Goal: Task Accomplishment & Management: Manage account settings

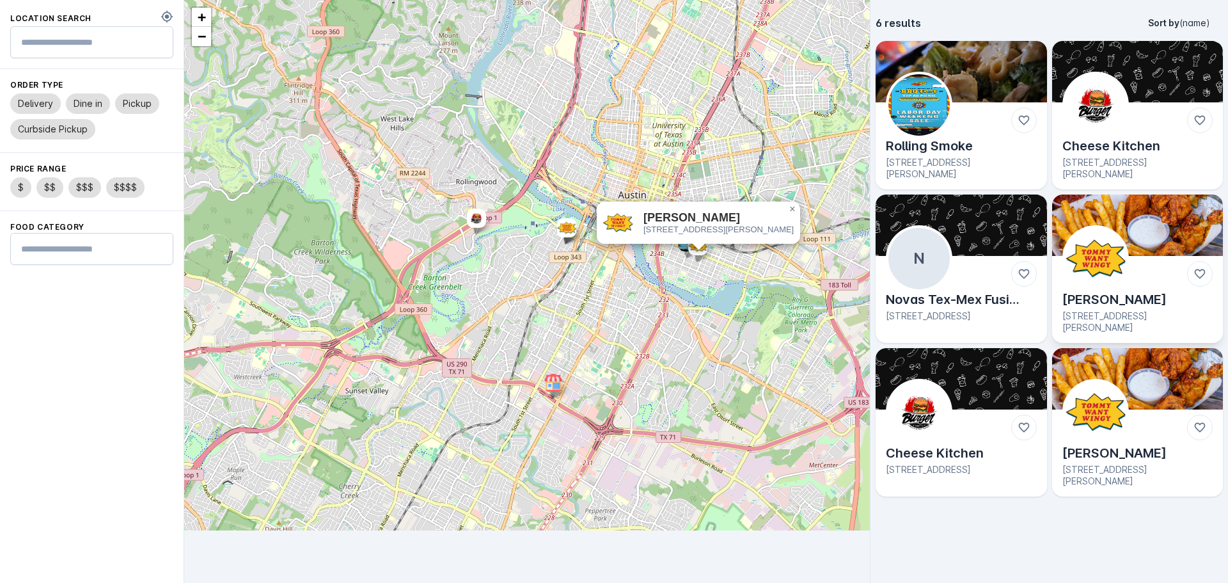
click at [1114, 244] on img at bounding box center [1095, 258] width 61 height 61
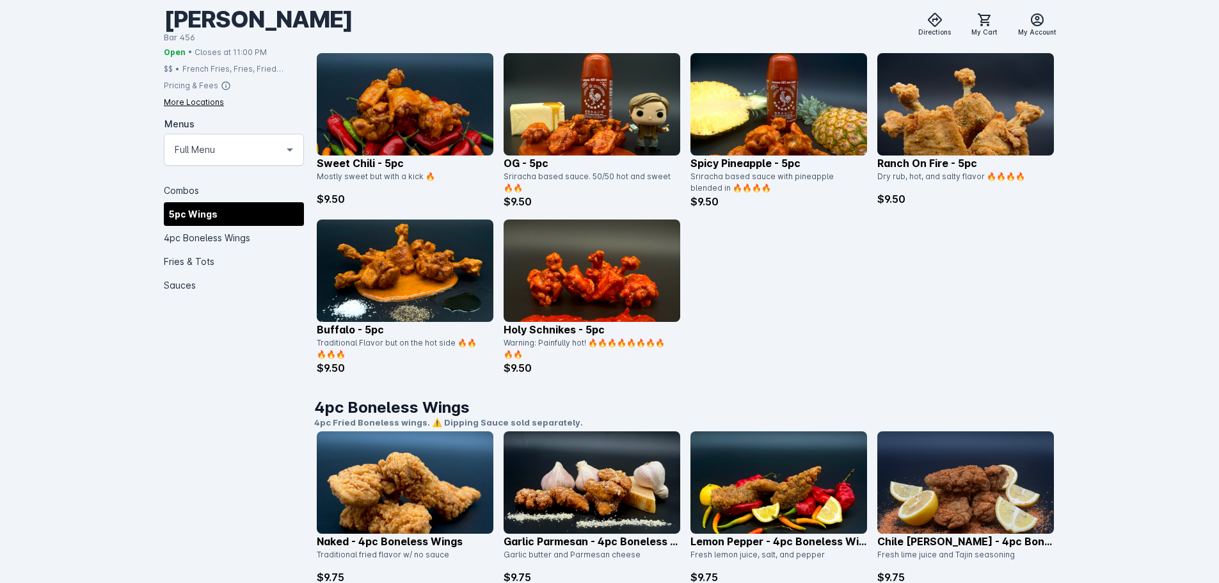
scroll to position [768, 0]
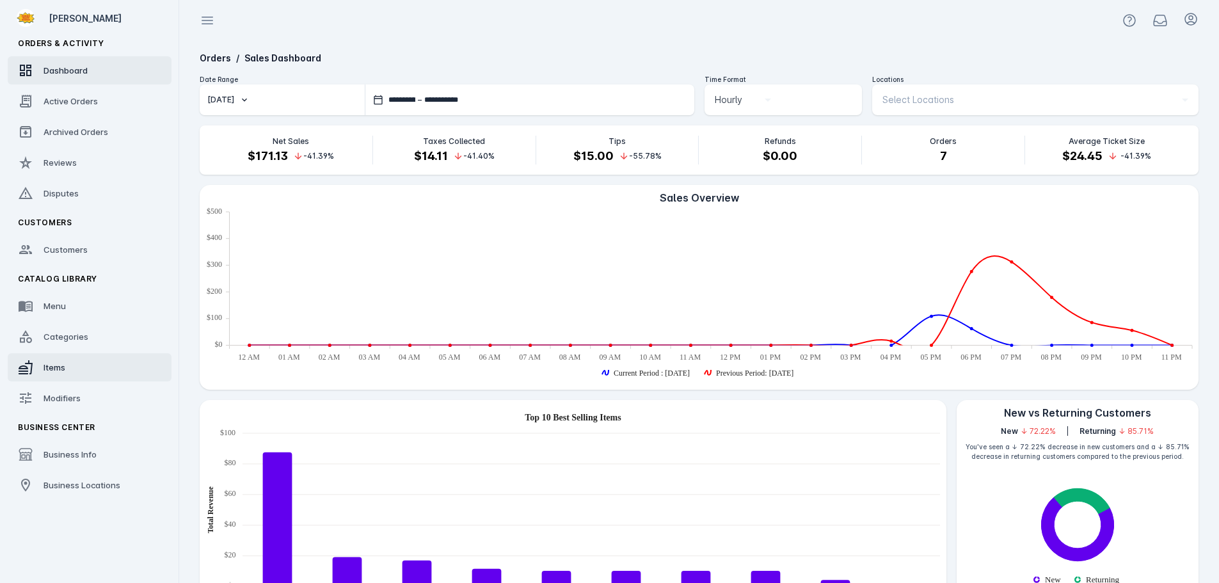
click at [75, 356] on link "Items" at bounding box center [90, 367] width 164 height 28
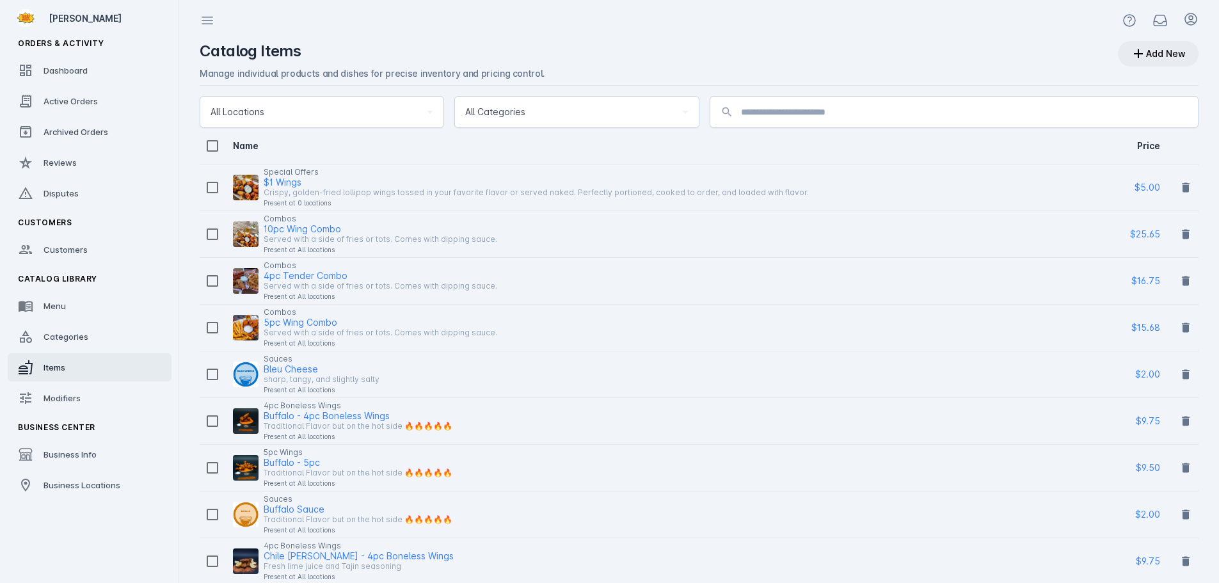
click at [1149, 58] on div "Add New" at bounding box center [1166, 53] width 40 height 9
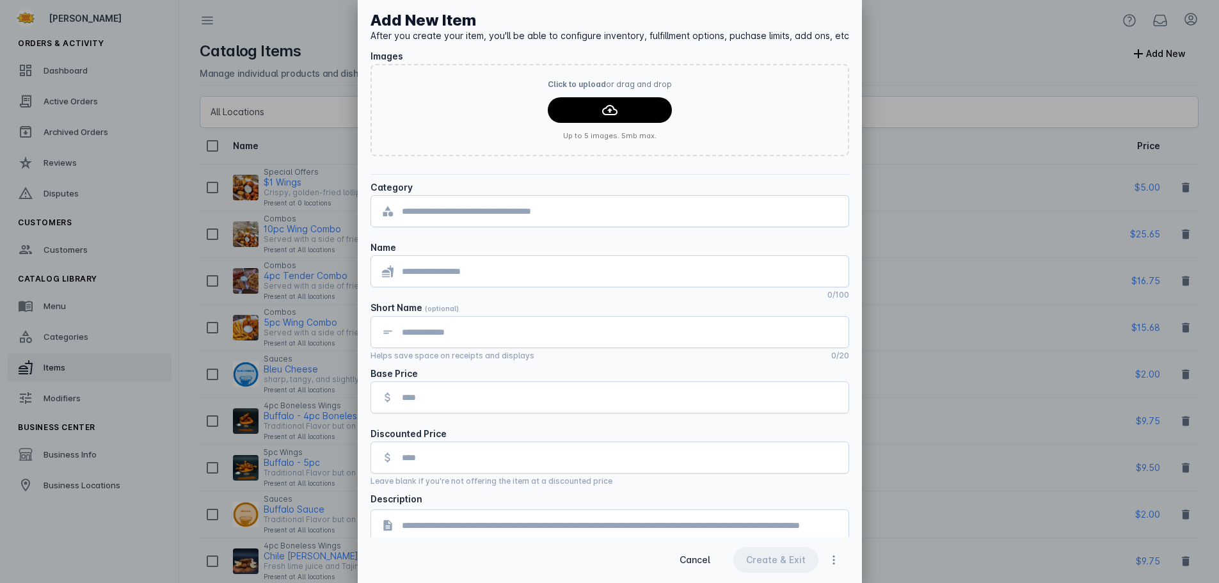
click at [495, 214] on input "text" at bounding box center [620, 210] width 436 height 15
type input "*"
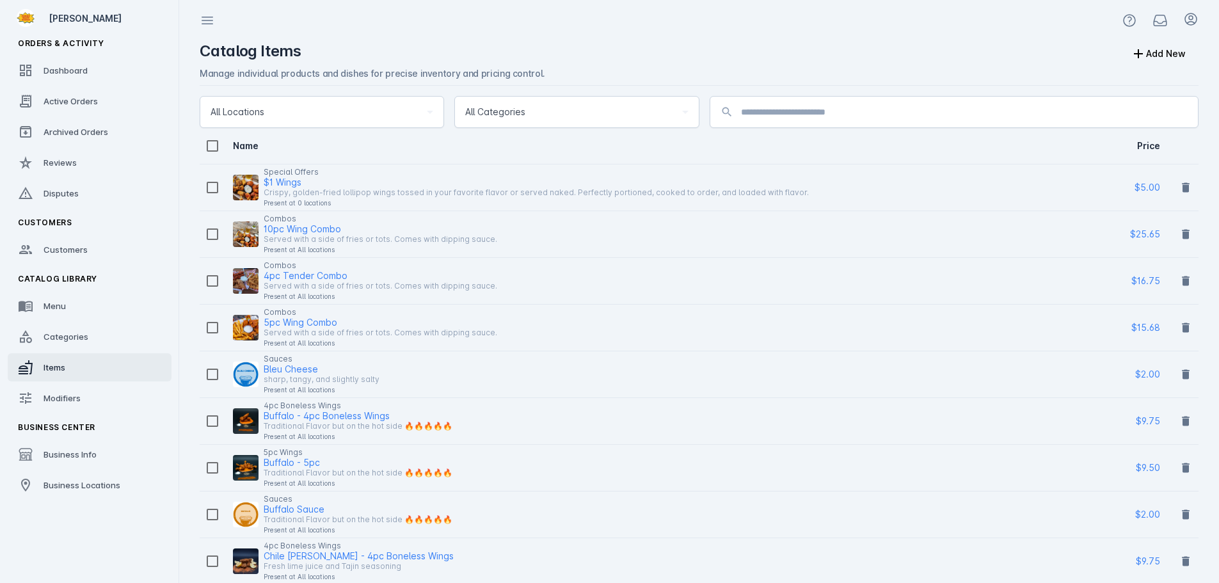
click at [462, 35] on div at bounding box center [698, 20] width 1039 height 41
click at [1183, 54] on div "Add New" at bounding box center [1166, 53] width 40 height 9
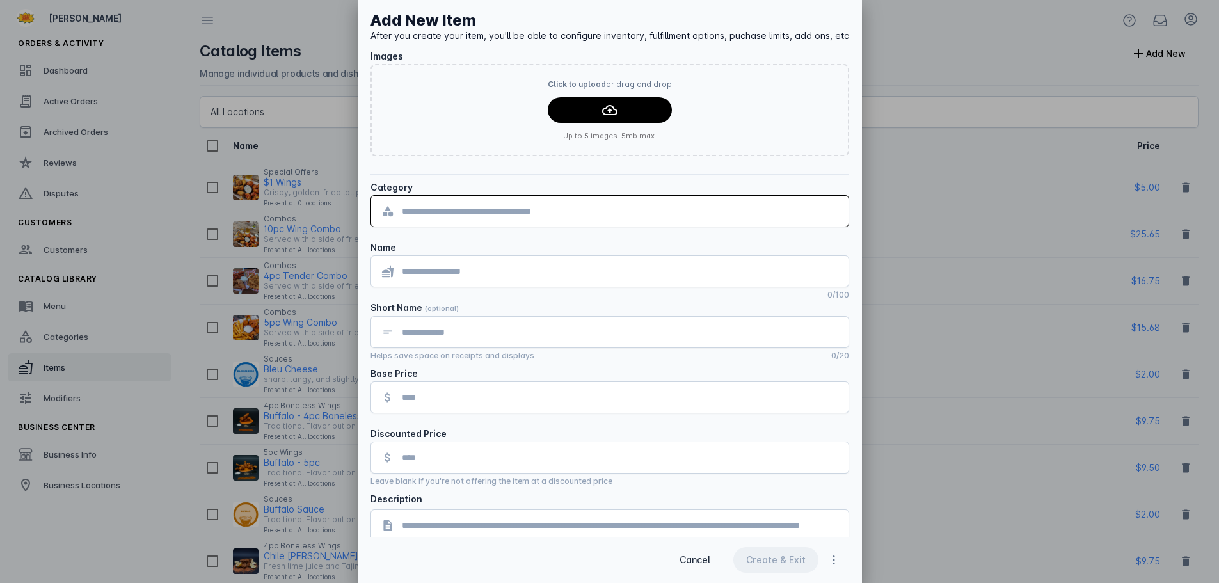
click at [518, 209] on input "text" at bounding box center [620, 210] width 436 height 15
click at [52, 335] on div at bounding box center [609, 291] width 1219 height 583
click at [75, 342] on div at bounding box center [609, 291] width 1219 height 583
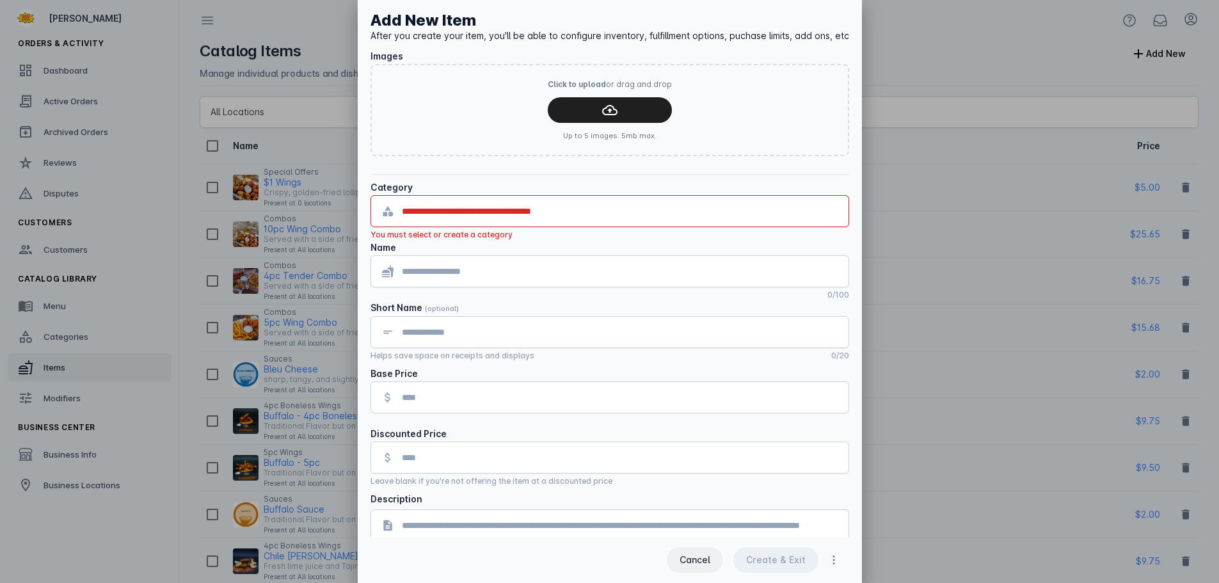
click at [681, 559] on span "Cancel" at bounding box center [694, 559] width 31 height 9
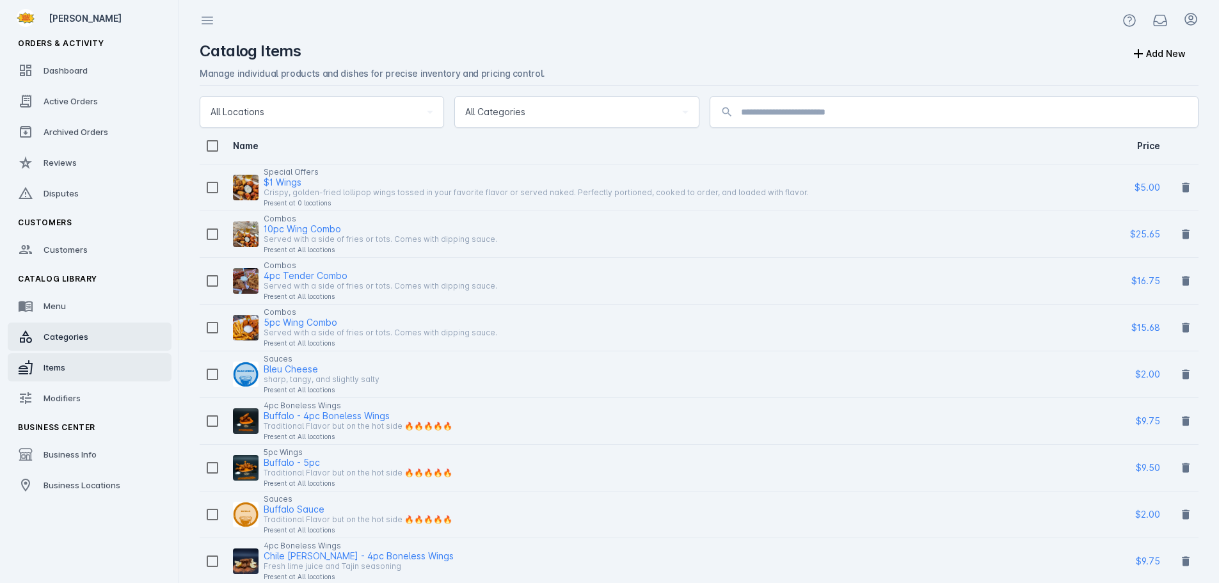
click at [72, 342] on div "Categories" at bounding box center [65, 336] width 45 height 13
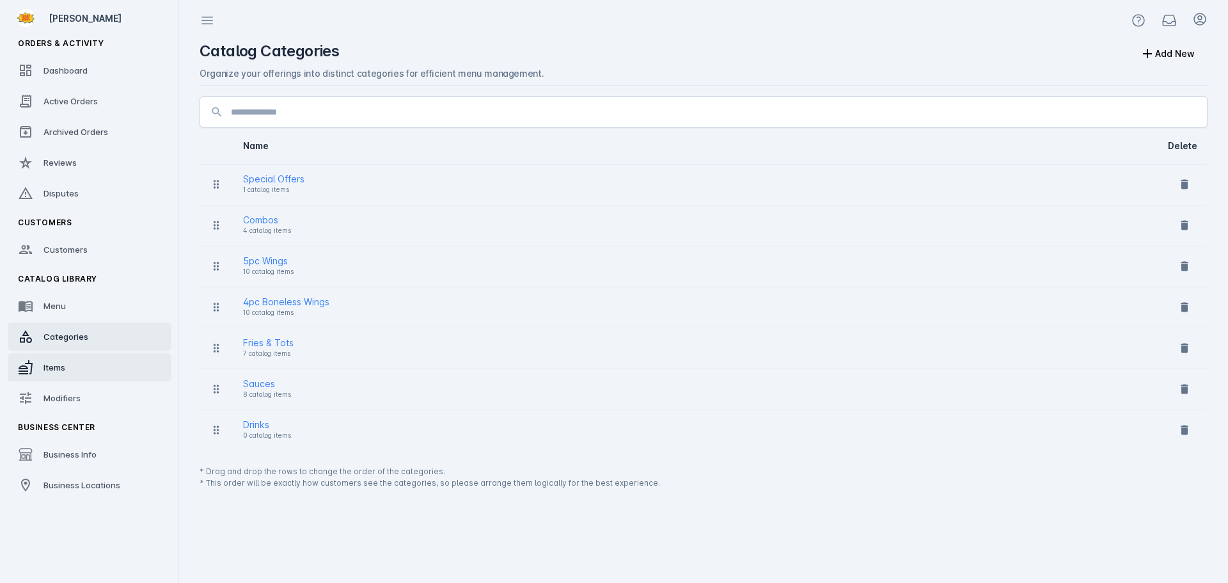
click at [65, 364] on span "Items" at bounding box center [54, 367] width 22 height 10
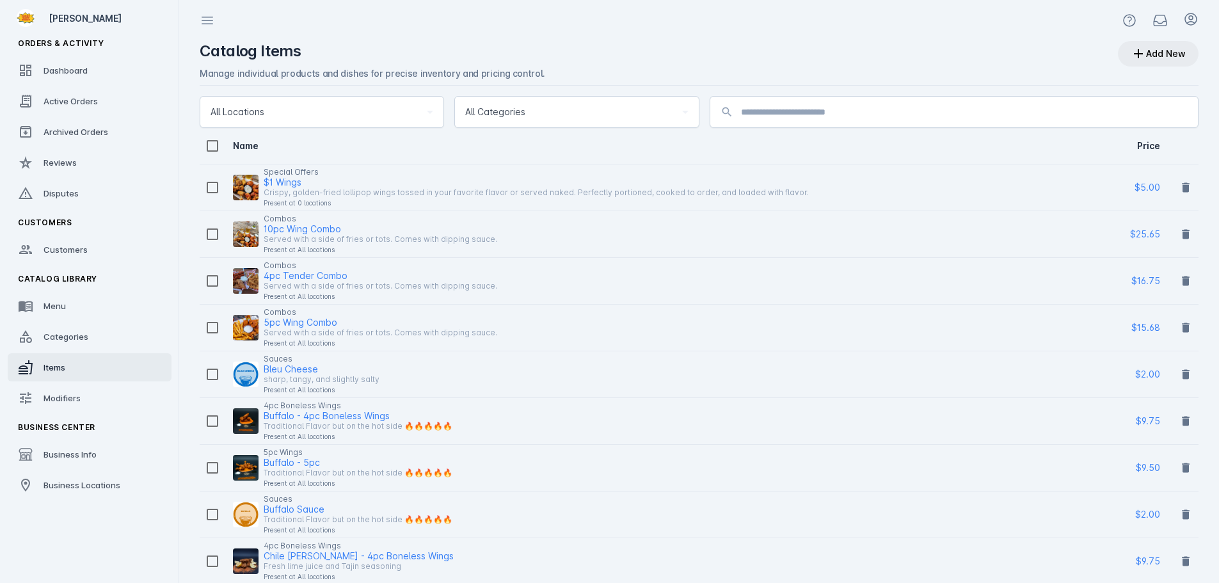
click at [1160, 58] on div "Add New" at bounding box center [1166, 53] width 40 height 9
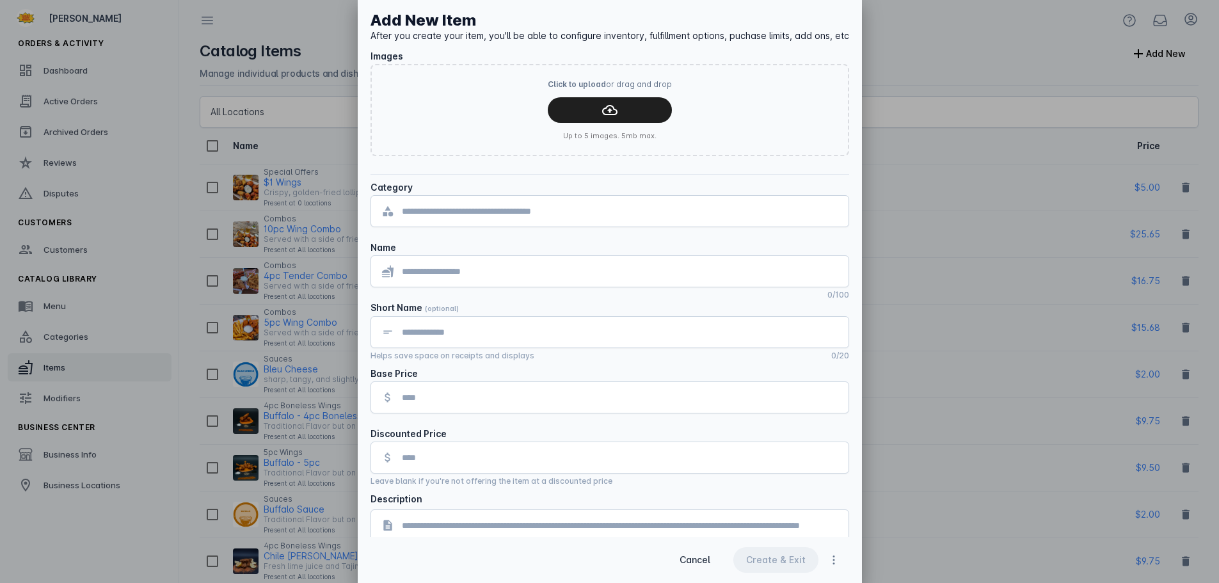
click at [499, 210] on input "text" at bounding box center [620, 210] width 436 height 15
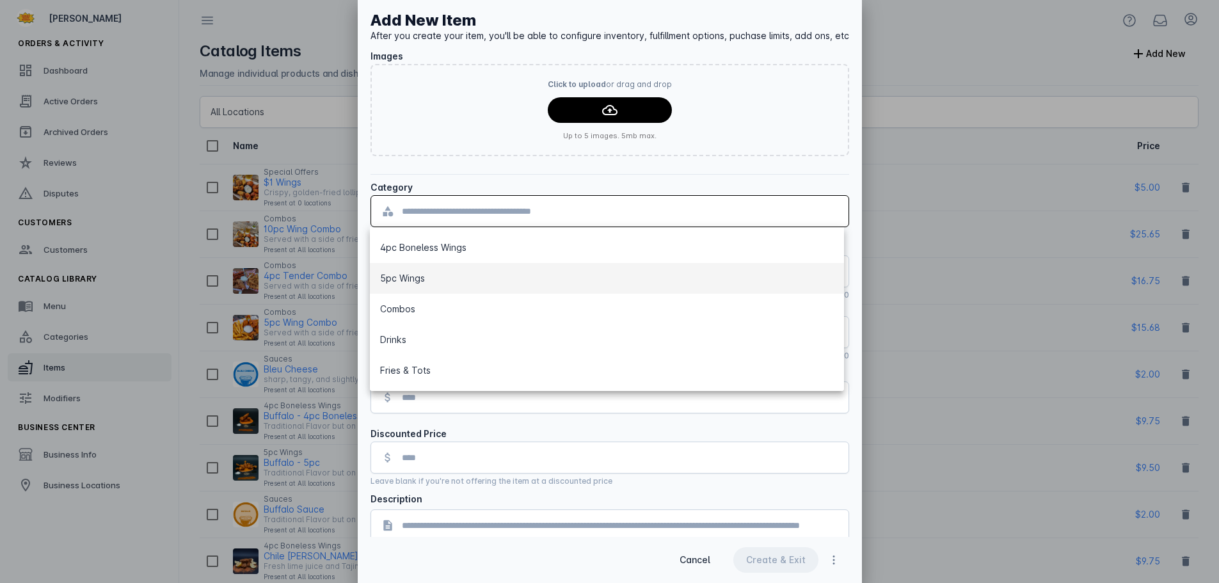
click at [459, 283] on mat-option "5pc Wings" at bounding box center [606, 278] width 473 height 31
type input "*********"
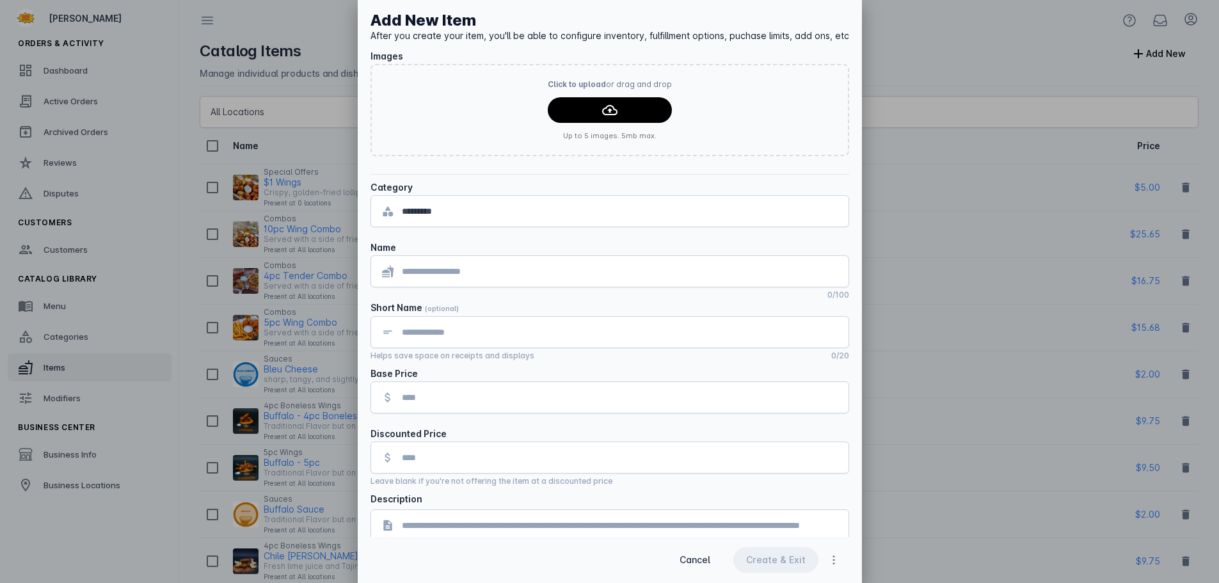
click at [473, 263] on div at bounding box center [620, 271] width 436 height 31
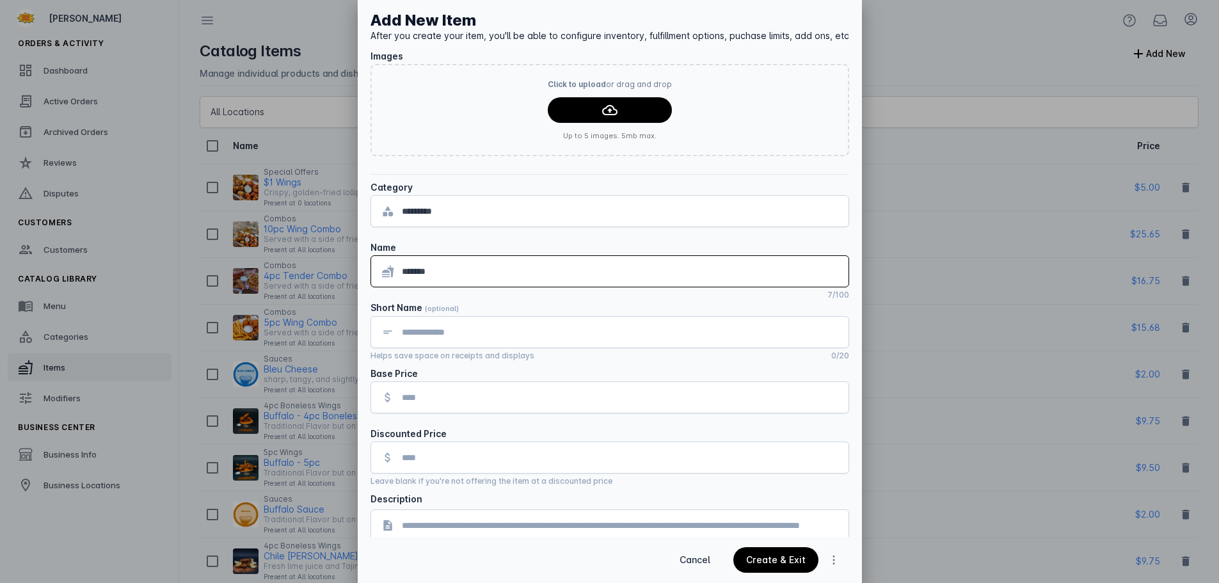
type input "******"
click at [435, 326] on input at bounding box center [620, 331] width 436 height 15
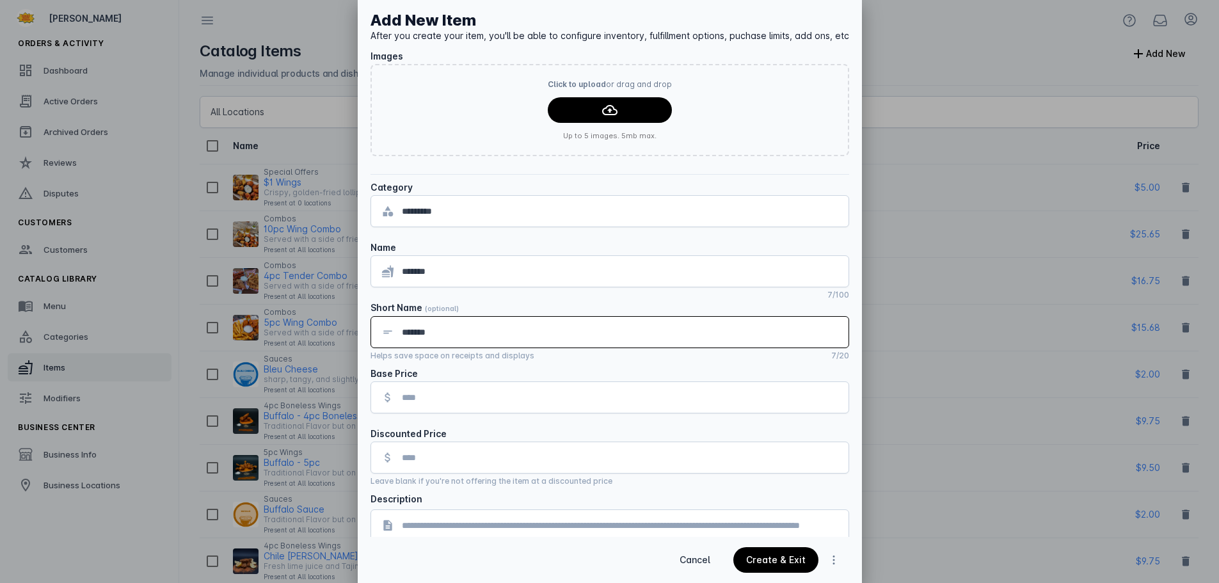
type input "*******"
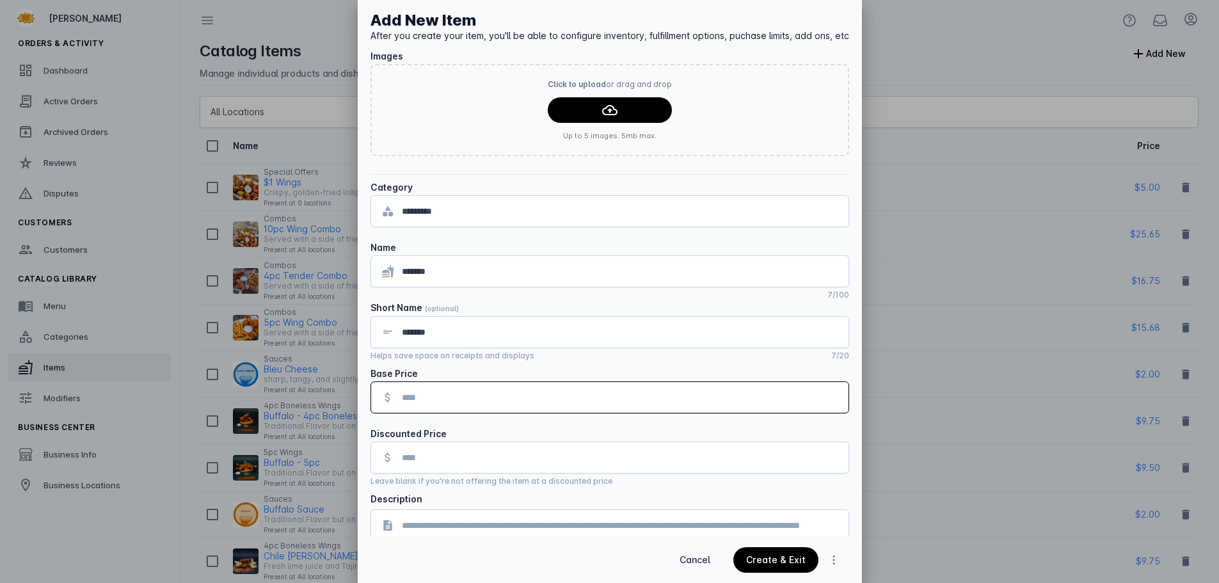
click at [439, 398] on input "tel" at bounding box center [620, 397] width 436 height 15
type input "******"
click at [521, 209] on input "*********" at bounding box center [620, 210] width 436 height 15
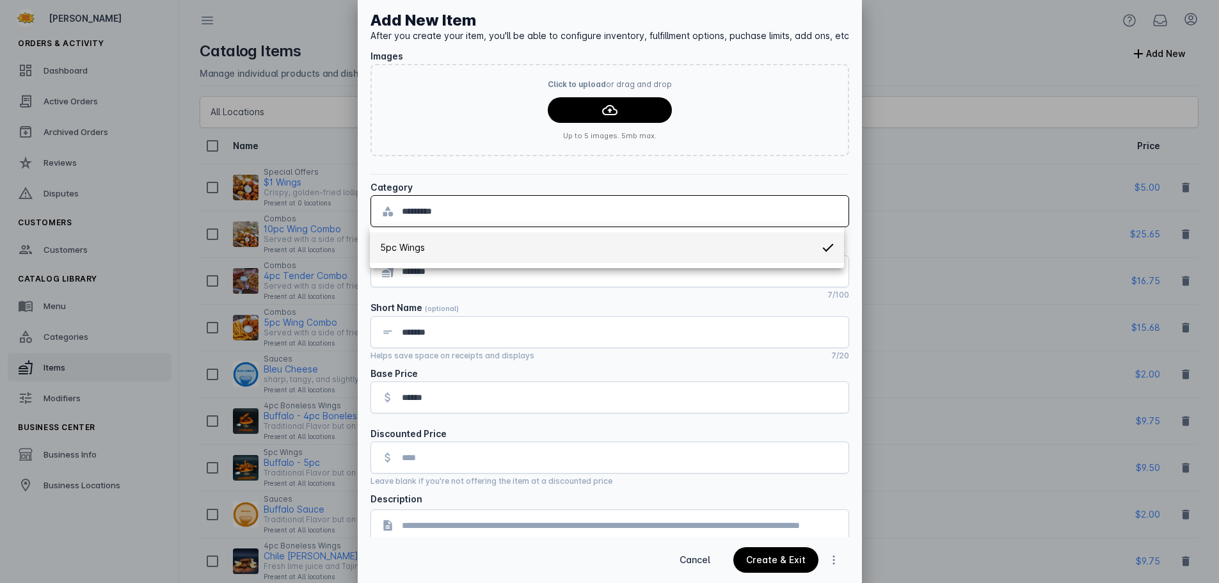
click at [519, 216] on input "*********" at bounding box center [620, 210] width 436 height 15
drag, startPoint x: 450, startPoint y: 214, endPoint x: 406, endPoint y: 210, distance: 43.7
click at [402, 214] on input "*********" at bounding box center [620, 210] width 436 height 15
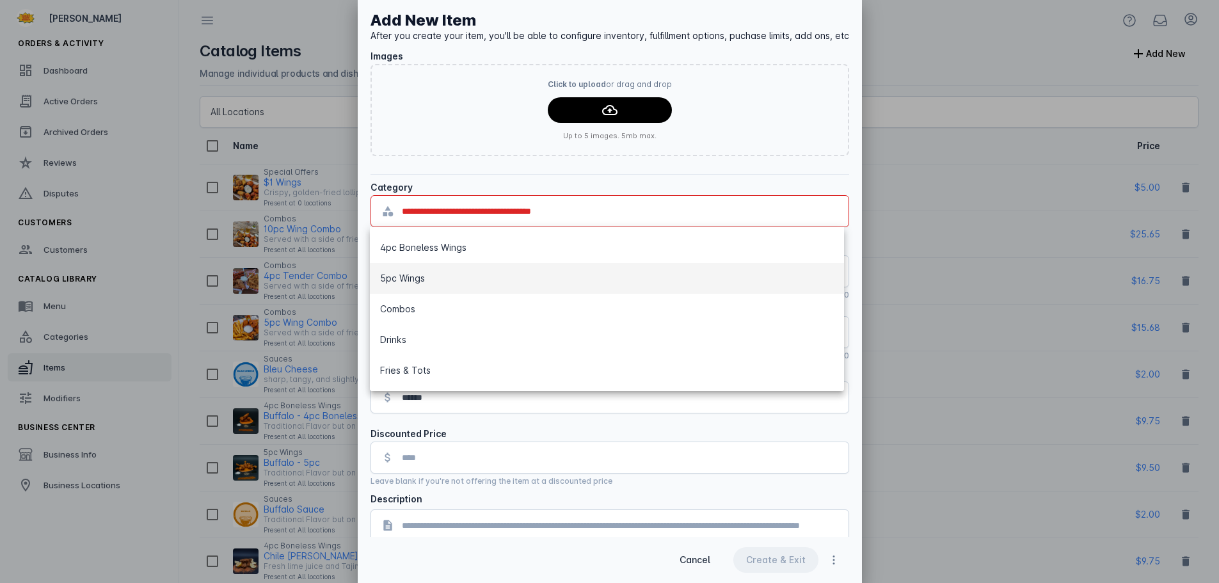
click at [436, 283] on mat-option "5pc Wings" at bounding box center [606, 278] width 473 height 31
type input "*********"
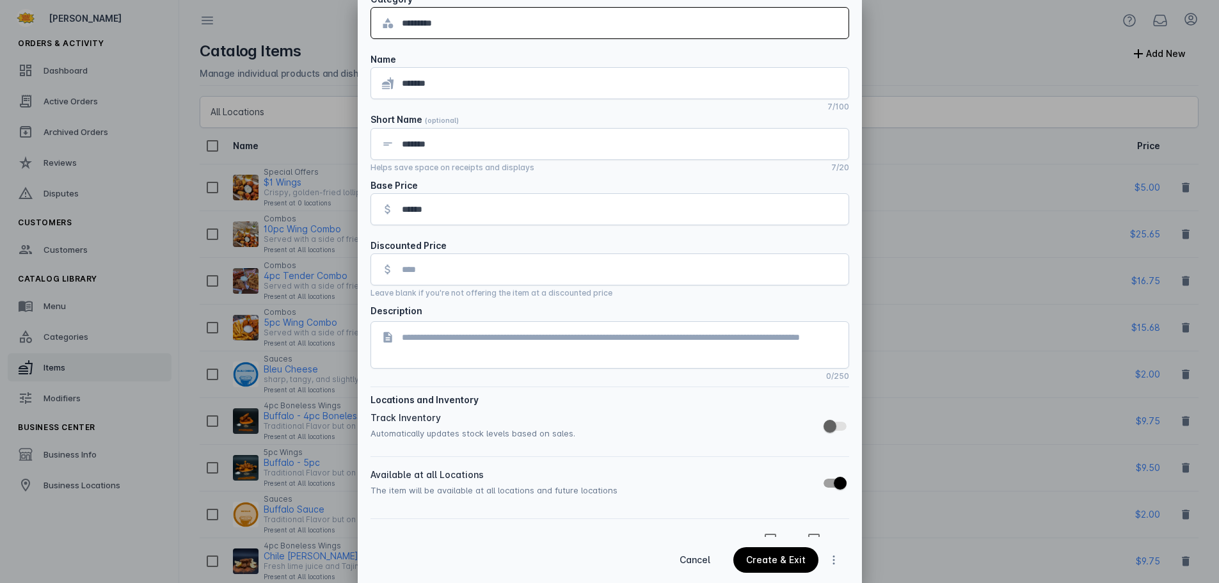
scroll to position [192, 0]
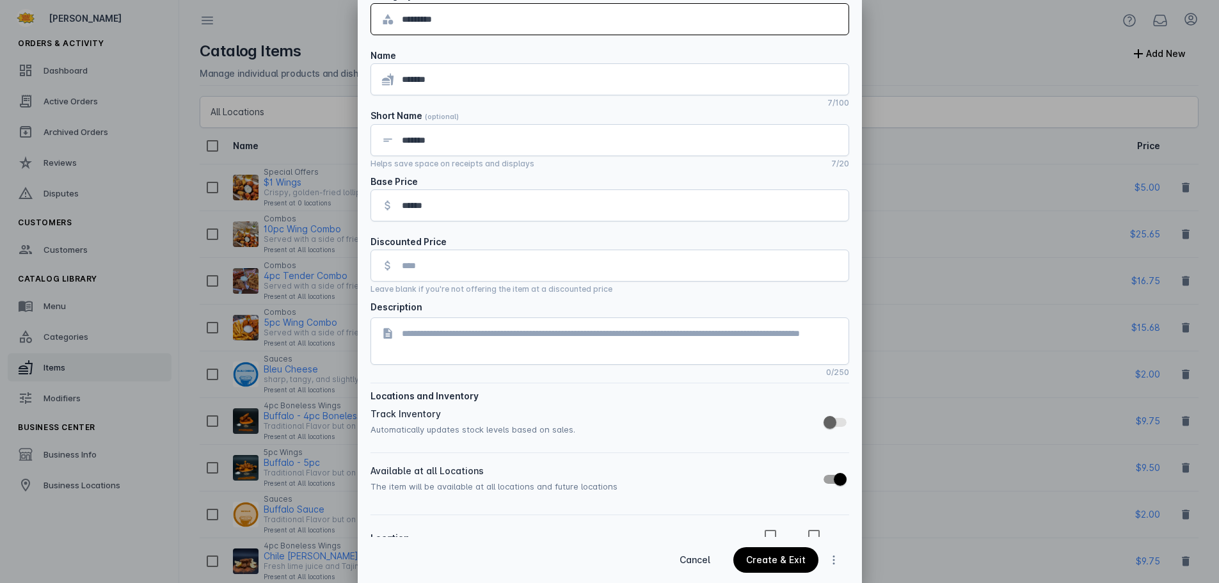
click at [518, 335] on textarea at bounding box center [620, 341] width 436 height 31
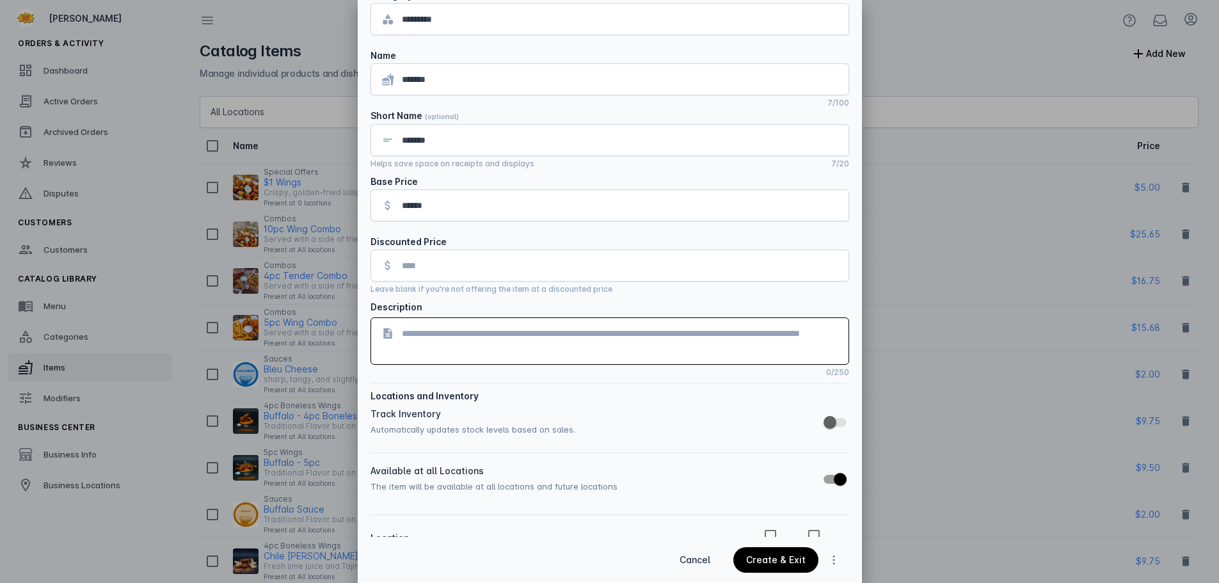
click at [467, 345] on textarea at bounding box center [620, 341] width 436 height 31
paste textarea "**********"
drag, startPoint x: 663, startPoint y: 331, endPoint x: 680, endPoint y: 358, distance: 31.4
click at [680, 358] on div "**********" at bounding box center [620, 341] width 436 height 46
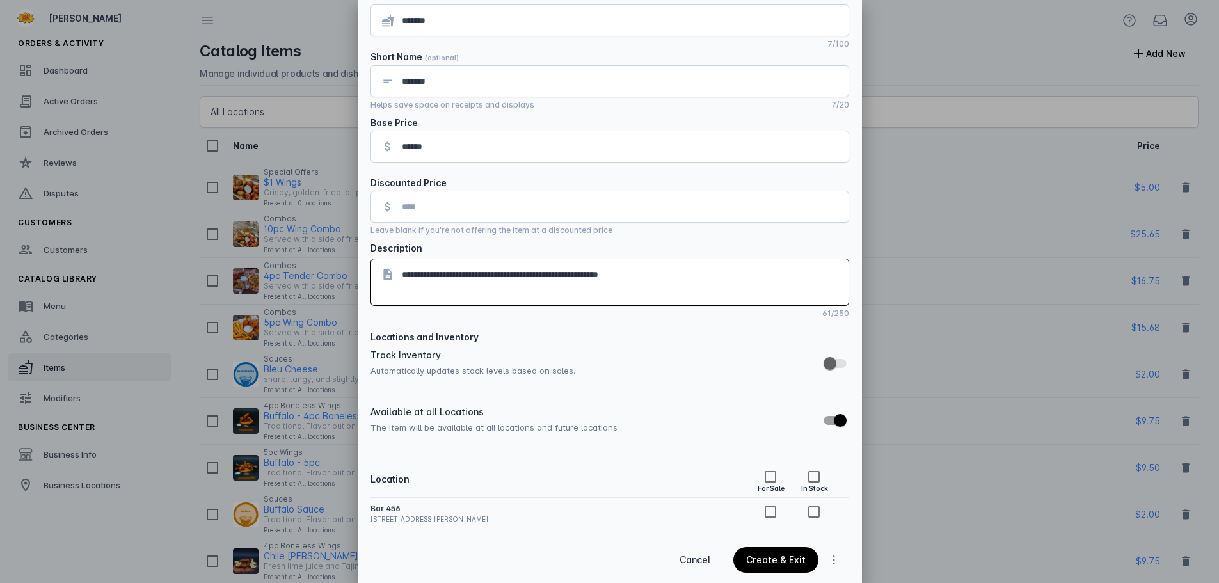
scroll to position [301, 0]
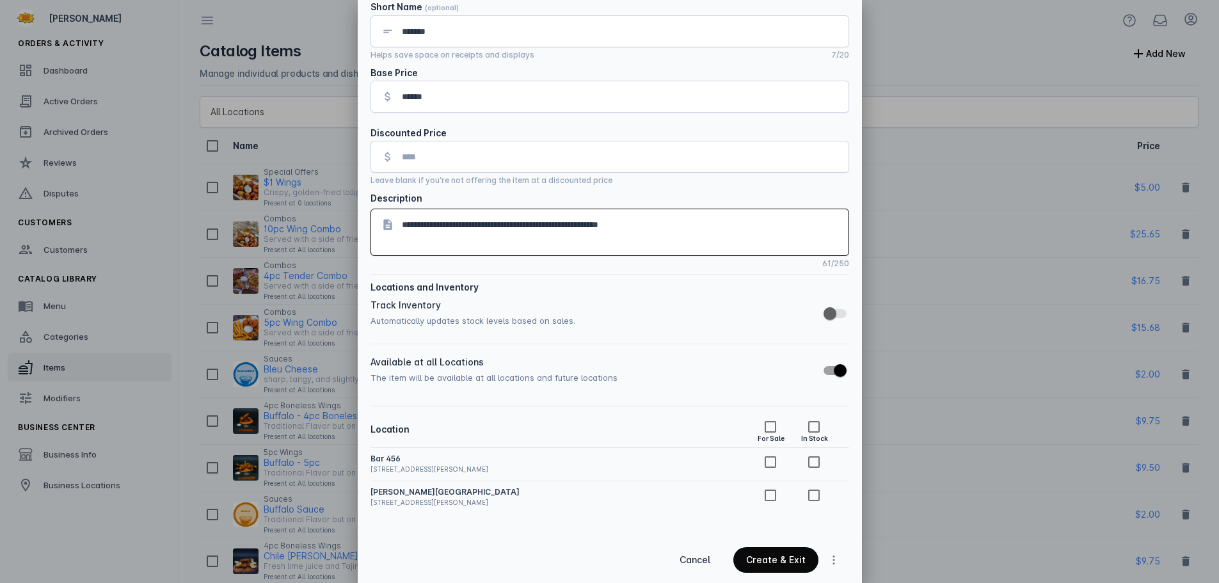
type textarea "**********"
click at [757, 560] on div "Create & Exit" at bounding box center [775, 559] width 59 height 9
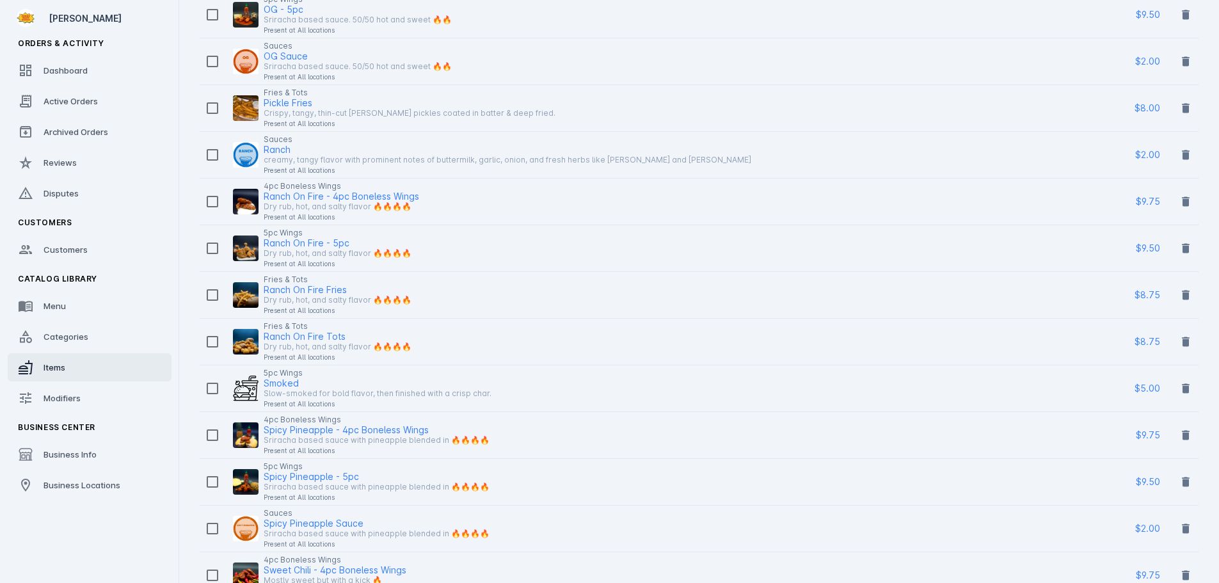
scroll to position [1343, 0]
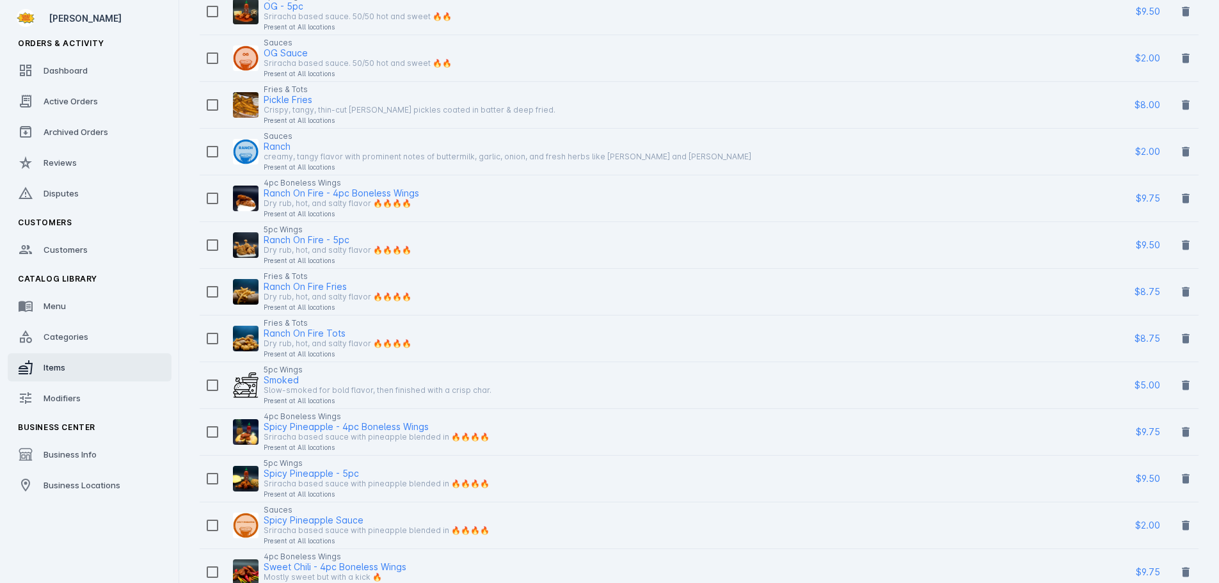
click at [433, 381] on div "Smoked" at bounding box center [378, 382] width 228 height 10
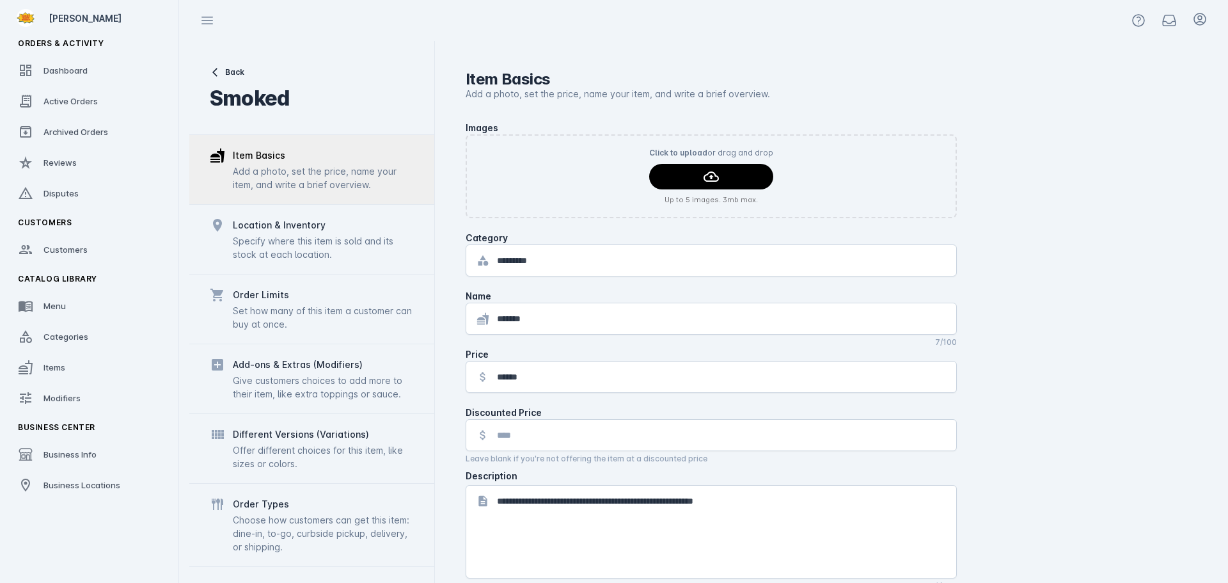
click at [217, 76] on icon at bounding box center [215, 72] width 10 height 10
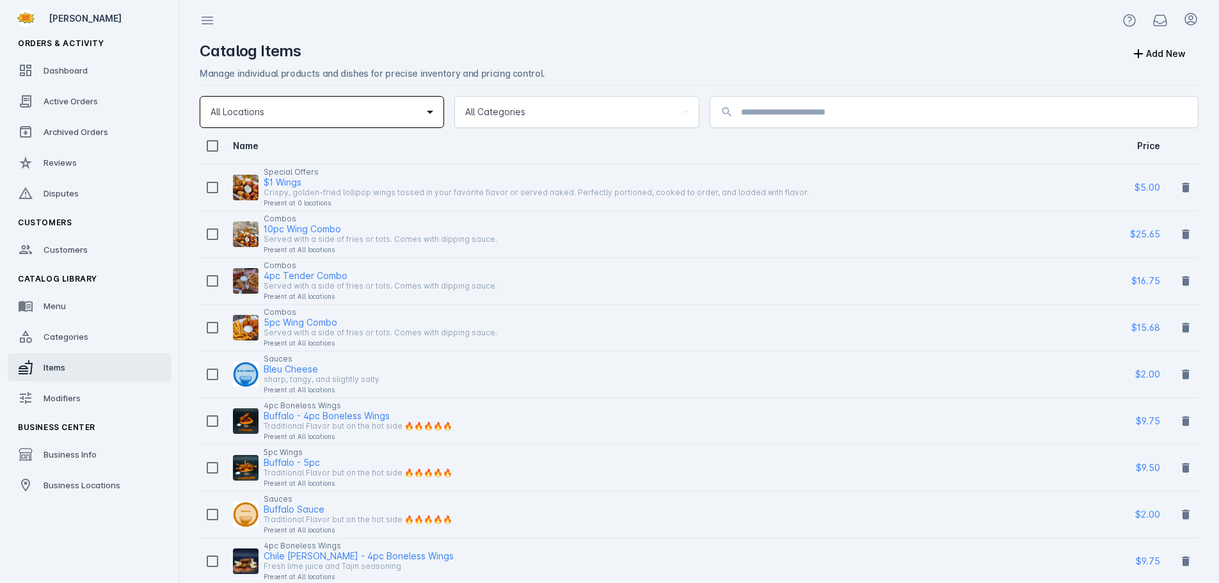
click at [306, 110] on div "All Locations" at bounding box center [315, 111] width 211 height 15
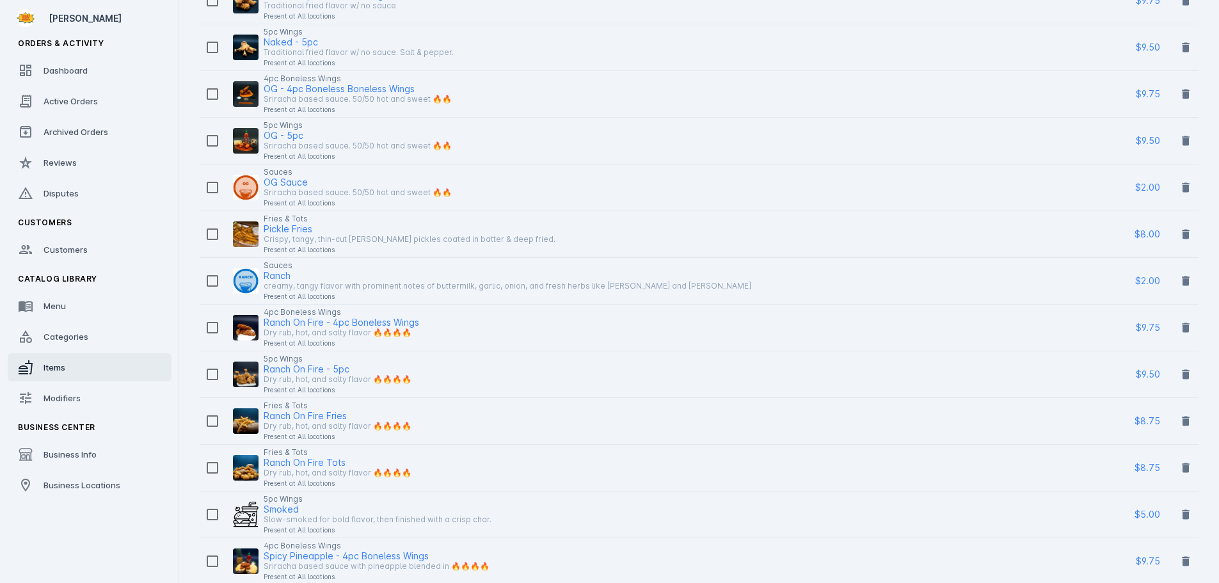
scroll to position [1215, 0]
click at [290, 507] on div at bounding box center [609, 291] width 1219 height 583
click at [280, 510] on div "Slow-smoked for bold flavor, then finished with a crisp char." at bounding box center [378, 517] width 228 height 15
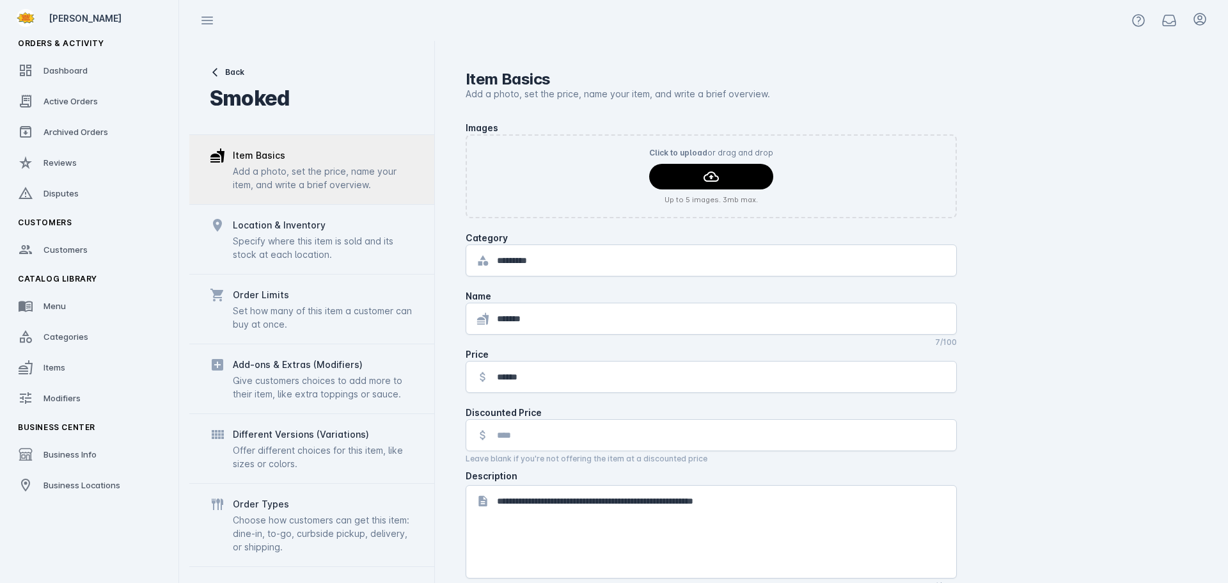
click at [352, 249] on div "Specify where this item is sold and its stock at each location." at bounding box center [323, 247] width 181 height 27
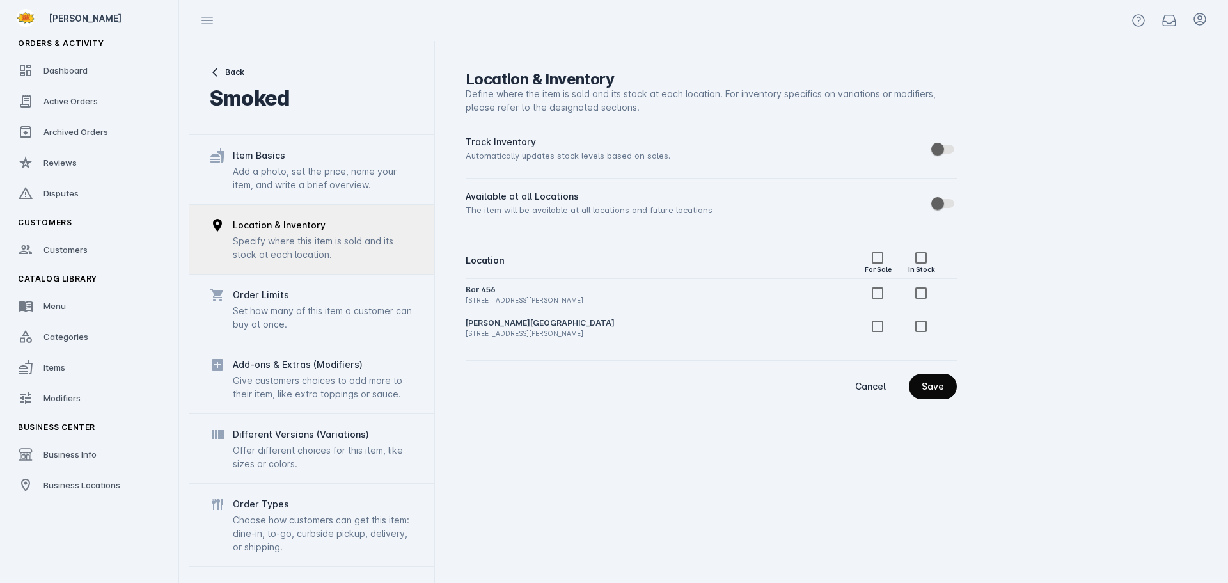
click at [946, 390] on span "continue" at bounding box center [933, 386] width 48 height 31
click at [82, 345] on link "Categories" at bounding box center [90, 336] width 164 height 28
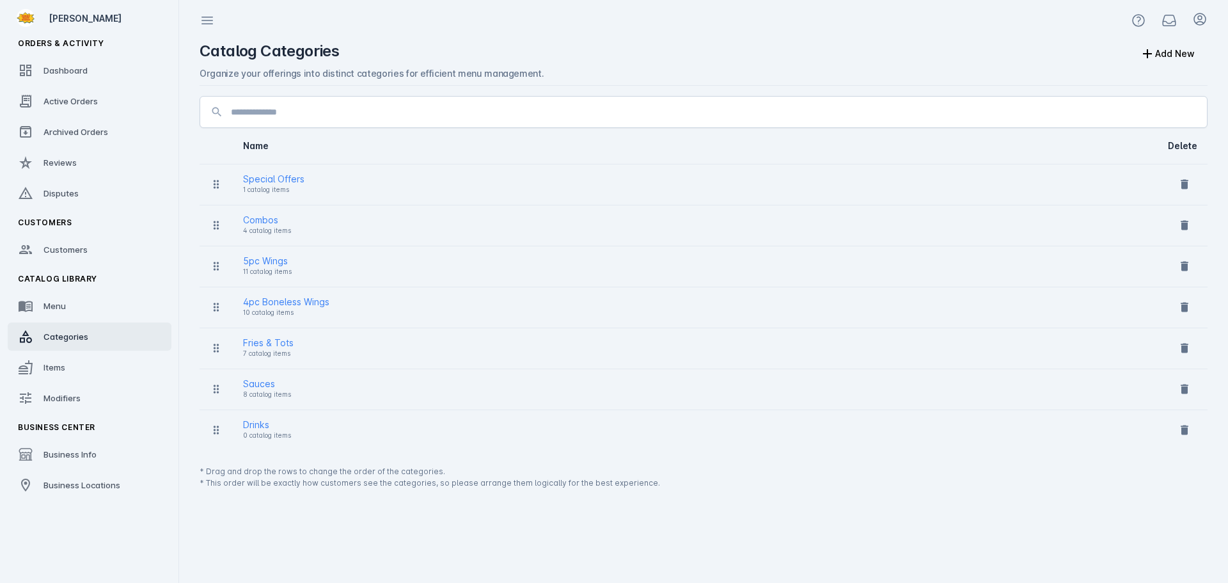
drag, startPoint x: 63, startPoint y: 359, endPoint x: 130, endPoint y: 345, distance: 69.3
click at [63, 359] on link "Items" at bounding box center [90, 367] width 164 height 28
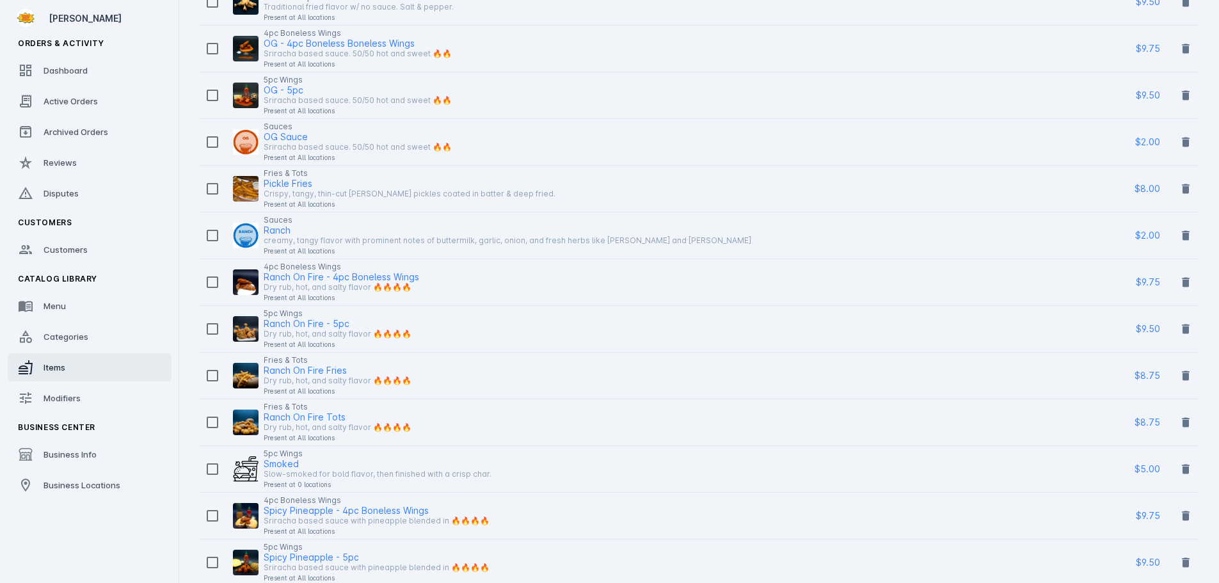
scroll to position [1343, 0]
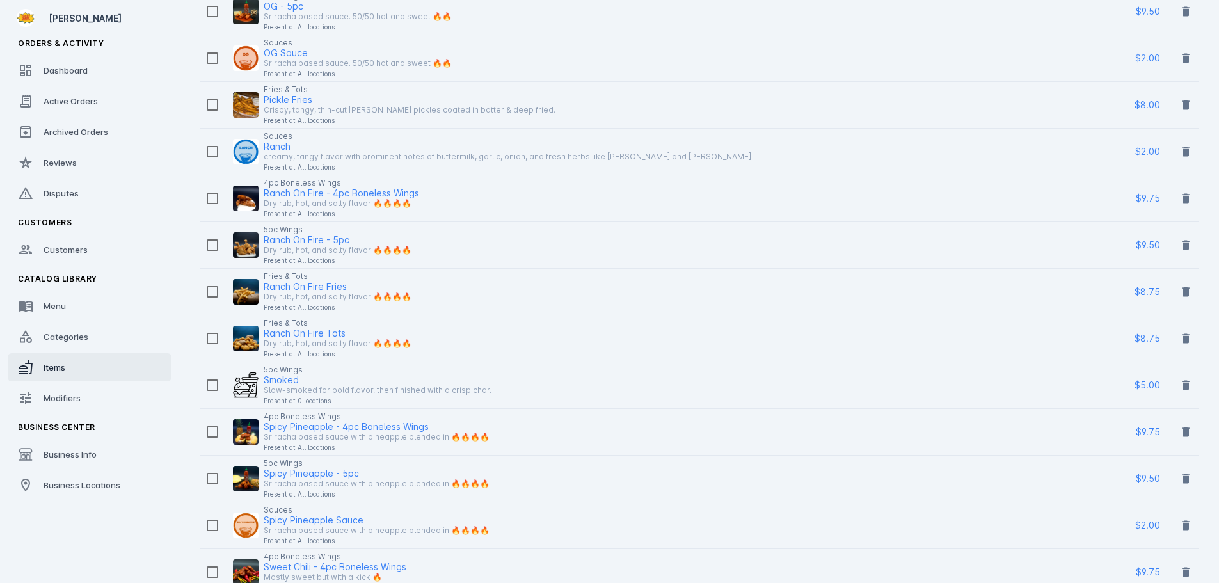
click at [295, 377] on div "Smoked" at bounding box center [281, 379] width 35 height 15
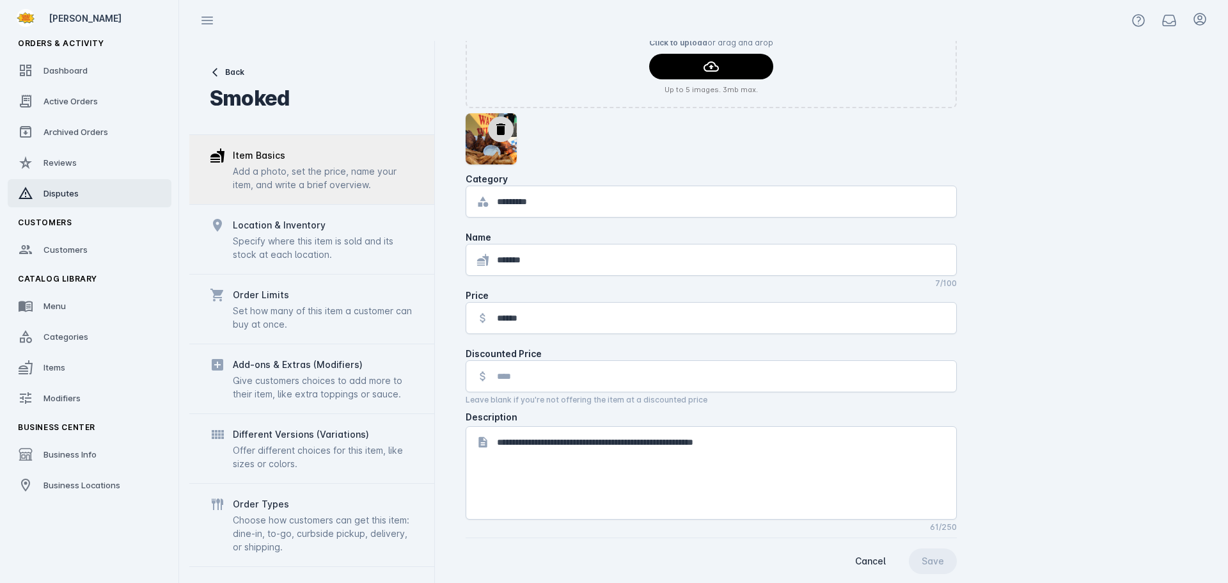
scroll to position [128, 0]
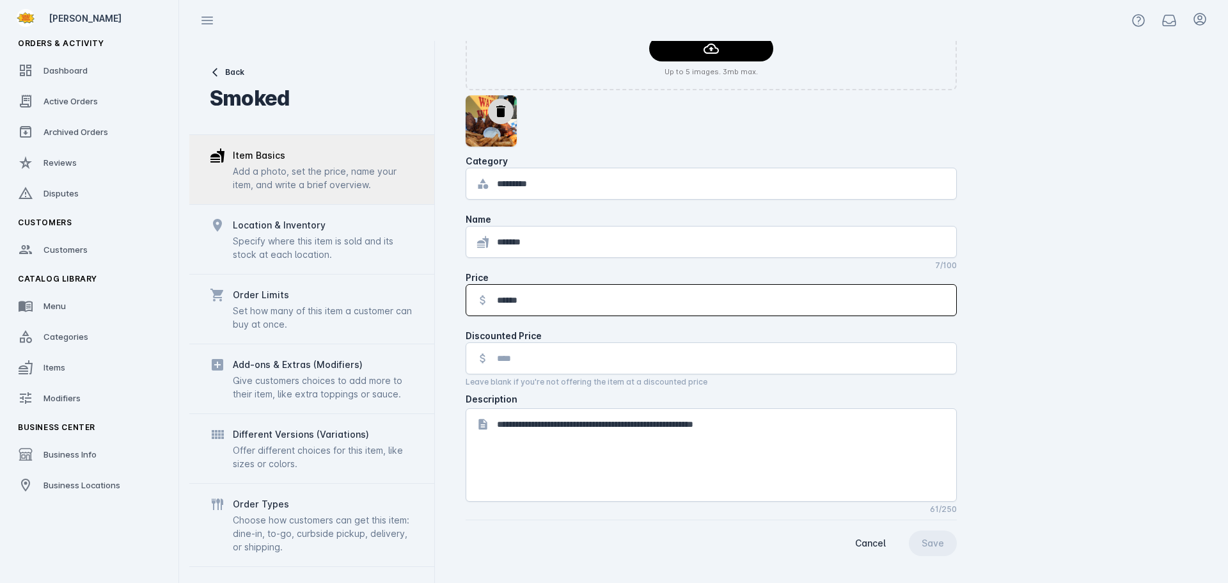
drag, startPoint x: 542, startPoint y: 303, endPoint x: 475, endPoint y: 306, distance: 66.6
click at [475, 306] on div "******" at bounding box center [711, 300] width 490 height 31
type input "******"
click at [533, 355] on input "tel" at bounding box center [721, 358] width 449 height 15
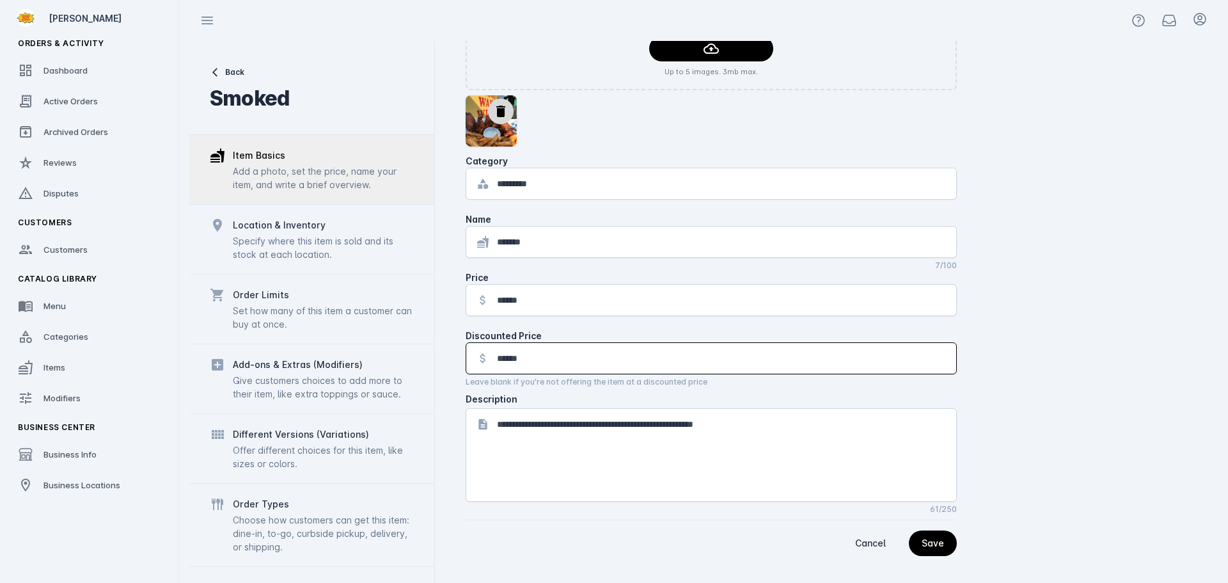
type input "******"
drag, startPoint x: 937, startPoint y: 543, endPoint x: 937, endPoint y: 536, distance: 7.0
click at [937, 544] on div "Save" at bounding box center [933, 543] width 22 height 9
drag, startPoint x: 326, startPoint y: 237, endPoint x: 341, endPoint y: 232, distance: 16.2
click at [326, 237] on div "Specify where this item is sold and its stock at each location." at bounding box center [323, 247] width 181 height 27
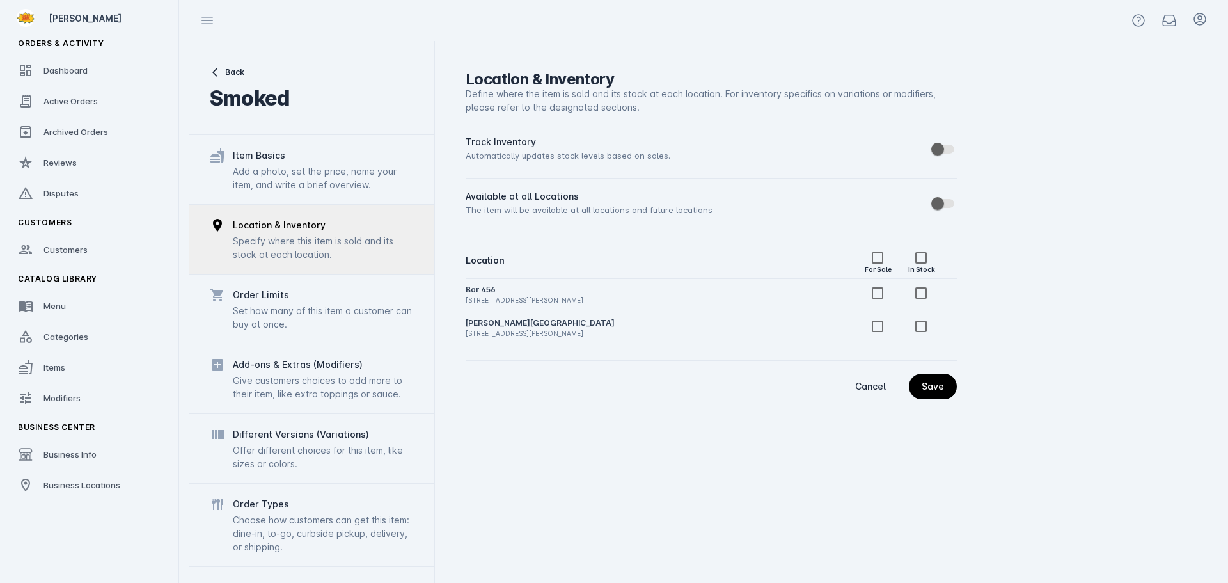
click at [811, 404] on div "Track Inventory Automatically updates stock levels based on sales. Available at…" at bounding box center [711, 271] width 491 height 275
click at [939, 384] on div "Save" at bounding box center [933, 386] width 22 height 9
click at [935, 387] on div "Save" at bounding box center [933, 386] width 22 height 9
click at [242, 80] on div "Back Smoked" at bounding box center [249, 88] width 79 height 42
click at [235, 74] on span "Back" at bounding box center [234, 73] width 19 height 12
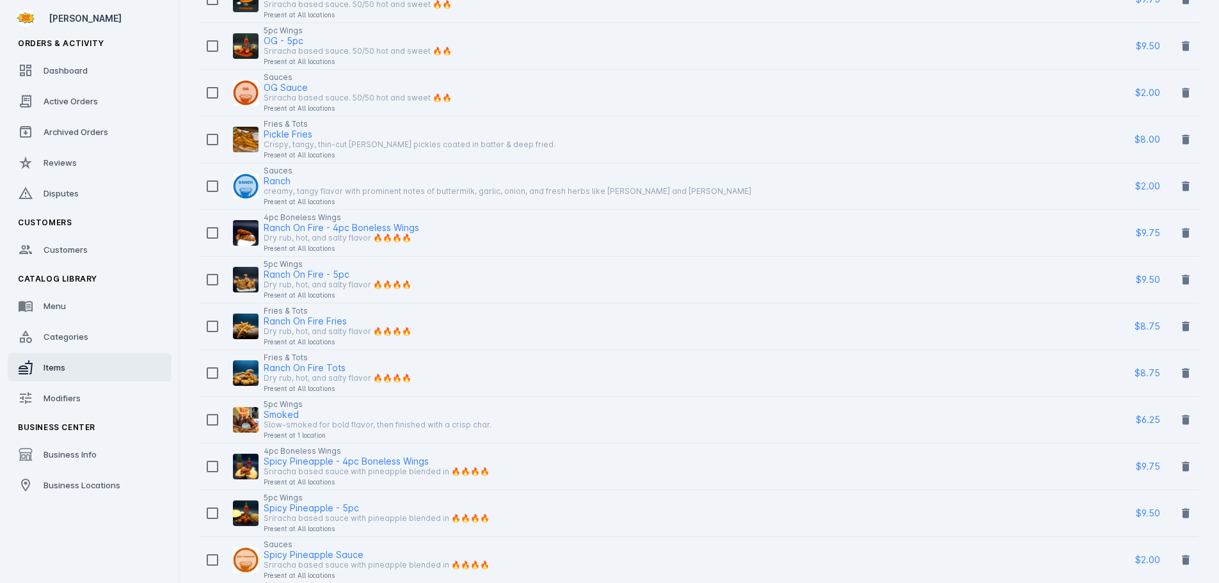
scroll to position [1282, 0]
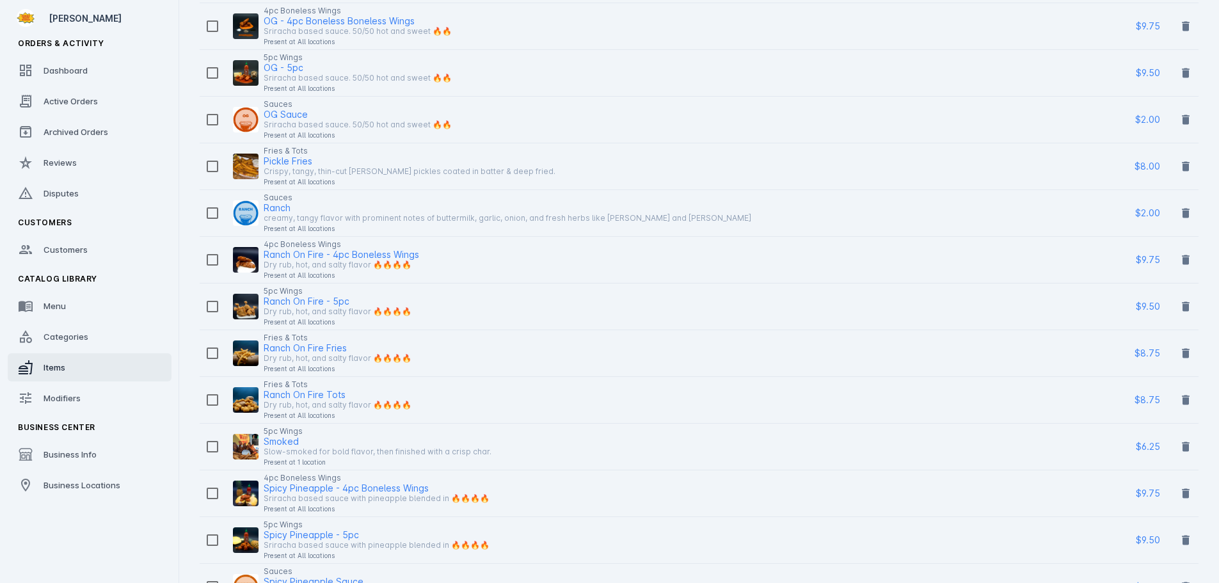
click at [291, 439] on div "Smoked" at bounding box center [281, 441] width 35 height 15
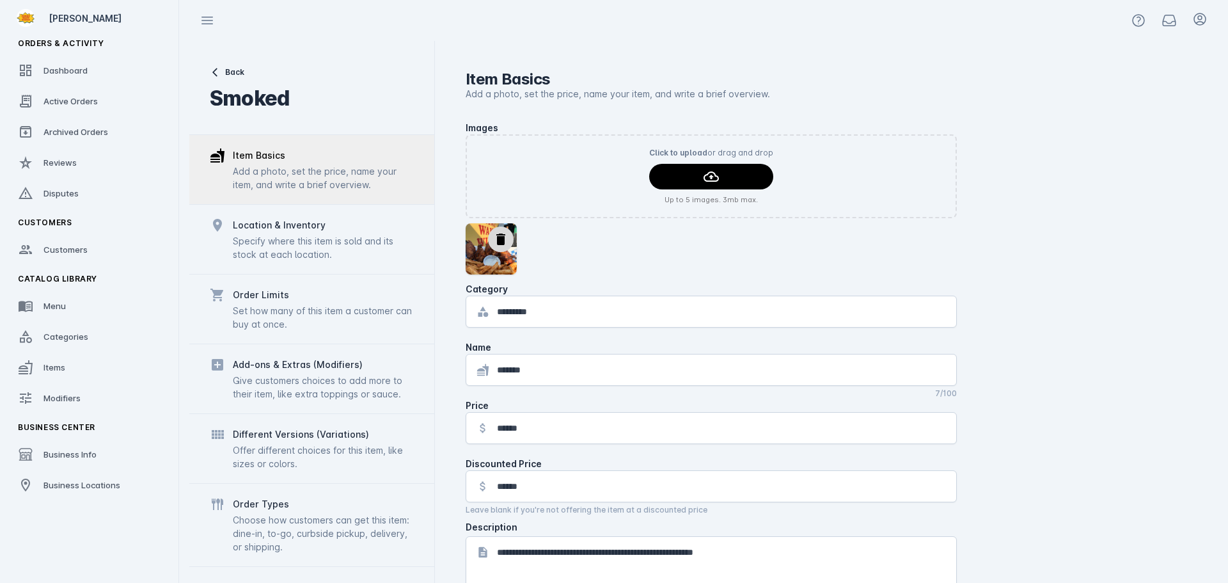
click at [576, 305] on input "*********" at bounding box center [721, 311] width 449 height 15
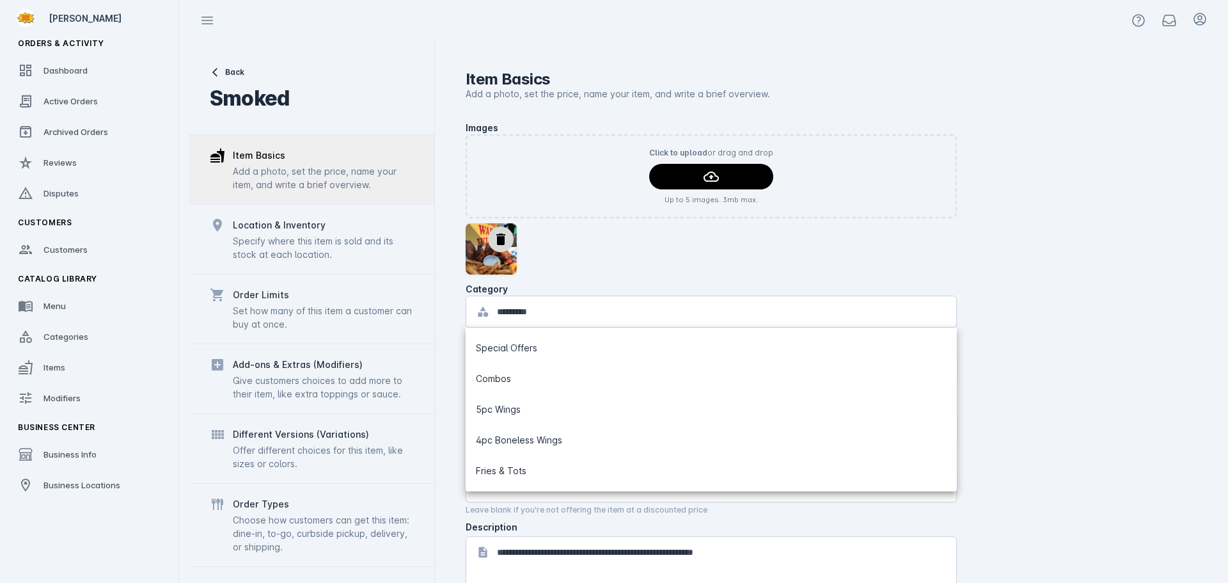
click at [1047, 327] on catalog-item-basics "**********" at bounding box center [827, 402] width 722 height 563
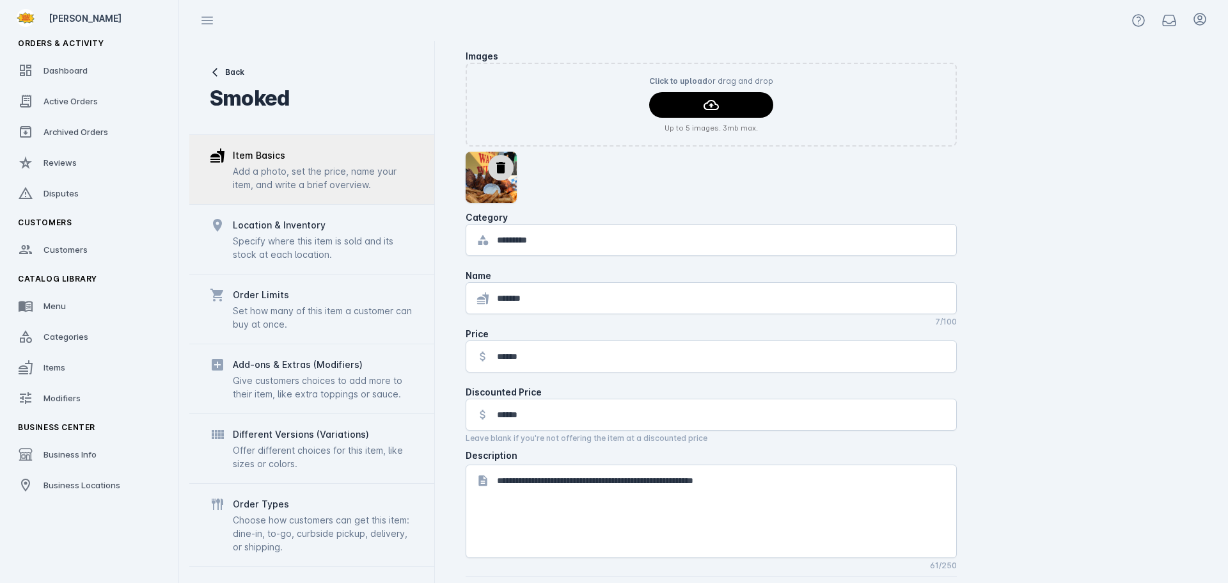
scroll to position [128, 0]
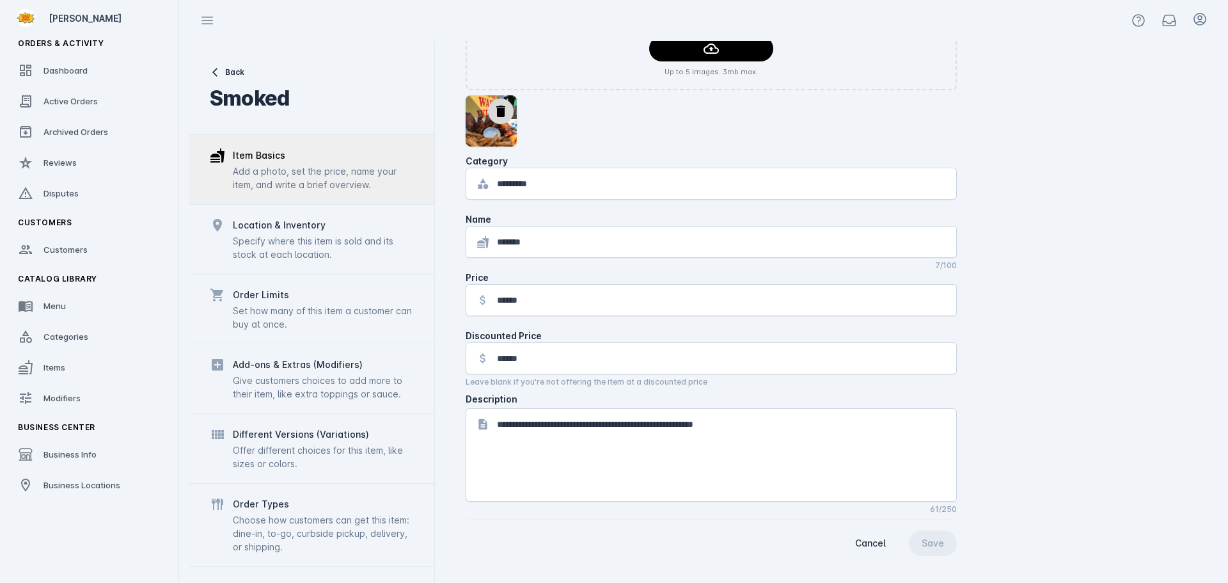
click at [647, 246] on input "******" at bounding box center [721, 241] width 449 height 15
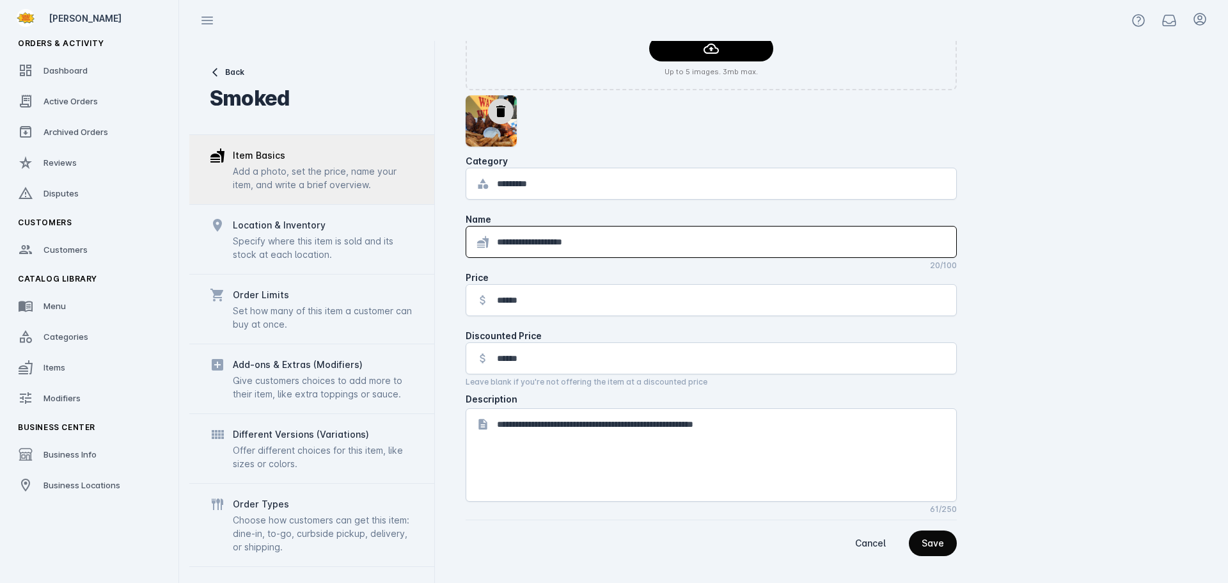
type input "**********"
click at [926, 539] on div "Save" at bounding box center [933, 543] width 22 height 9
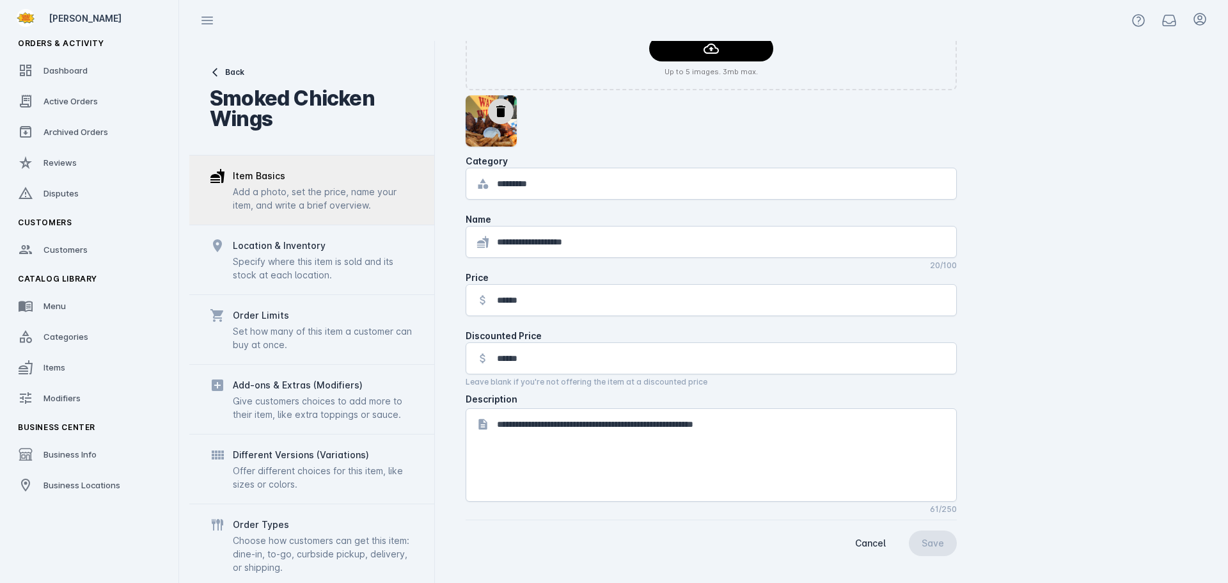
click at [567, 179] on input "*********" at bounding box center [721, 183] width 449 height 15
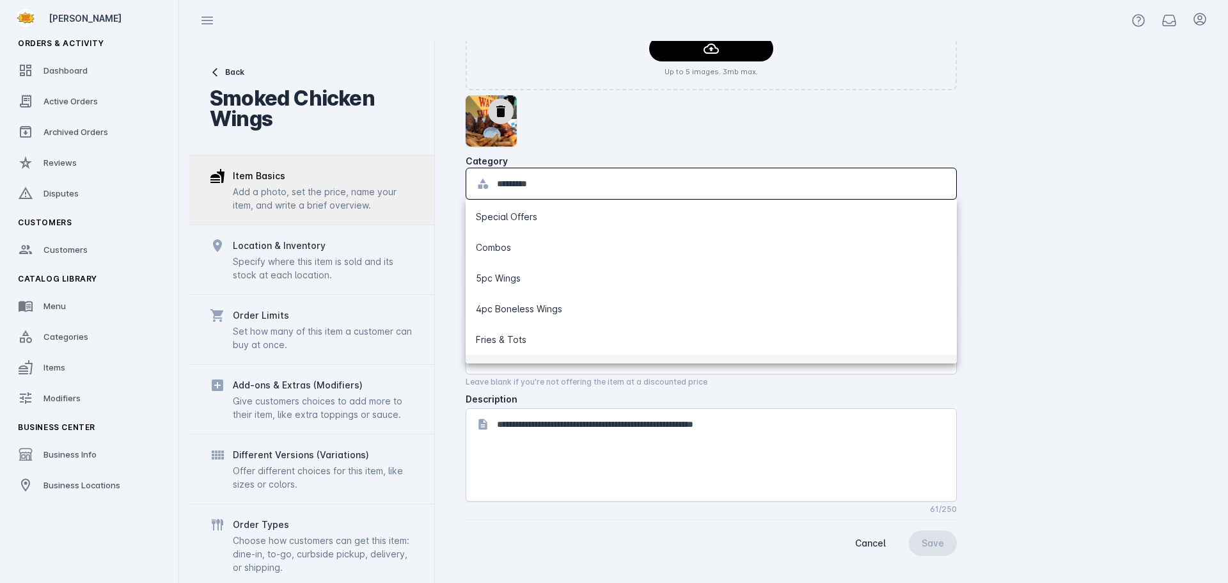
scroll to position [0, 0]
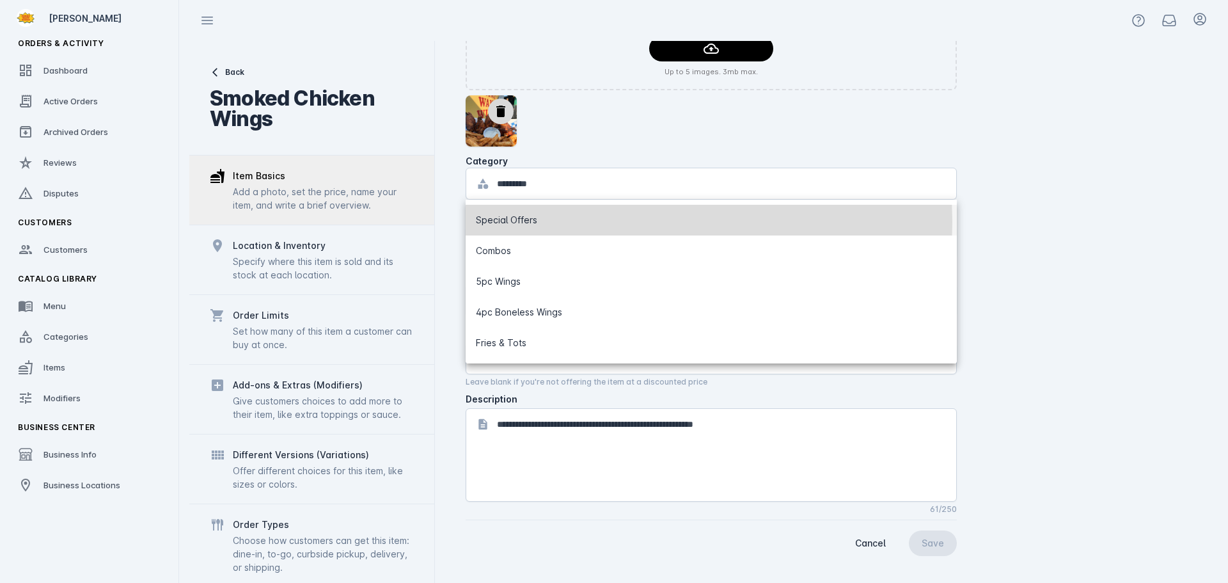
click at [544, 222] on mat-option "Special Offers" at bounding box center [711, 220] width 491 height 31
type input "**********"
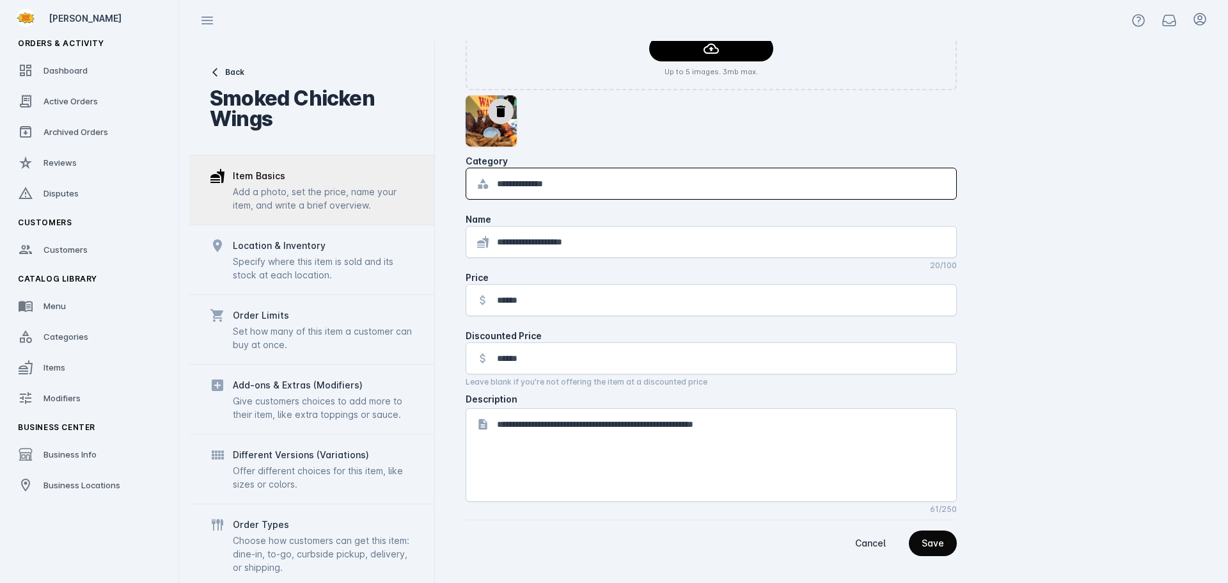
click at [933, 541] on div "Save" at bounding box center [933, 543] width 22 height 9
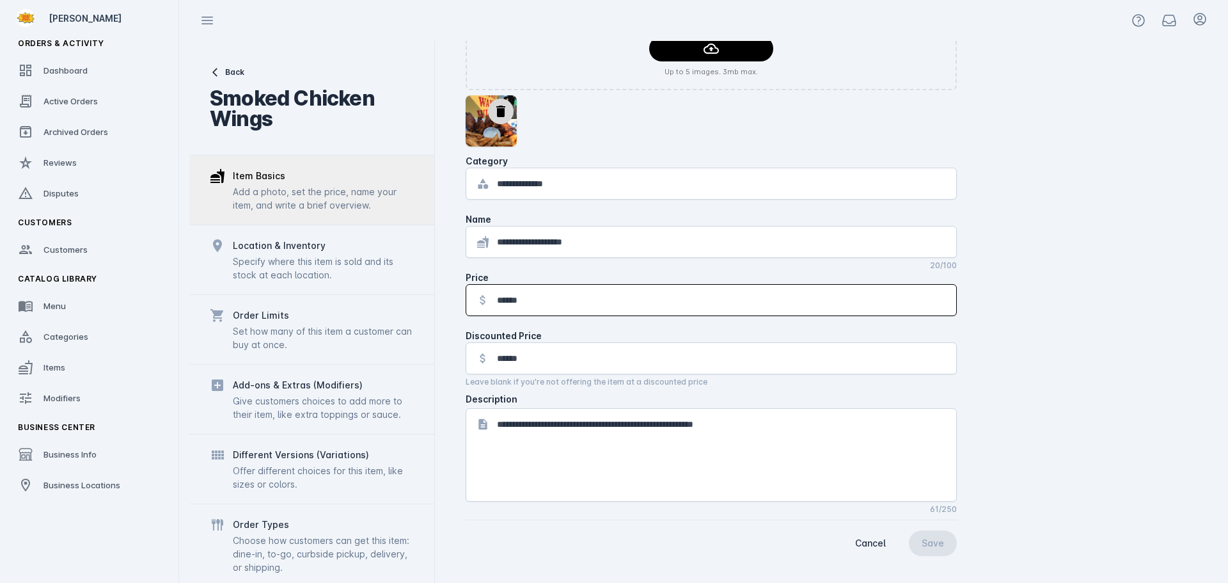
drag, startPoint x: 546, startPoint y: 297, endPoint x: 462, endPoint y: 305, distance: 84.2
click at [462, 305] on div "**********" at bounding box center [826, 250] width 783 height 674
type input "******"
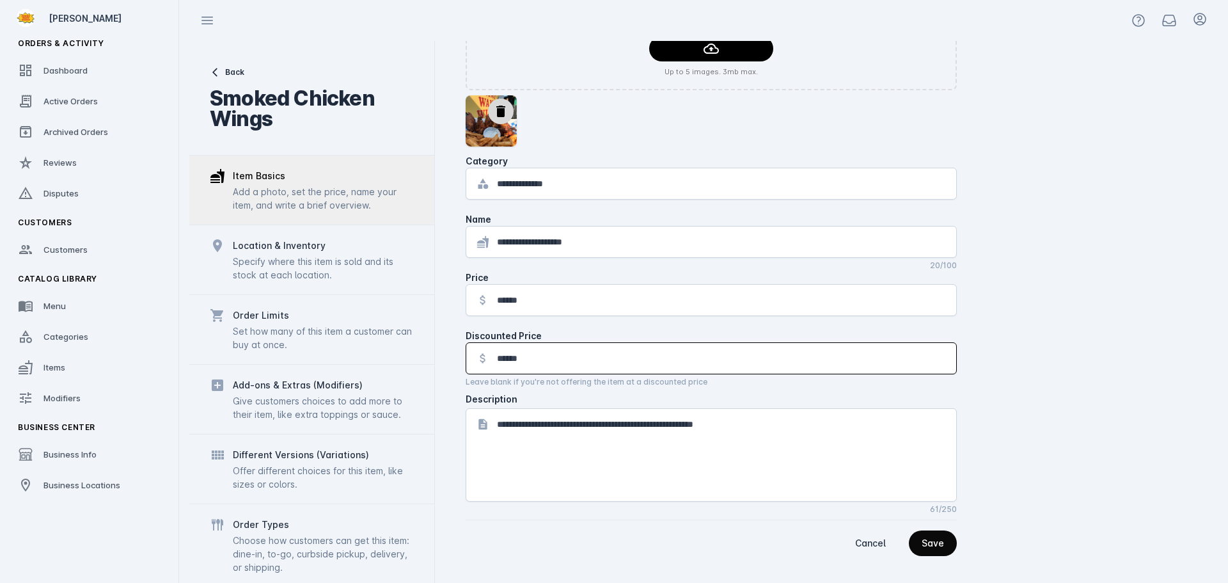
drag, startPoint x: 500, startPoint y: 356, endPoint x: 431, endPoint y: 350, distance: 69.3
click at [432, 352] on mat-drawer-container "**********" at bounding box center [703, 312] width 1029 height 542
click at [944, 543] on span "continue" at bounding box center [933, 543] width 48 height 31
click at [603, 191] on div "**********" at bounding box center [721, 183] width 449 height 31
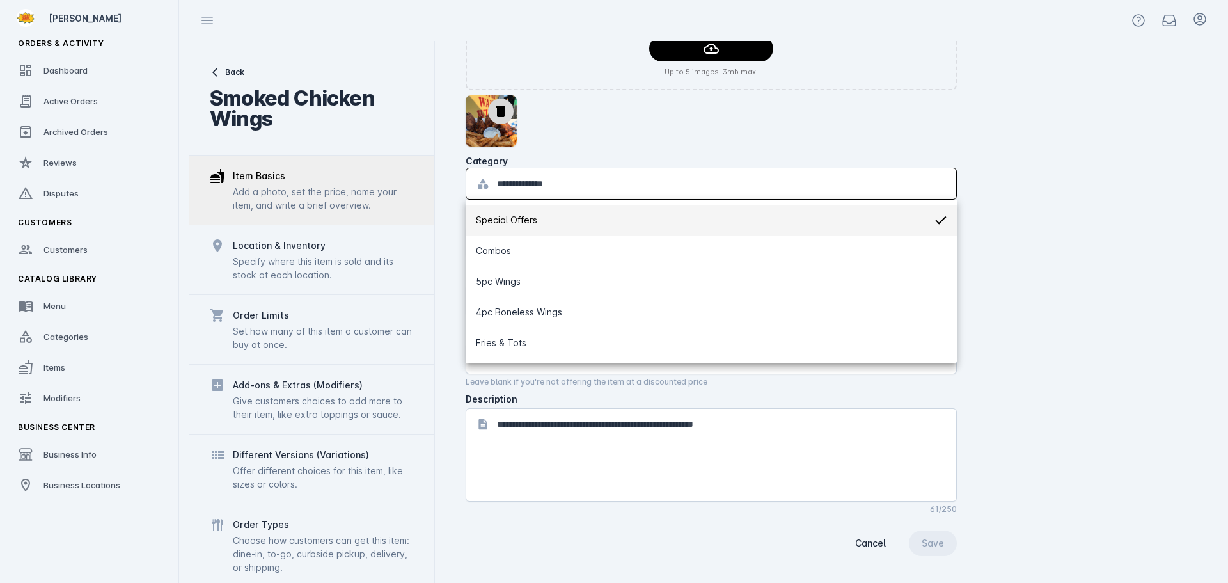
click at [627, 138] on div "delete" at bounding box center [711, 120] width 491 height 51
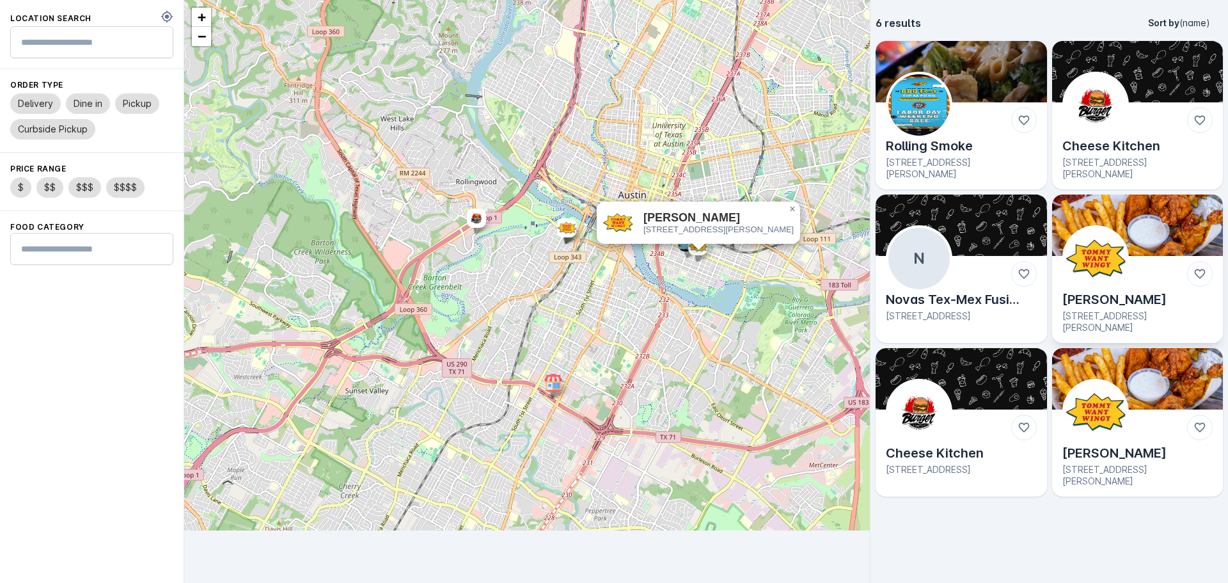
click at [1103, 250] on img at bounding box center [1095, 258] width 61 height 61
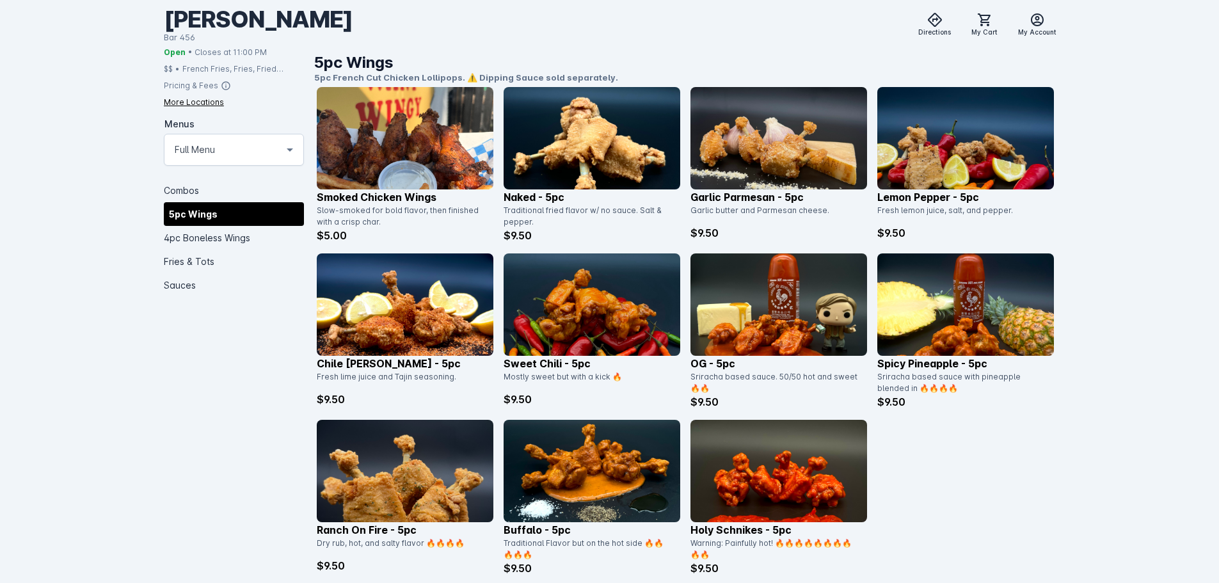
scroll to position [512, 0]
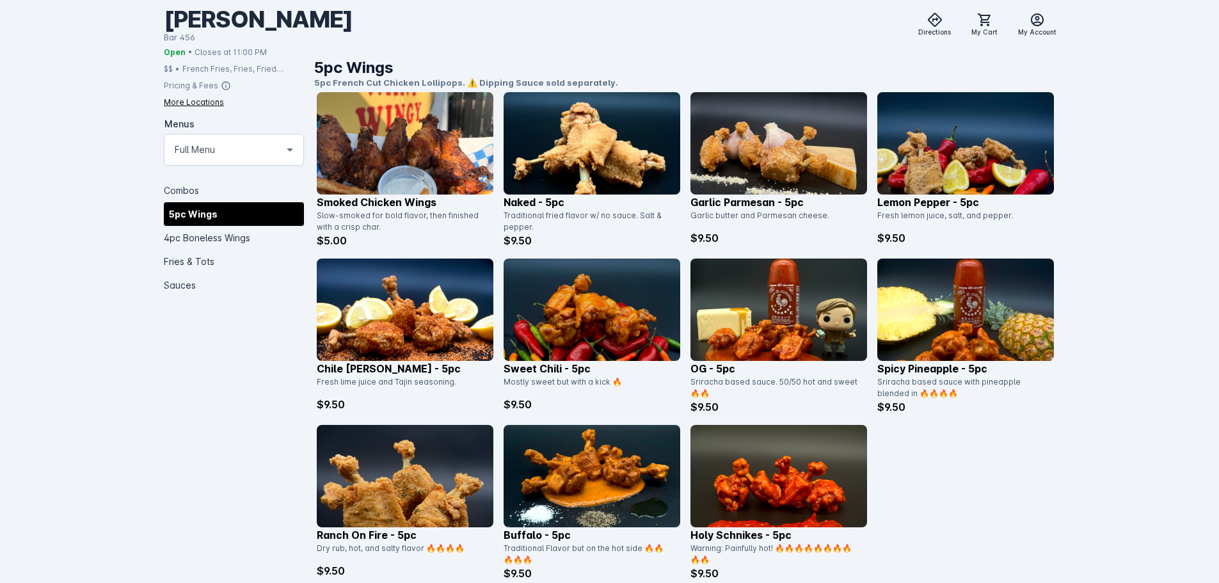
click at [432, 165] on img at bounding box center [405, 143] width 177 height 102
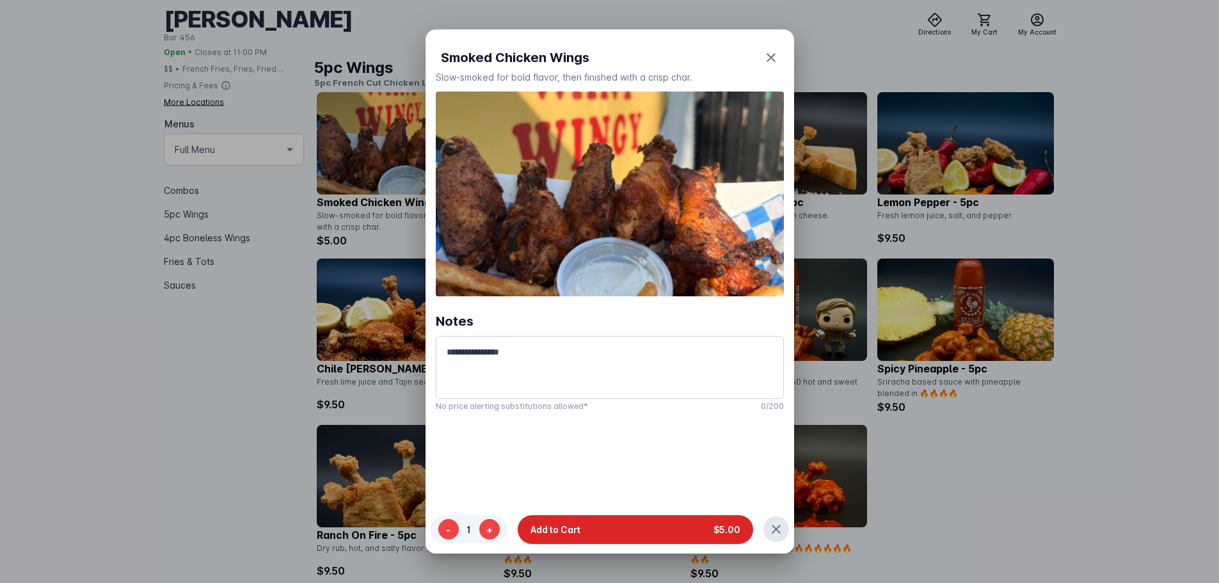
click at [654, 530] on button "Add to Cart $5.00" at bounding box center [635, 528] width 235 height 29
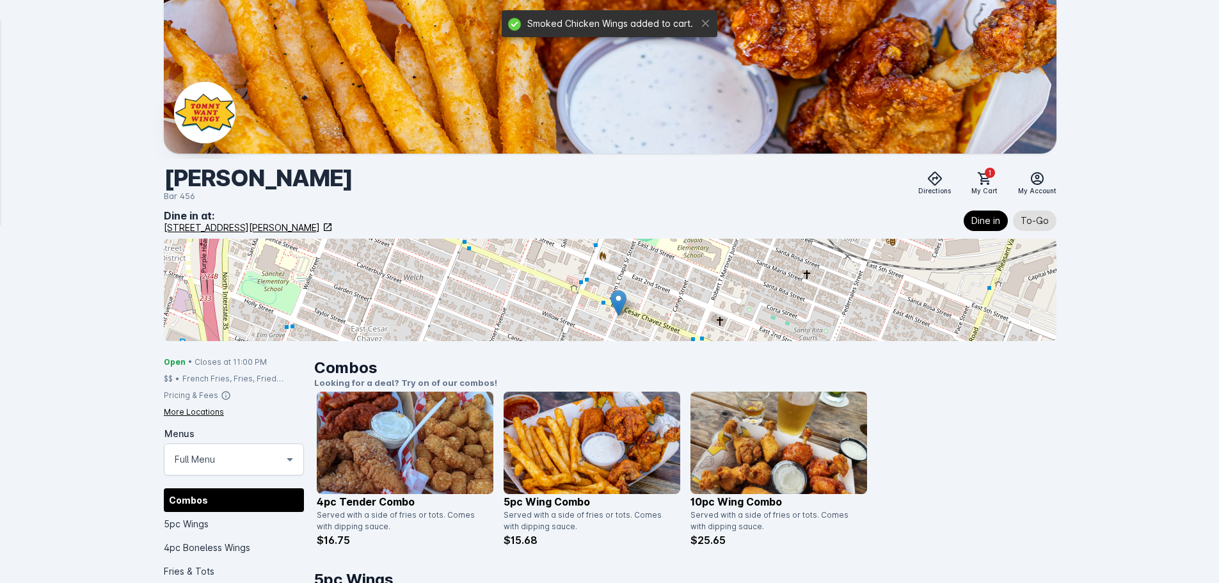
scroll to position [512, 0]
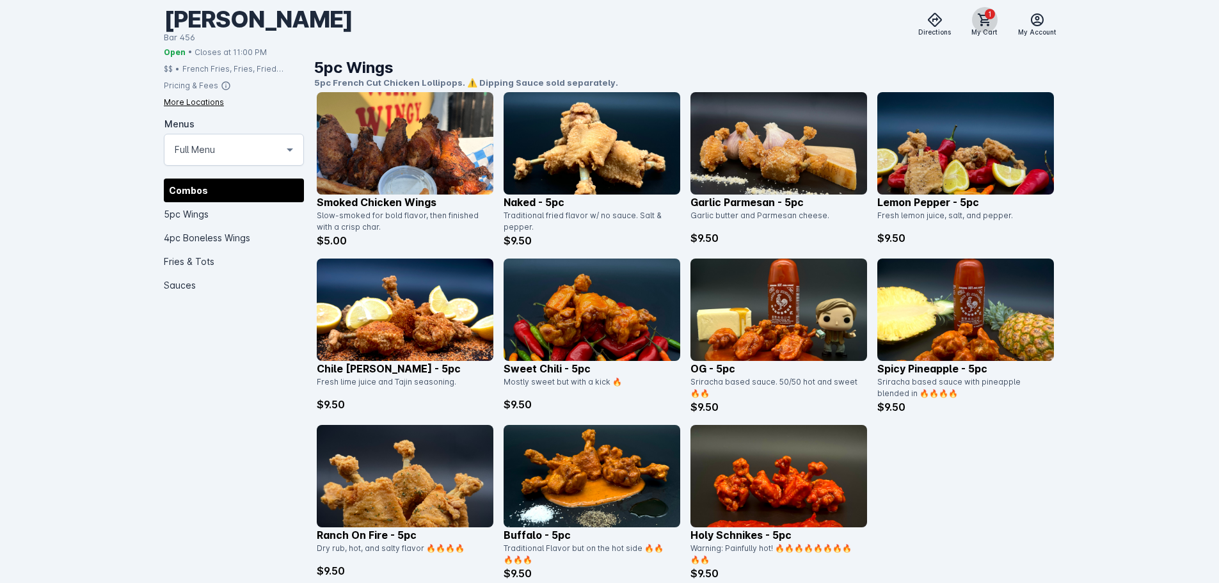
click at [992, 15] on span "1" at bounding box center [989, 14] width 10 height 10
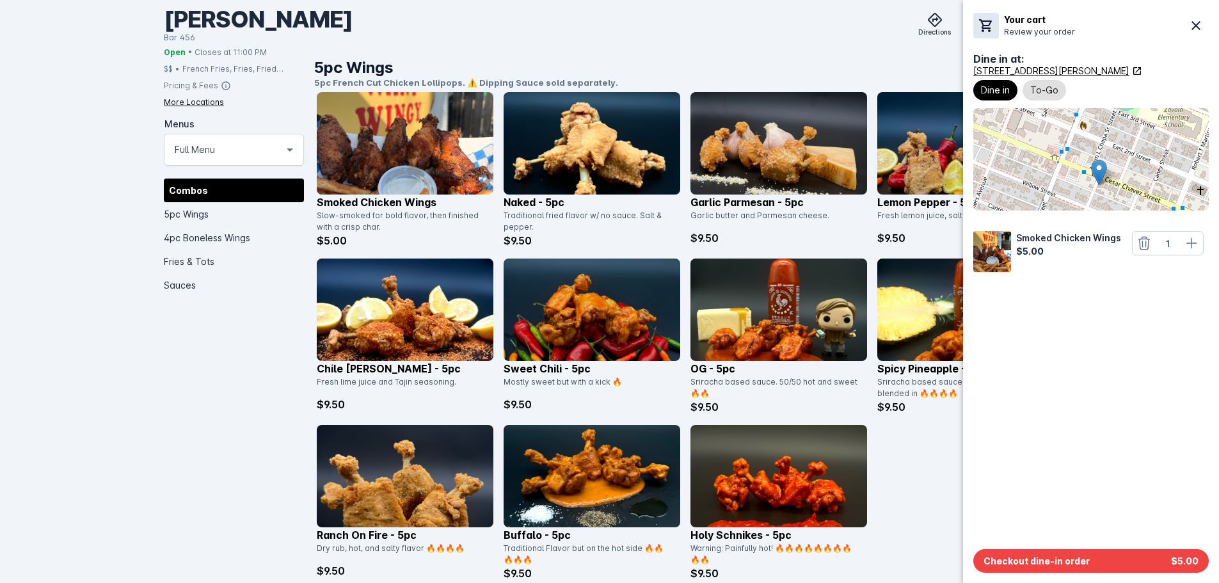
click at [913, 460] on div at bounding box center [609, 291] width 1219 height 583
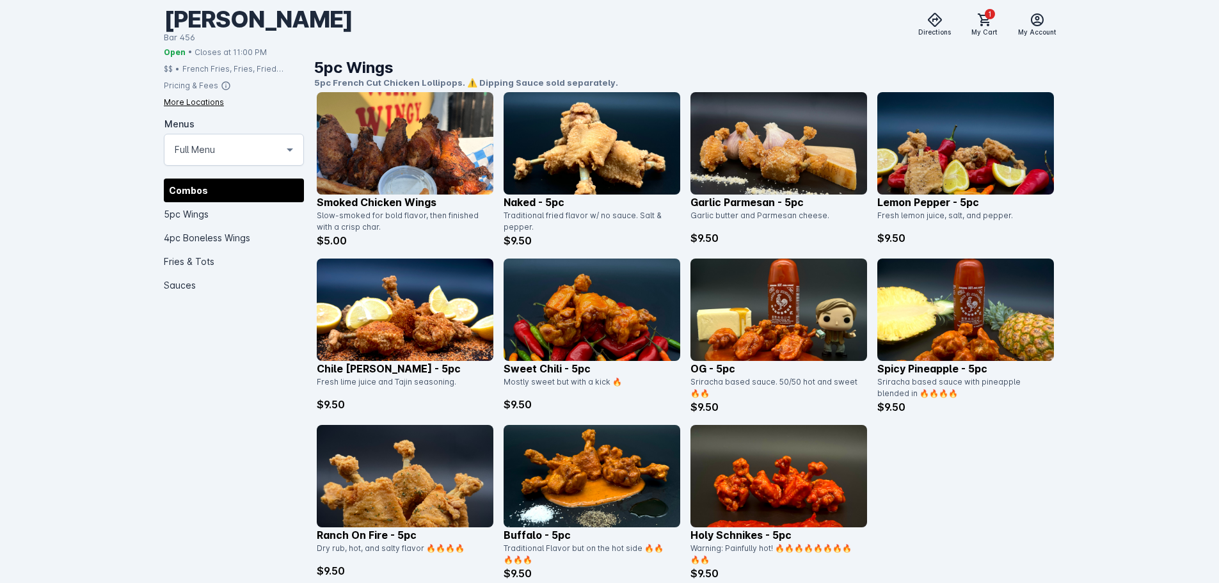
click at [422, 175] on img at bounding box center [405, 143] width 177 height 102
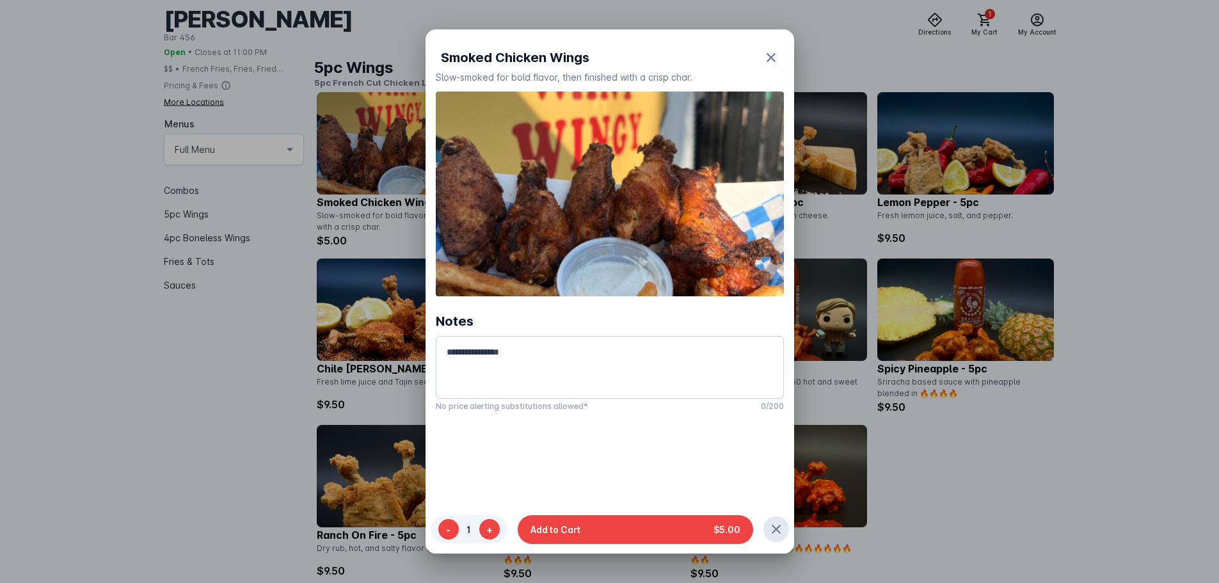
scroll to position [0, 0]
click at [1016, 482] on div at bounding box center [609, 291] width 1219 height 583
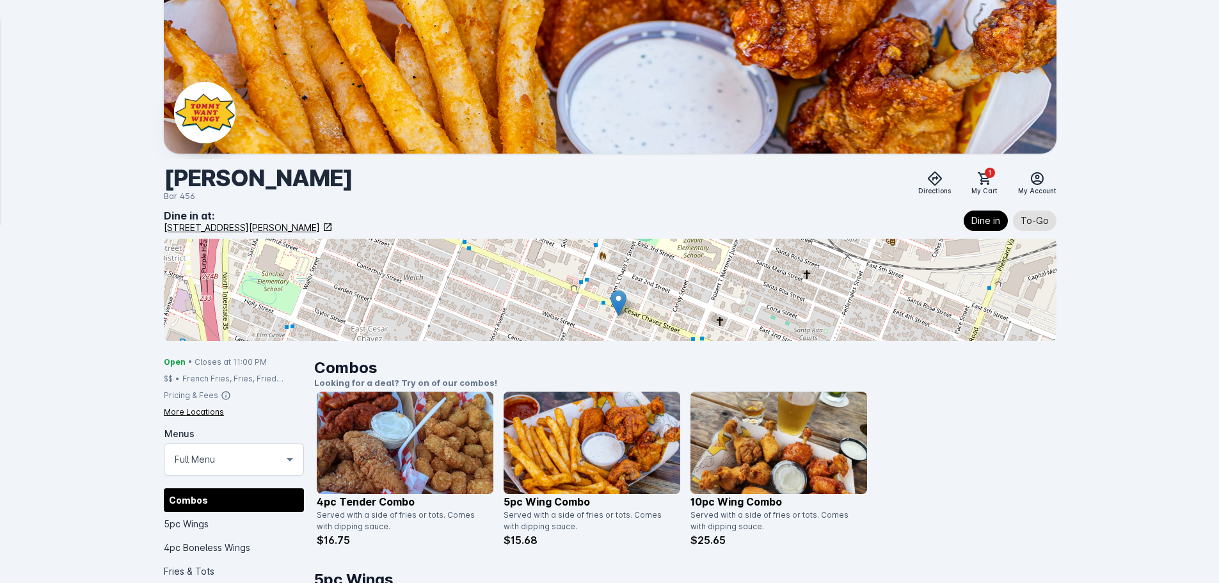
scroll to position [512, 0]
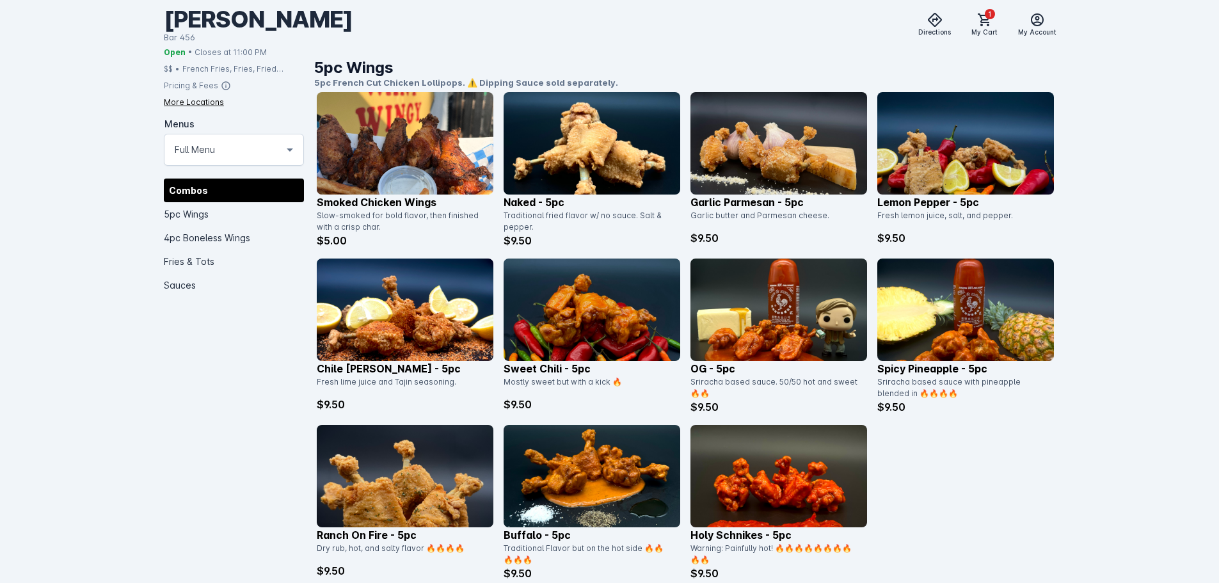
click at [382, 148] on img at bounding box center [405, 143] width 177 height 102
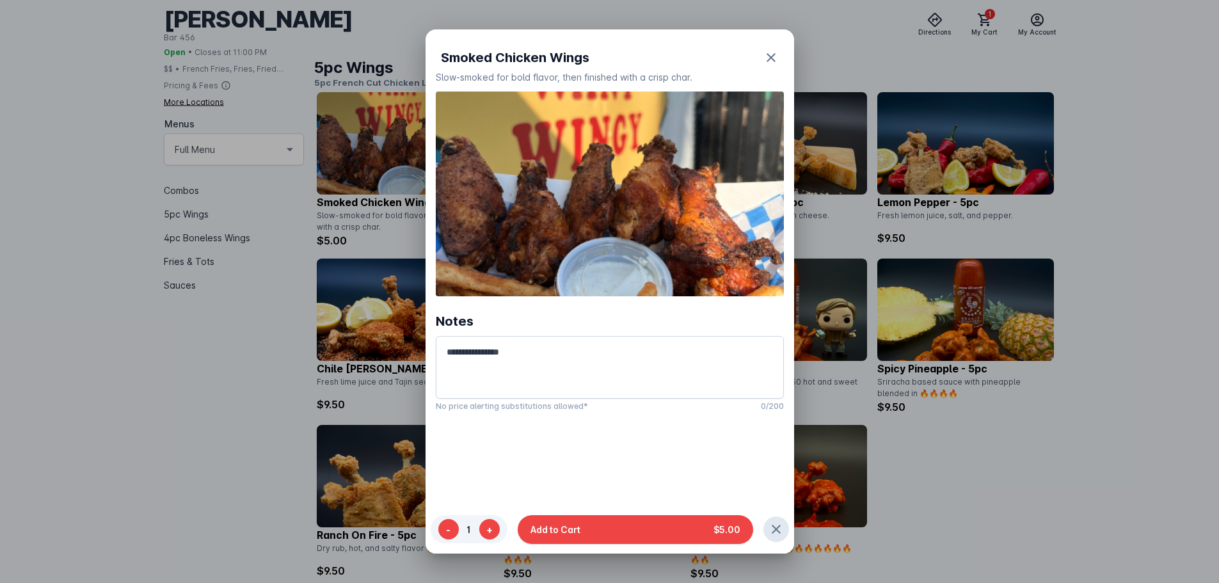
scroll to position [0, 0]
click at [998, 485] on div at bounding box center [609, 291] width 1219 height 583
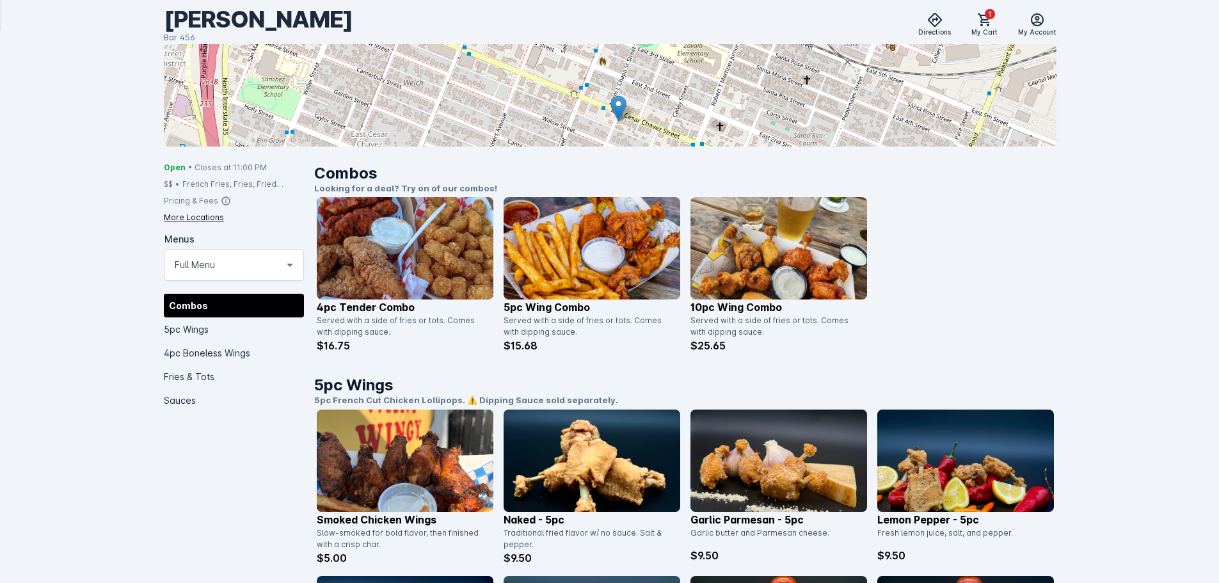
scroll to position [192, 0]
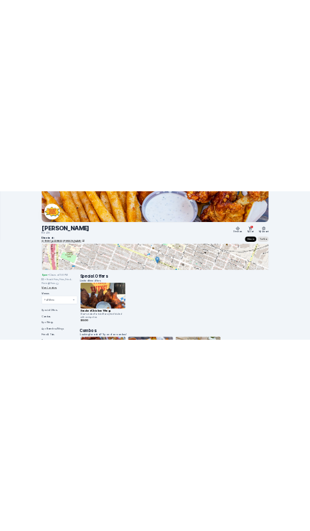
scroll to position [192, 0]
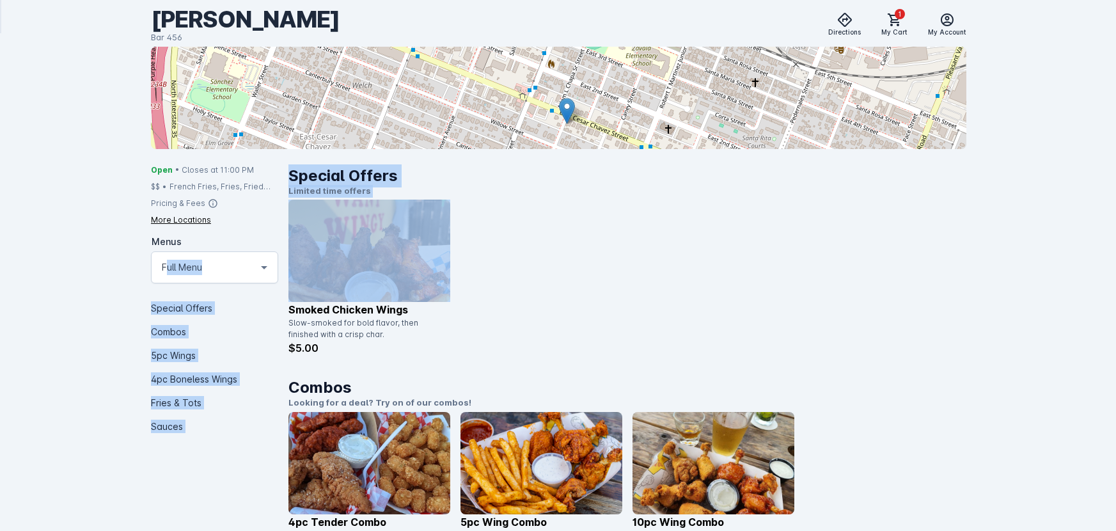
drag, startPoint x: 45, startPoint y: 254, endPoint x: 707, endPoint y: 255, distance: 662.1
click at [791, 263] on div "Smoked Chicken Wings Slow-smoked for bold flavor, then finished with a crisp ch…" at bounding box center [627, 278] width 678 height 156
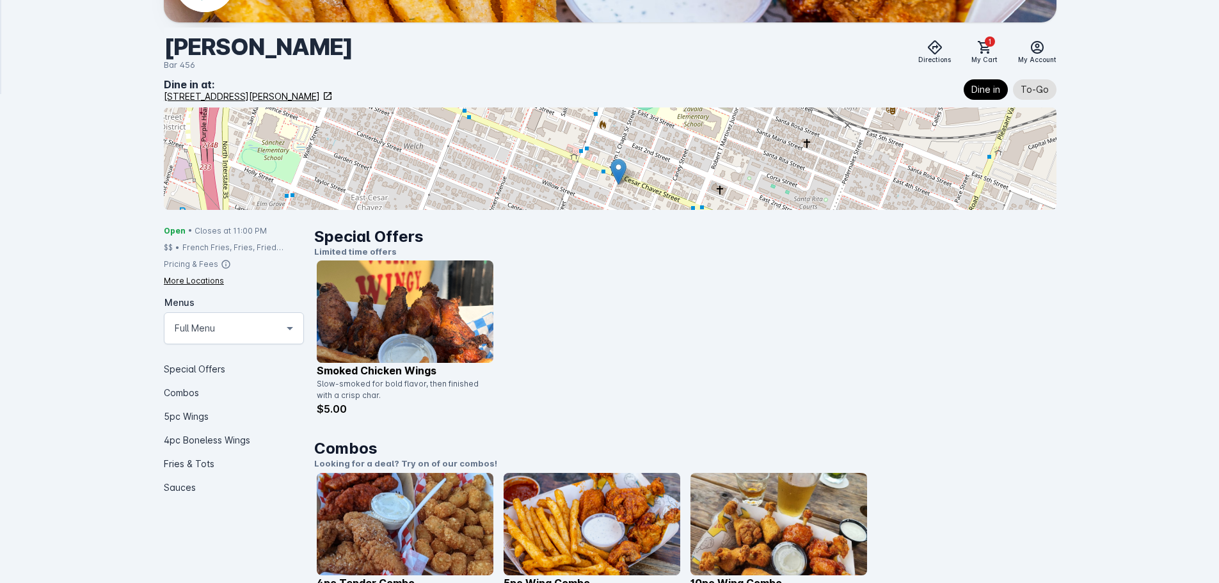
scroll to position [128, 0]
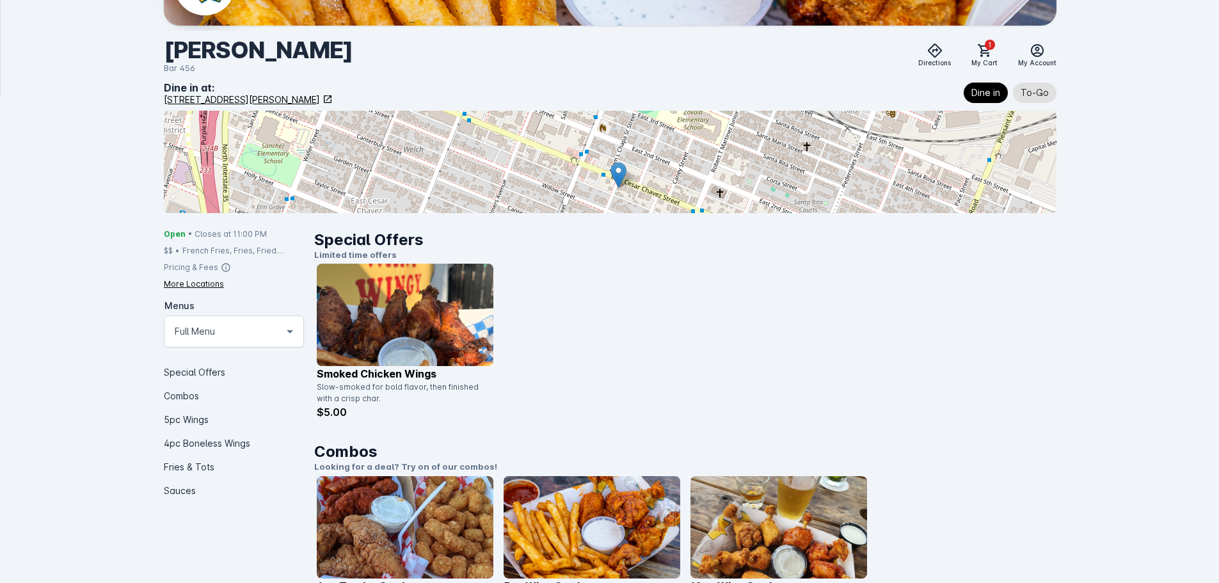
click at [706, 304] on div "Smoked Chicken Wings Slow-smoked for bold flavor, then finished with a crisp ch…" at bounding box center [685, 342] width 737 height 156
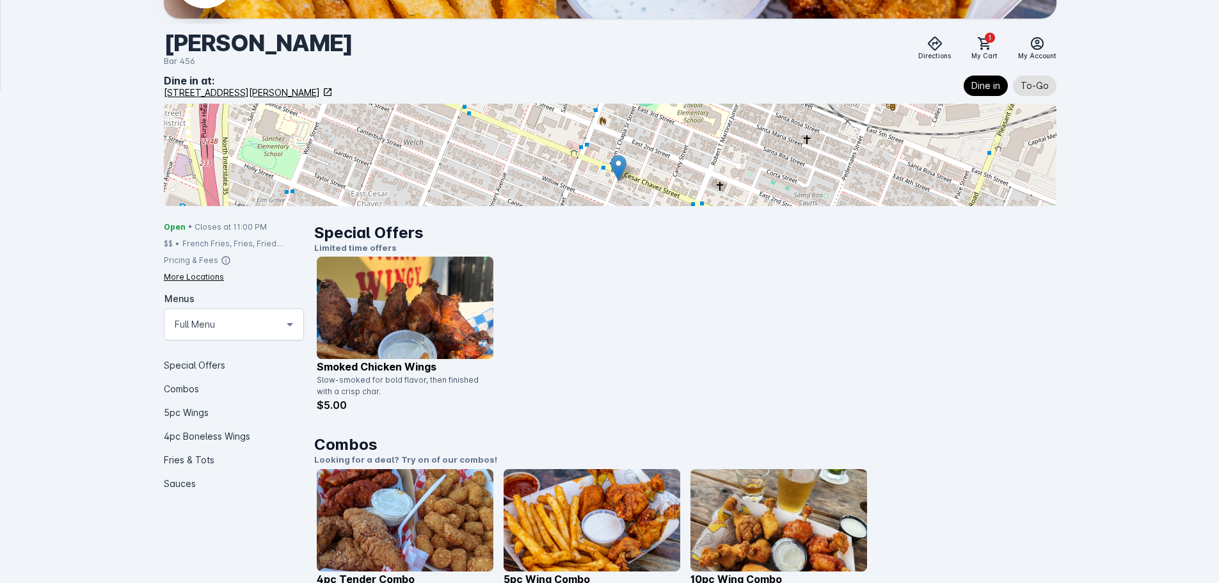
scroll to position [128, 0]
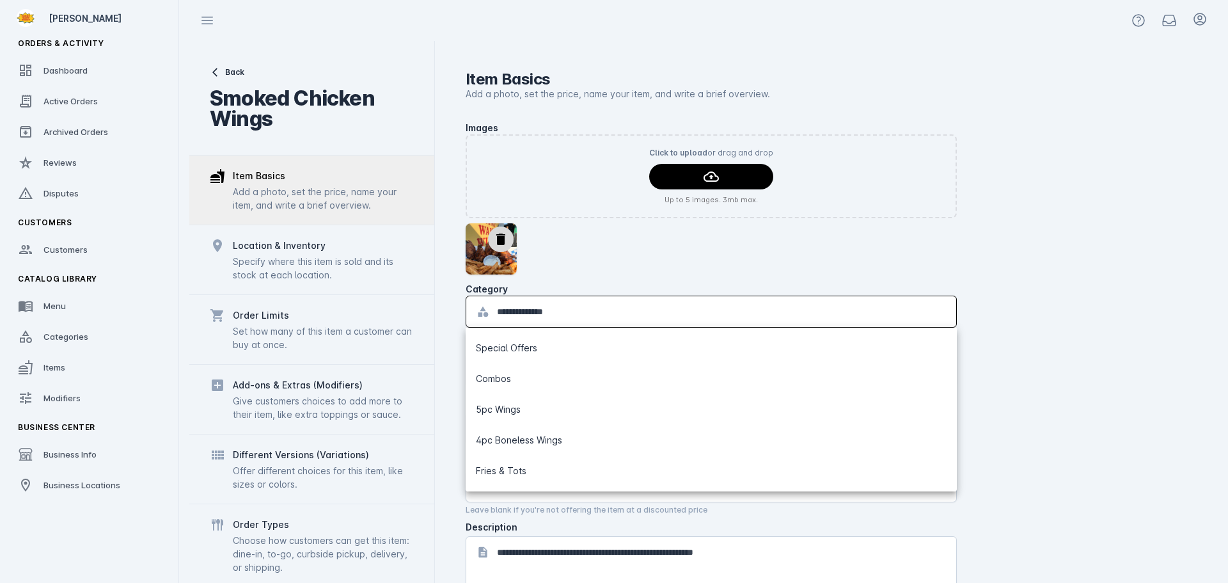
click at [613, 313] on input "**********" at bounding box center [721, 311] width 449 height 15
click at [636, 271] on div "delete" at bounding box center [711, 248] width 491 height 51
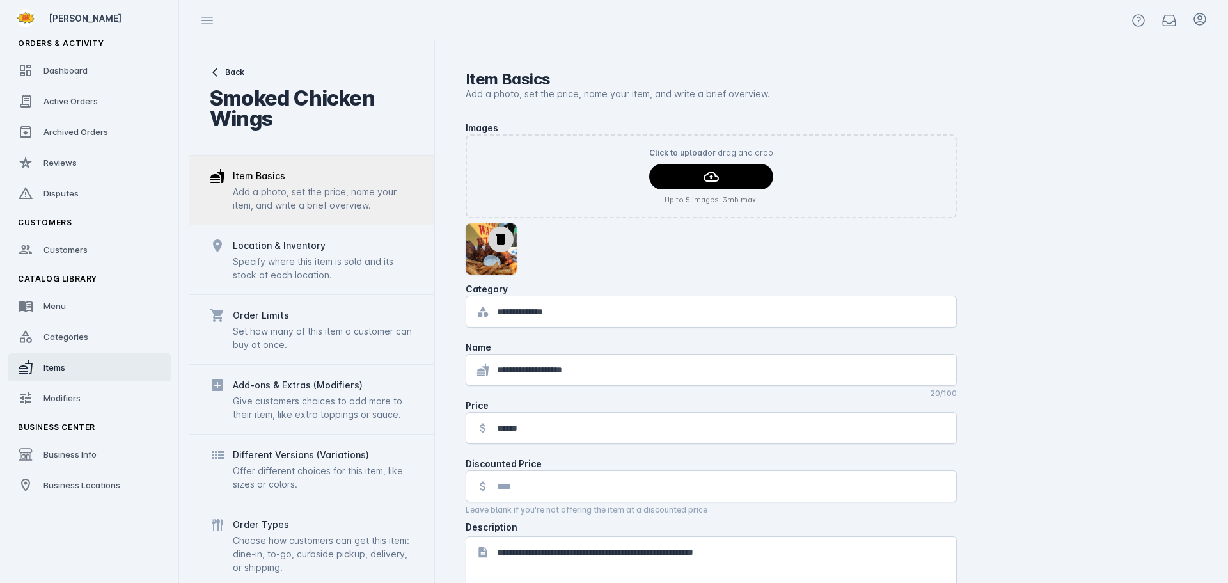
click at [68, 366] on link "Items" at bounding box center [90, 367] width 164 height 28
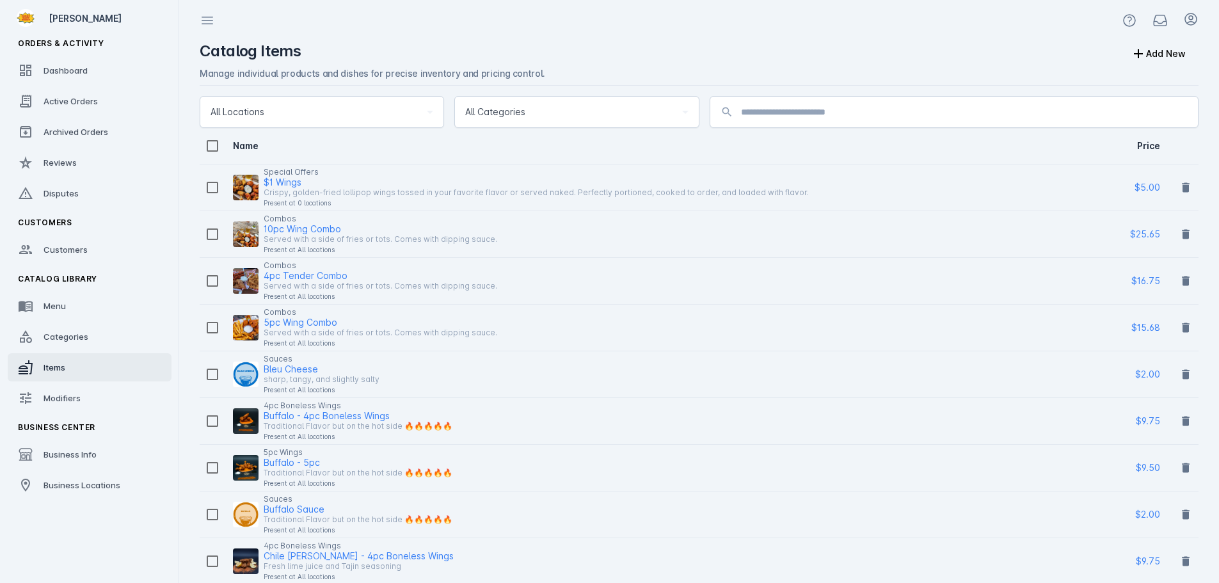
click at [1160, 40] on div at bounding box center [698, 20] width 1039 height 41
click at [1157, 48] on button "Add New" at bounding box center [1158, 54] width 81 height 26
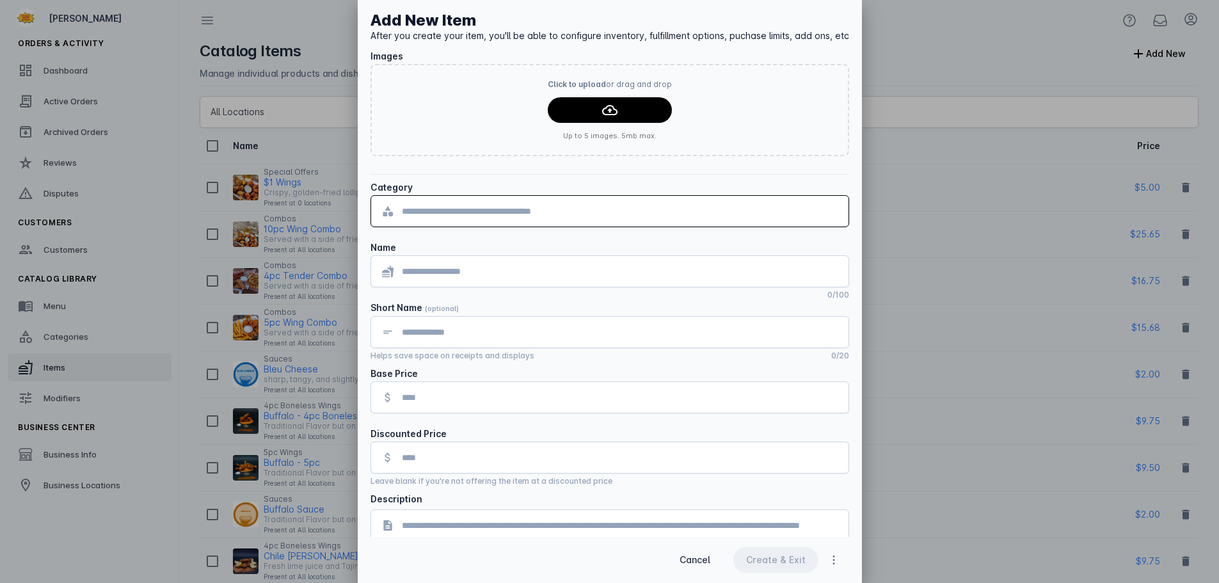
click at [504, 211] on input "text" at bounding box center [620, 210] width 436 height 15
click at [523, 184] on div "Category" at bounding box center [609, 187] width 478 height 15
click at [1076, 287] on div at bounding box center [609, 291] width 1219 height 583
drag, startPoint x: 687, startPoint y: 567, endPoint x: 777, endPoint y: 414, distance: 178.1
click at [688, 566] on span "button" at bounding box center [695, 559] width 56 height 31
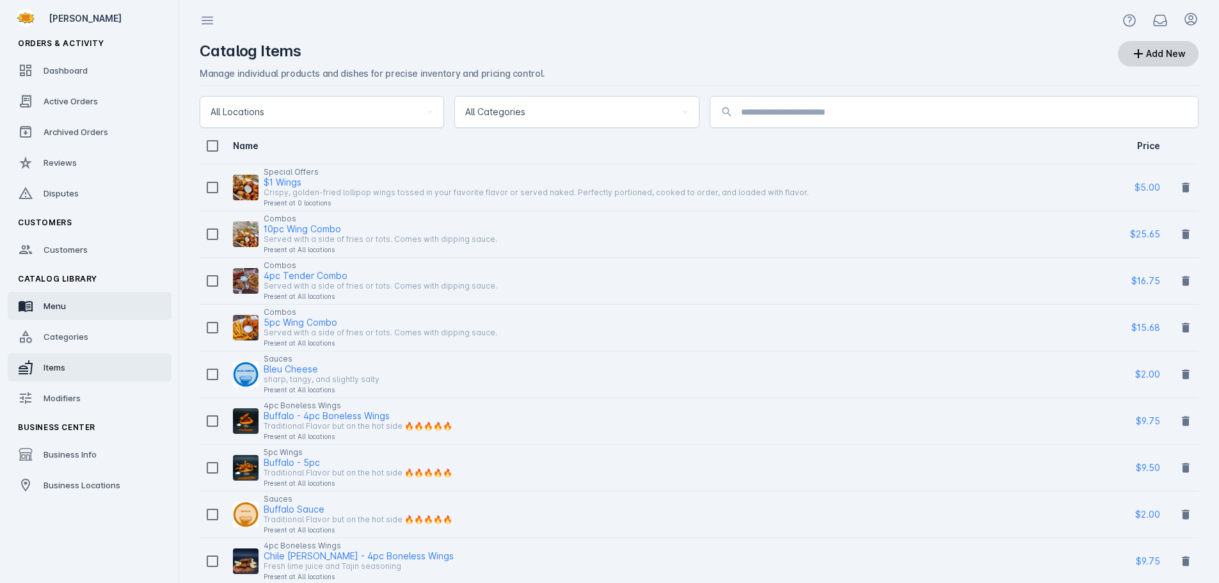
click at [77, 308] on link "Menu" at bounding box center [90, 306] width 164 height 28
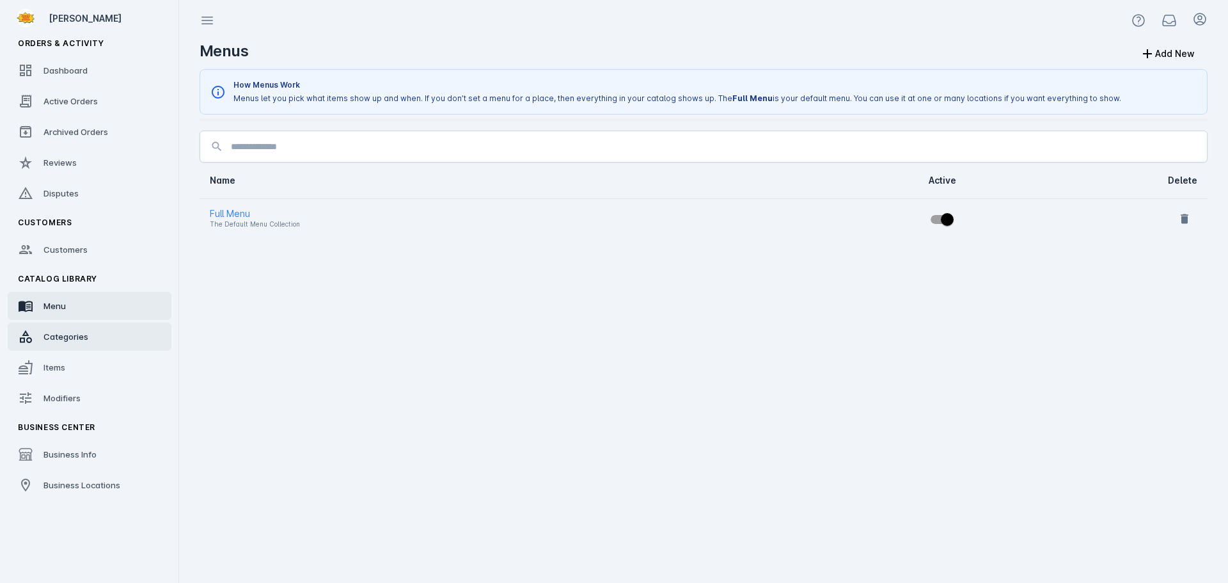
click at [77, 347] on link "Categories" at bounding box center [90, 336] width 164 height 28
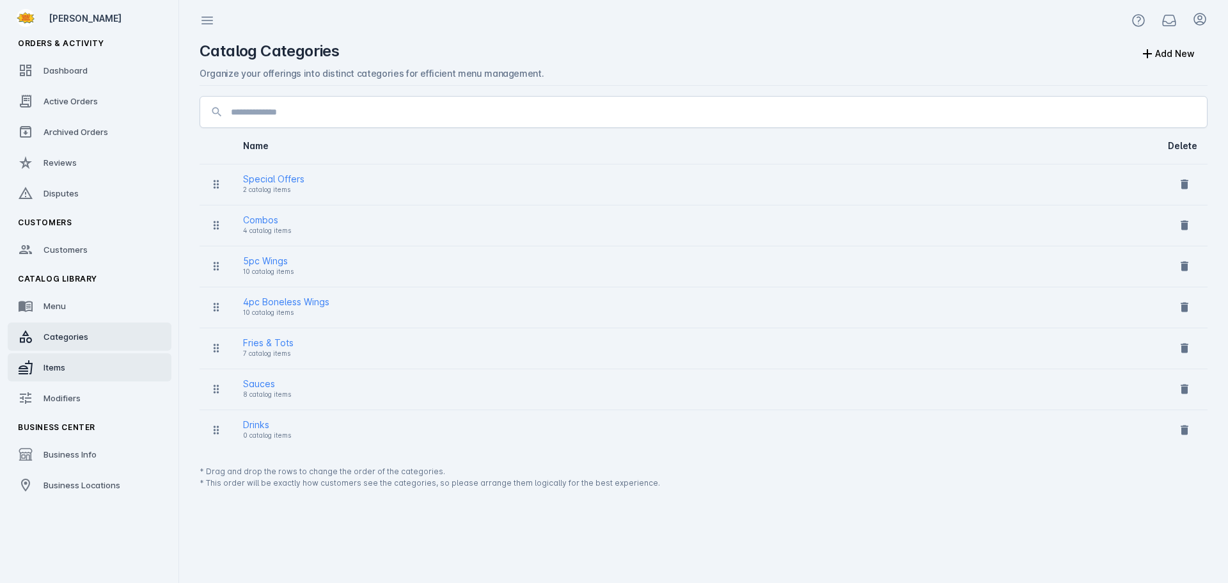
click at [69, 366] on link "Items" at bounding box center [90, 367] width 164 height 28
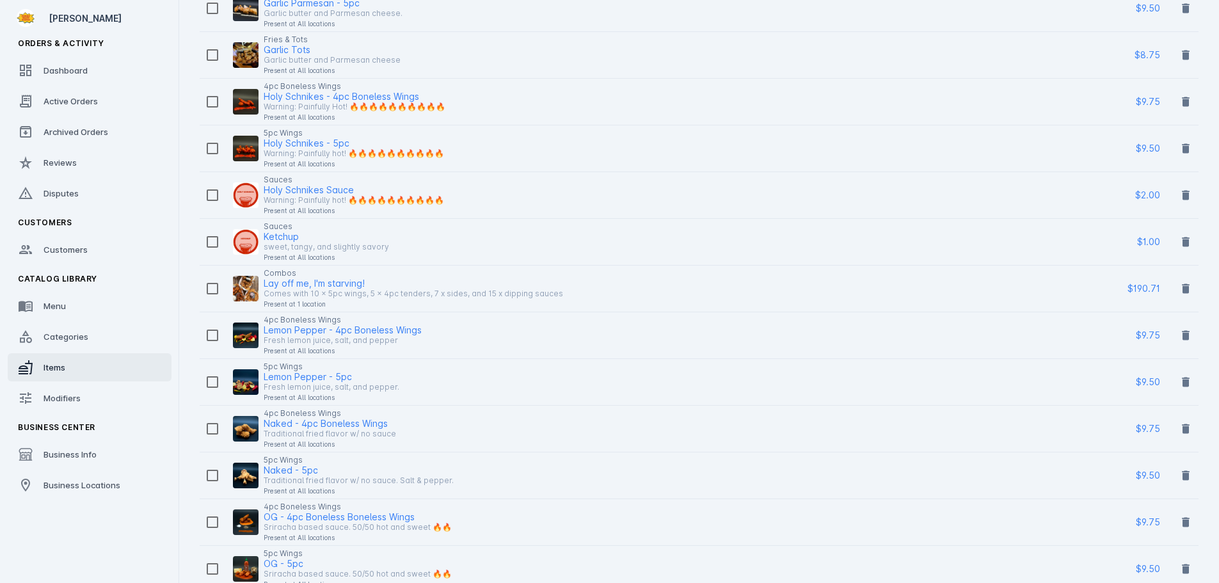
scroll to position [832, 0]
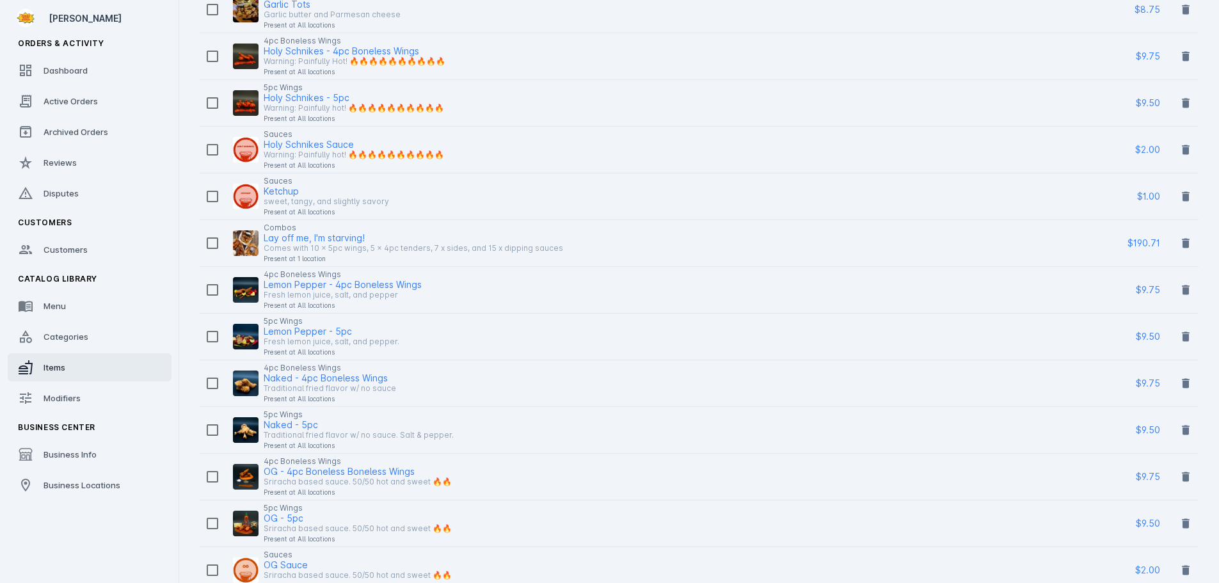
click at [301, 423] on div "Naked - 5pc" at bounding box center [291, 424] width 54 height 15
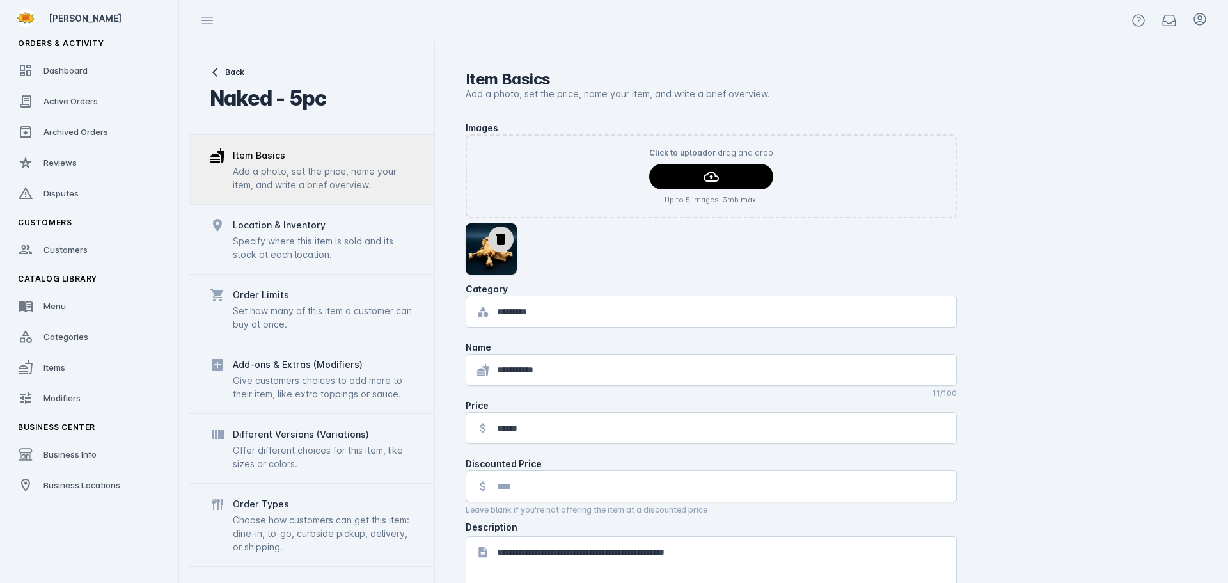
click at [312, 248] on div "Specify where this item is sold and its stock at each location." at bounding box center [323, 247] width 181 height 27
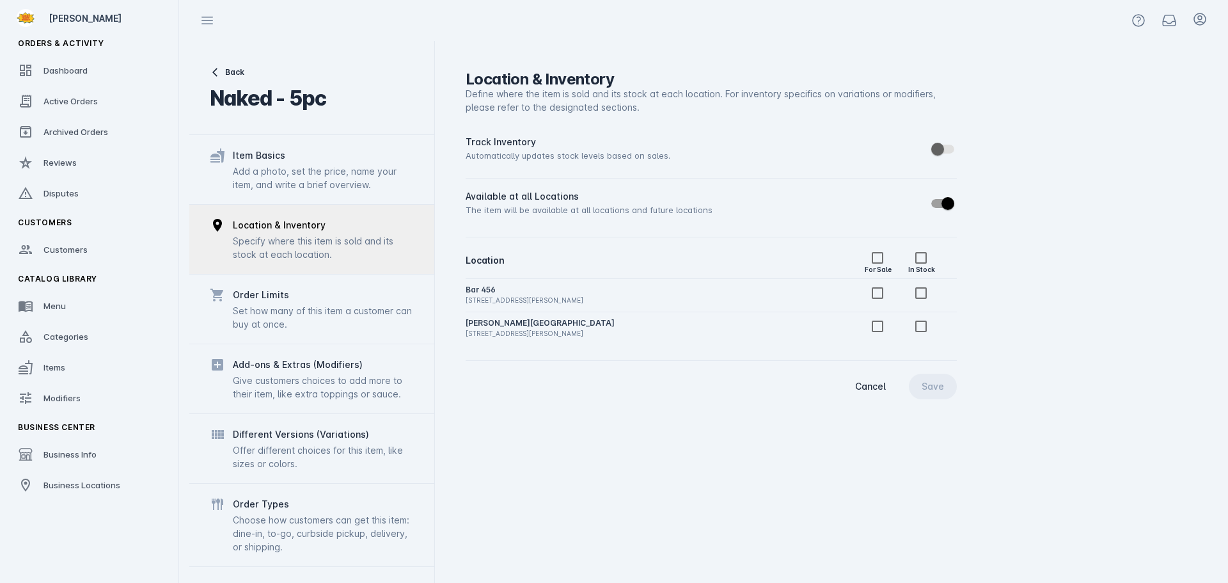
click at [328, 189] on div "Add a photo, set the price, name your item, and write a brief overview." at bounding box center [323, 177] width 181 height 27
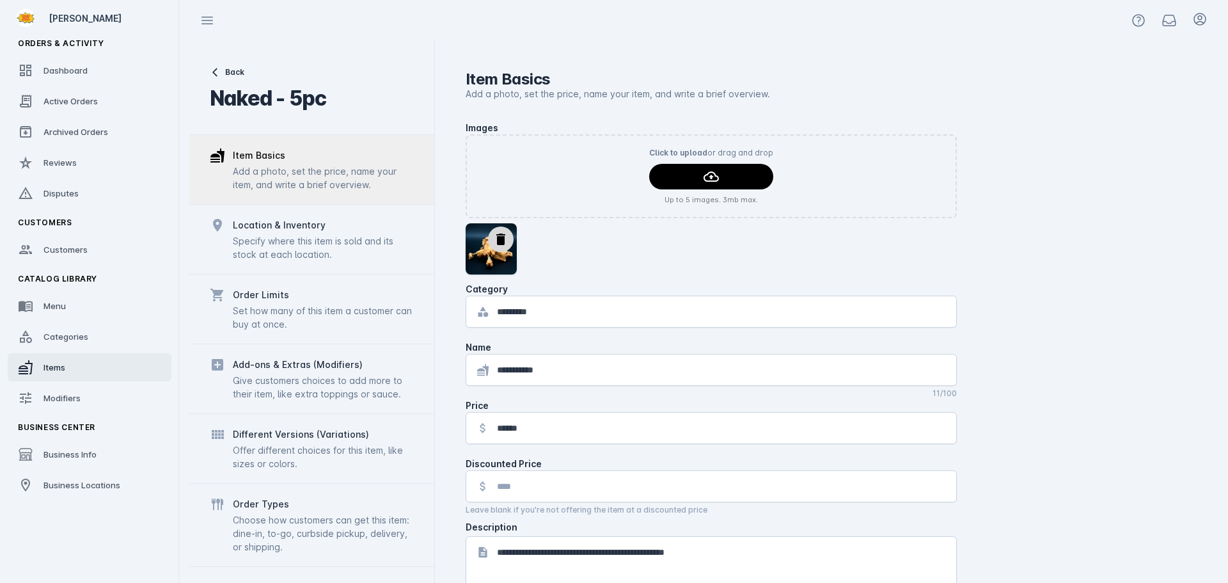
click at [71, 363] on link "Items" at bounding box center [90, 367] width 164 height 28
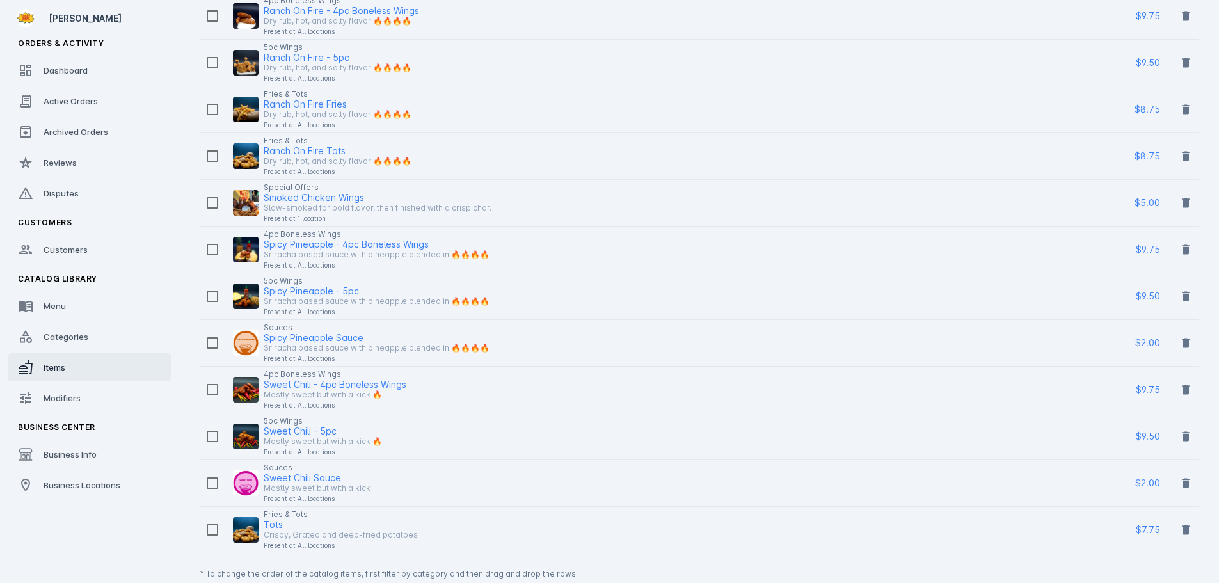
scroll to position [1538, 0]
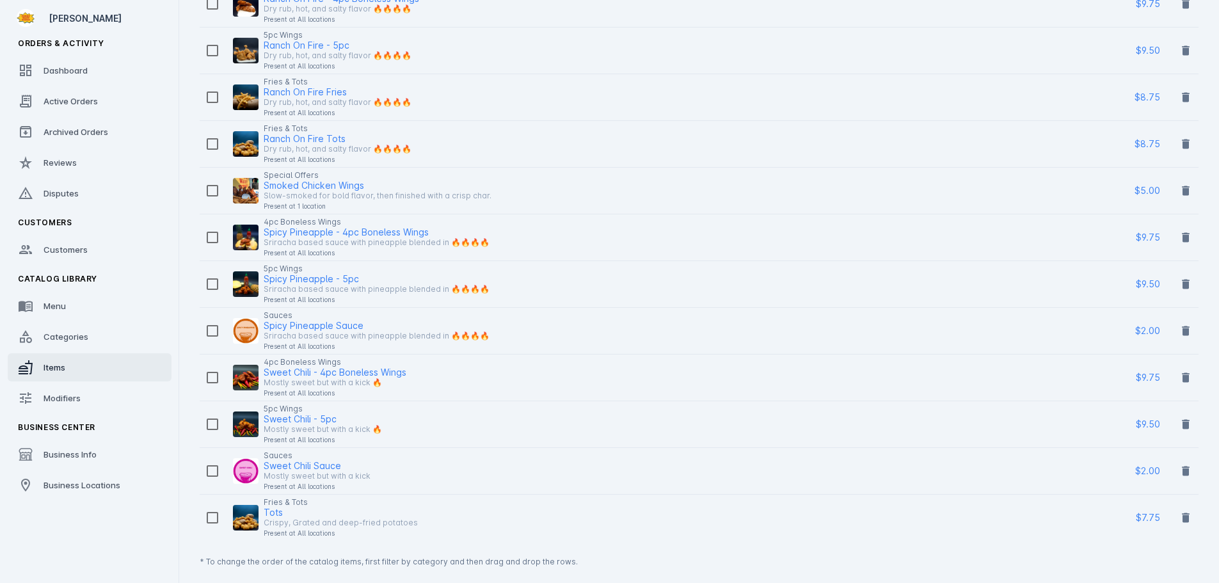
click at [347, 185] on div "Smoked Chicken Wings" at bounding box center [314, 185] width 100 height 15
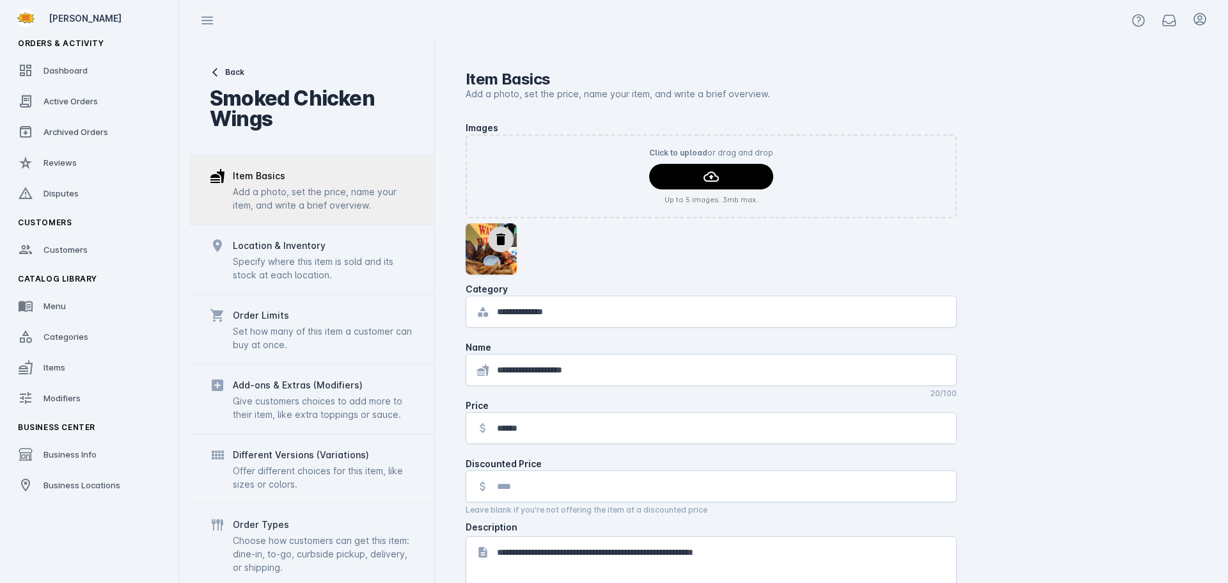
click at [578, 317] on input "**********" at bounding box center [721, 311] width 449 height 15
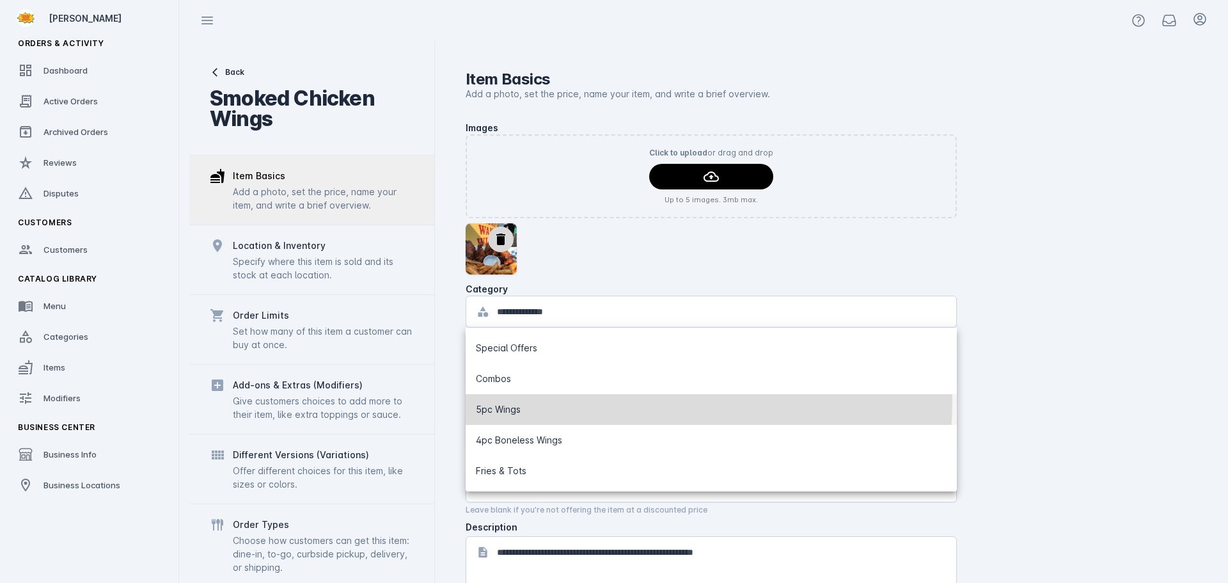
click at [562, 400] on mat-option "5pc Wings" at bounding box center [711, 409] width 491 height 31
type input "*********"
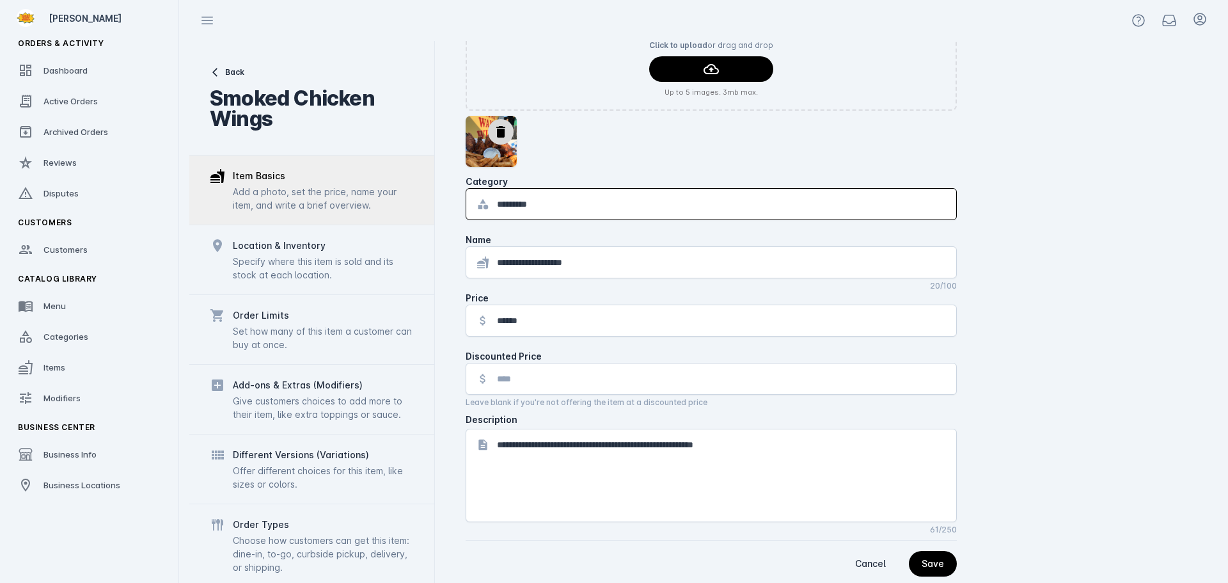
scroll to position [132, 0]
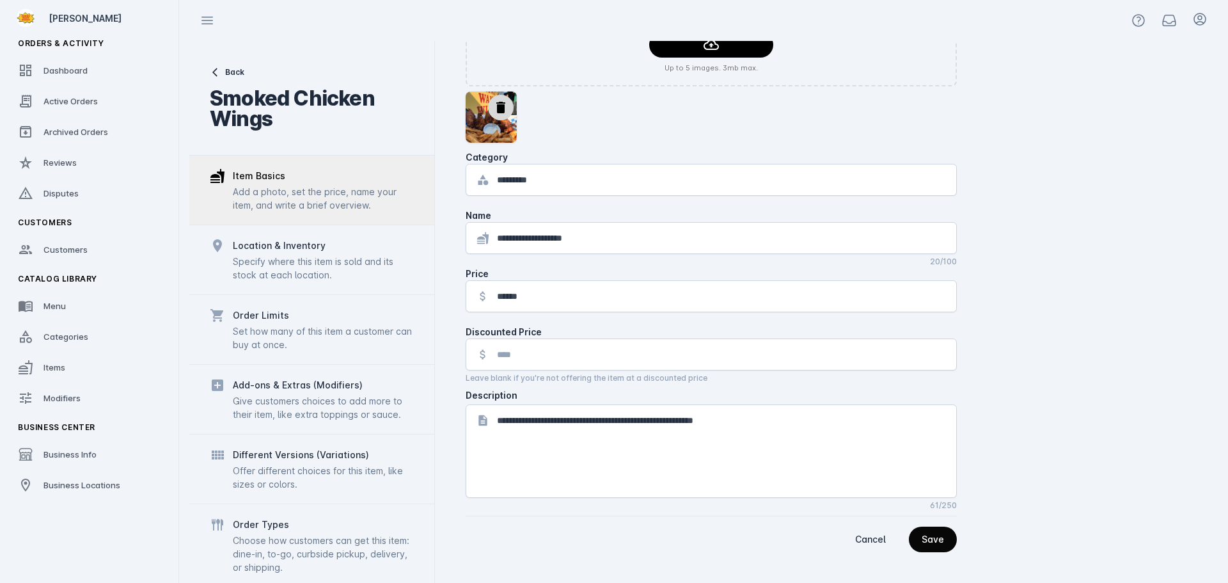
click at [948, 533] on span "continue" at bounding box center [933, 539] width 48 height 31
click at [577, 419] on textarea "**********" at bounding box center [721, 451] width 449 height 77
paste textarea
type textarea "**********"
click at [936, 543] on div "Save" at bounding box center [933, 539] width 22 height 9
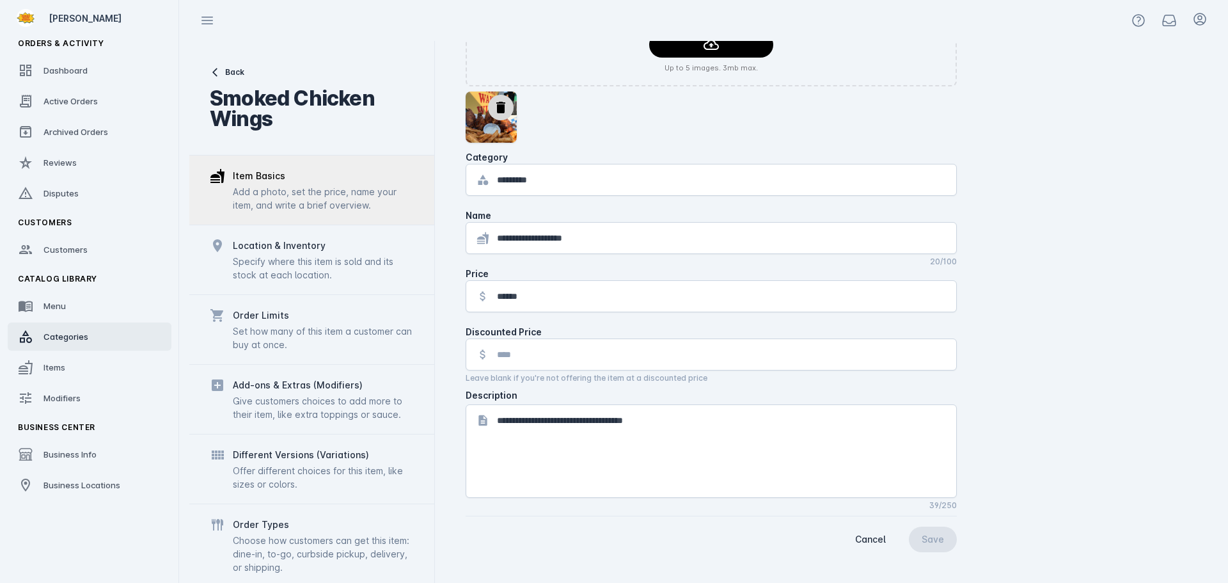
click at [50, 335] on span "Categories" at bounding box center [65, 336] width 45 height 10
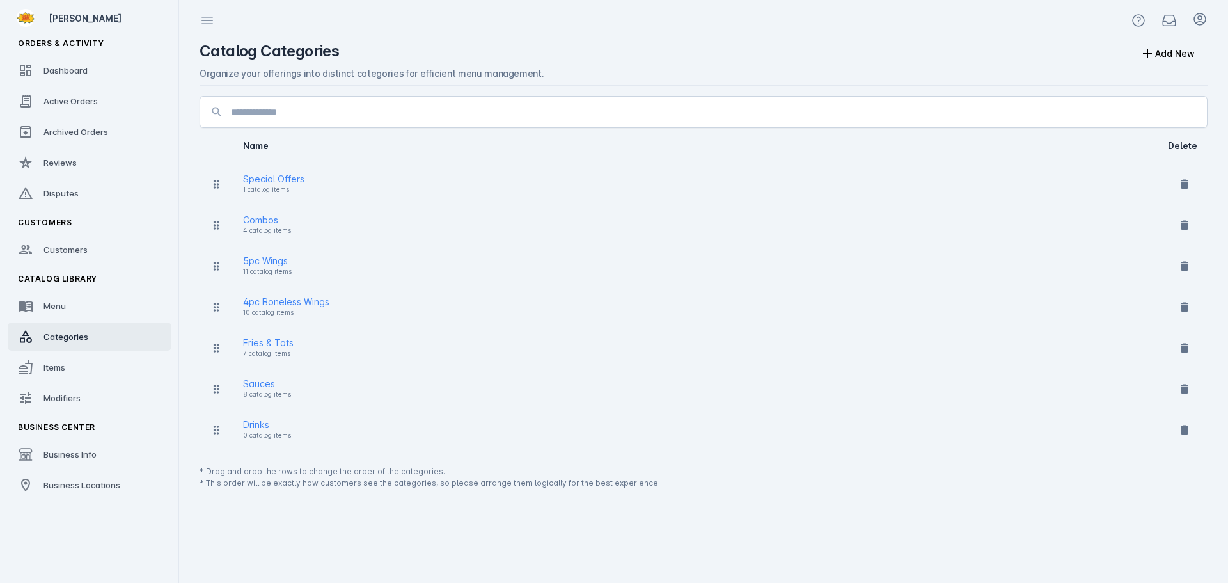
click at [269, 262] on div "5pc Wings" at bounding box center [267, 260] width 49 height 15
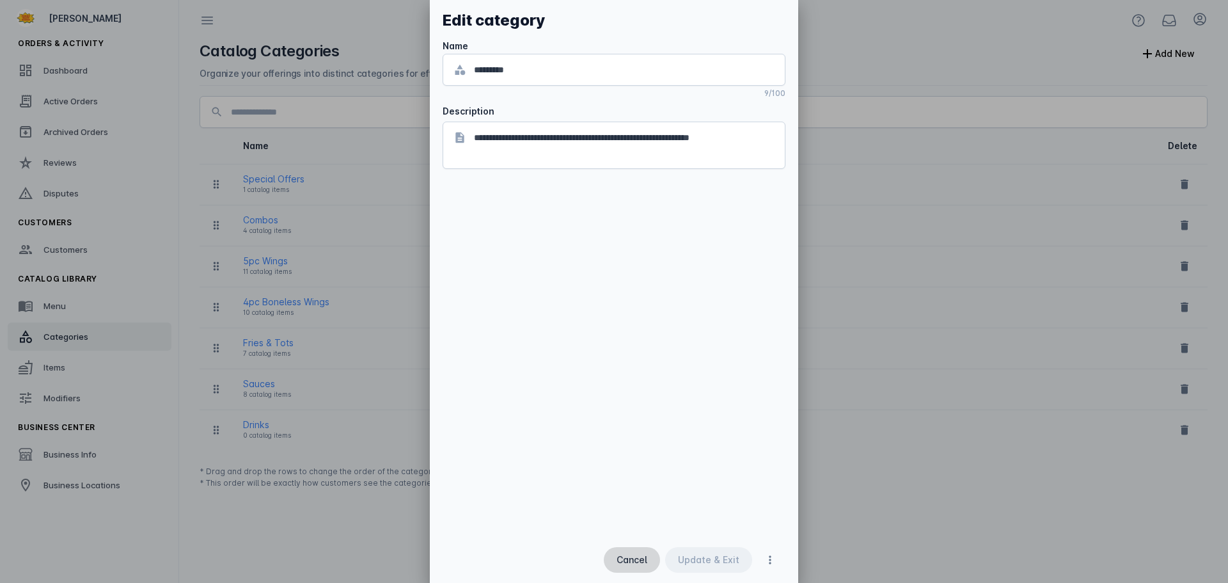
click at [629, 562] on span "Cancel" at bounding box center [632, 559] width 31 height 9
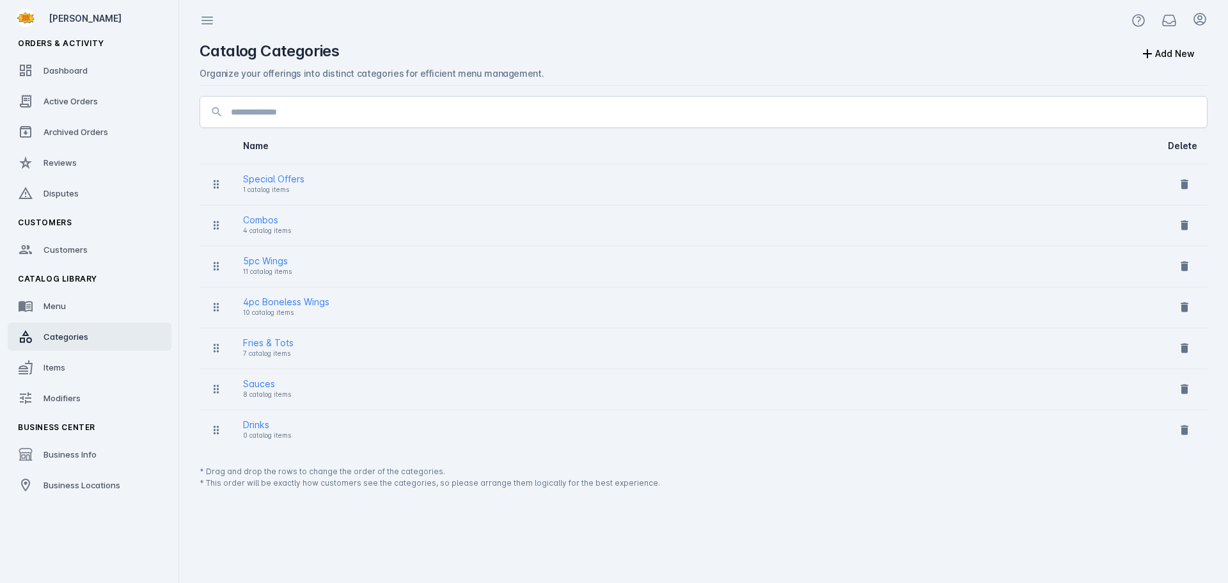
click at [280, 263] on div "5pc Wings" at bounding box center [267, 260] width 49 height 15
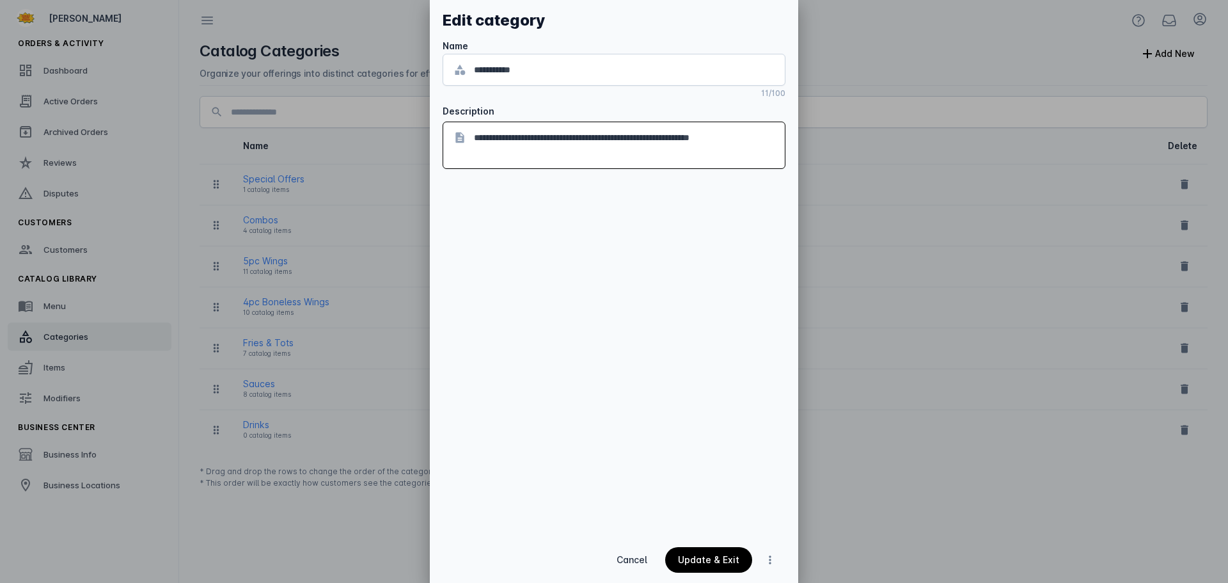
drag, startPoint x: 579, startPoint y: 141, endPoint x: 613, endPoint y: 139, distance: 34.0
click at [613, 139] on textarea "**********" at bounding box center [624, 145] width 301 height 31
click at [588, 141] on textarea "**********" at bounding box center [624, 145] width 301 height 31
click at [551, 67] on input "**********" at bounding box center [624, 69] width 301 height 15
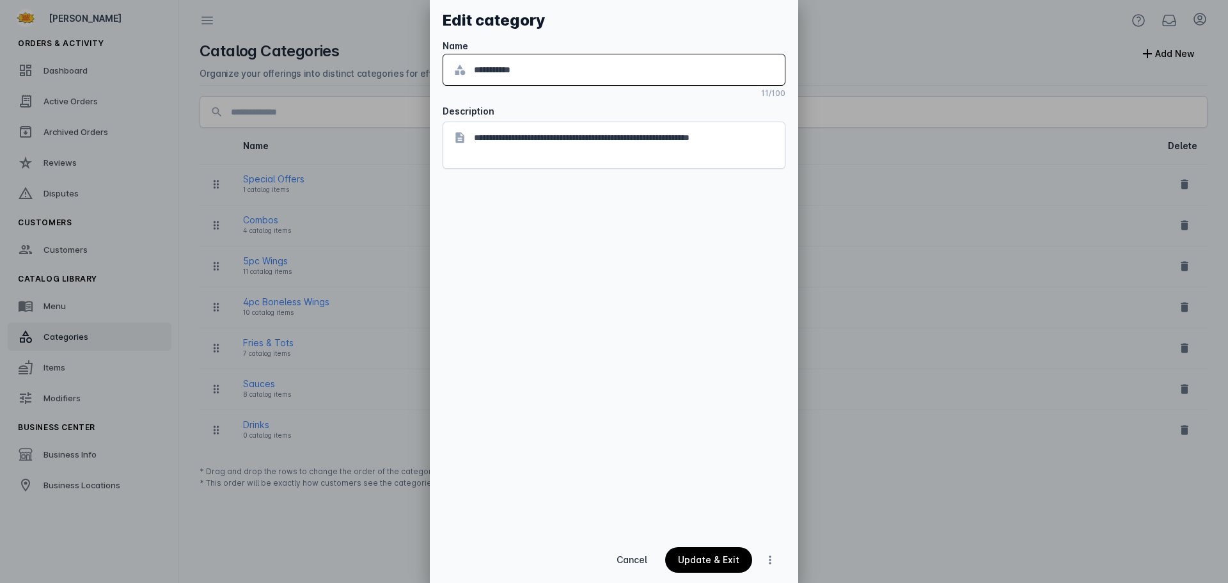
paste input "*********"
type input "**********"
click at [708, 562] on div "Update & Exit" at bounding box center [708, 559] width 61 height 9
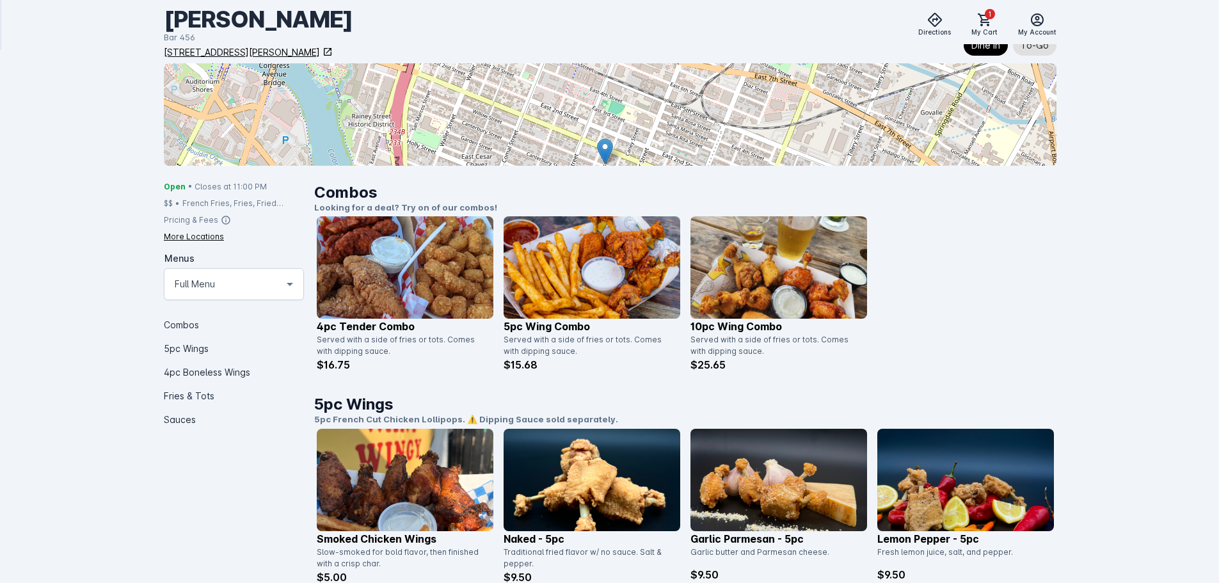
scroll to position [192, 0]
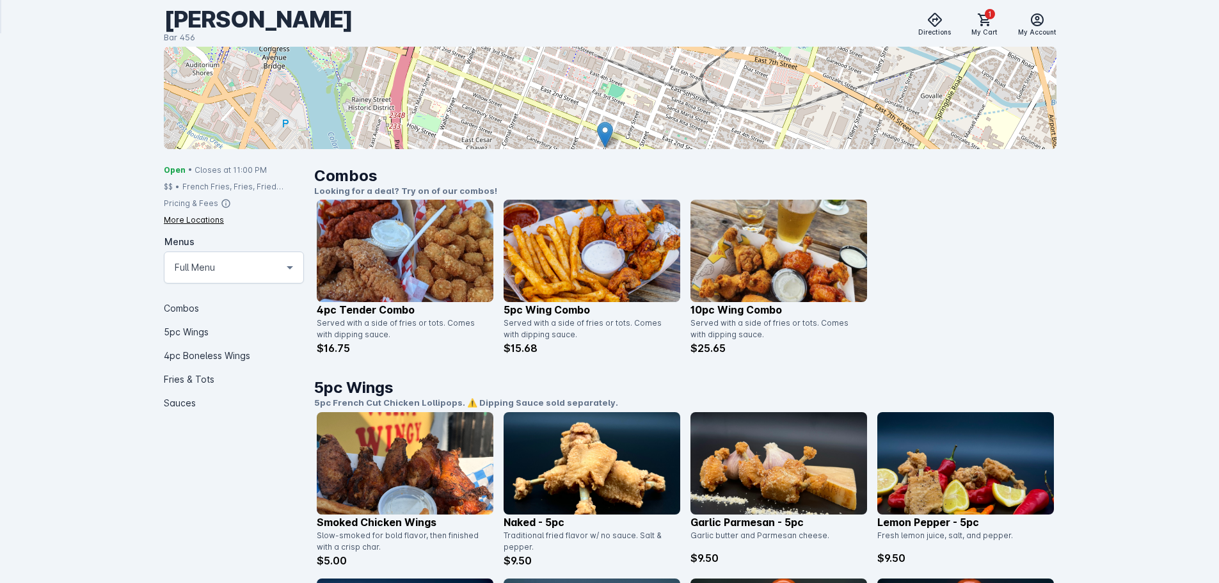
click at [251, 274] on div "Full Menu" at bounding box center [228, 267] width 107 height 15
click at [103, 280] on div at bounding box center [609, 291] width 1219 height 583
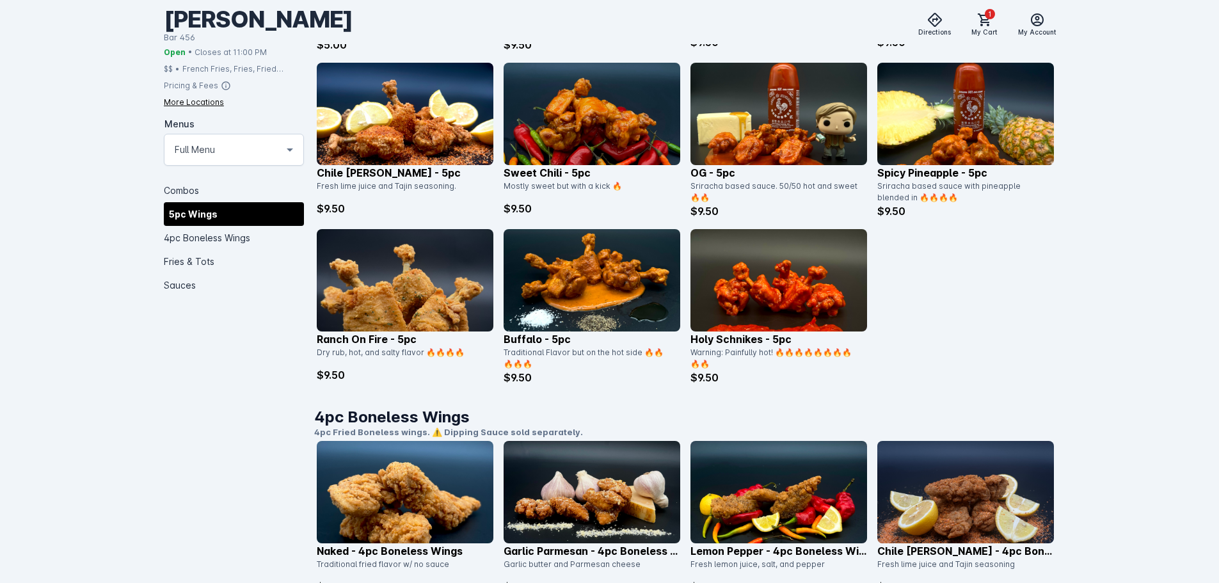
scroll to position [640, 0]
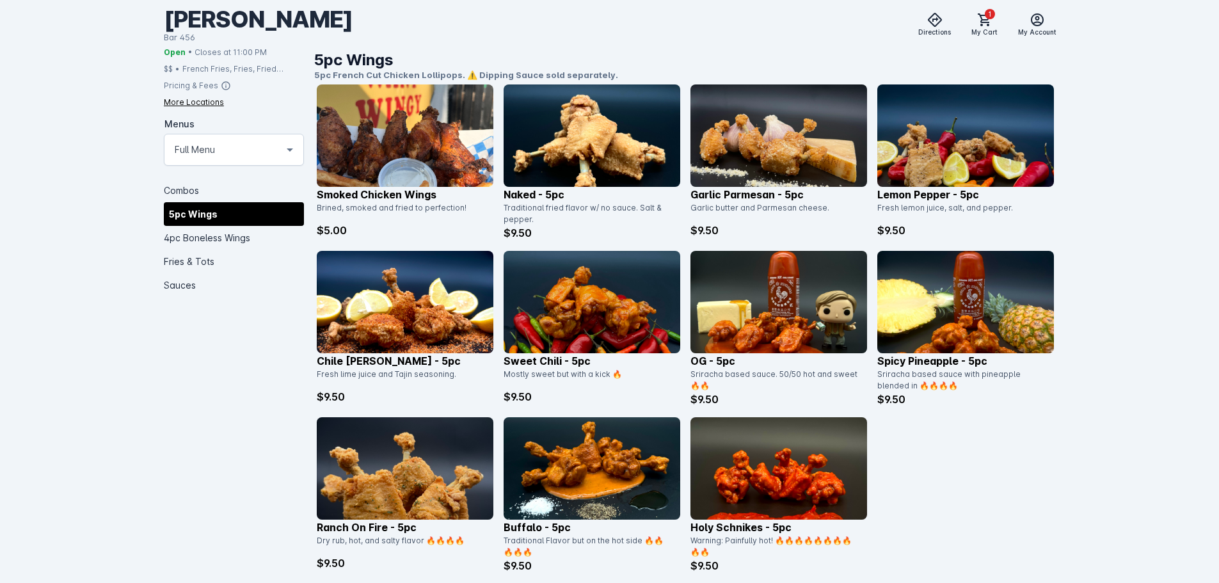
scroll to position [448, 0]
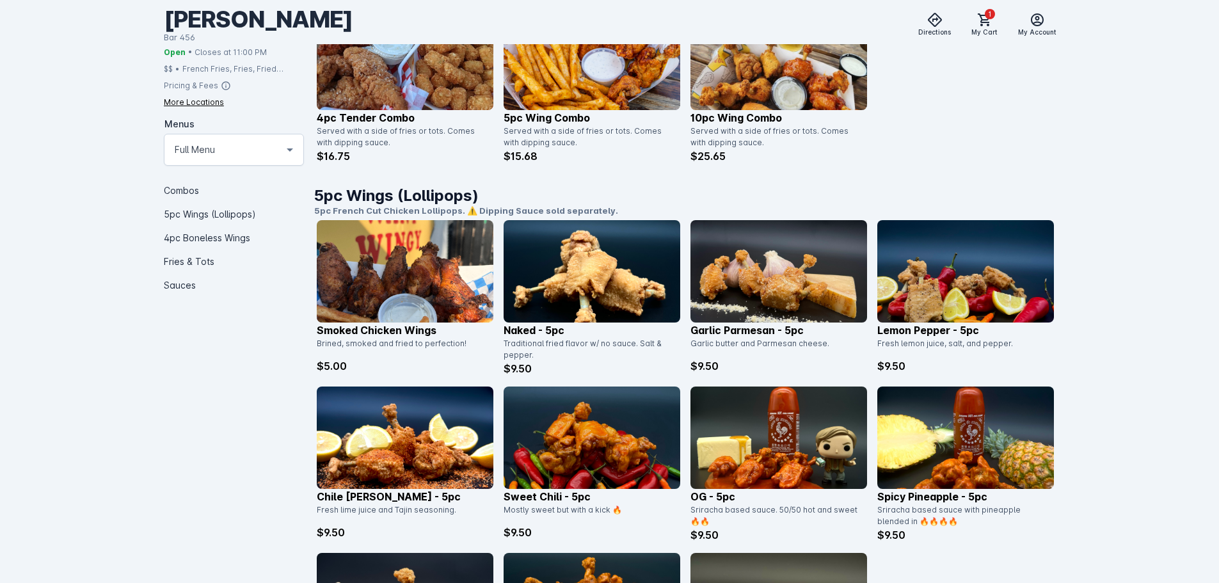
scroll to position [448, 0]
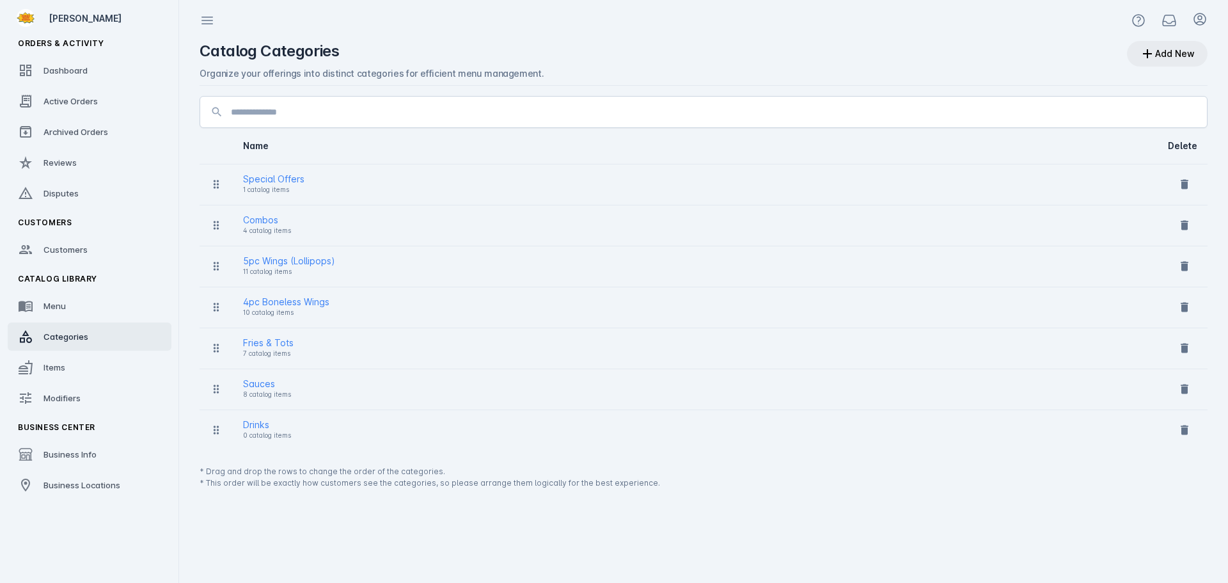
click at [1157, 56] on div "Add New" at bounding box center [1175, 53] width 40 height 9
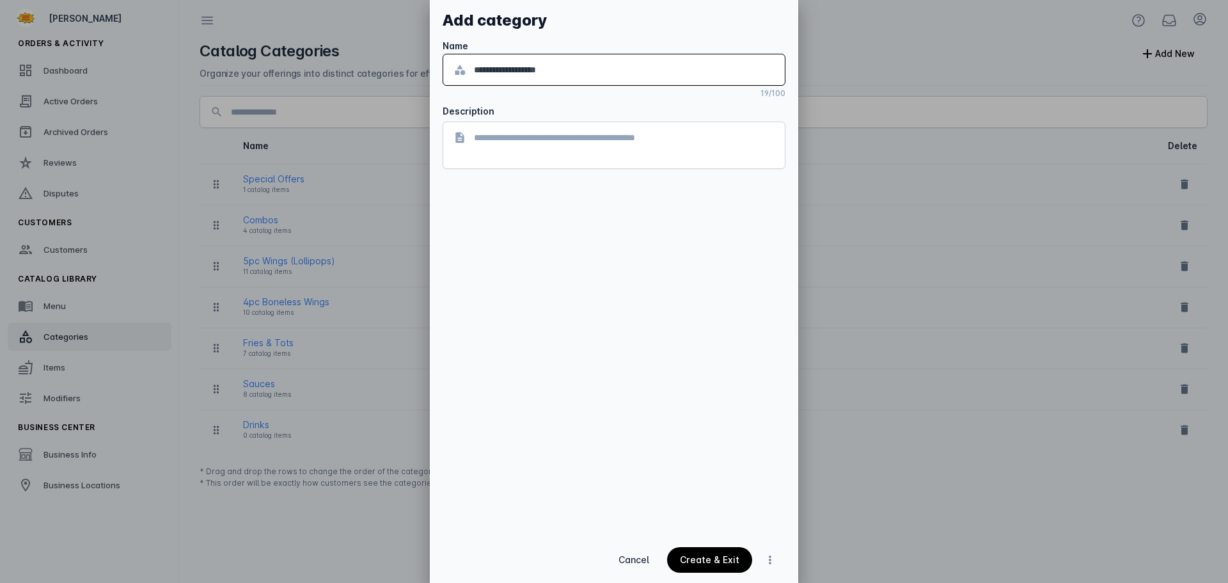
click at [565, 145] on textarea at bounding box center [624, 145] width 301 height 31
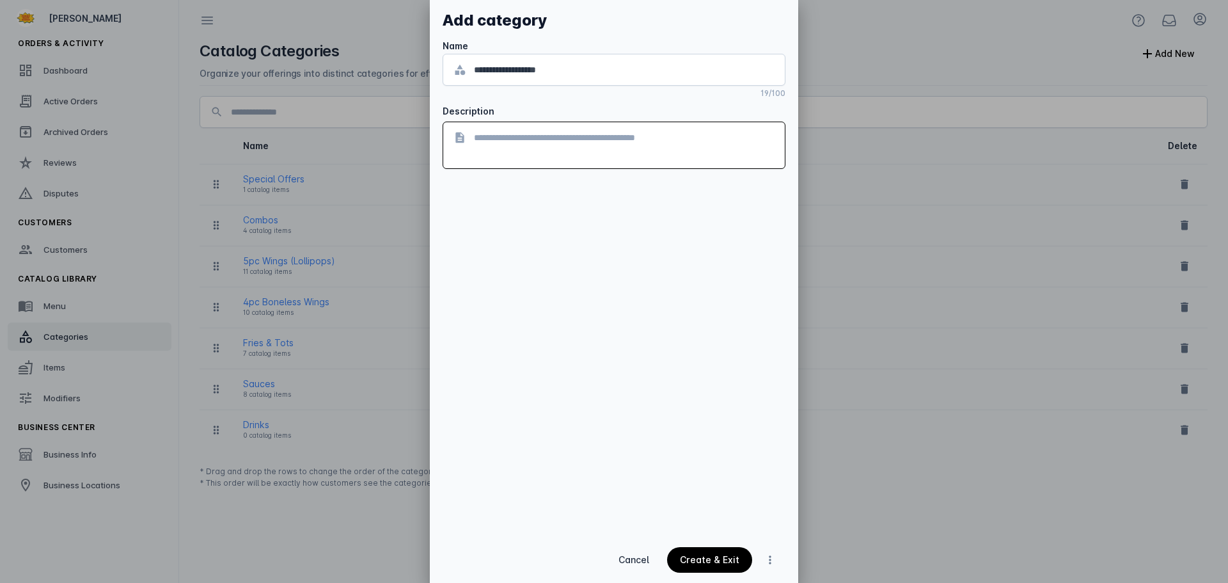
click at [550, 68] on input "**********" at bounding box center [624, 69] width 301 height 15
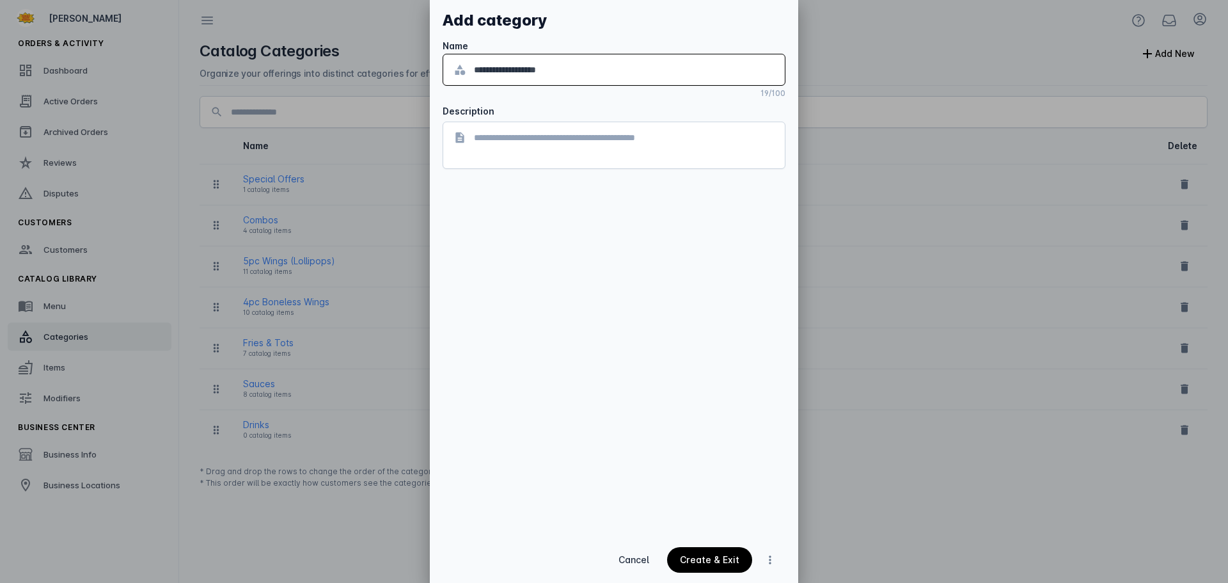
type input "**********"
click at [533, 144] on textarea at bounding box center [624, 145] width 301 height 31
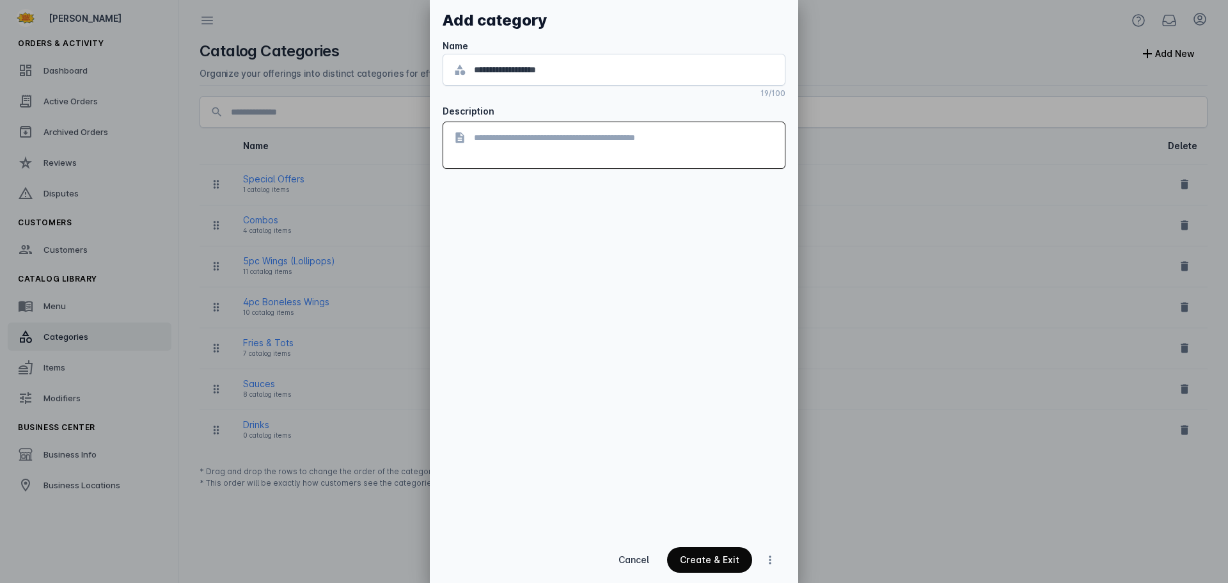
click at [712, 553] on span "continue" at bounding box center [709, 559] width 85 height 31
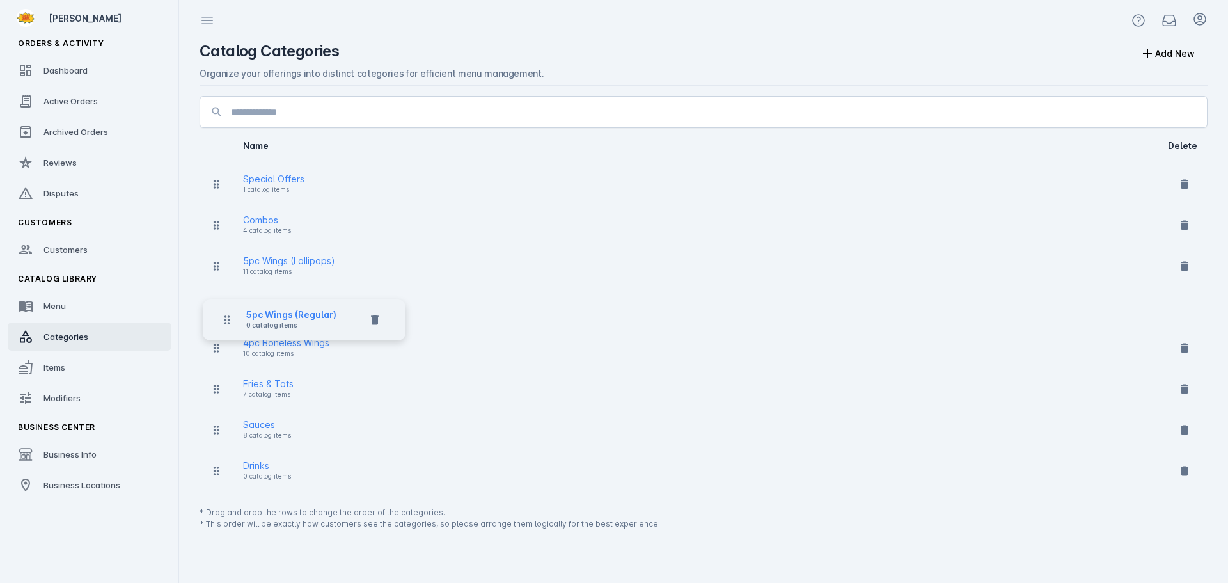
drag, startPoint x: 217, startPoint y: 184, endPoint x: 220, endPoint y: 319, distance: 135.0
drag, startPoint x: 216, startPoint y: 308, endPoint x: 215, endPoint y: 274, distance: 34.6
click at [52, 366] on span "Items" at bounding box center [54, 367] width 22 height 10
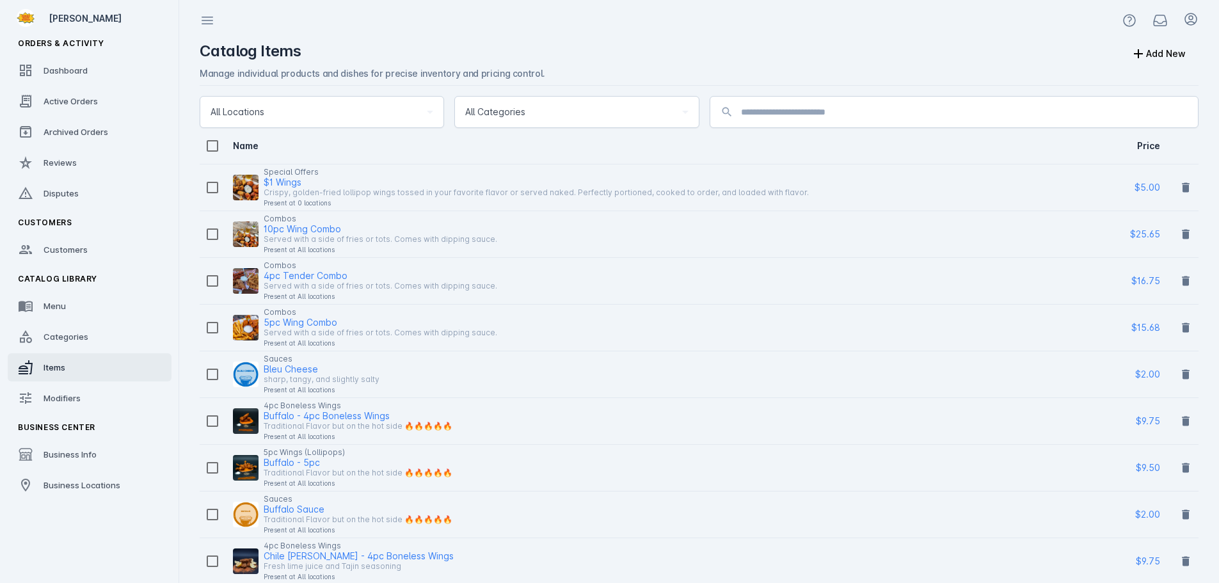
click at [810, 107] on input at bounding box center [964, 111] width 447 height 15
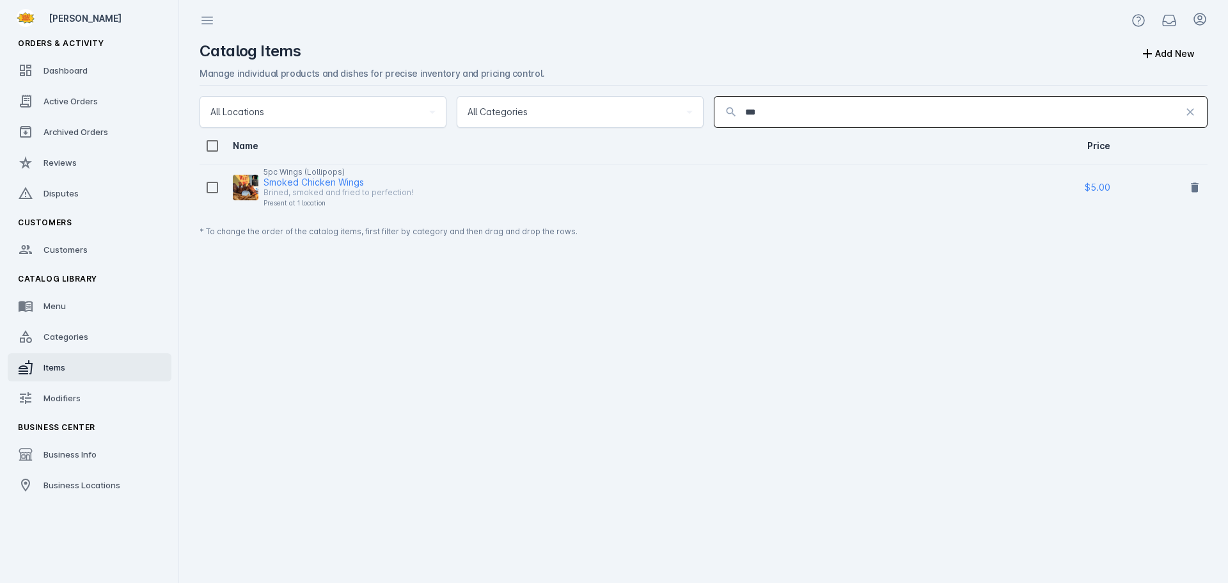
type input "***"
click at [331, 180] on div "Smoked Chicken Wings" at bounding box center [314, 182] width 100 height 15
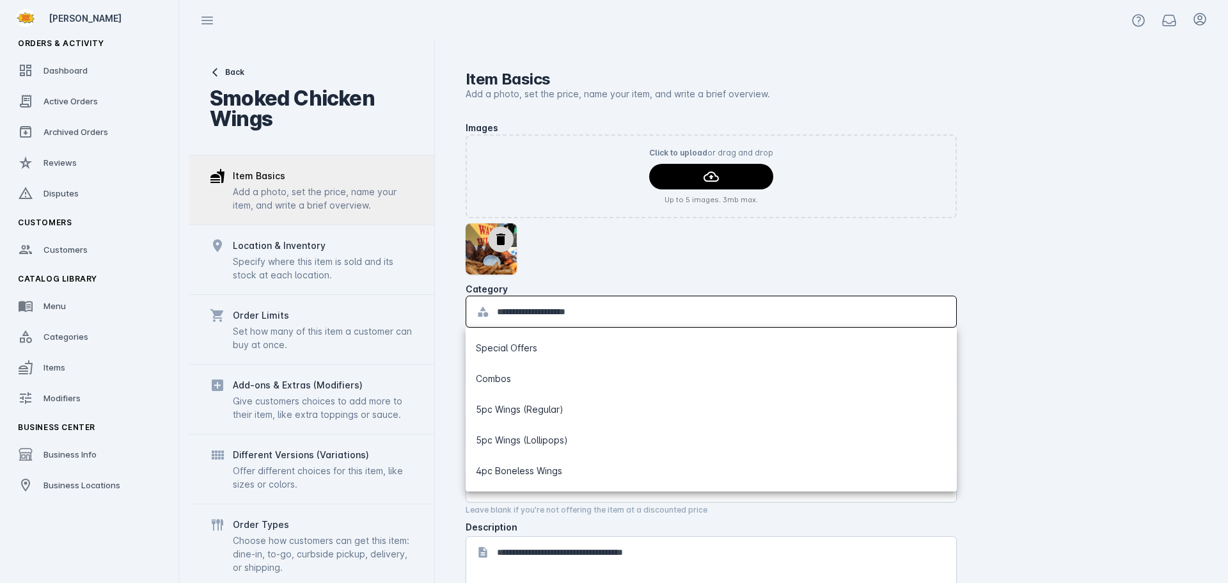
click at [594, 308] on input "**********" at bounding box center [721, 311] width 449 height 15
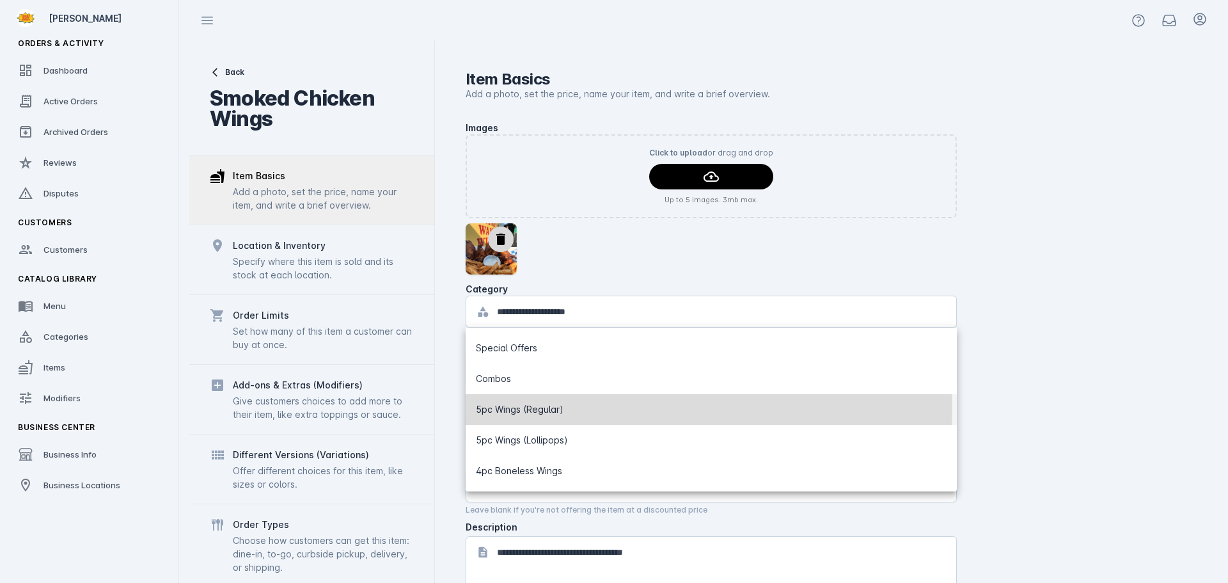
click at [595, 407] on mat-option "5pc Wings (Regular)" at bounding box center [711, 409] width 491 height 31
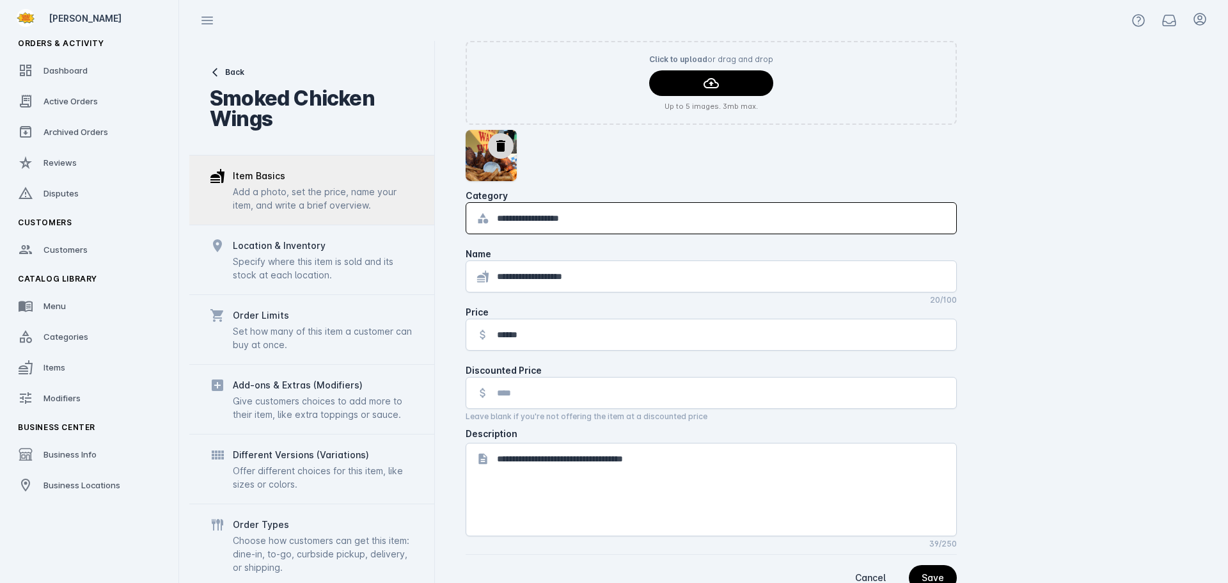
scroll to position [132, 0]
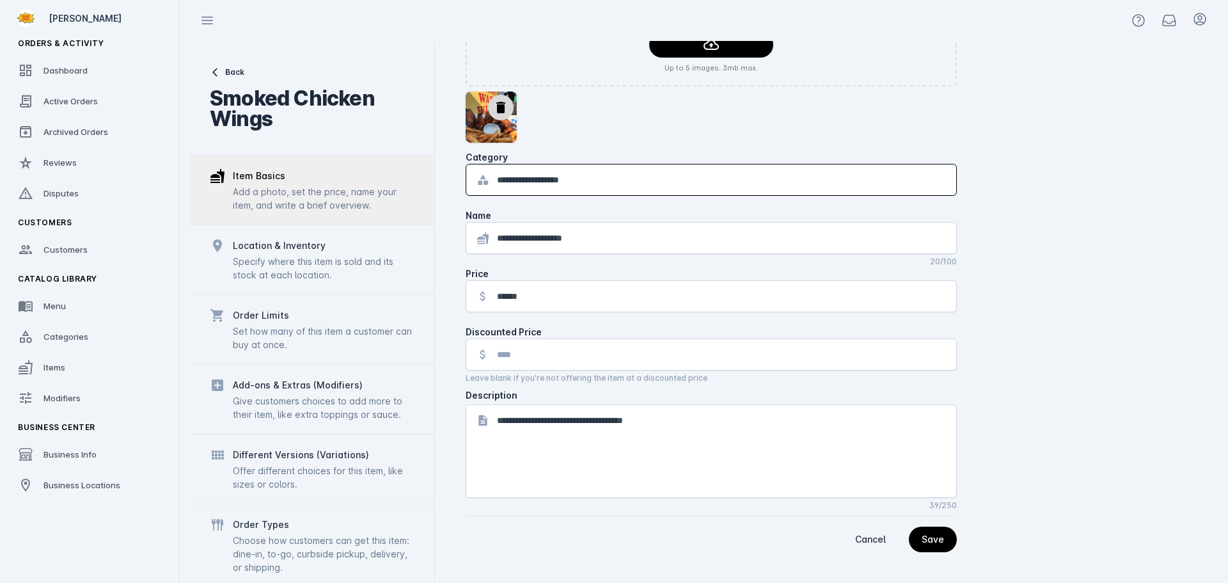
drag, startPoint x: 941, startPoint y: 534, endPoint x: 945, endPoint y: 516, distance: 18.3
click at [941, 535] on div "Save" at bounding box center [933, 539] width 22 height 9
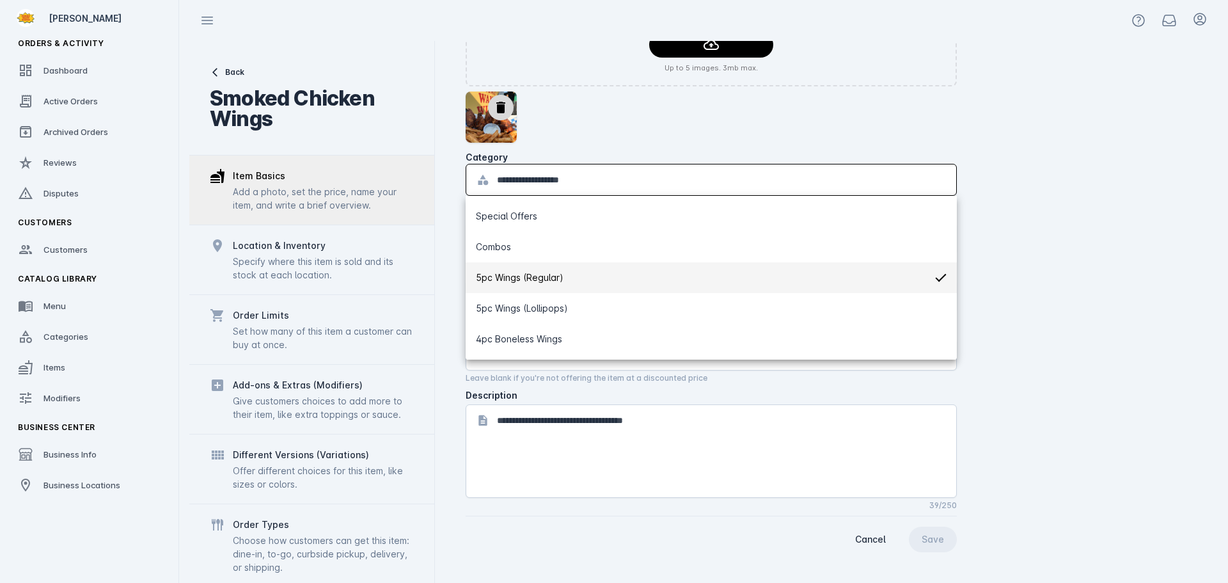
click at [553, 180] on input "**********" at bounding box center [721, 179] width 449 height 15
paste input "text"
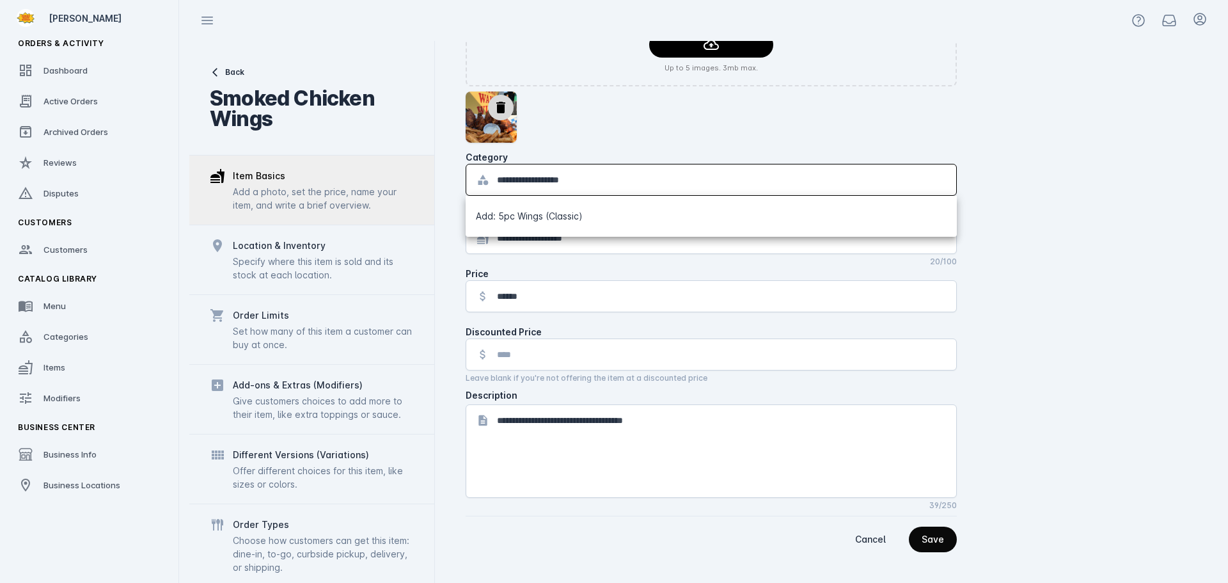
type input "**********"
click at [921, 542] on span "continue" at bounding box center [933, 539] width 48 height 31
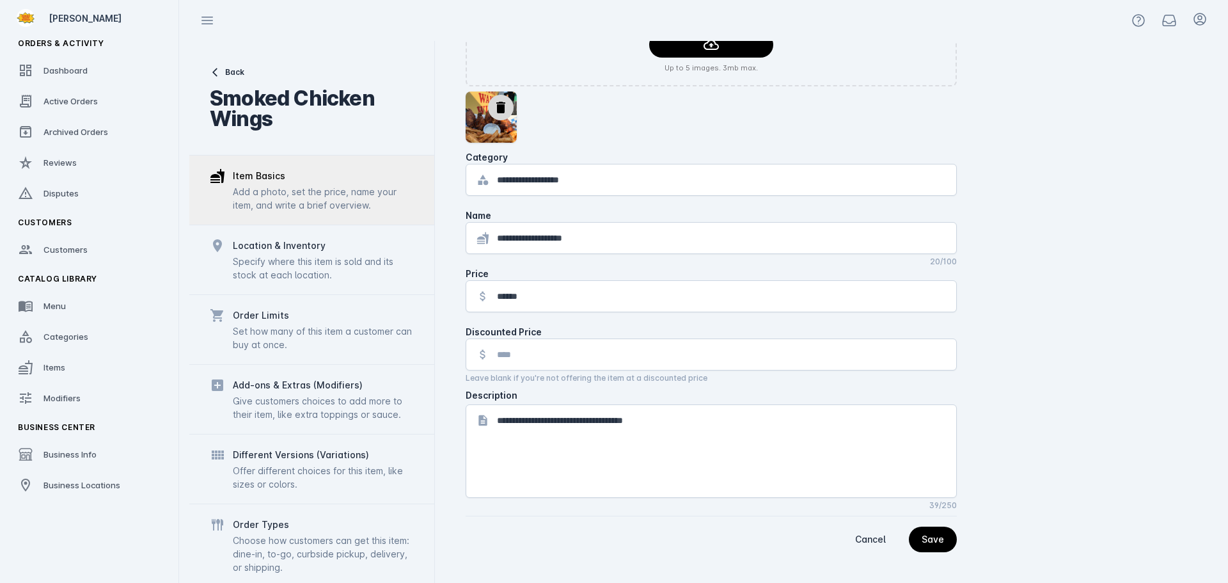
click at [1002, 335] on catalog-item-basics "**********" at bounding box center [827, 270] width 722 height 563
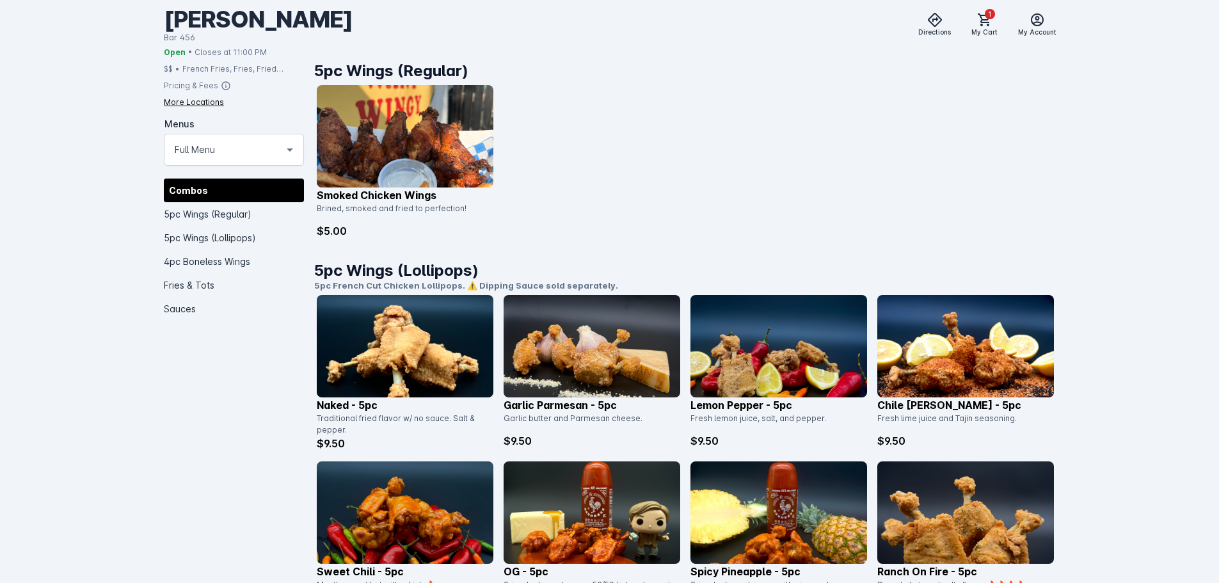
scroll to position [512, 0]
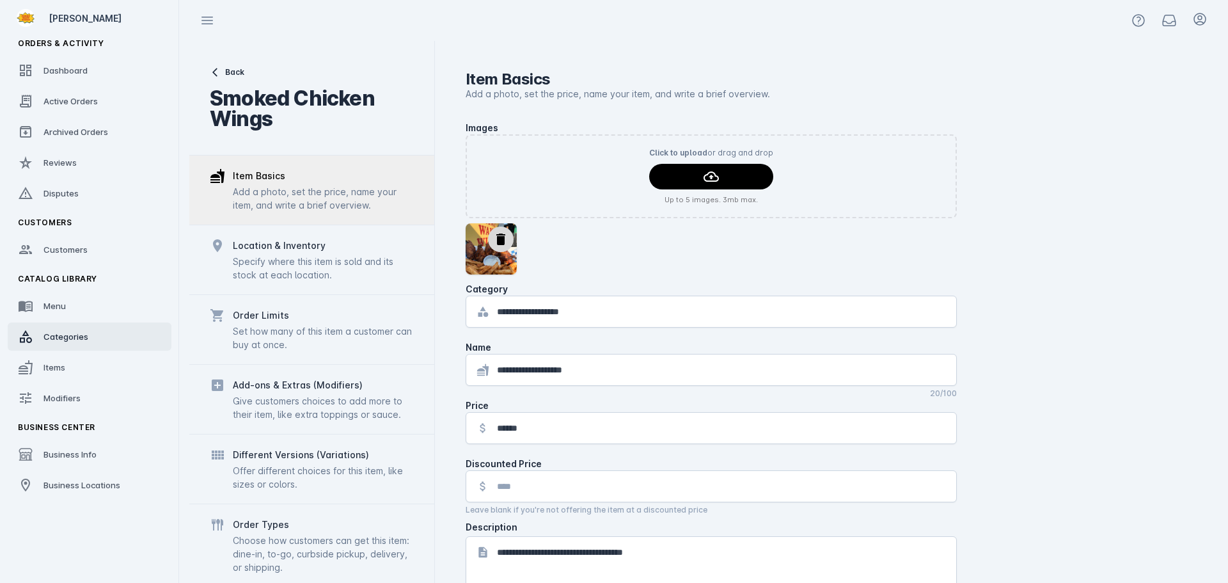
click at [91, 333] on link "Categories" at bounding box center [90, 336] width 164 height 28
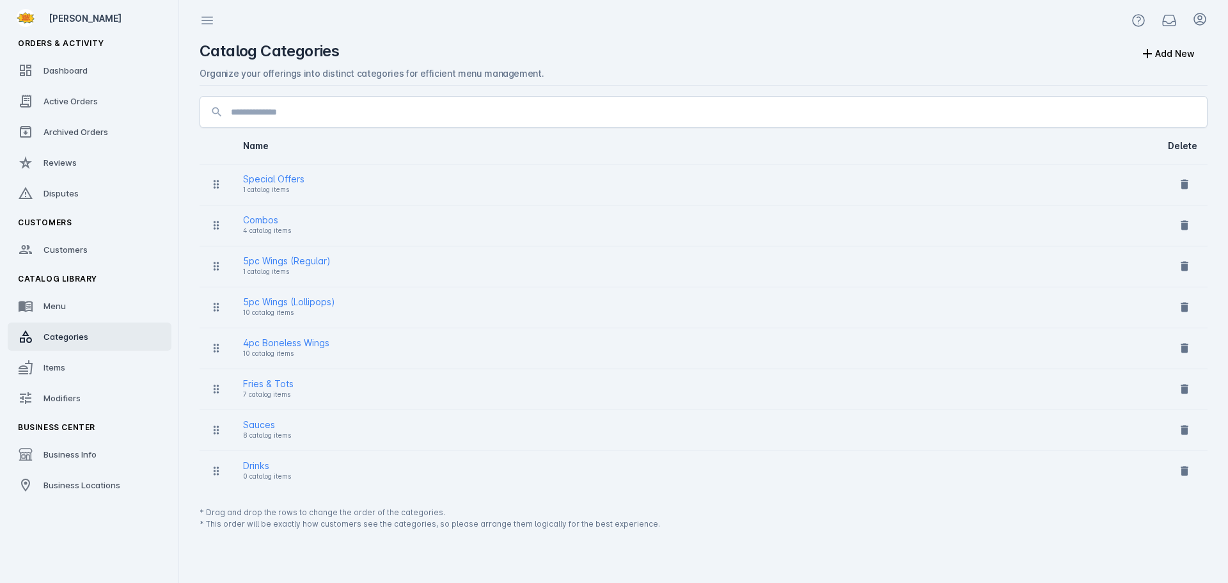
click at [318, 265] on div "1 catalog items" at bounding box center [287, 271] width 88 height 15
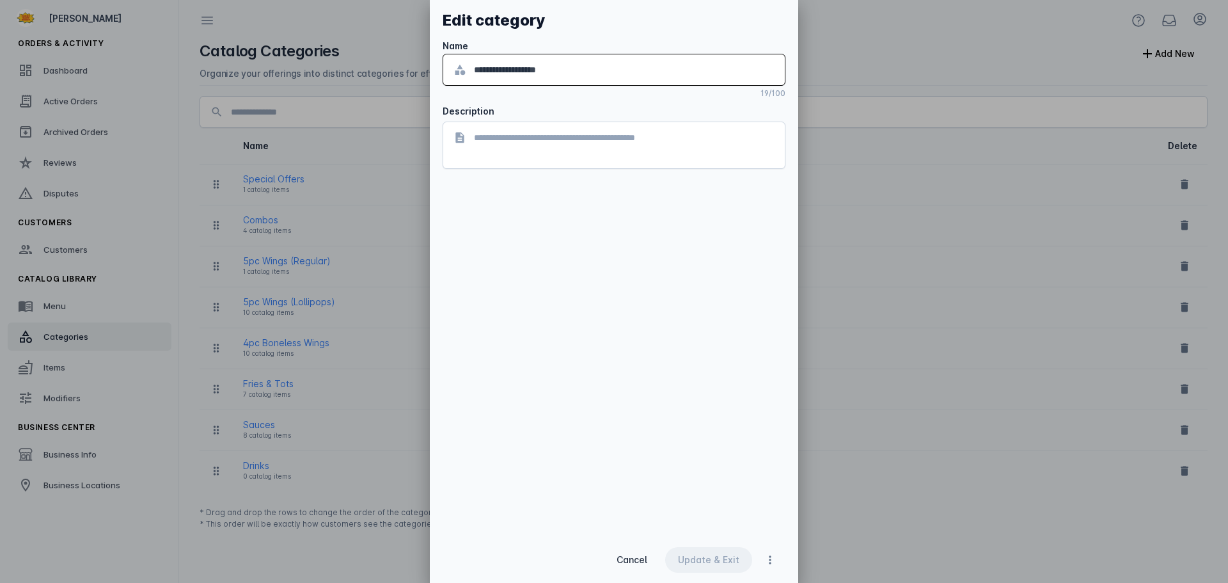
click at [542, 65] on input "**********" at bounding box center [624, 69] width 301 height 15
type input "**********"
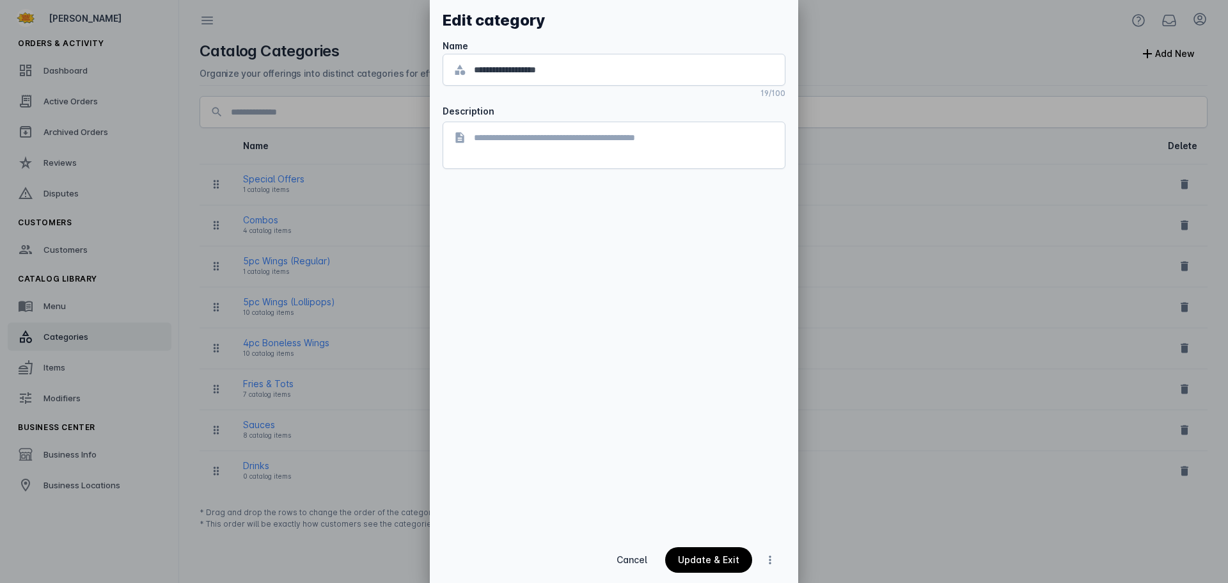
drag, startPoint x: 725, startPoint y: 551, endPoint x: 723, endPoint y: 510, distance: 41.0
click at [725, 551] on span "continue" at bounding box center [708, 559] width 87 height 31
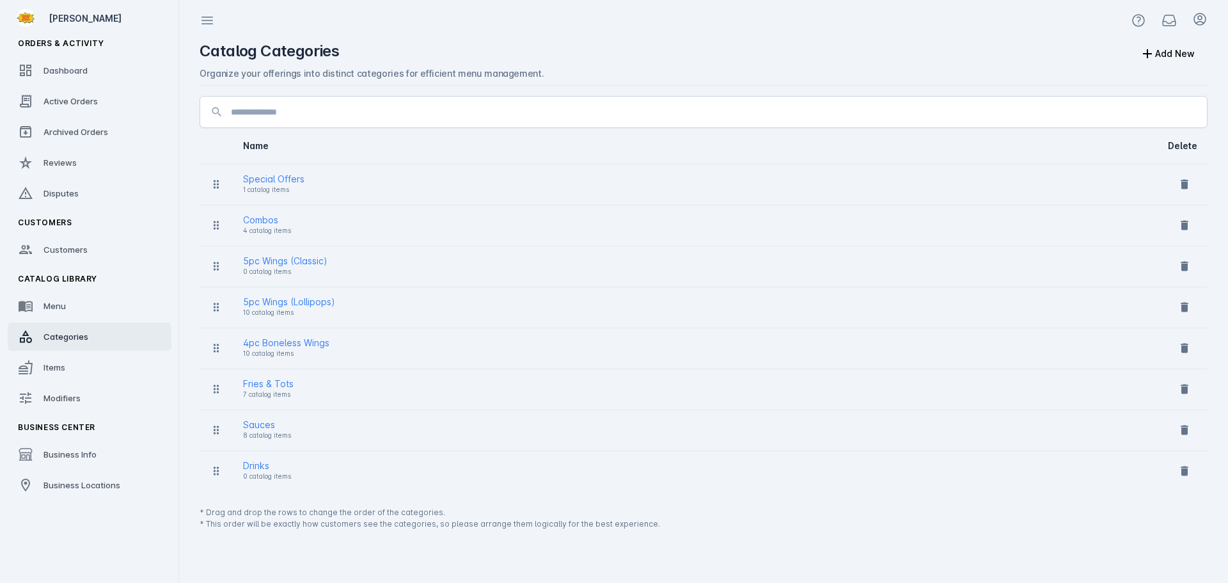
click at [311, 262] on div "5pc Wings (Classic)" at bounding box center [285, 260] width 84 height 15
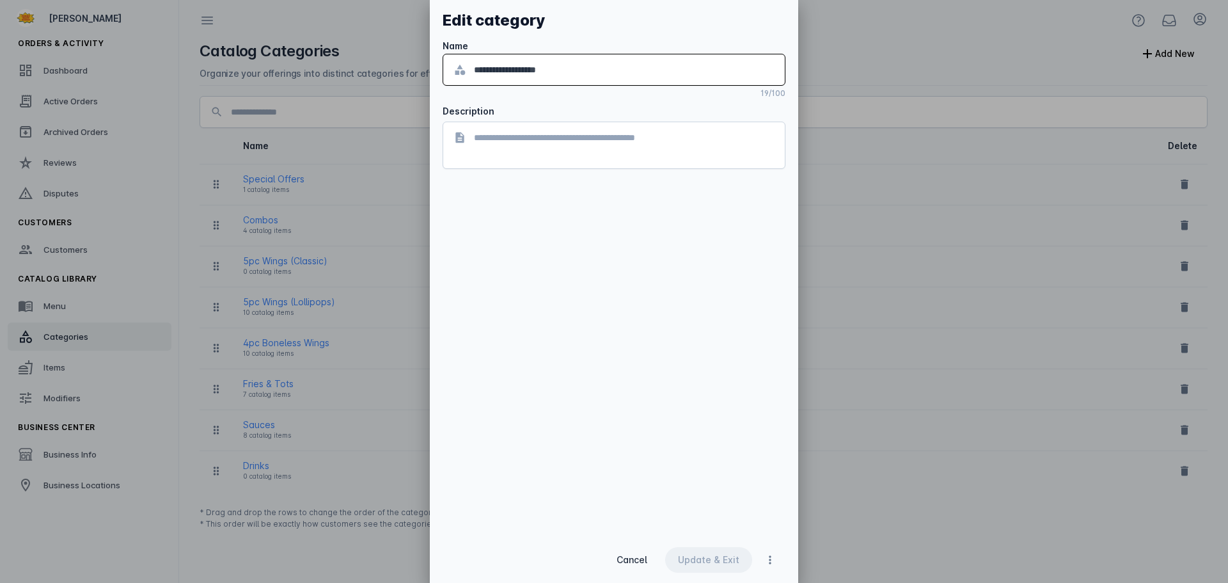
click at [541, 70] on input "**********" at bounding box center [624, 69] width 301 height 15
type input "**********"
click at [711, 570] on span "continue" at bounding box center [708, 559] width 87 height 31
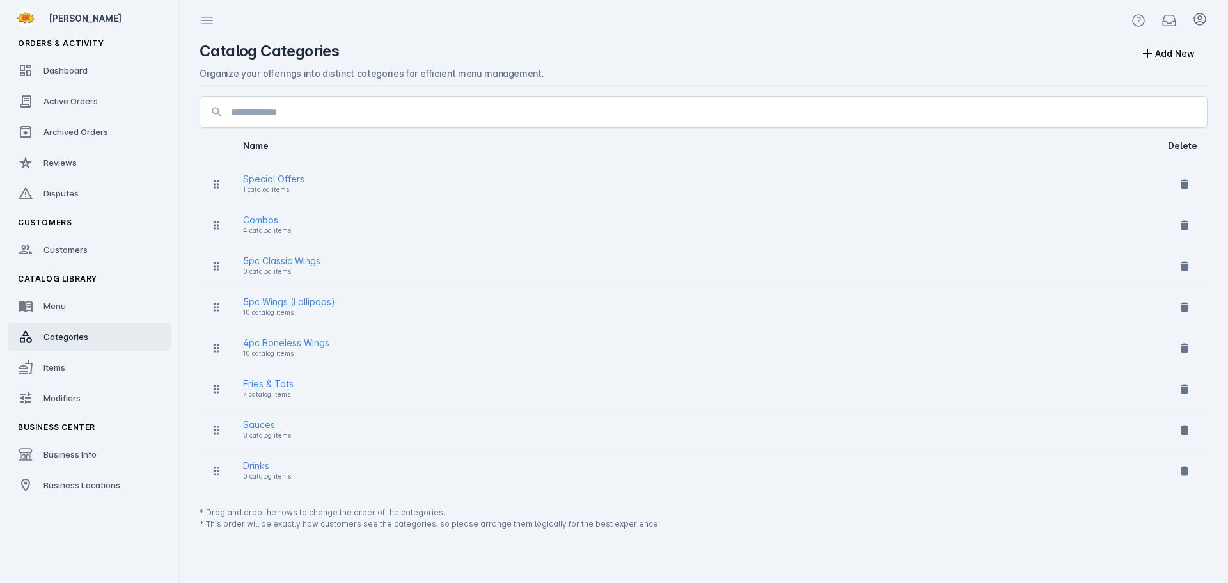
click at [312, 303] on div "5pc Wings (Lollipops)" at bounding box center [289, 301] width 92 height 15
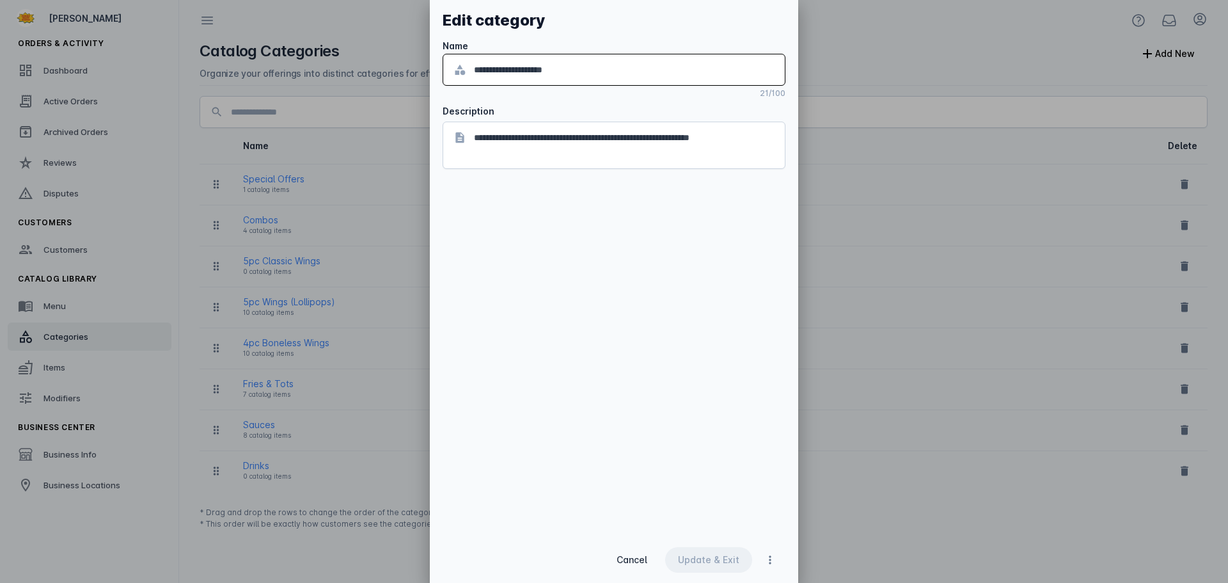
click at [542, 75] on input "**********" at bounding box center [624, 69] width 301 height 15
click at [493, 70] on input "**********" at bounding box center [624, 69] width 301 height 15
type input "**********"
click at [707, 564] on div "Update & Exit" at bounding box center [708, 559] width 61 height 9
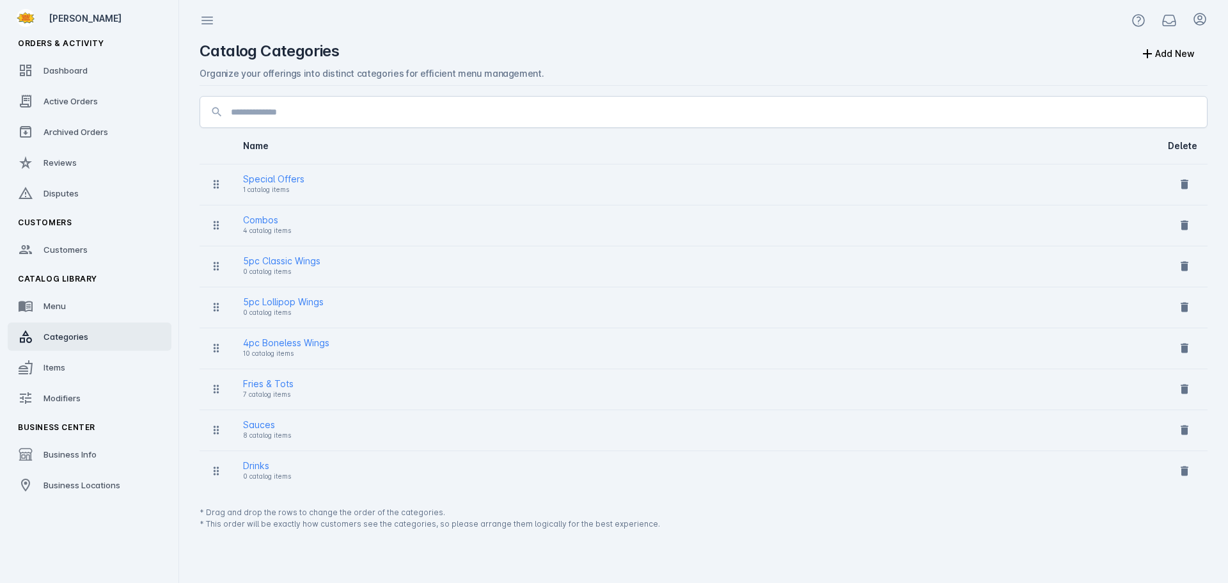
click at [268, 299] on div "5pc Lollipop Wings" at bounding box center [283, 301] width 81 height 15
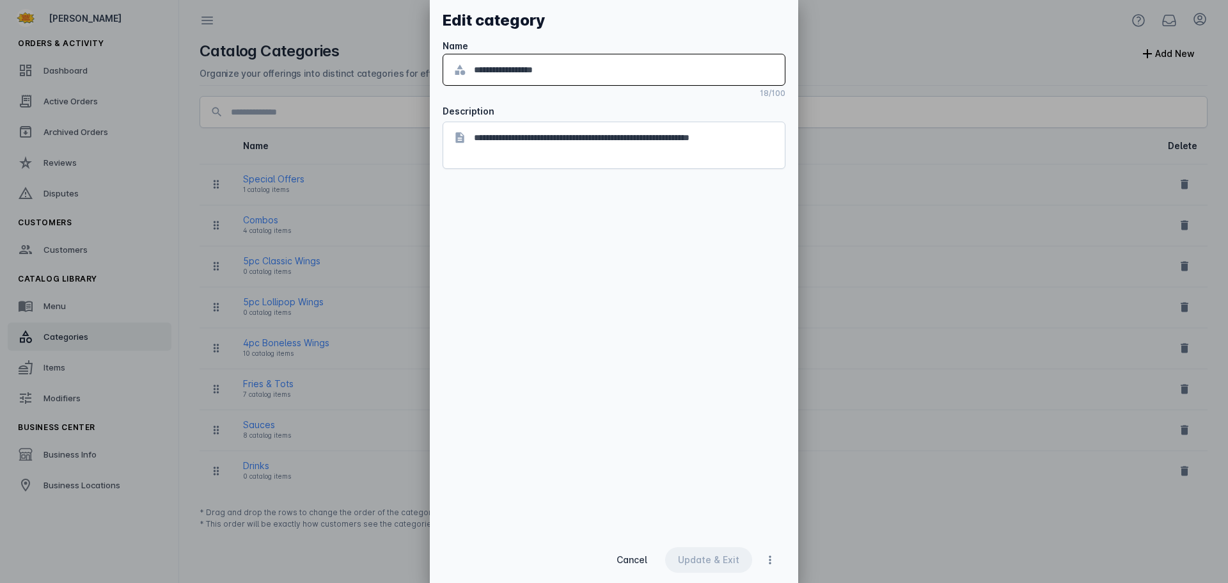
click at [493, 71] on input "**********" at bounding box center [624, 69] width 301 height 15
click at [494, 70] on input "**********" at bounding box center [624, 69] width 301 height 15
drag, startPoint x: 569, startPoint y: 69, endPoint x: 667, endPoint y: 73, distance: 97.3
click at [667, 73] on input "**********" at bounding box center [624, 69] width 301 height 15
type input "**********"
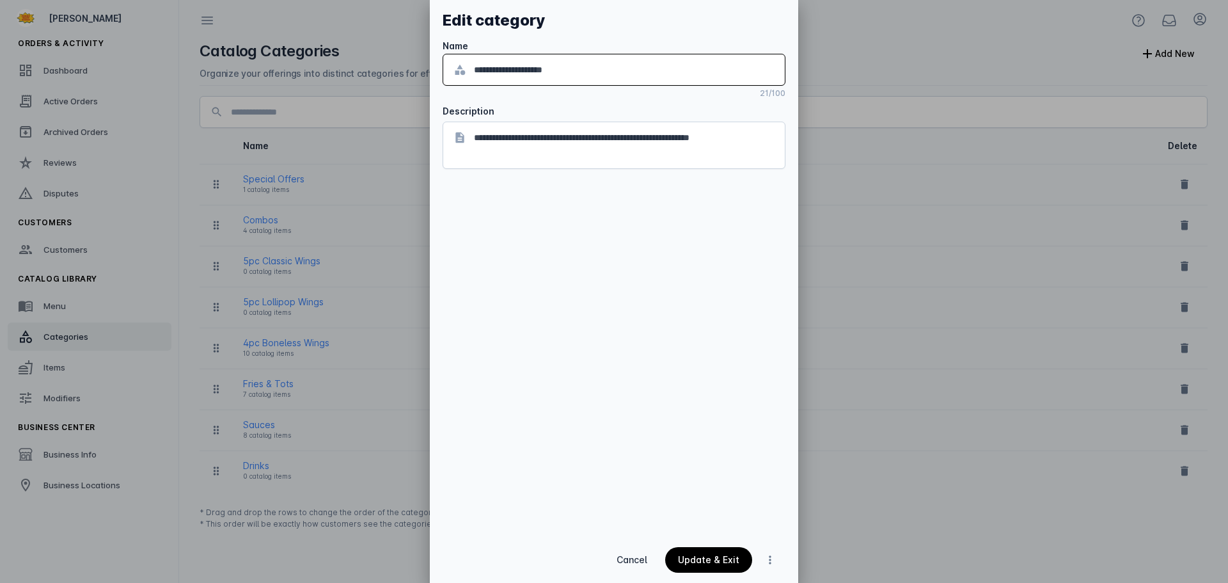
click at [710, 555] on div "Update & Exit" at bounding box center [708, 559] width 61 height 9
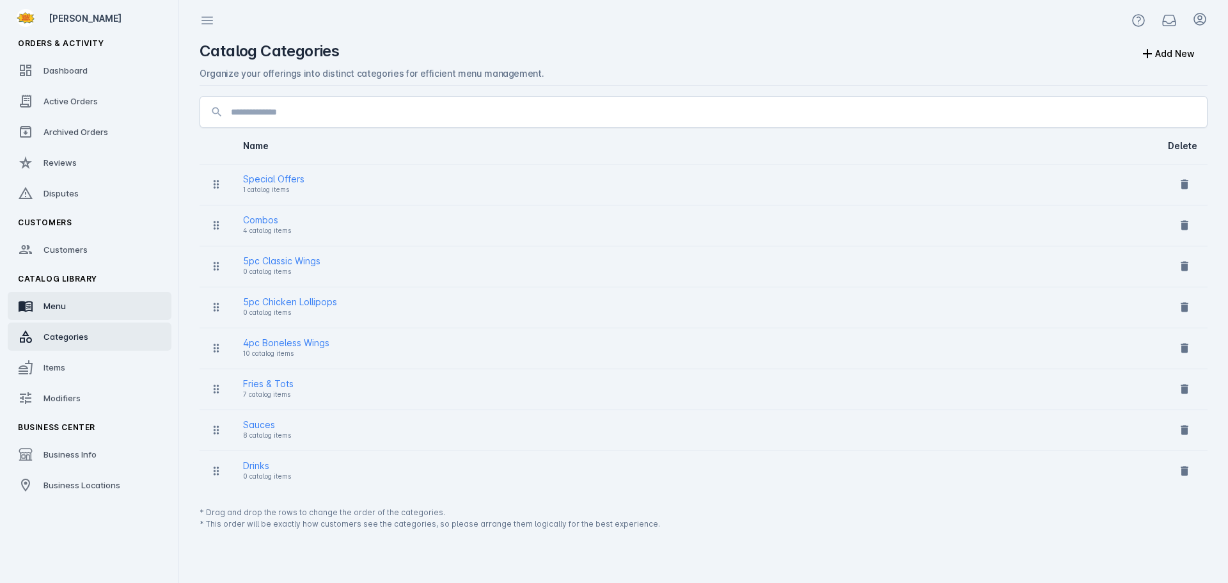
click at [54, 305] on span "Menu" at bounding box center [54, 306] width 22 height 10
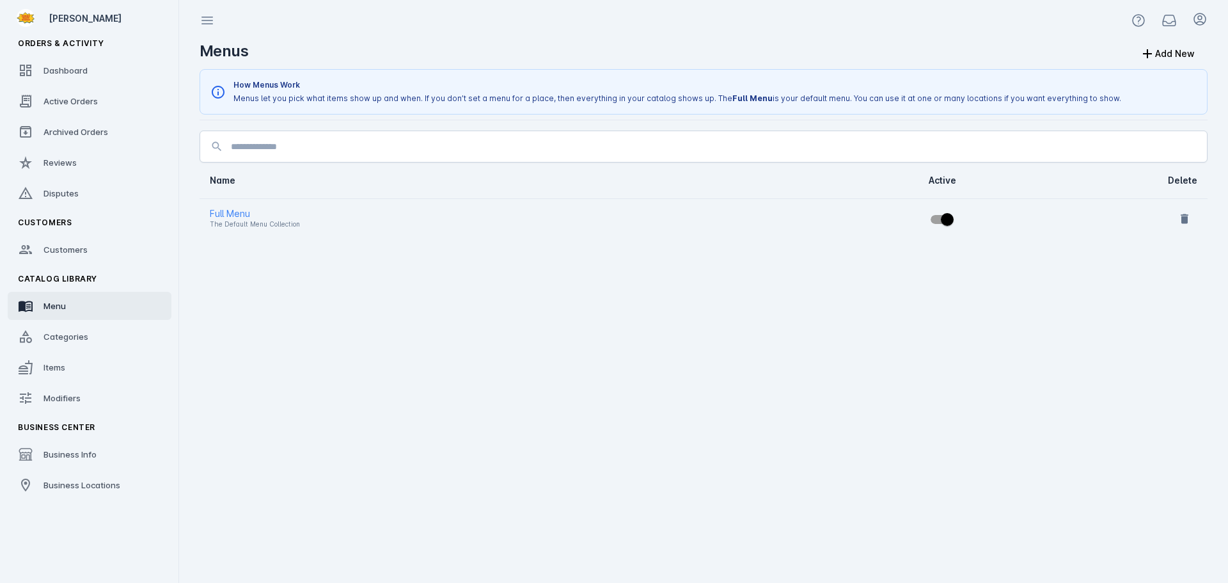
click at [53, 331] on div "Categories" at bounding box center [65, 336] width 45 height 13
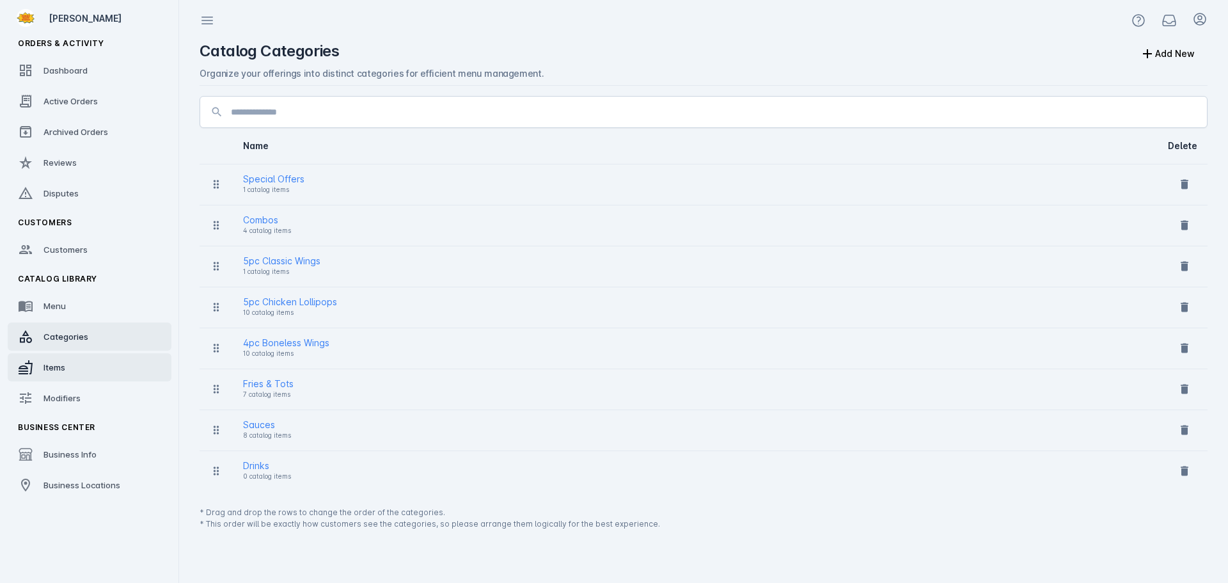
click at [55, 356] on link "Items" at bounding box center [90, 367] width 164 height 28
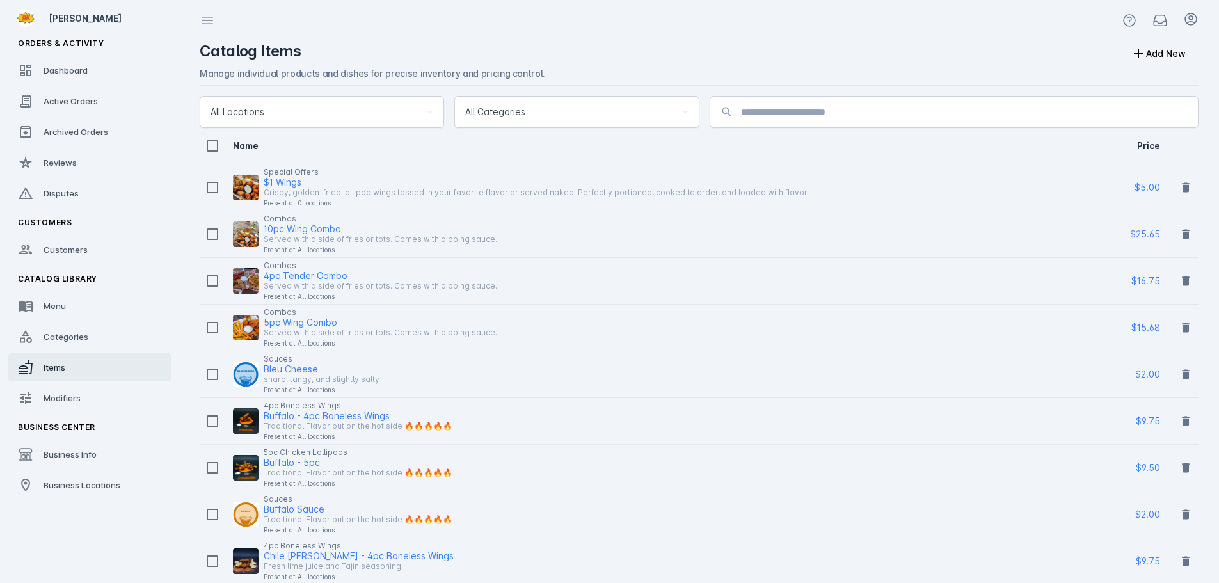
drag, startPoint x: 69, startPoint y: 94, endPoint x: 462, endPoint y: 113, distance: 393.2
click at [69, 94] on link "Active Orders" at bounding box center [90, 101] width 164 height 28
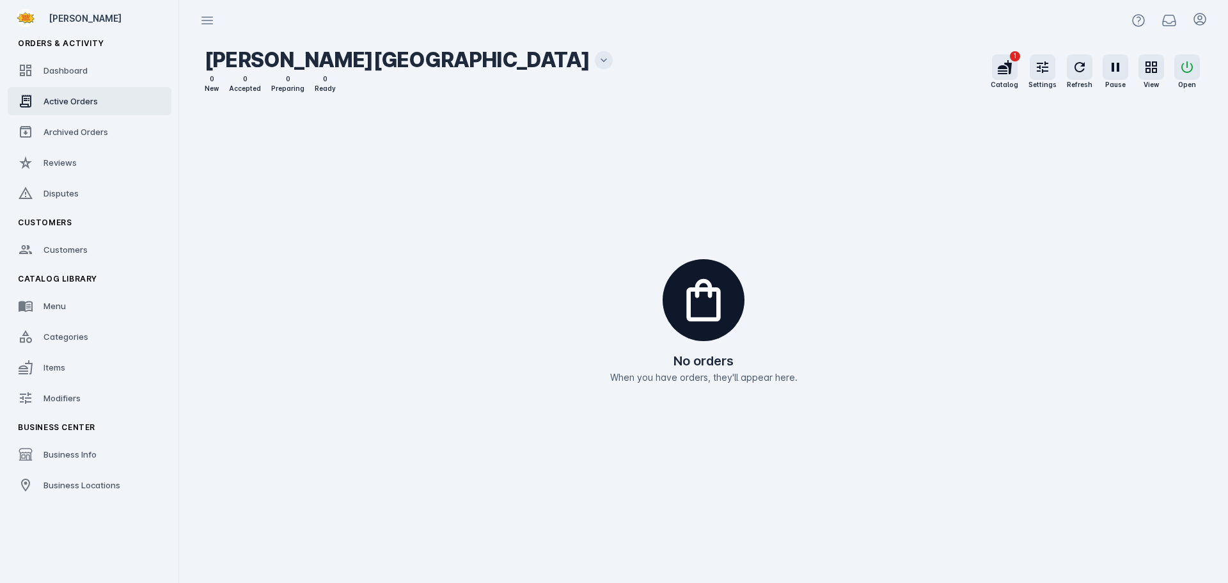
click at [597, 63] on icon at bounding box center [603, 60] width 13 height 13
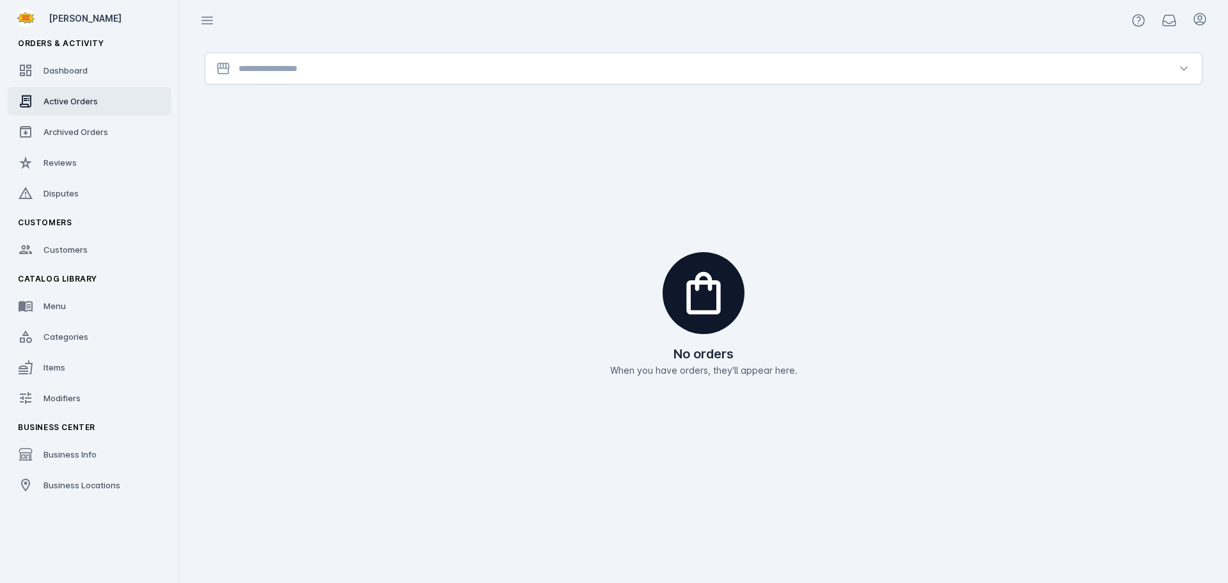
click at [316, 66] on input "Location" at bounding box center [704, 68] width 930 height 15
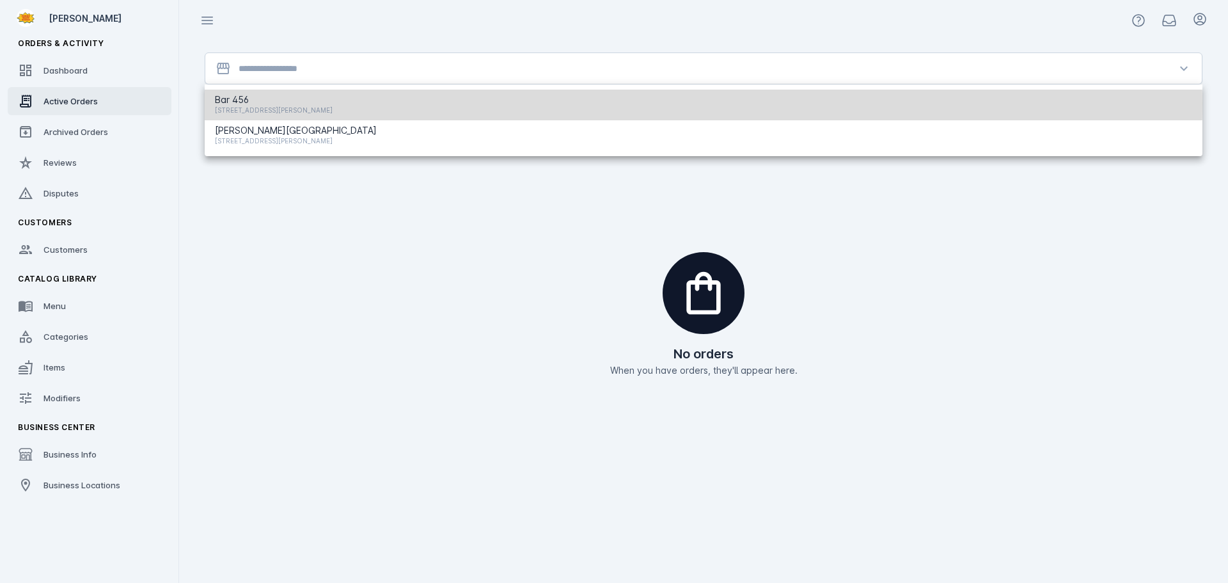
click at [284, 104] on span "[STREET_ADDRESS][PERSON_NAME]" at bounding box center [274, 109] width 118 height 15
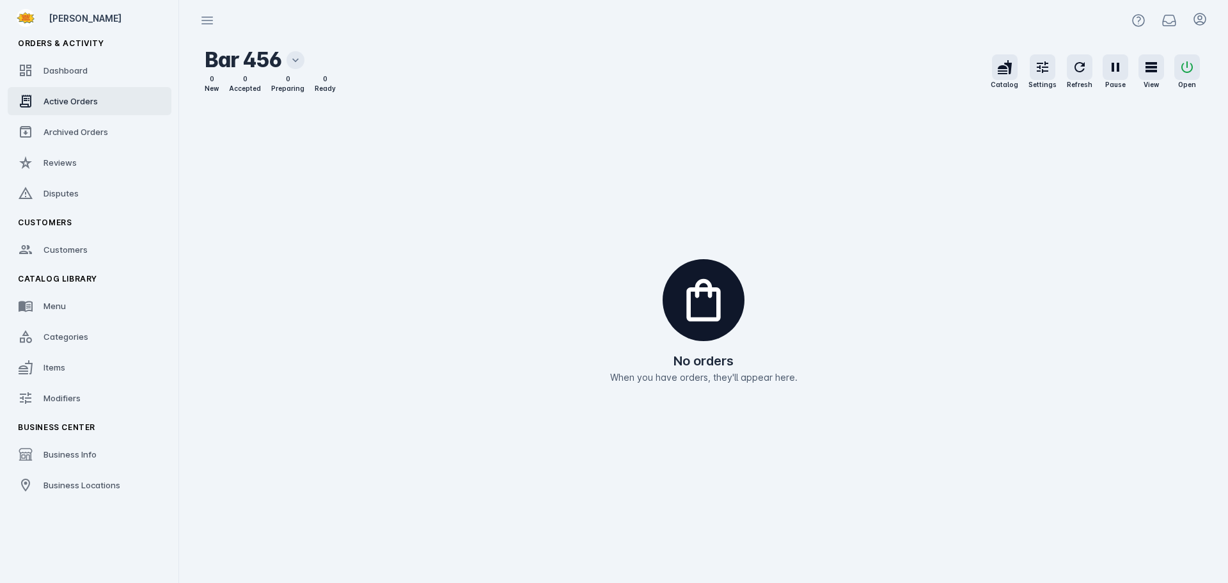
click at [301, 59] on icon at bounding box center [295, 60] width 13 height 13
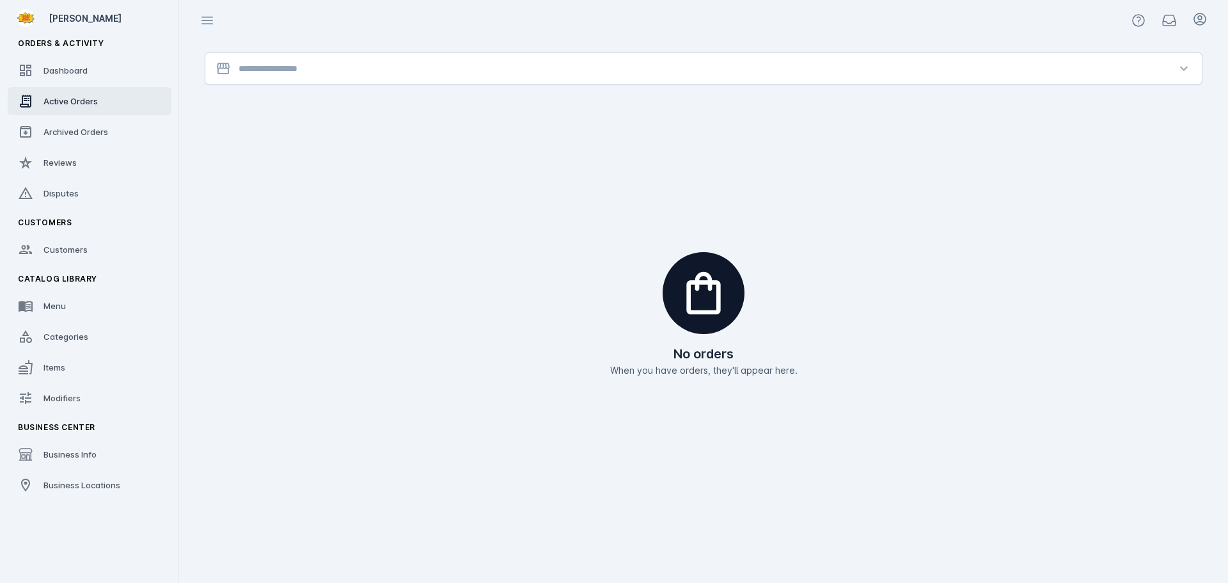
click at [296, 70] on input "Location" at bounding box center [704, 68] width 930 height 15
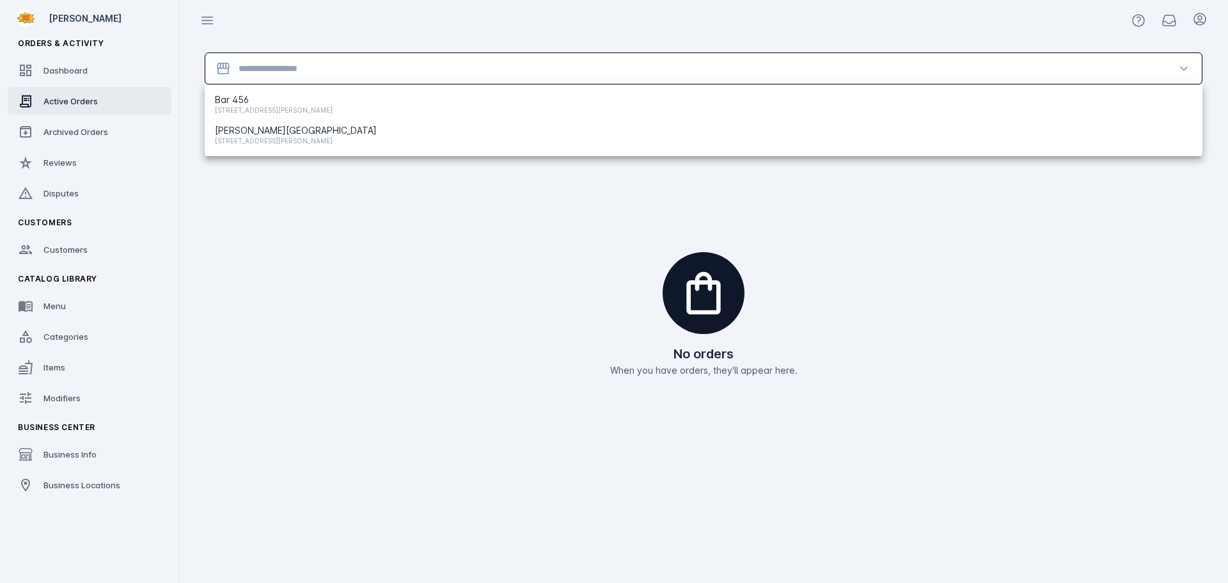
click at [278, 132] on span "[PERSON_NAME][GEOGRAPHIC_DATA]" at bounding box center [296, 130] width 162 height 15
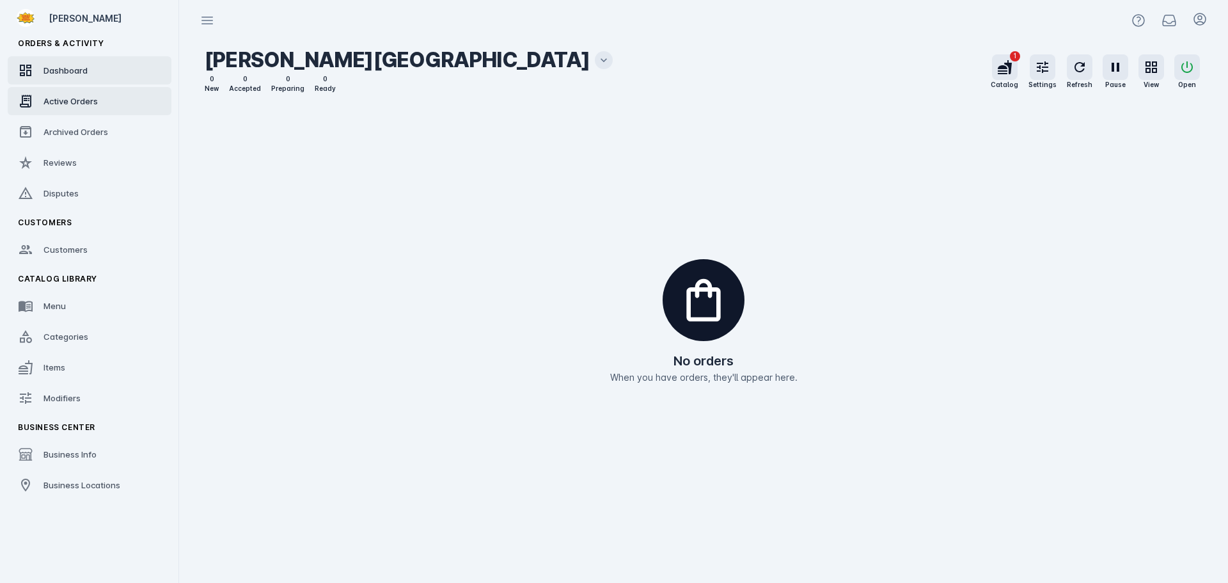
click at [99, 72] on link "Dashboard" at bounding box center [90, 70] width 164 height 28
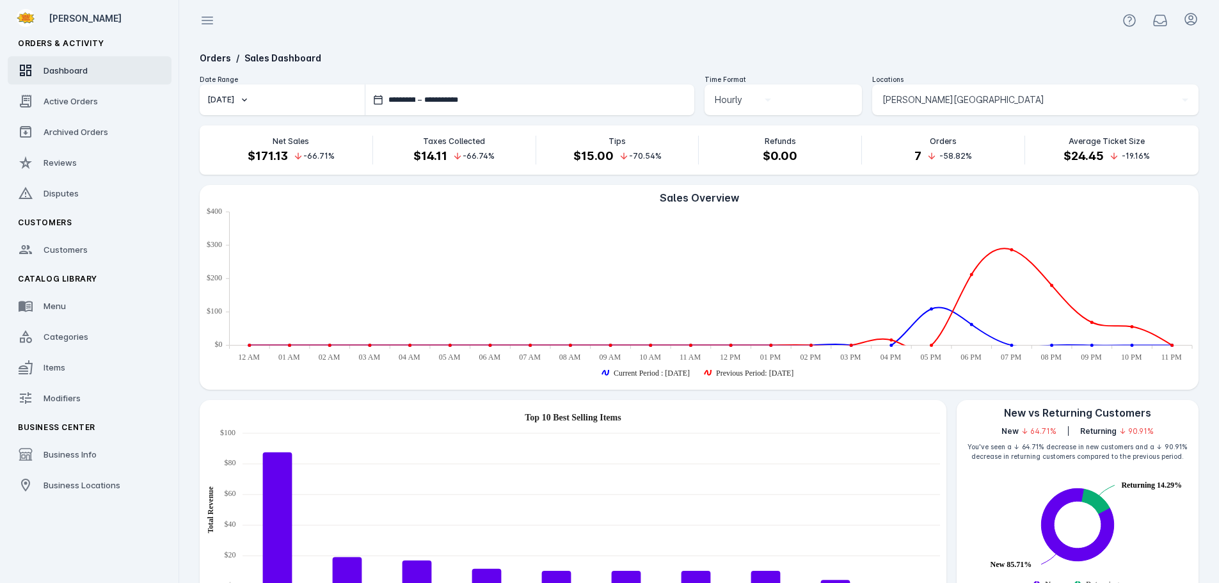
click at [940, 90] on div "[PERSON_NAME][GEOGRAPHIC_DATA]" at bounding box center [1035, 99] width 306 height 31
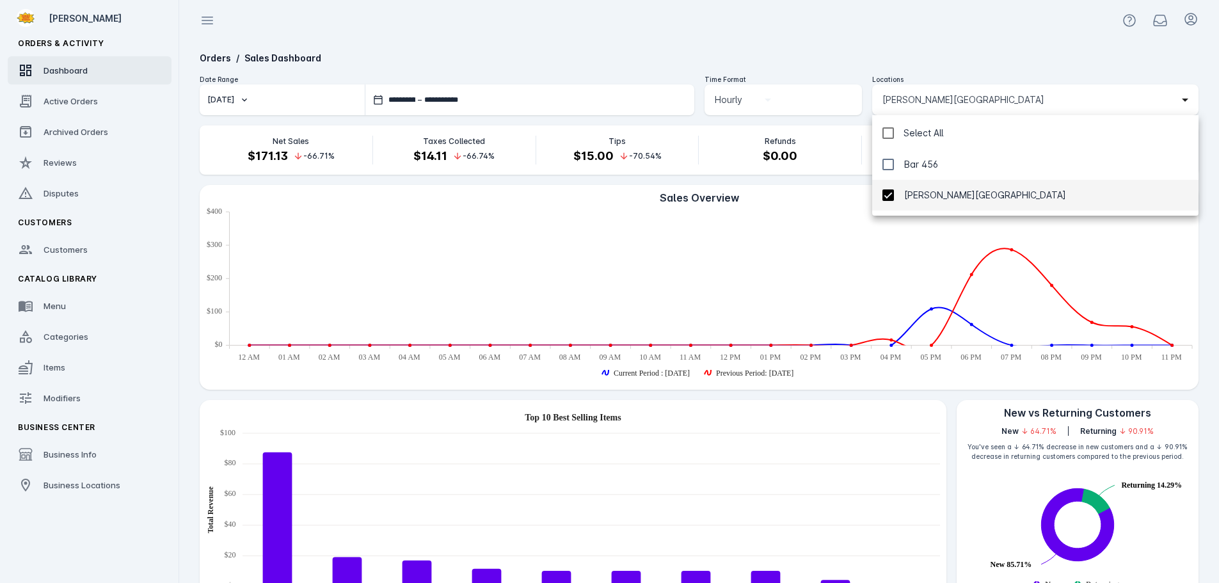
click at [907, 131] on div "Select All" at bounding box center [923, 132] width 40 height 15
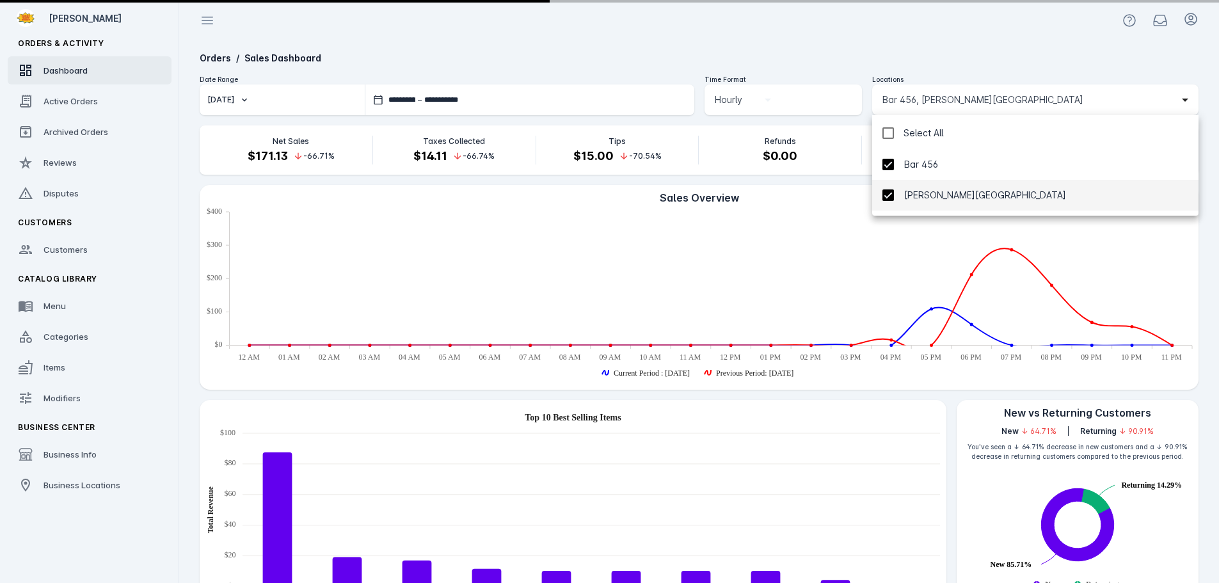
click at [906, 132] on div "Select All" at bounding box center [923, 132] width 40 height 15
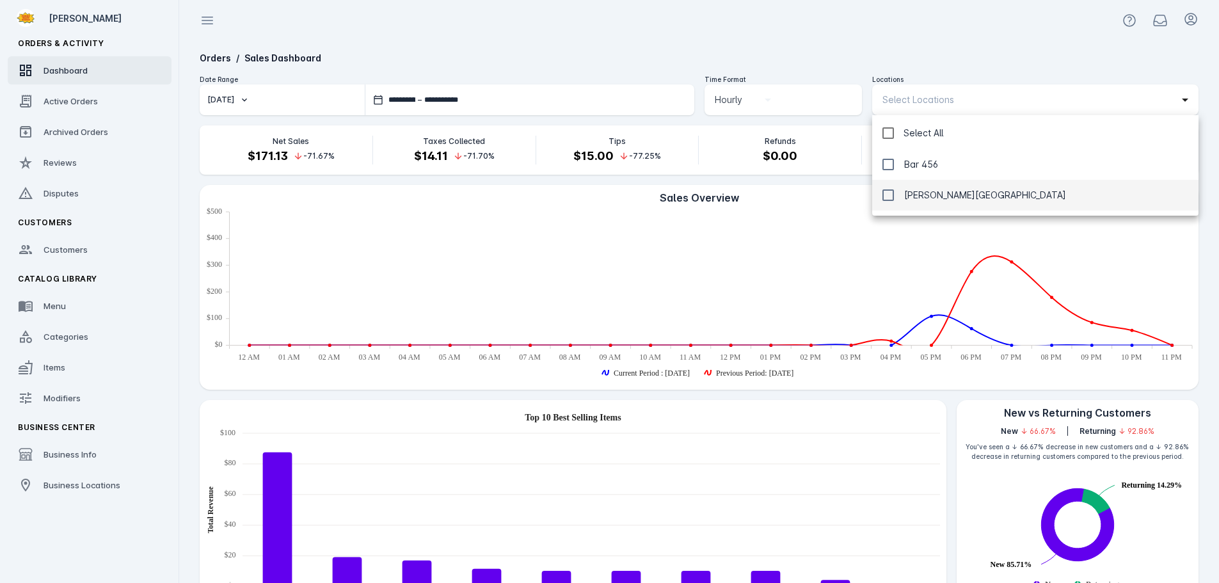
click at [881, 46] on div at bounding box center [609, 291] width 1219 height 583
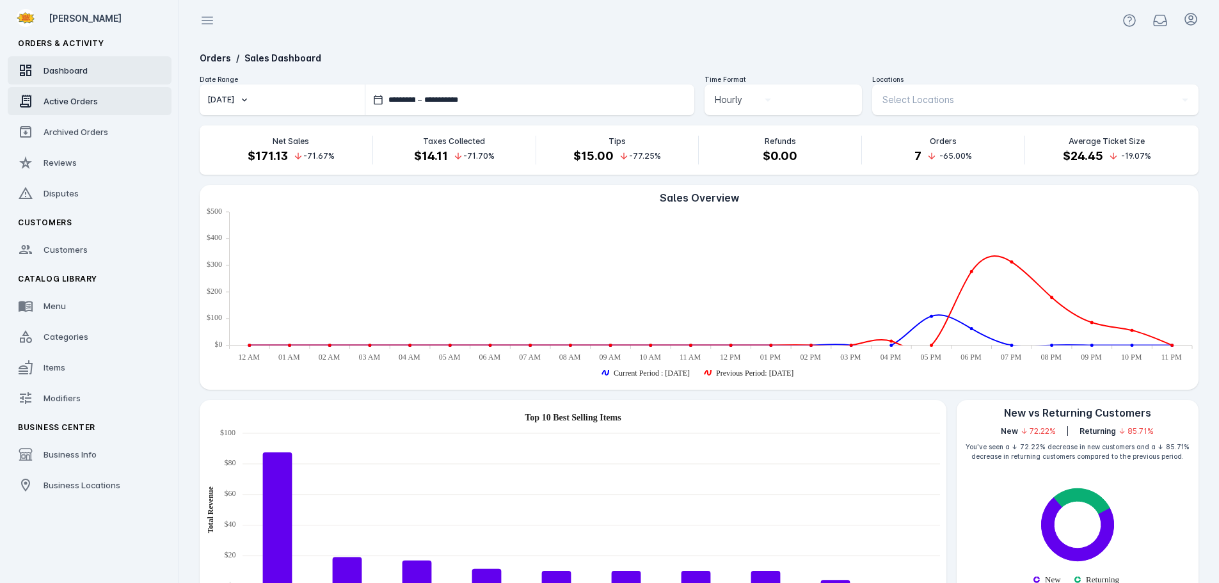
click at [88, 91] on link "Active Orders" at bounding box center [90, 101] width 164 height 28
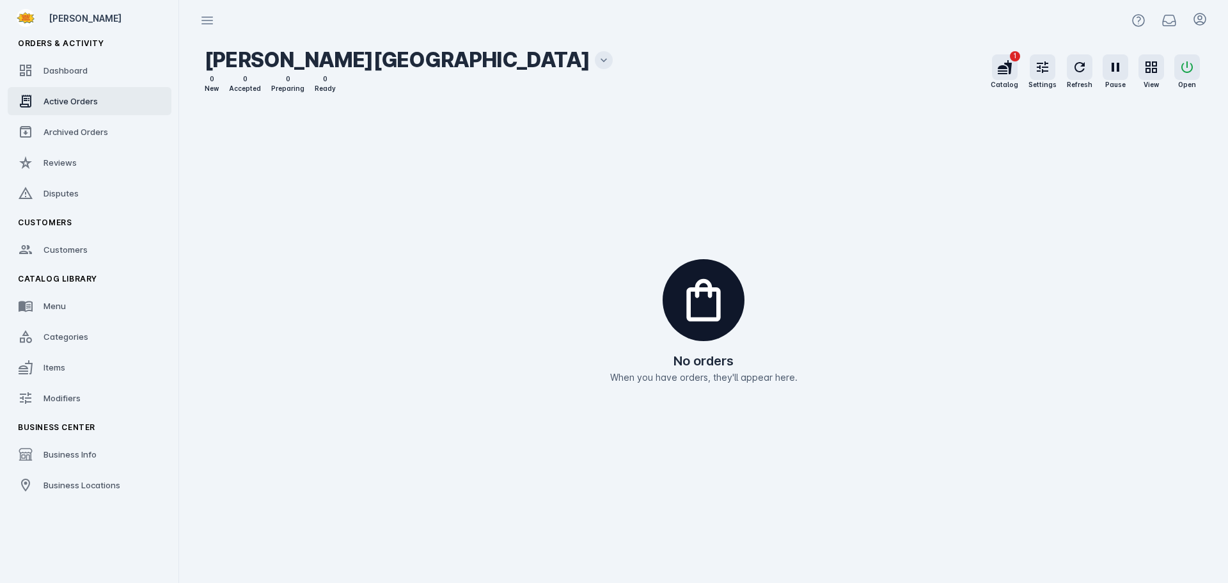
drag, startPoint x: 65, startPoint y: 75, endPoint x: 76, endPoint y: 94, distance: 22.1
click at [65, 75] on span "Dashboard" at bounding box center [65, 70] width 44 height 10
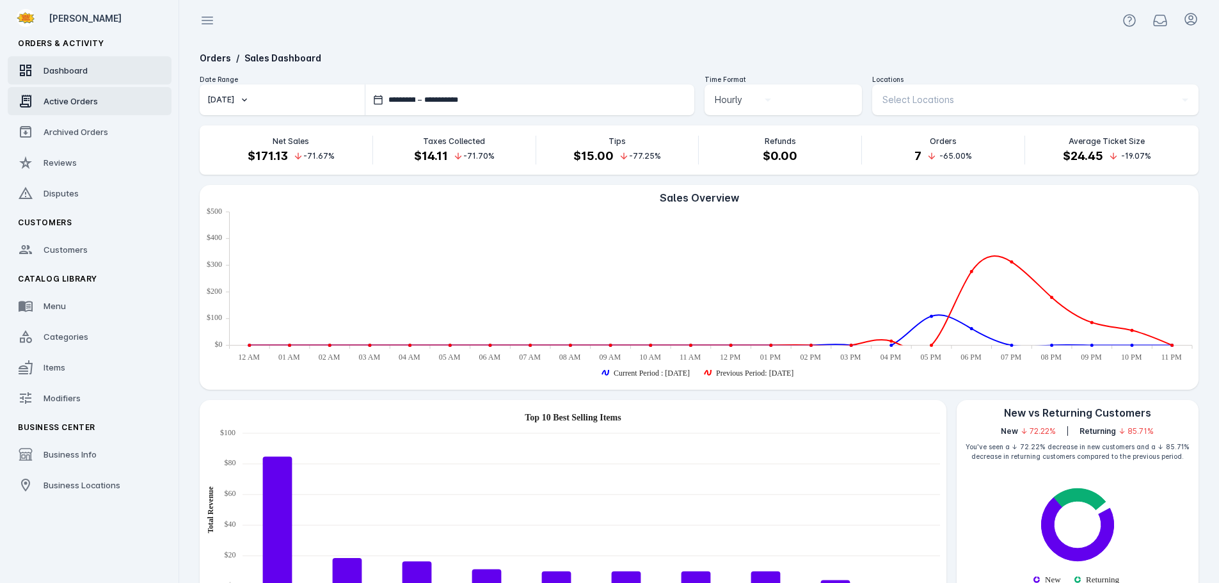
click at [77, 97] on span "Active Orders" at bounding box center [70, 101] width 54 height 10
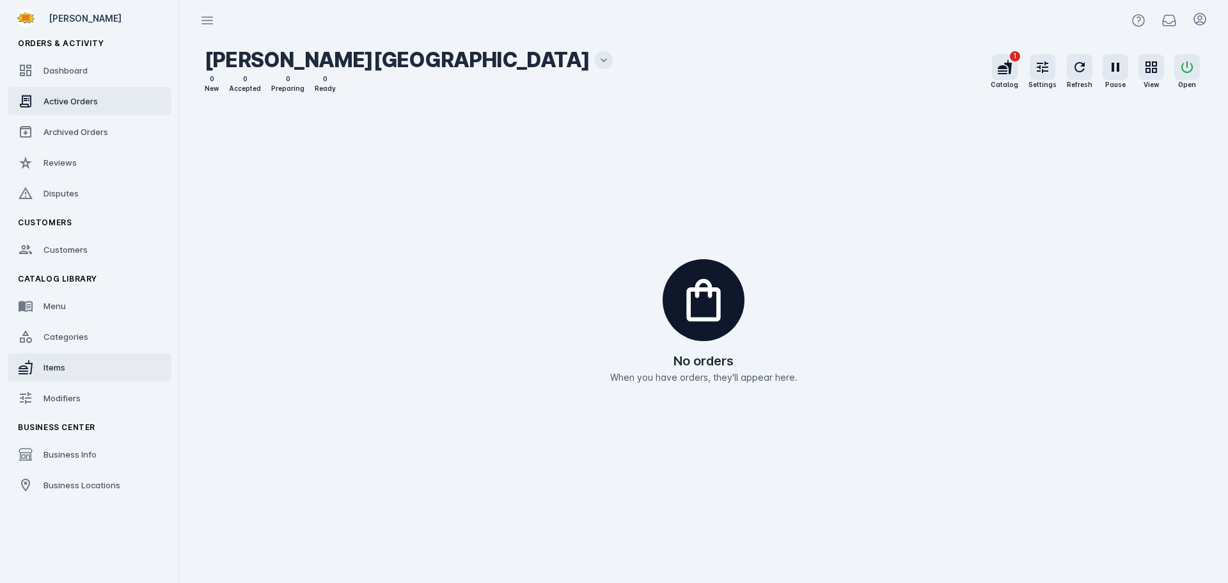
click at [48, 371] on span "Items" at bounding box center [54, 367] width 22 height 10
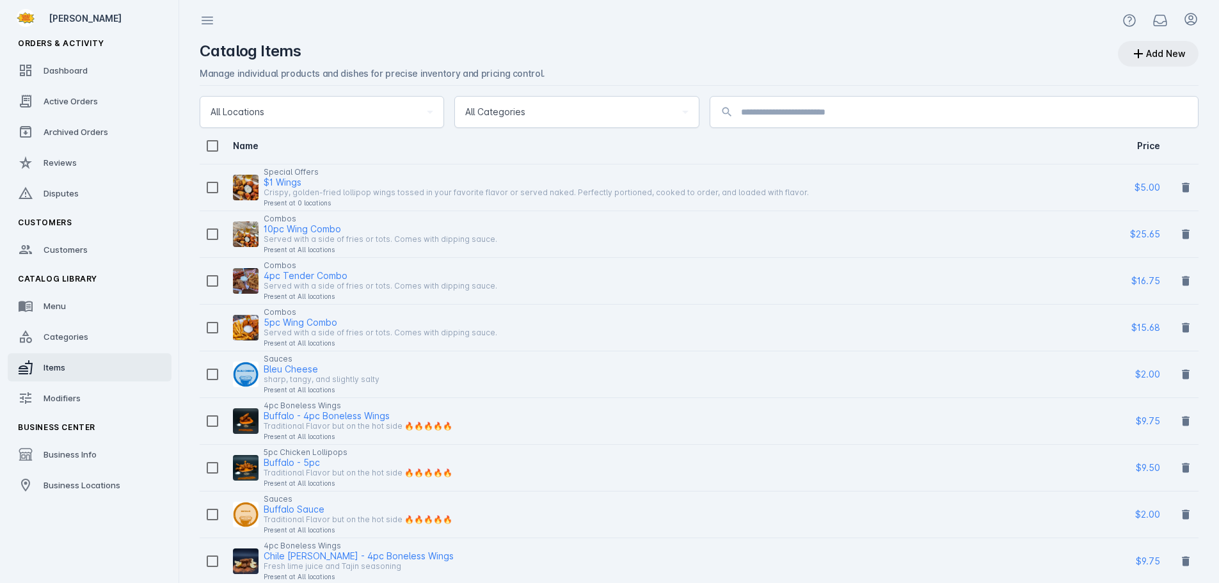
click at [1157, 59] on span at bounding box center [1158, 53] width 81 height 31
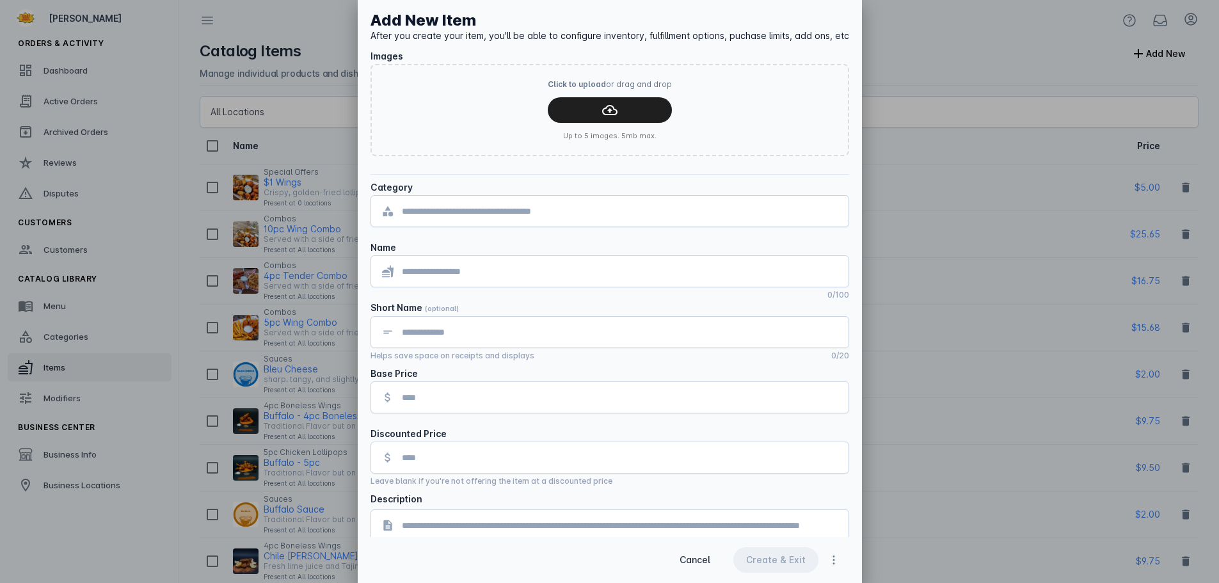
click at [555, 214] on input "text" at bounding box center [620, 210] width 436 height 15
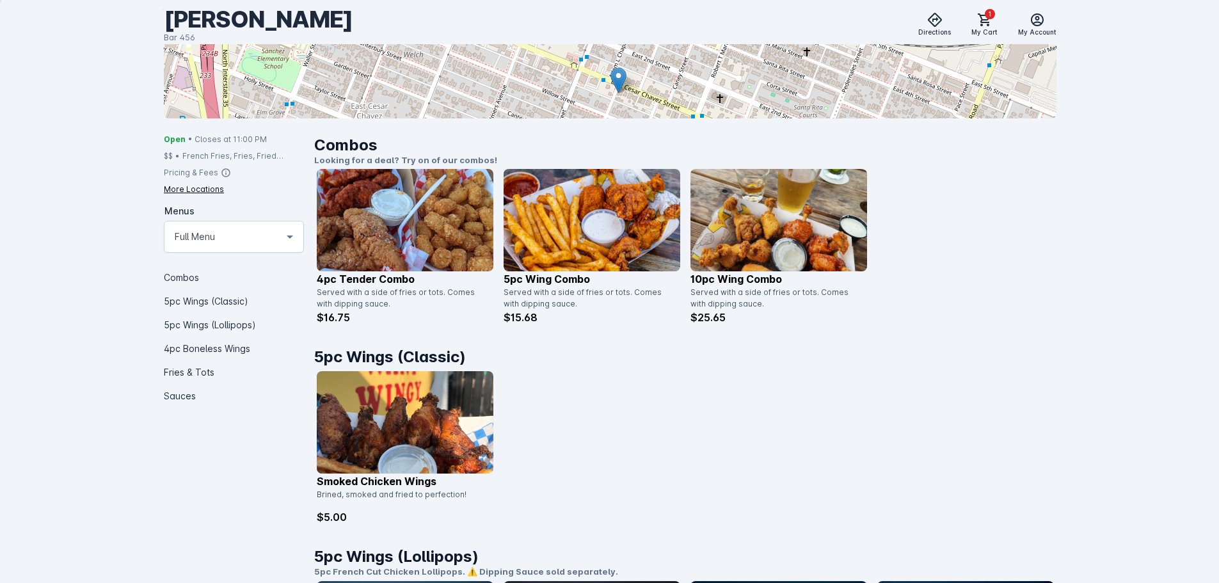
scroll to position [320, 0]
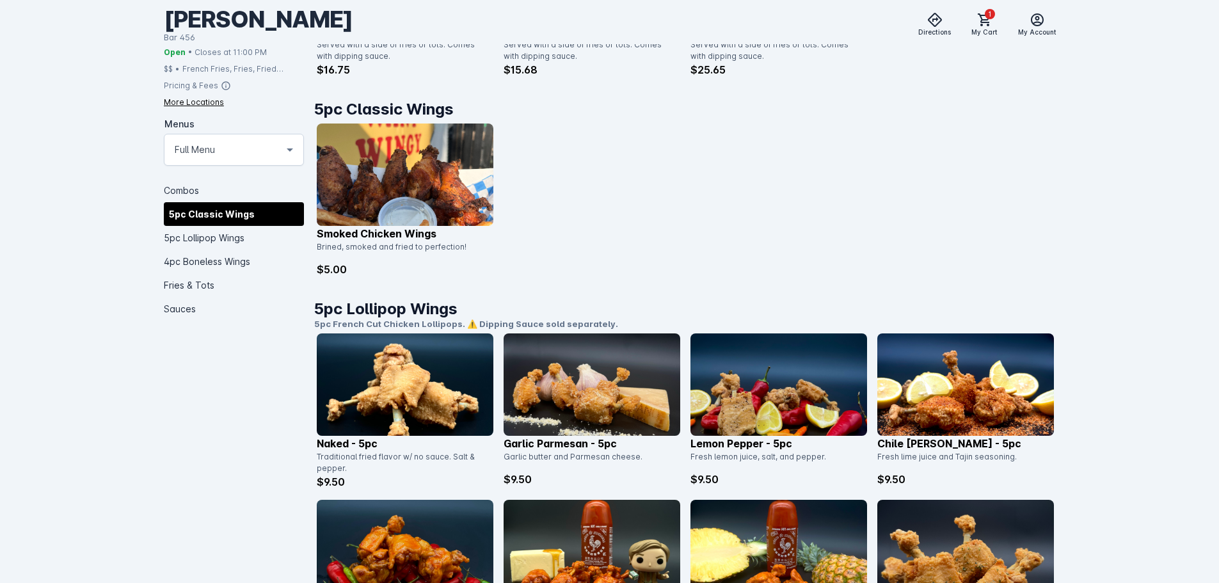
scroll to position [448, 0]
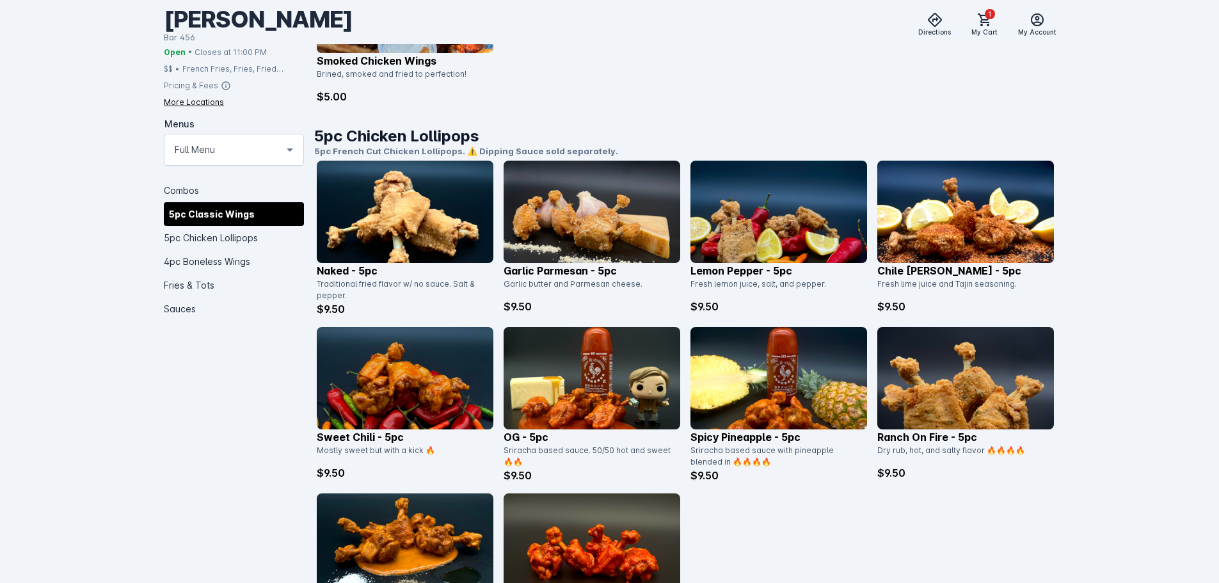
scroll to position [768, 0]
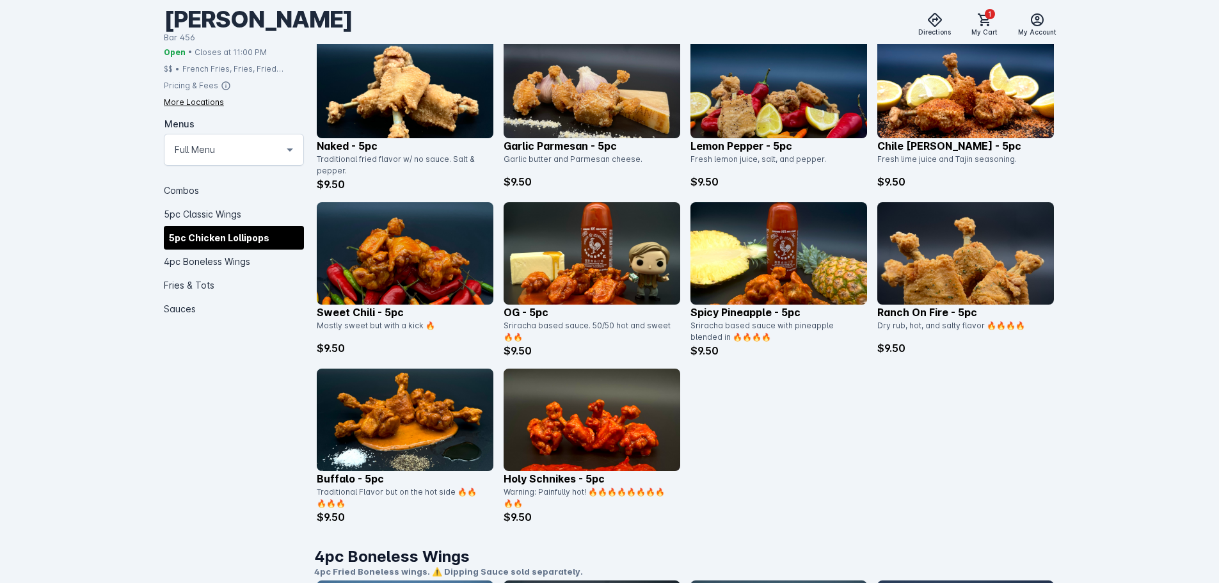
click at [957, 414] on div "Naked - 5pc Traditional fried flavor w/ no sauce. Salt & pepper. $9.50 Garlic P…" at bounding box center [685, 280] width 737 height 489
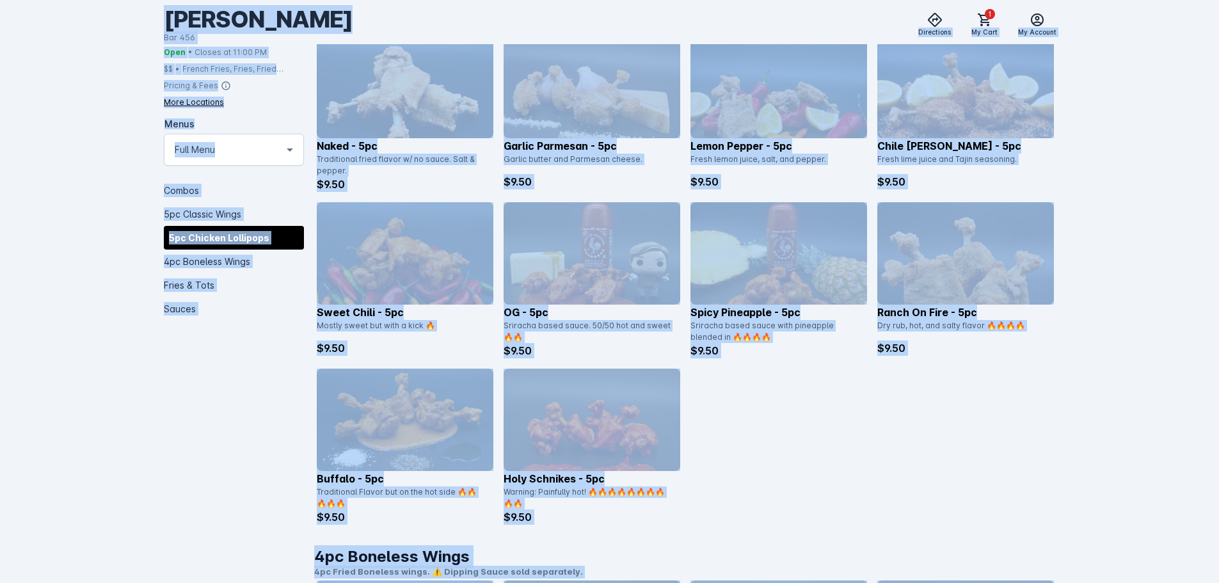
copy body "Explore Sign Up Explore Directions 1 My Cart My Account Tommy Want Wingy Bar 45…"
click at [837, 445] on div "Naked - 5pc Traditional fried flavor w/ no sauce. Salt & pepper. $9.50 Garlic P…" at bounding box center [685, 280] width 737 height 489
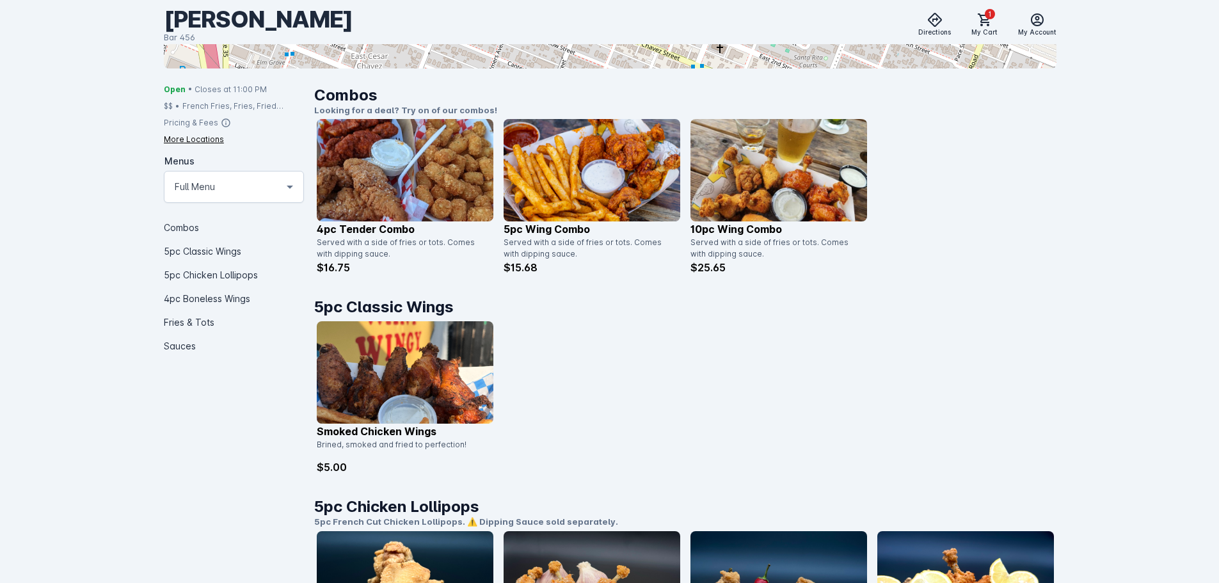
scroll to position [64, 0]
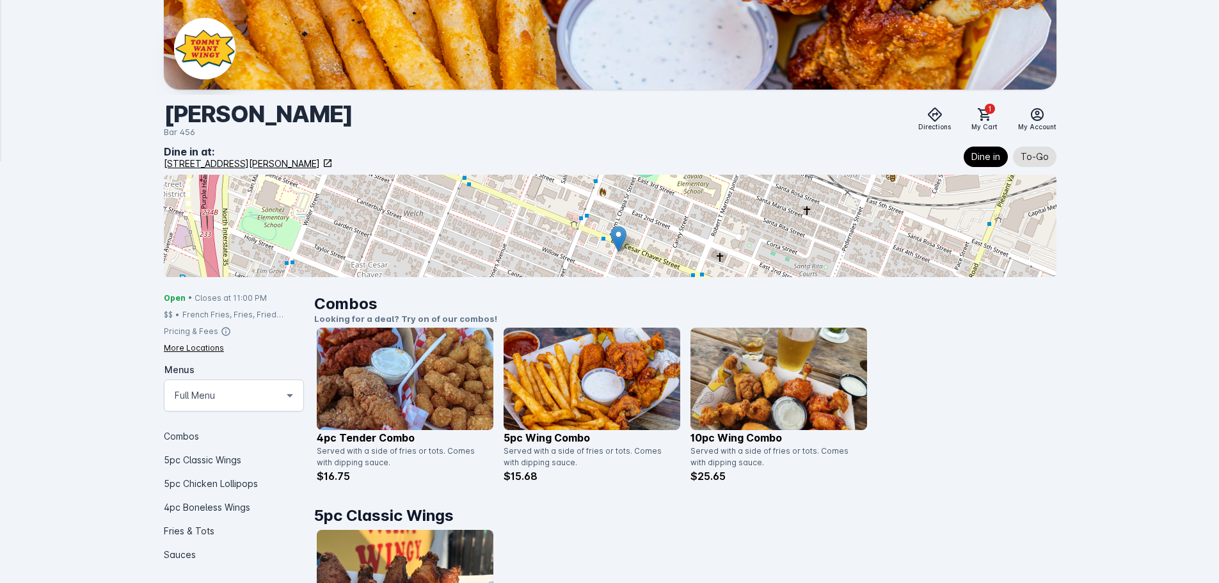
click at [210, 350] on div "More Locations" at bounding box center [194, 348] width 60 height 12
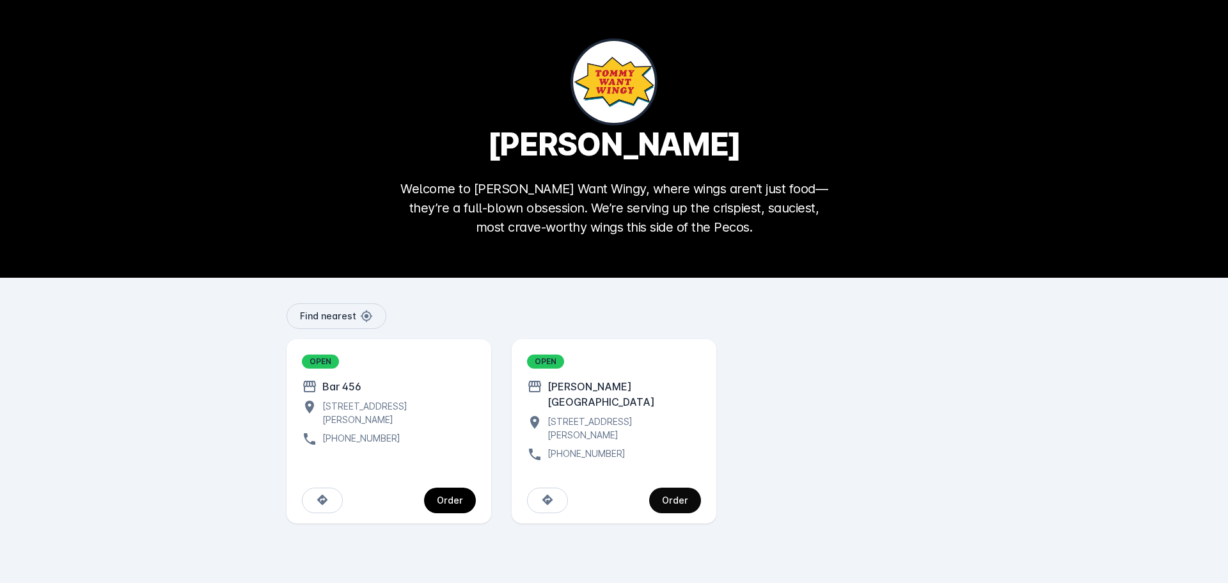
click at [680, 496] on div "Order" at bounding box center [675, 500] width 26 height 9
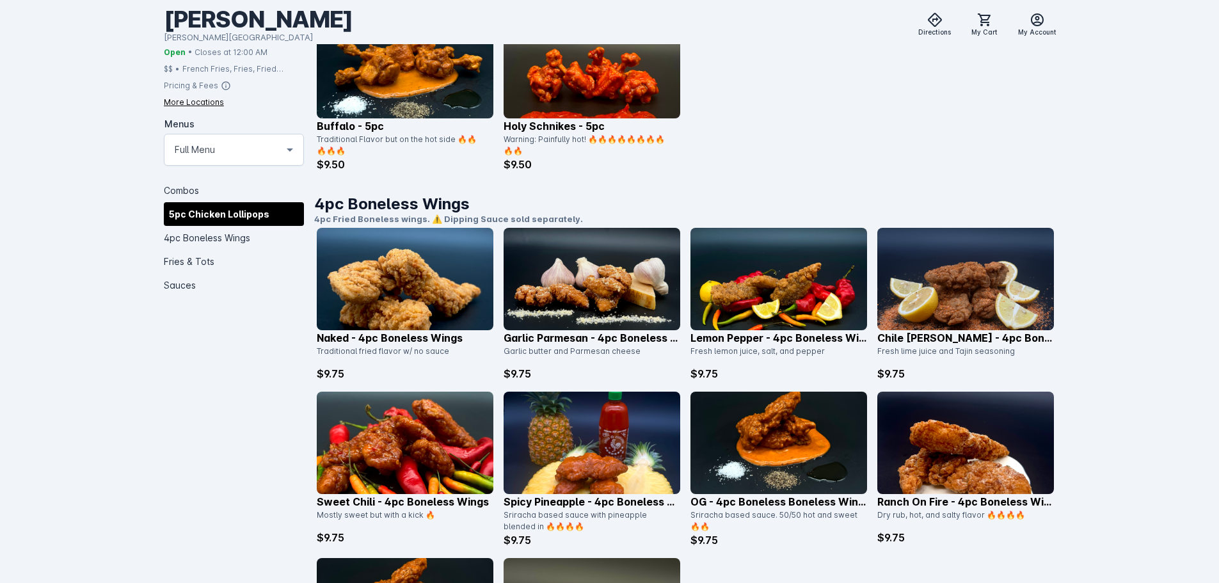
scroll to position [896, 0]
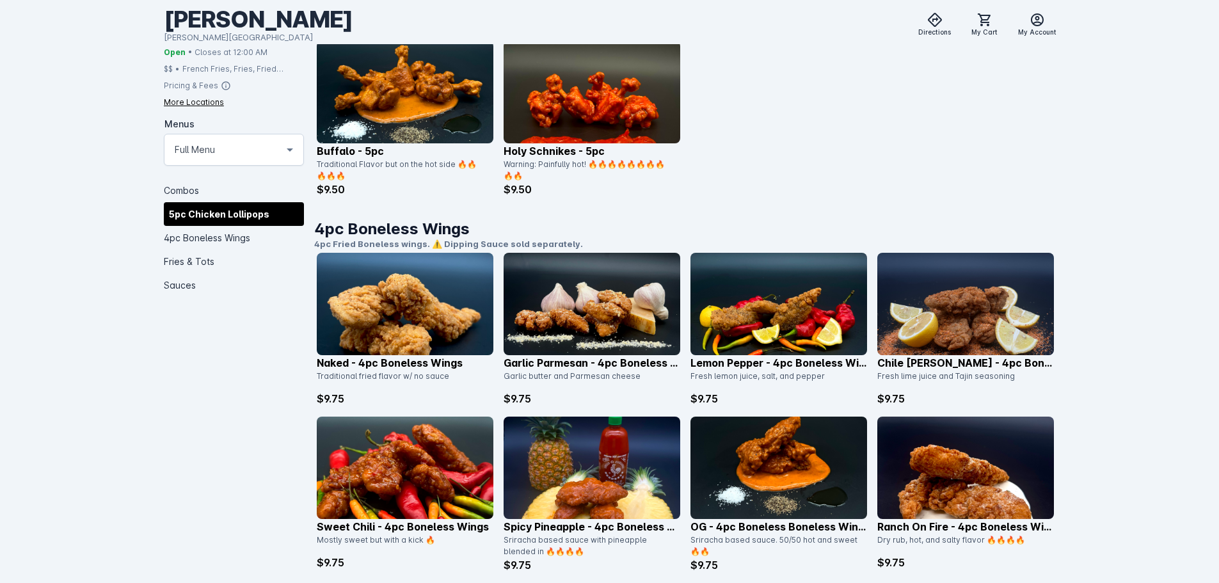
click at [185, 102] on div "More Locations" at bounding box center [194, 102] width 60 height 12
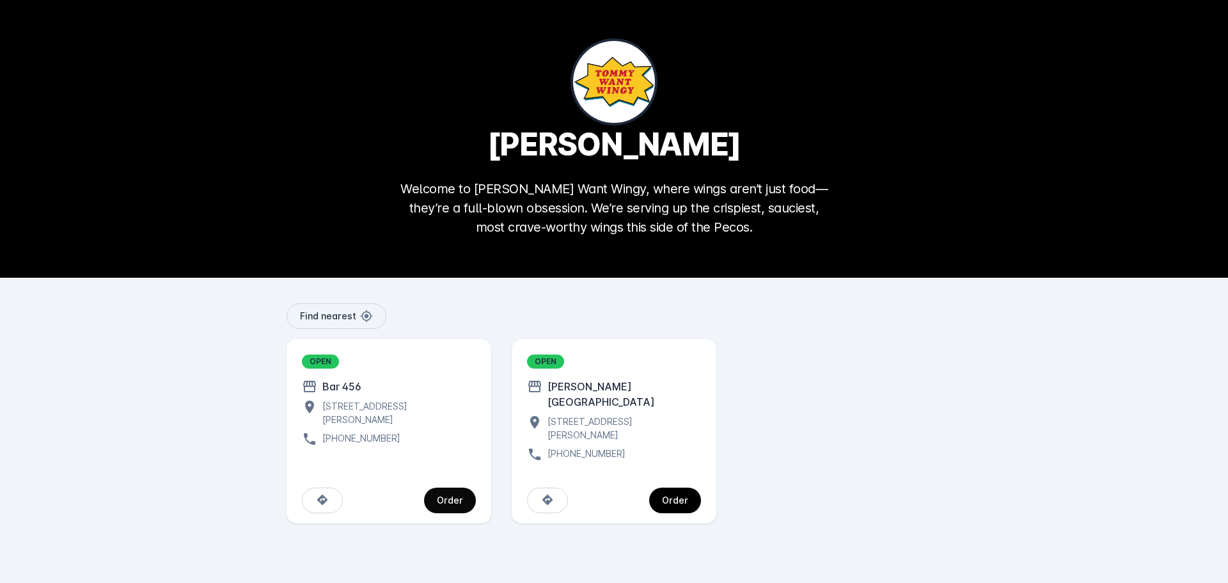
click at [449, 496] on div "Order" at bounding box center [450, 500] width 26 height 9
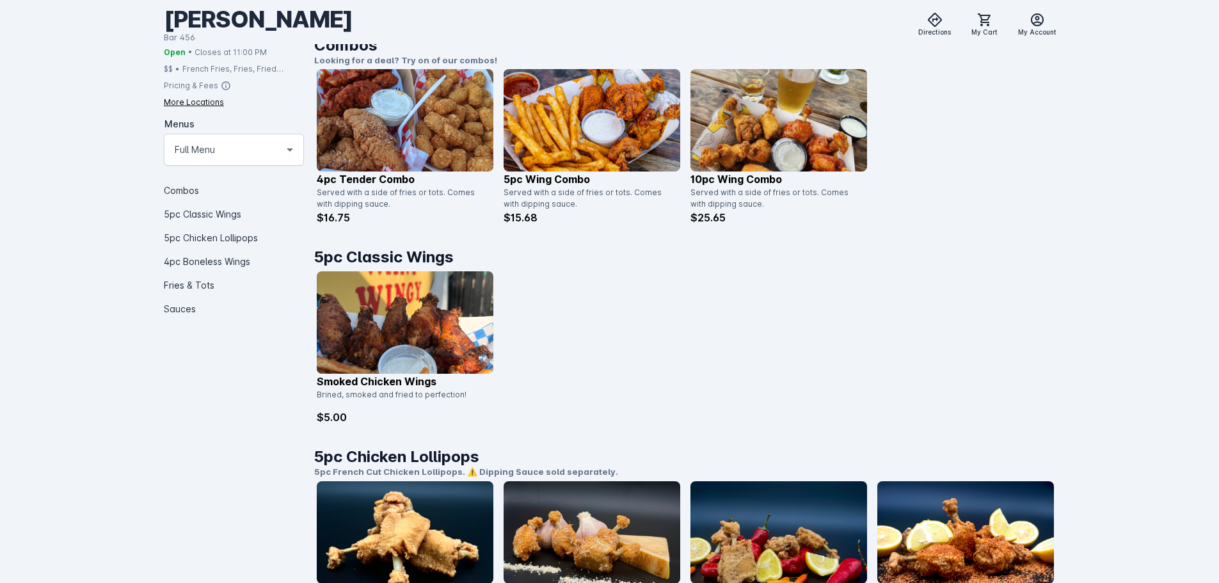
scroll to position [329, 0]
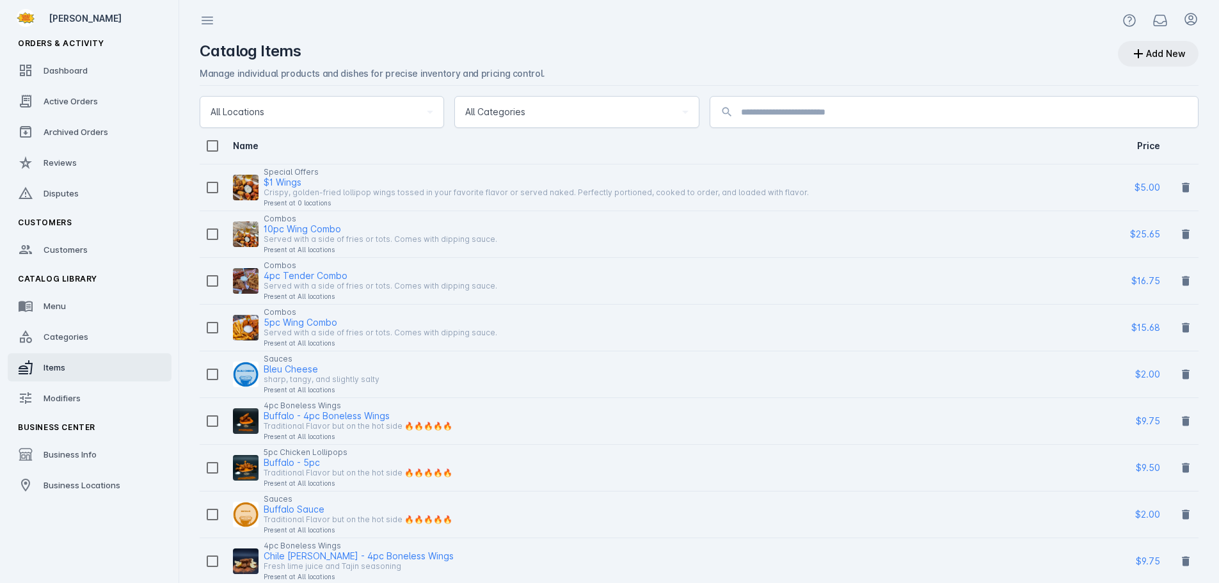
click at [1139, 54] on icon at bounding box center [1138, 53] width 9 height 9
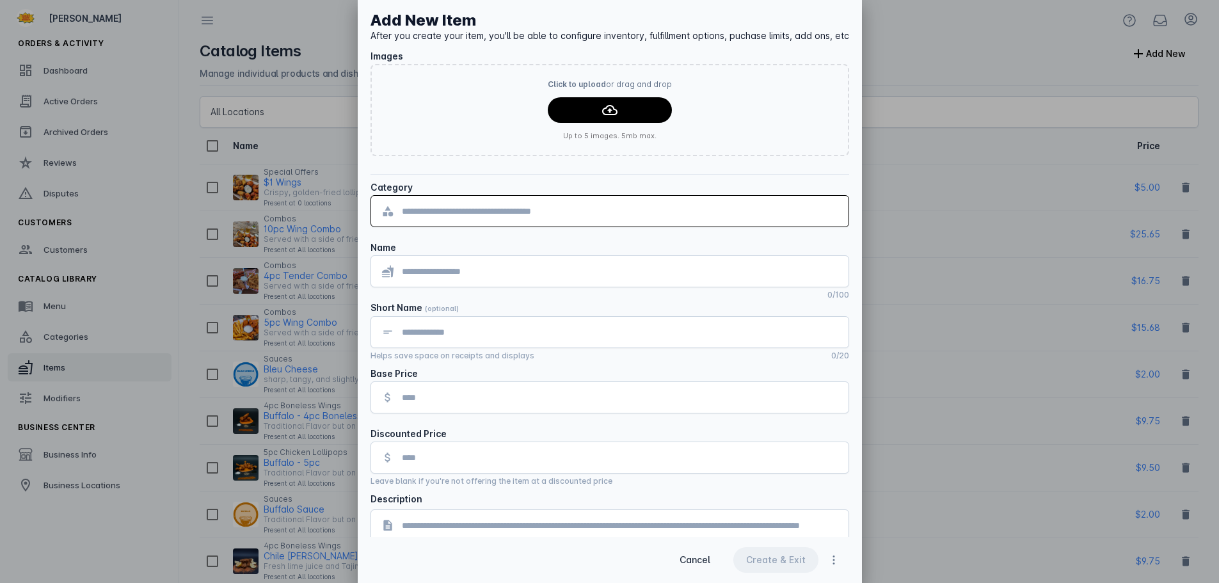
click at [594, 212] on input "text" at bounding box center [620, 210] width 436 height 15
click at [700, 564] on span "Cancel" at bounding box center [694, 559] width 31 height 9
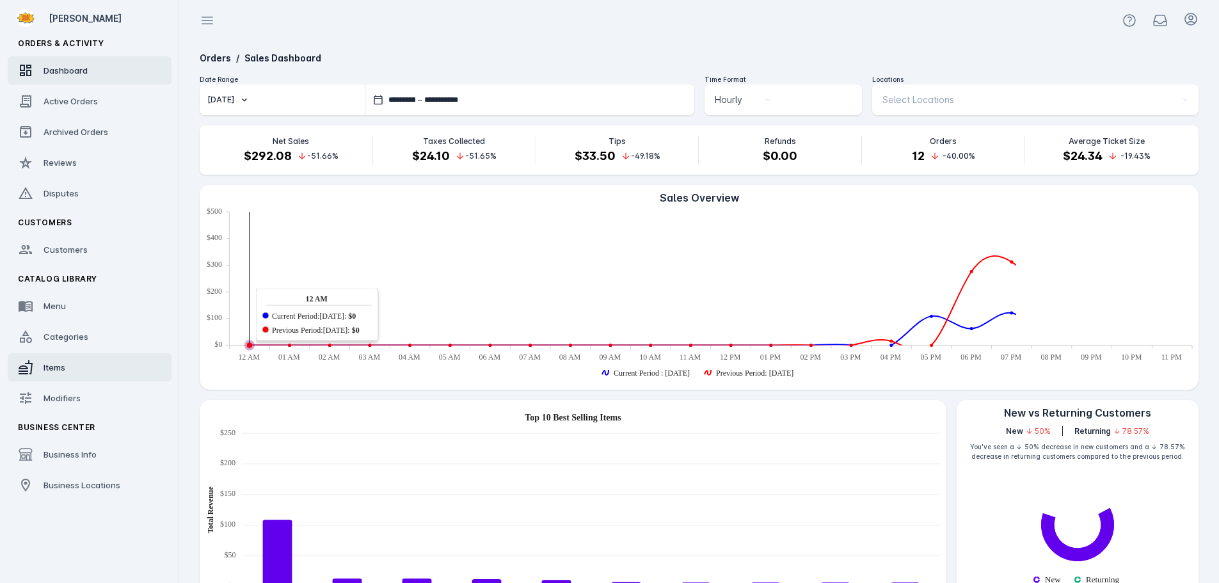
click at [67, 360] on link "Items" at bounding box center [90, 367] width 164 height 28
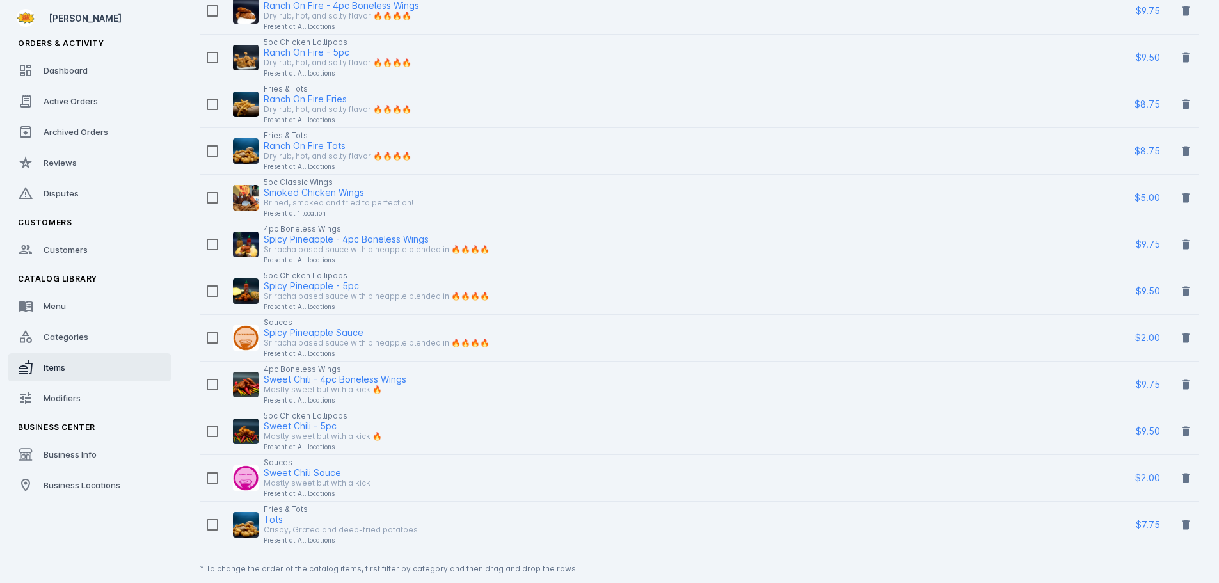
scroll to position [1538, 0]
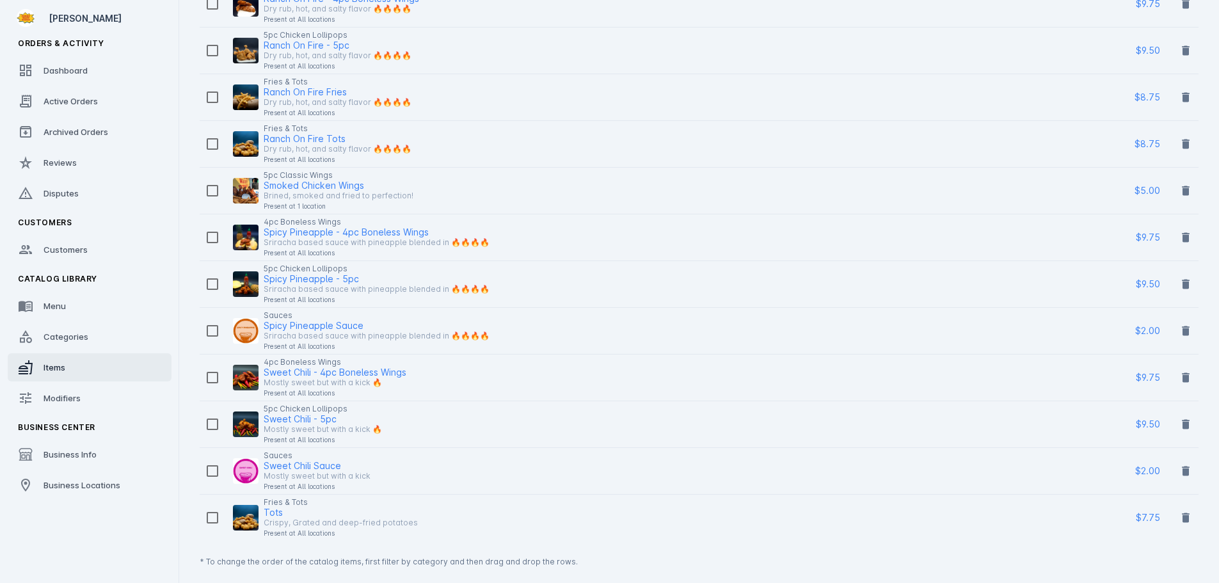
click at [349, 186] on div "Smoked Chicken Wings" at bounding box center [314, 185] width 100 height 15
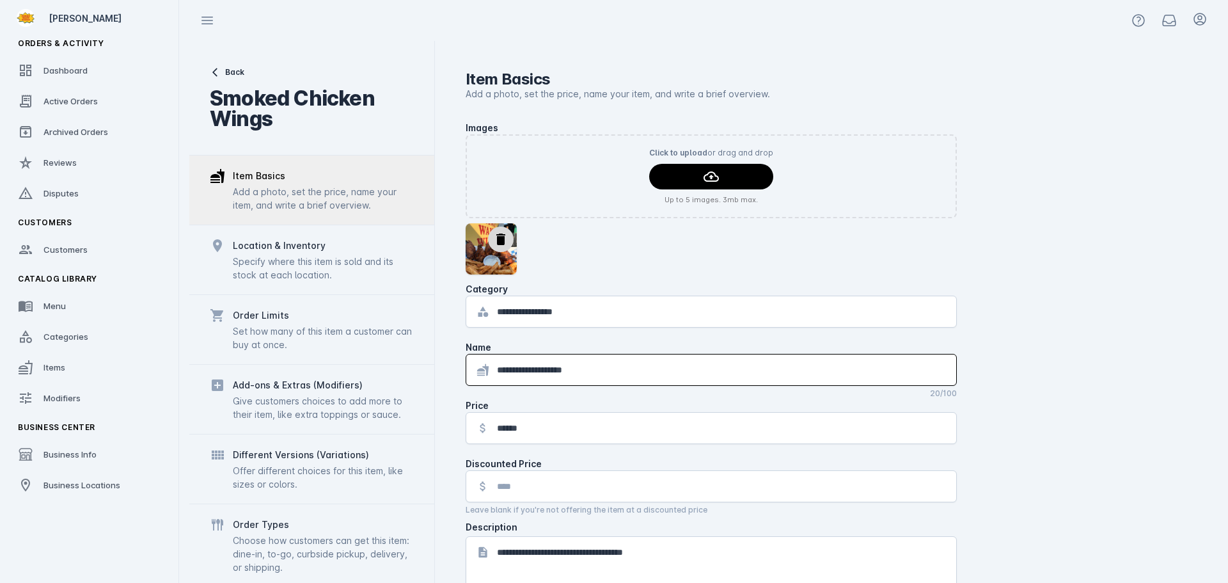
drag, startPoint x: 612, startPoint y: 370, endPoint x: 487, endPoint y: 368, distance: 124.8
click at [487, 368] on div "**********" at bounding box center [711, 369] width 490 height 31
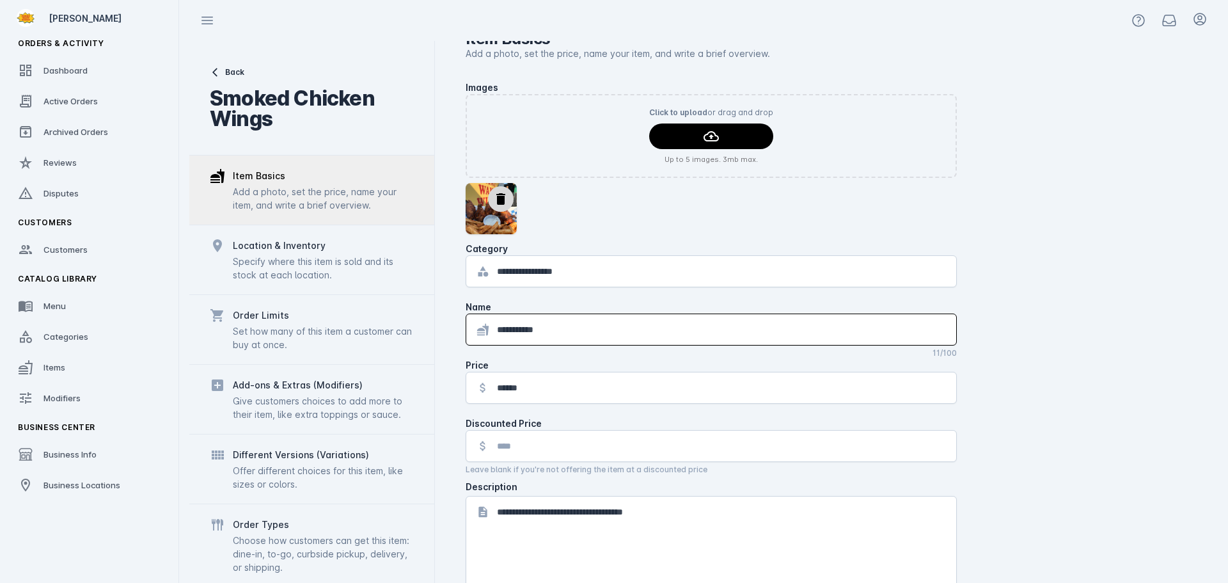
scroll to position [132, 0]
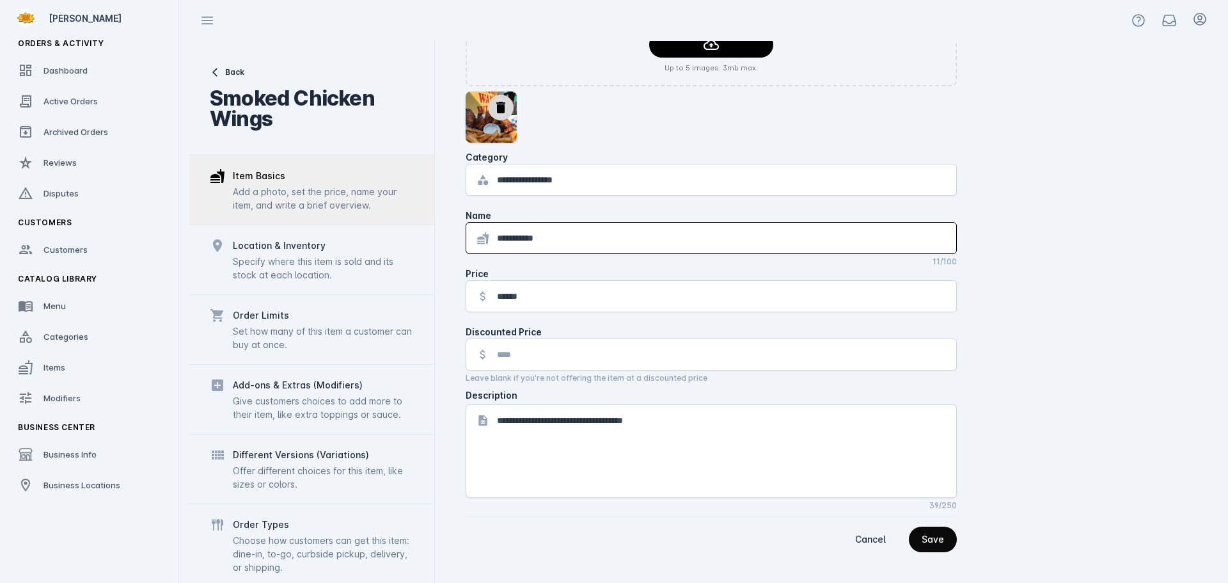
type input "**********"
click at [944, 541] on div "Save" at bounding box center [933, 539] width 22 height 9
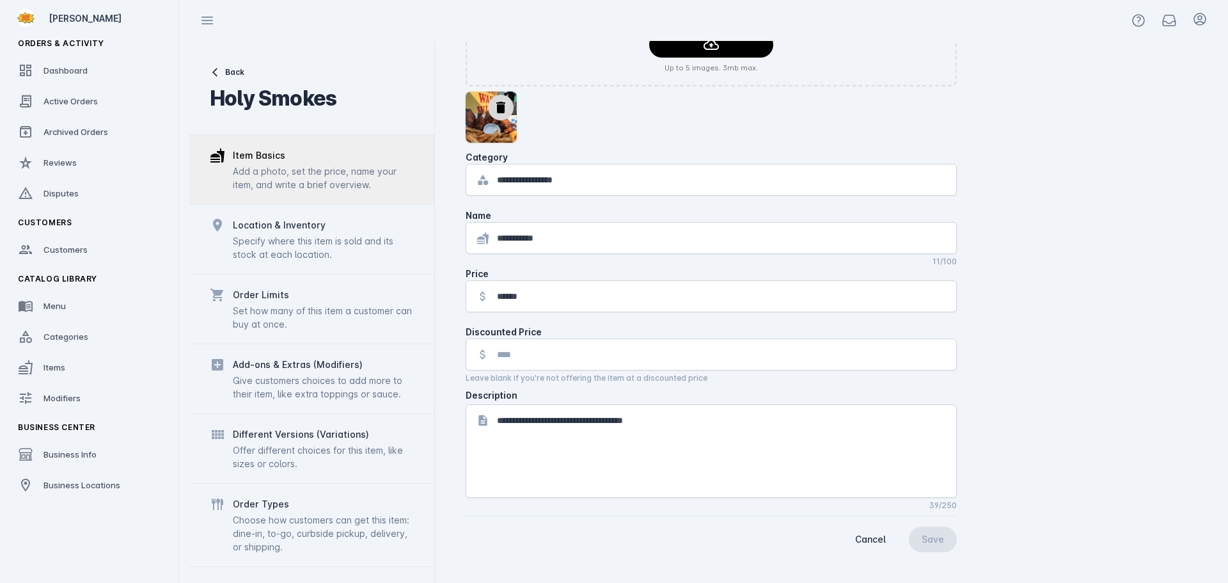
click at [324, 267] on div "Location & Inventory Specify where this item is sold and its stock at each loca…" at bounding box center [311, 239] width 245 height 70
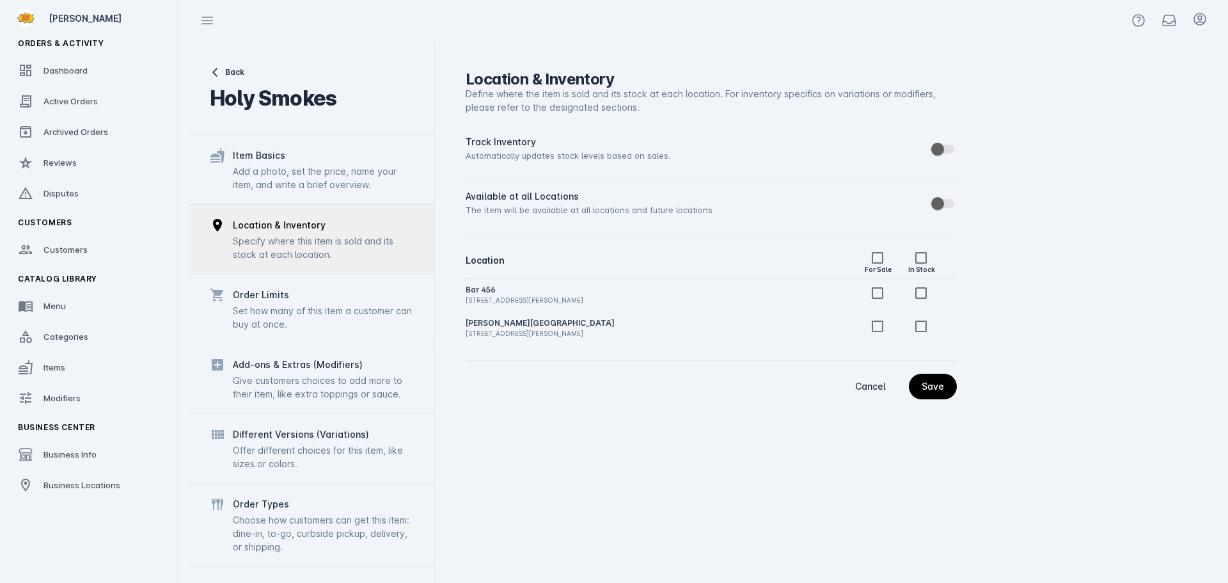
click at [311, 310] on div "Set how many of this item a customer can buy at once." at bounding box center [323, 317] width 181 height 27
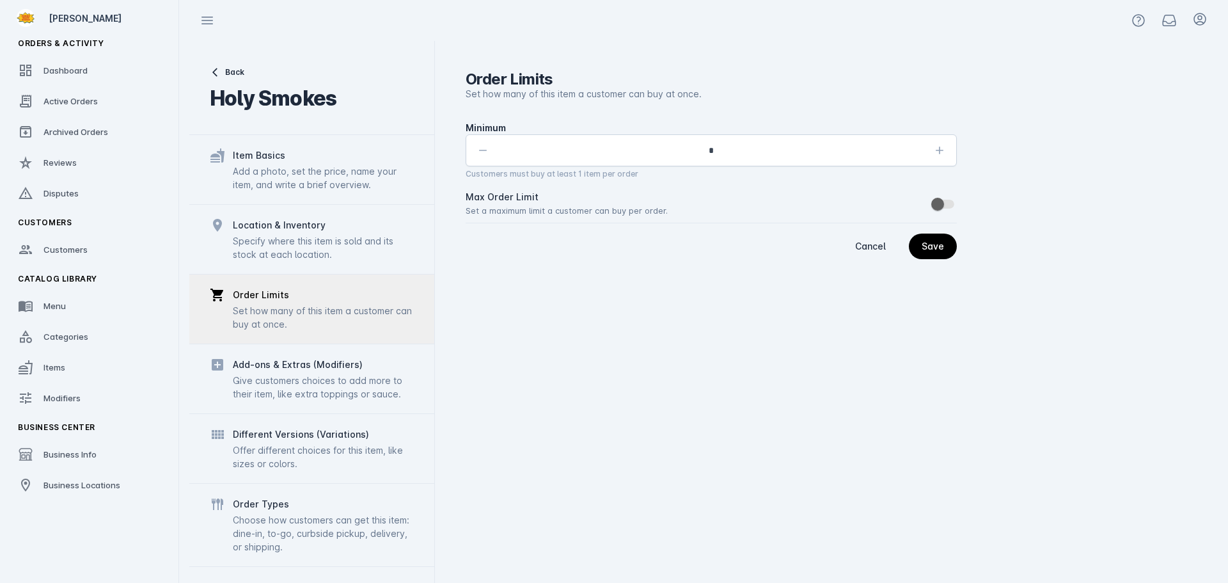
click at [302, 403] on div "Add-ons & Extras (Modifiers) Give customers choices to add more to their item, …" at bounding box center [311, 379] width 245 height 70
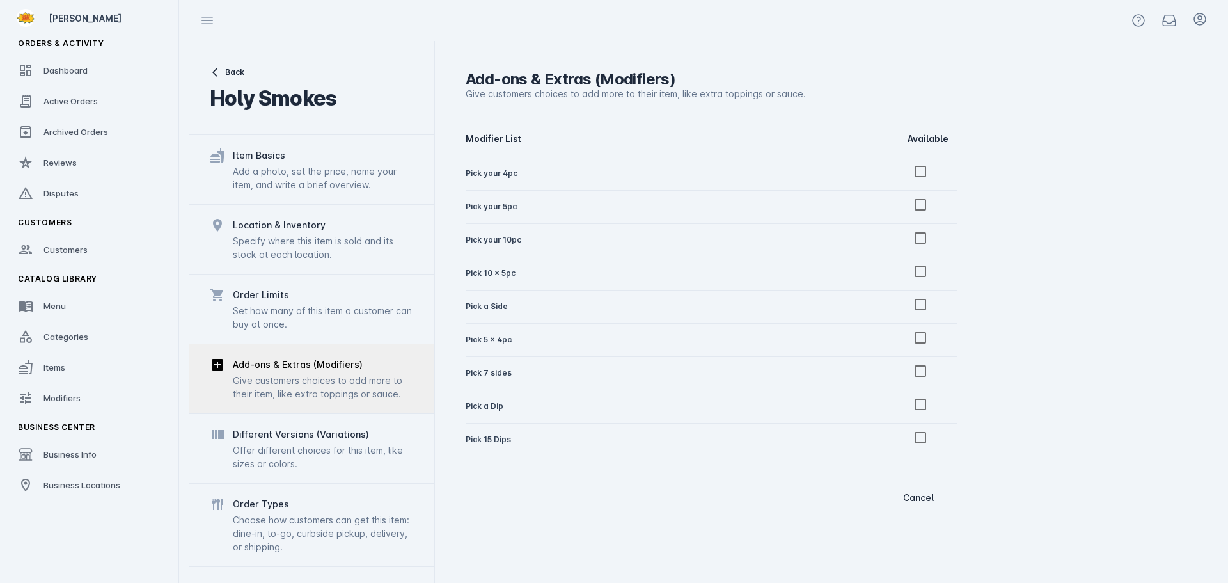
click at [293, 455] on div "Offer different choices for this item, like sizes or colors." at bounding box center [323, 456] width 181 height 27
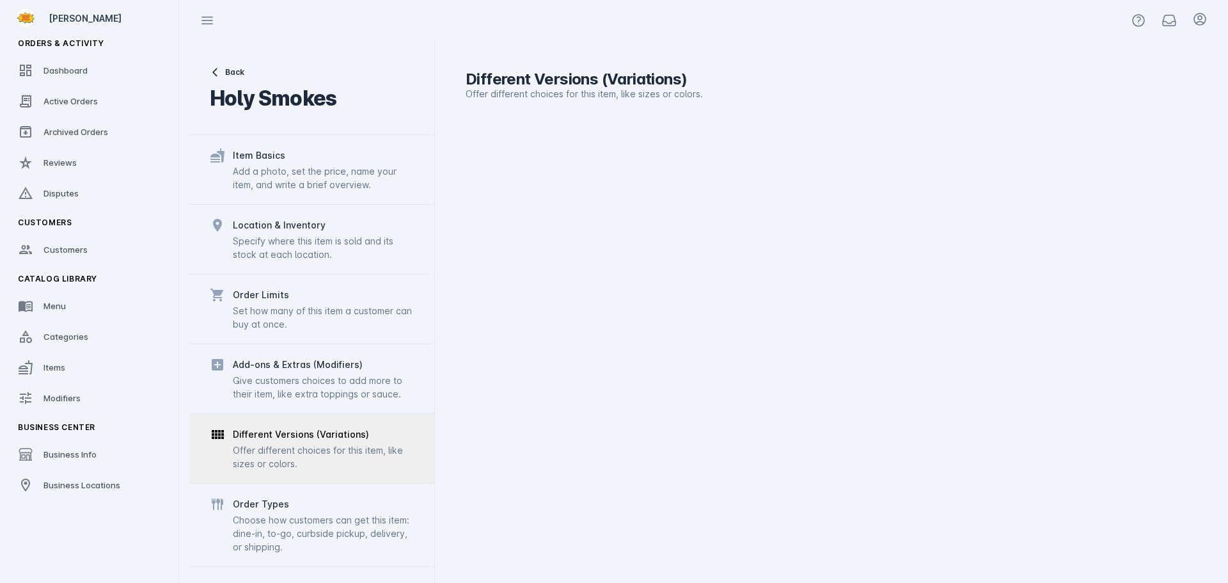
click at [275, 523] on div "Choose how customers can get this item: dine-in, to-go, curbside pickup, delive…" at bounding box center [323, 533] width 181 height 40
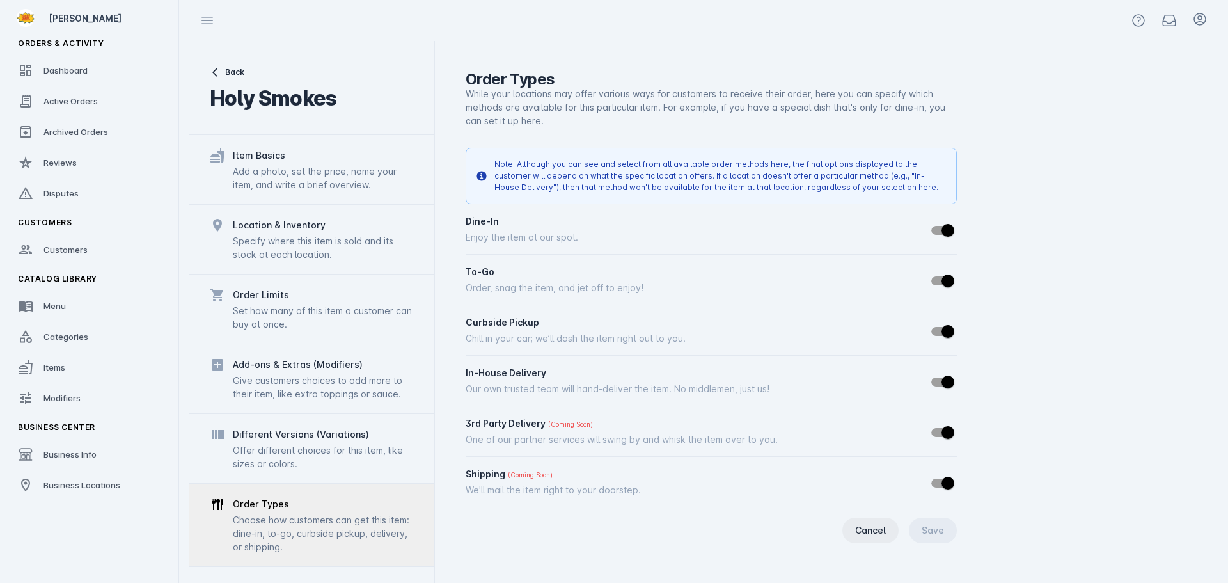
click at [868, 530] on span "Cancel" at bounding box center [870, 530] width 31 height 9
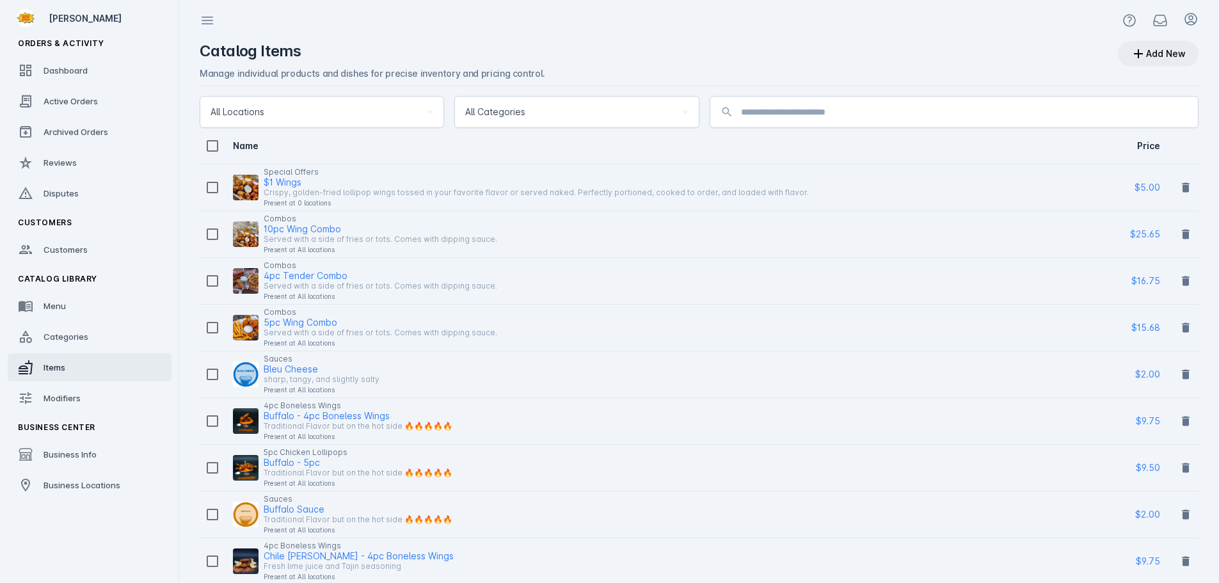
click at [1178, 58] on div "Add New" at bounding box center [1166, 53] width 40 height 9
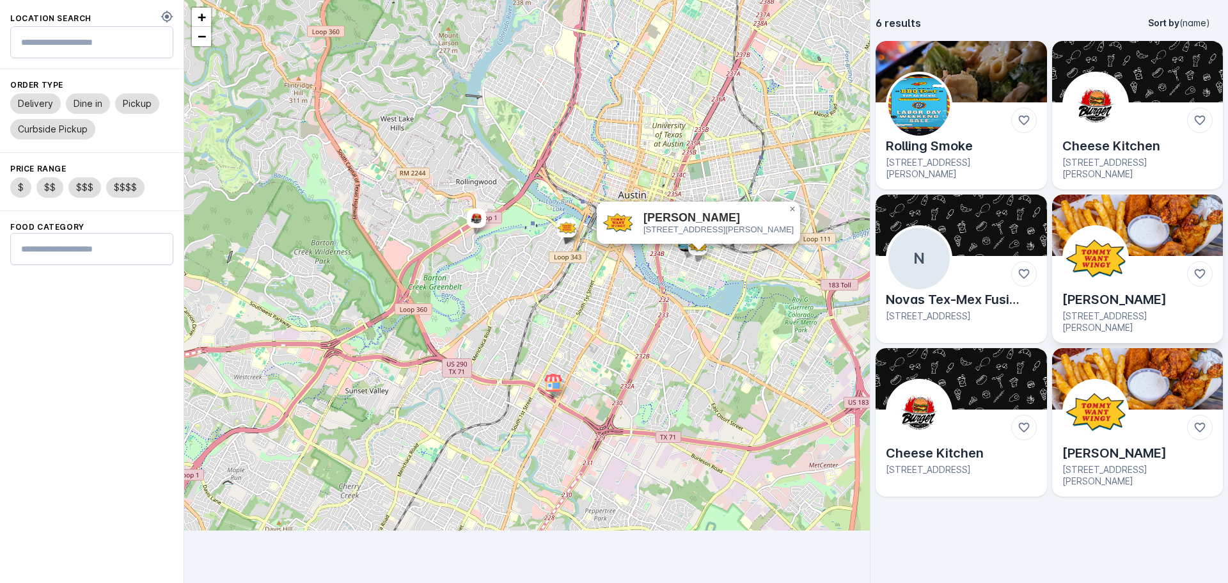
click at [1117, 269] on img at bounding box center [1095, 258] width 61 height 61
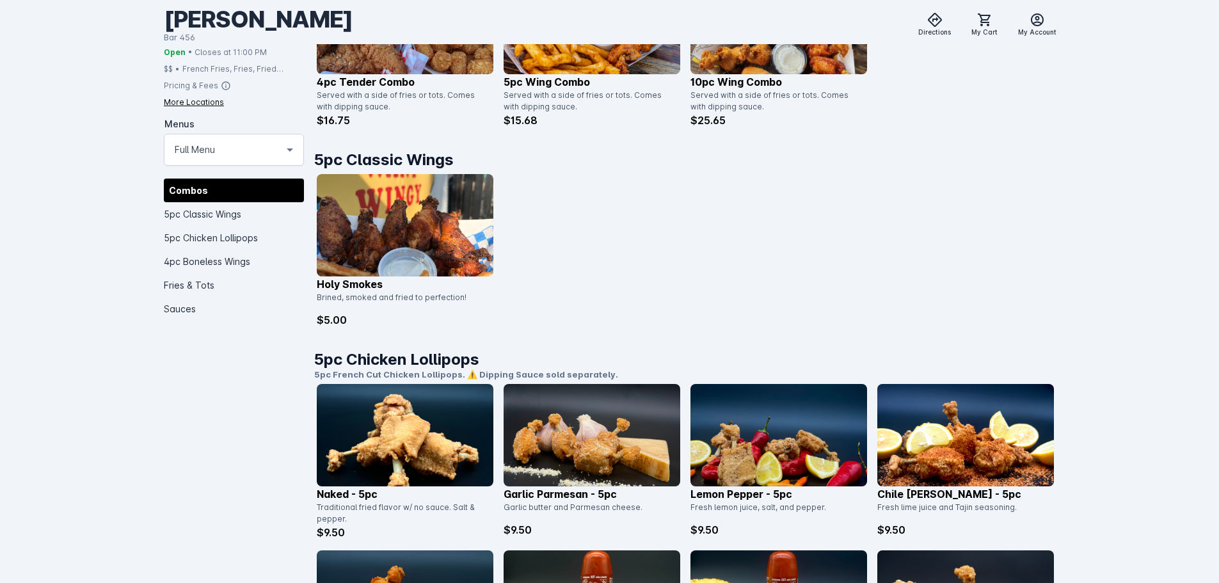
scroll to position [448, 0]
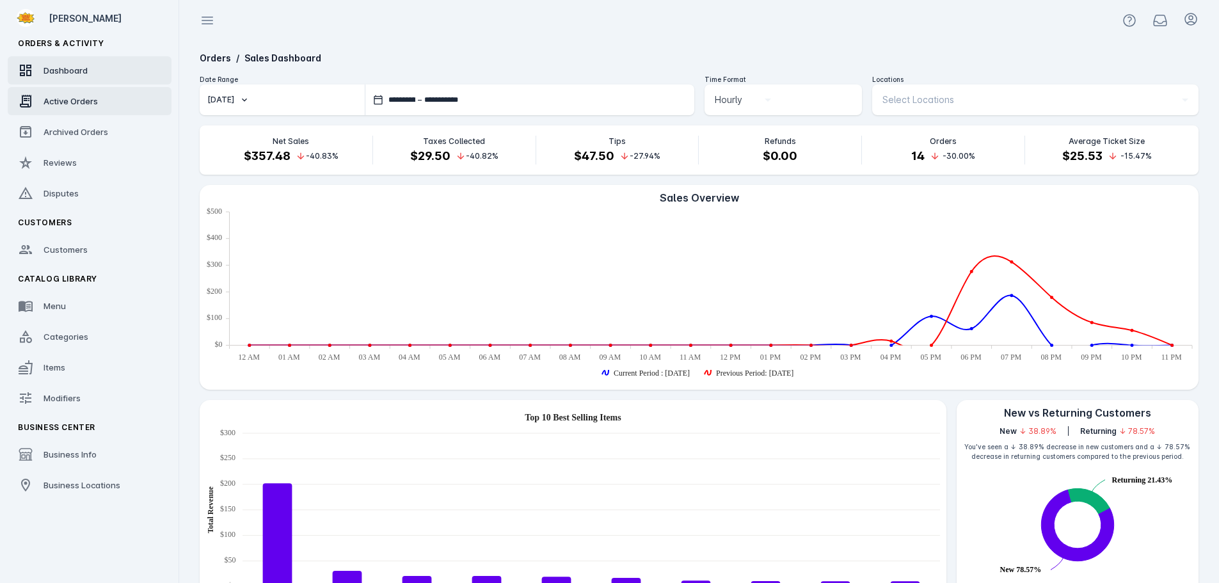
click at [36, 92] on link "Active Orders" at bounding box center [90, 101] width 164 height 28
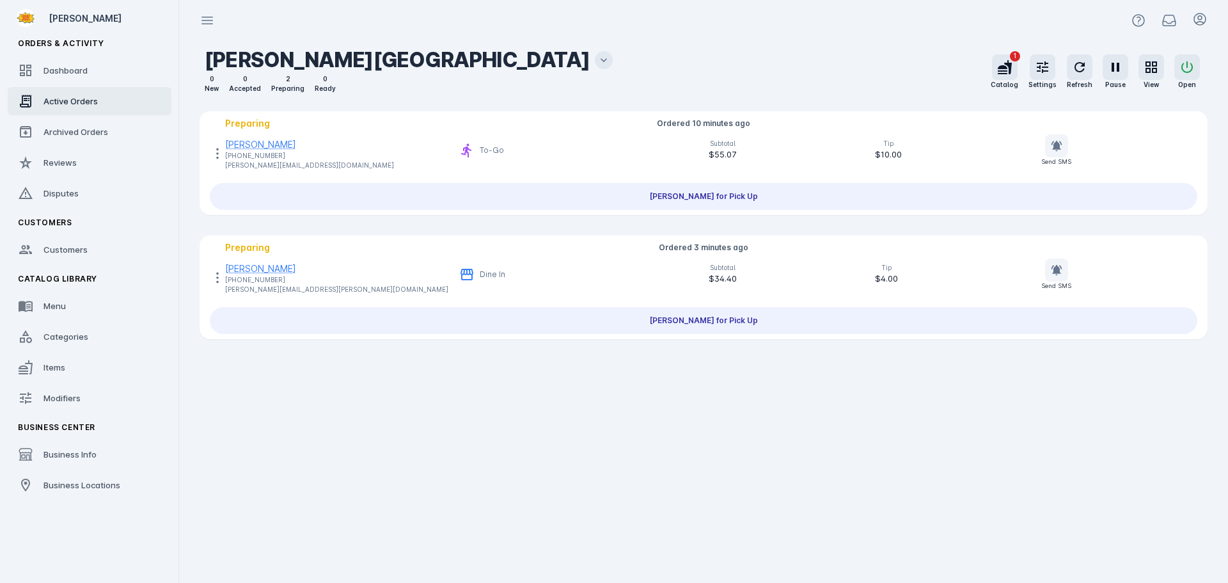
click at [597, 59] on icon at bounding box center [603, 60] width 13 height 13
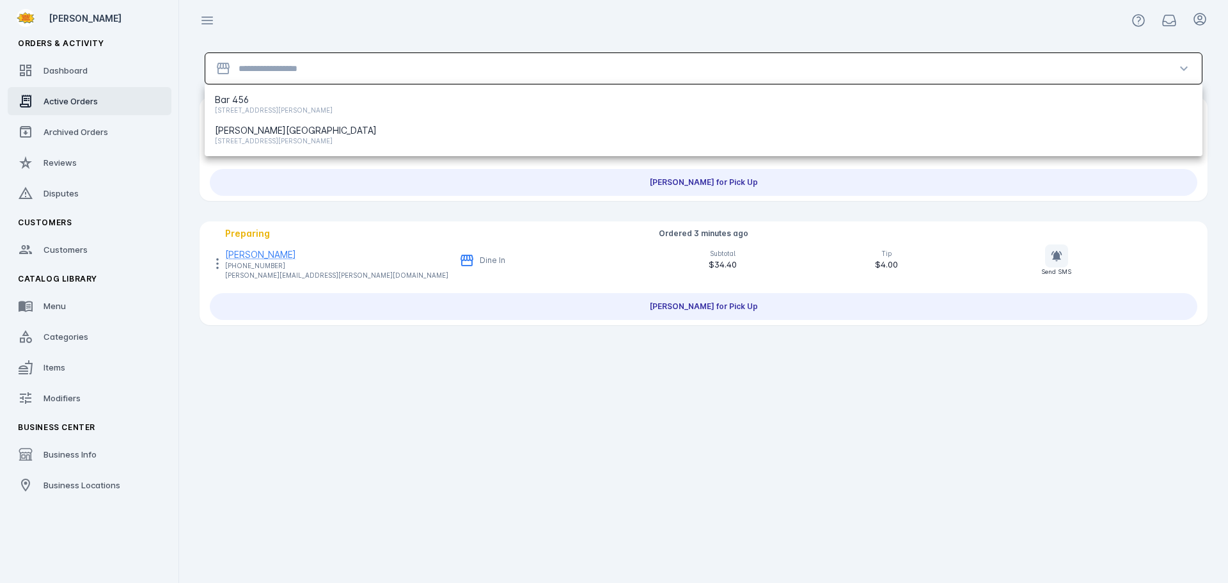
click at [349, 70] on input "Location" at bounding box center [704, 68] width 930 height 15
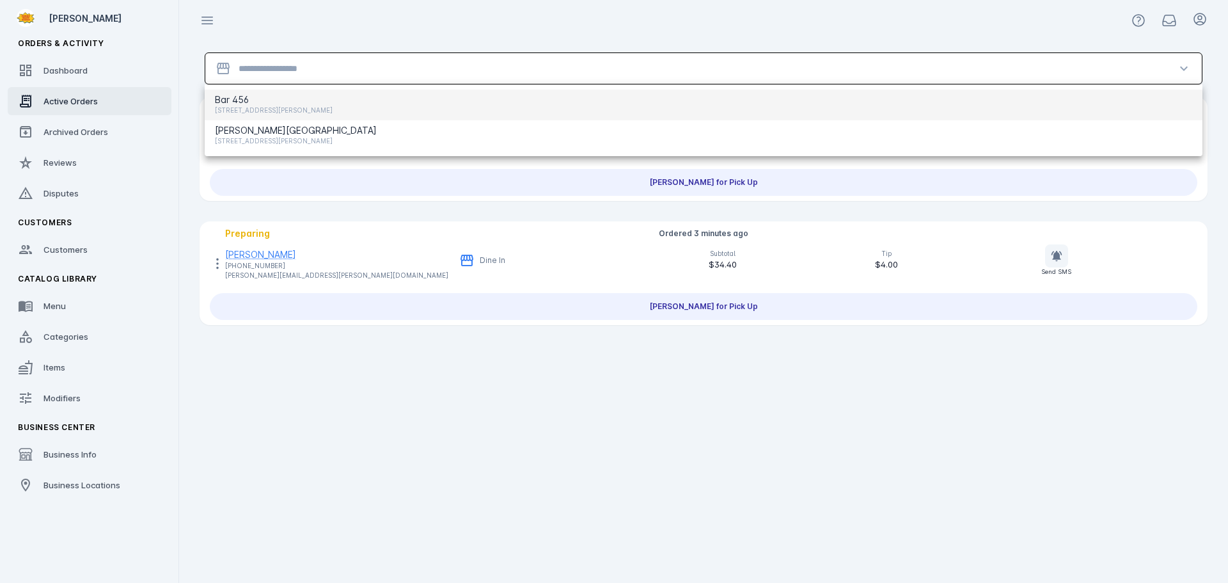
click at [310, 115] on span "1910 E Cesar Chavez St, Austin, TX 78702, USA" at bounding box center [274, 109] width 118 height 15
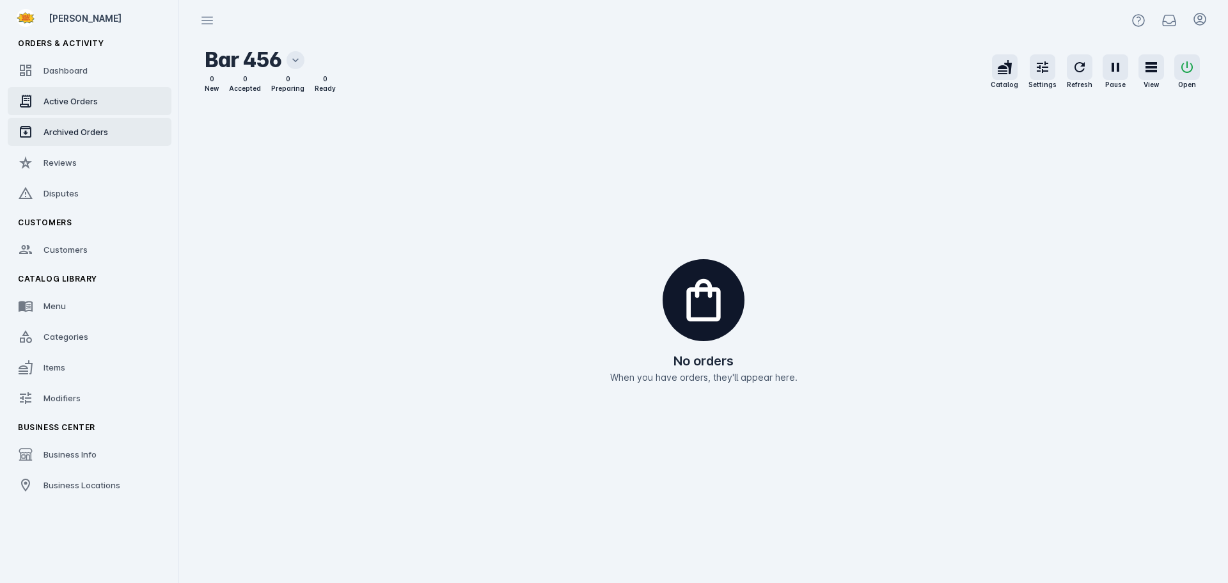
click at [102, 134] on span "Archived Orders" at bounding box center [75, 132] width 65 height 10
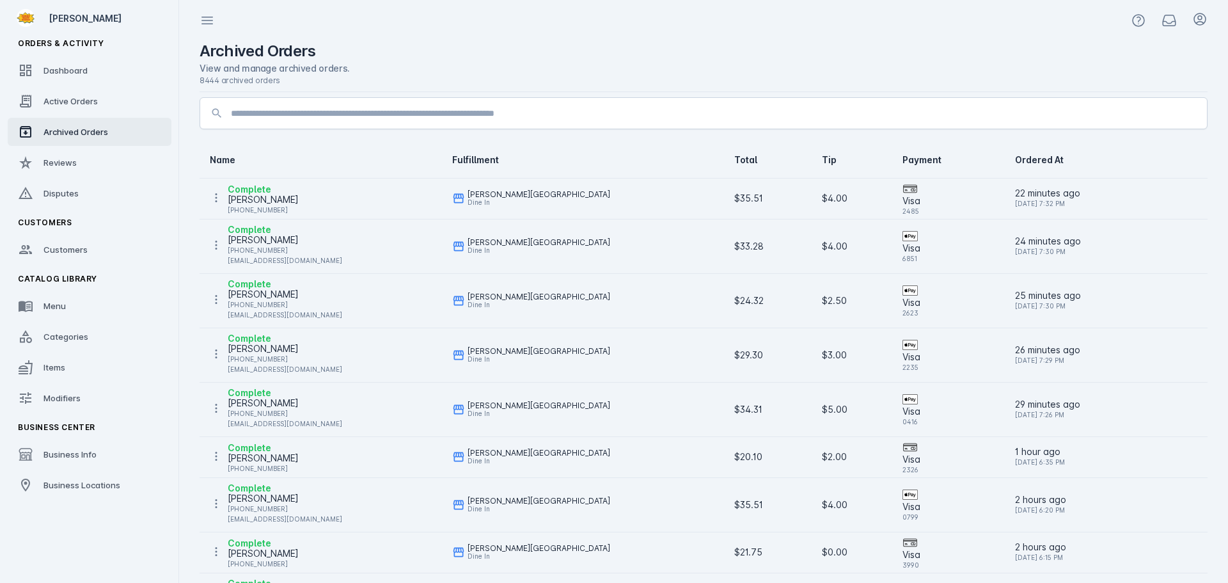
click at [245, 203] on div "+1 567-204-5218" at bounding box center [263, 209] width 71 height 15
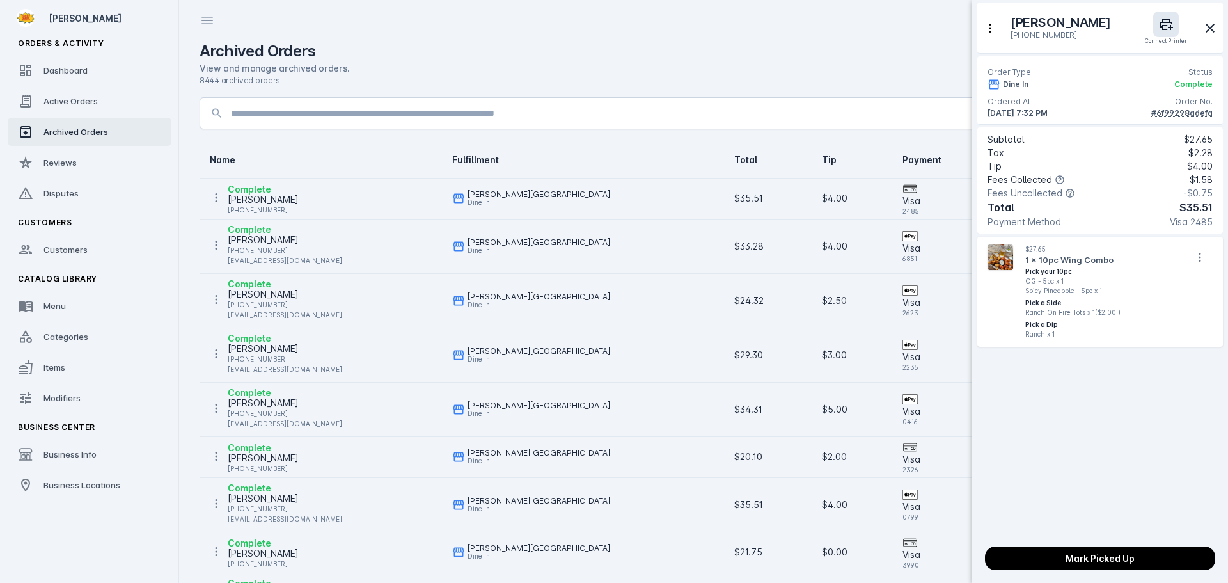
click at [374, 200] on div at bounding box center [614, 291] width 1228 height 583
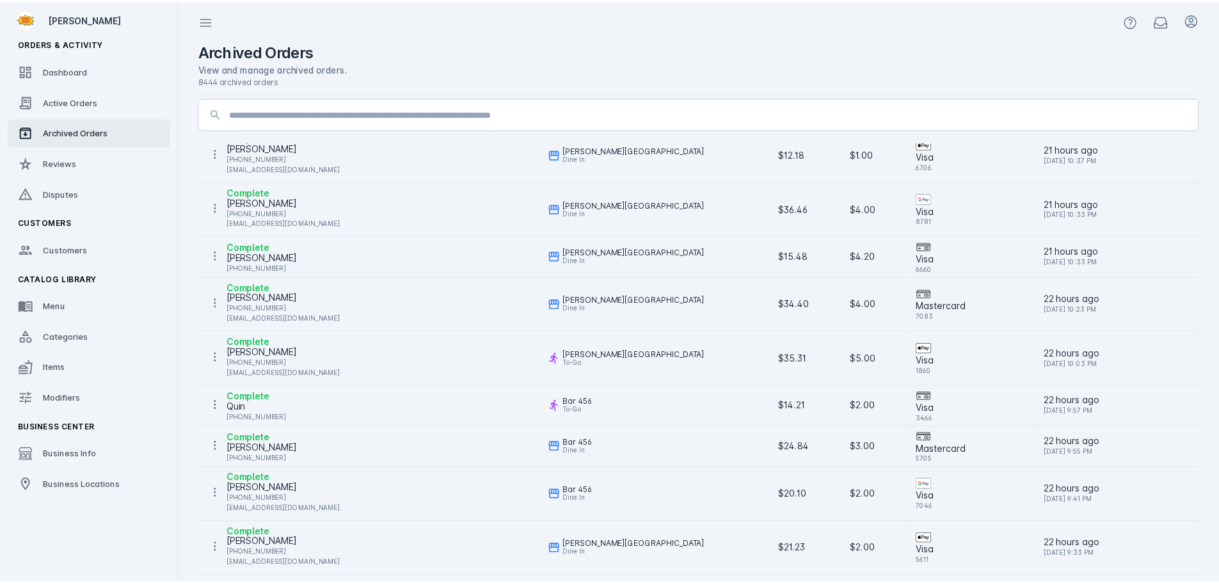
scroll to position [626, 0]
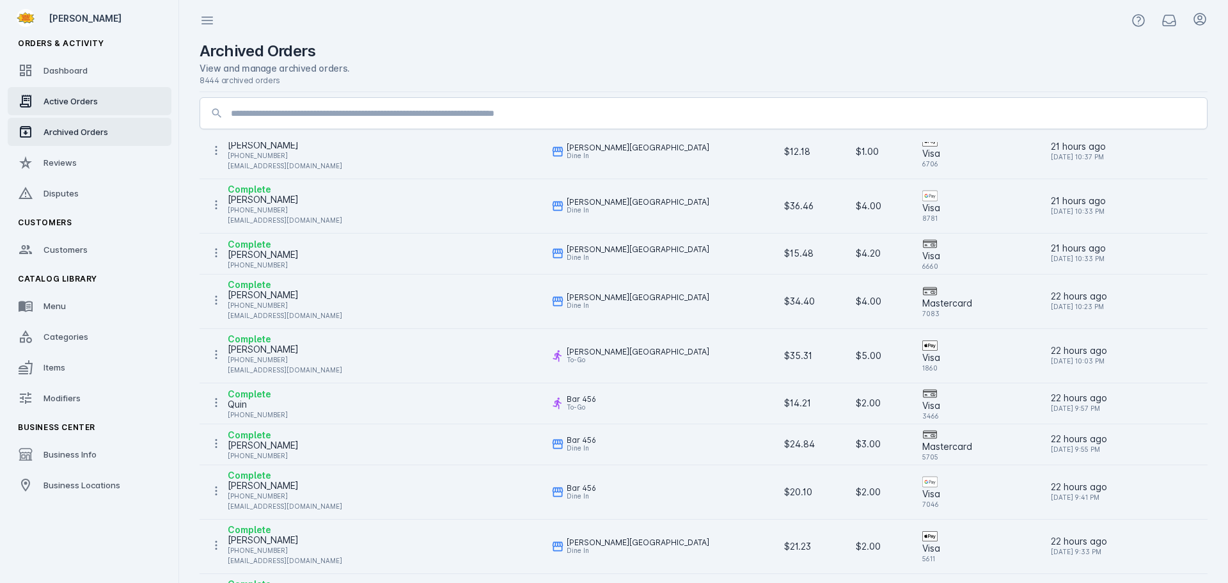
click at [80, 102] on span "Active Orders" at bounding box center [70, 101] width 54 height 10
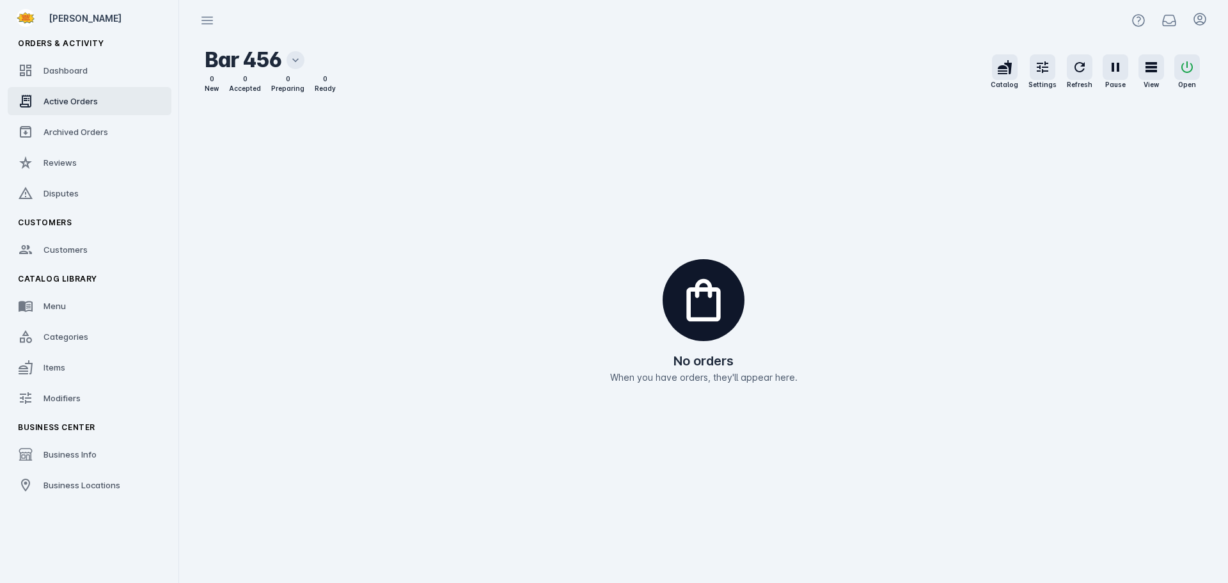
click at [296, 55] on icon at bounding box center [295, 60] width 13 height 13
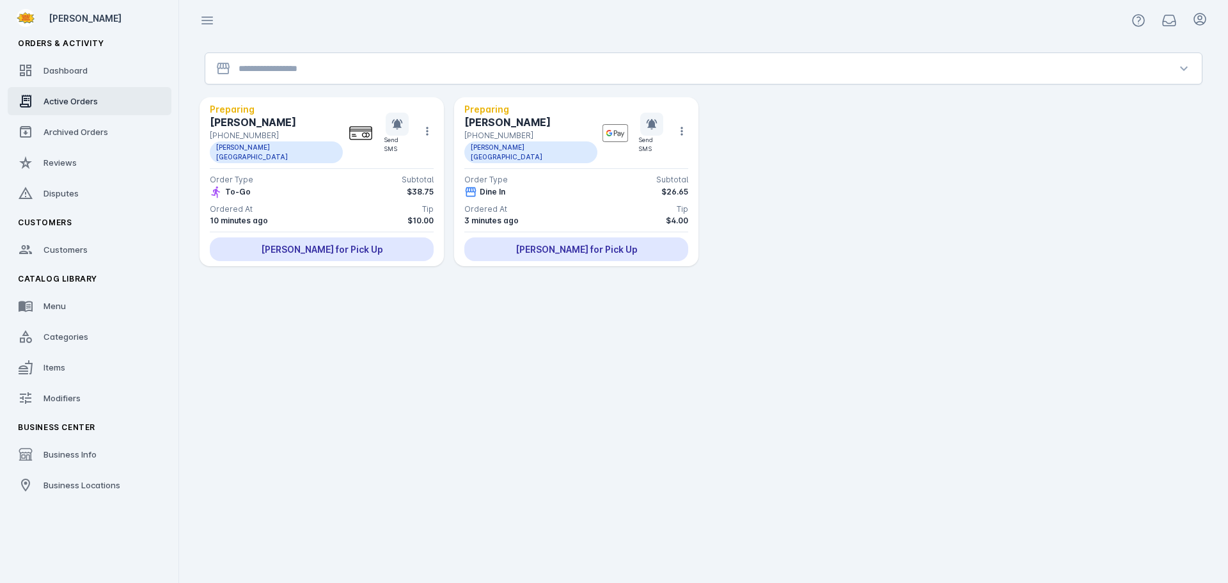
click at [299, 174] on div "Order Type Subtotal" at bounding box center [322, 180] width 224 height 12
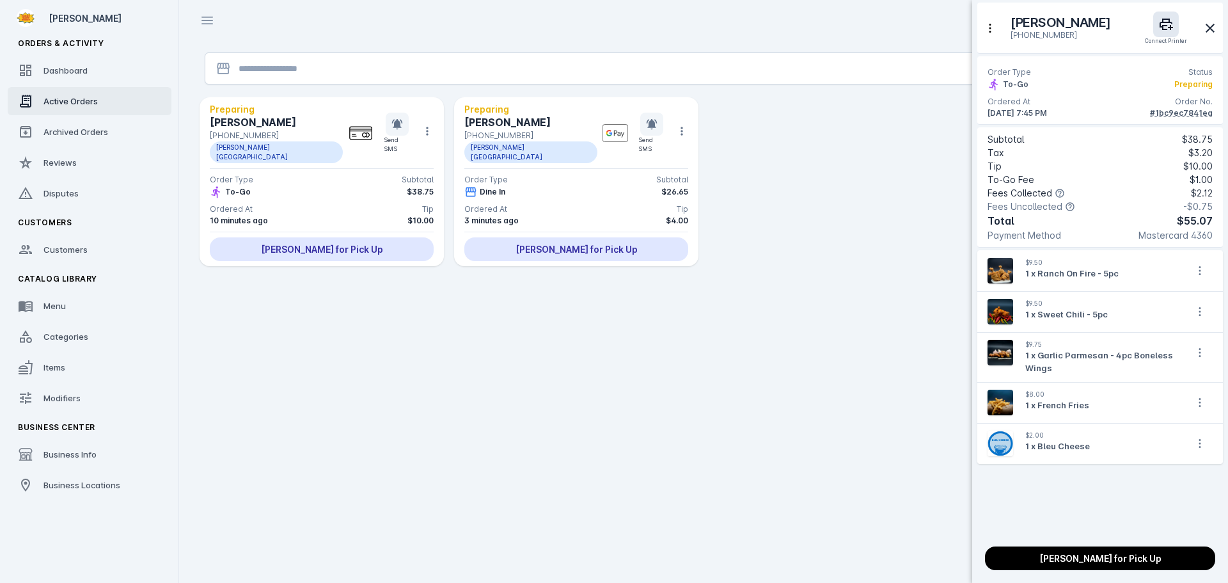
click at [558, 201] on div at bounding box center [614, 291] width 1228 height 583
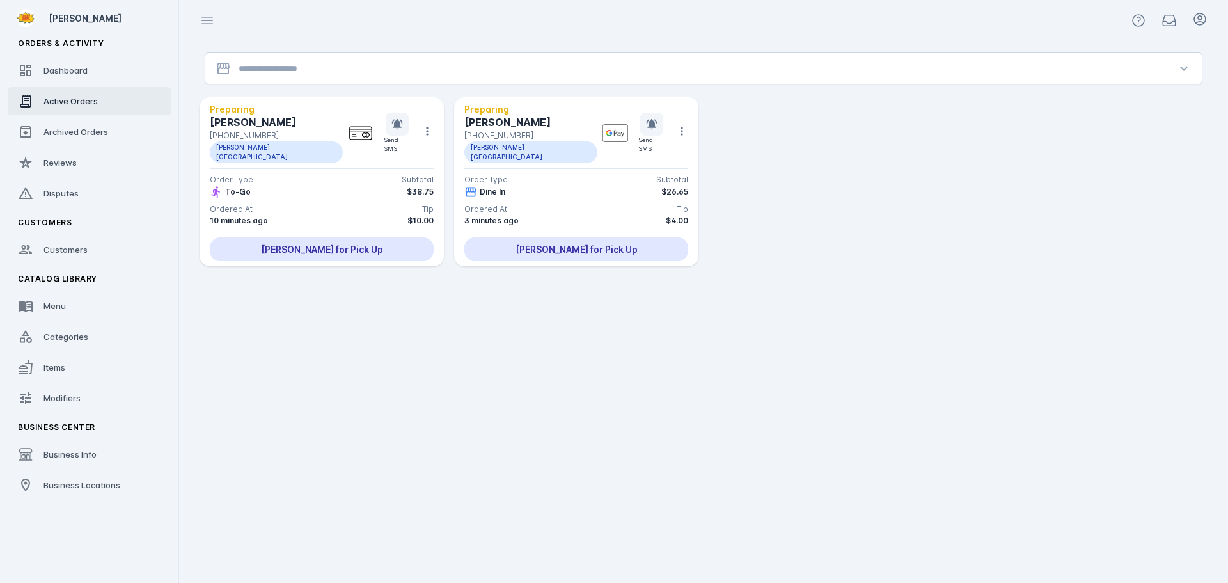
click at [592, 189] on div "Order Type Subtotal Dine In $26.65 Ordered At Tip 3 minutes ago $4.00" at bounding box center [576, 200] width 224 height 52
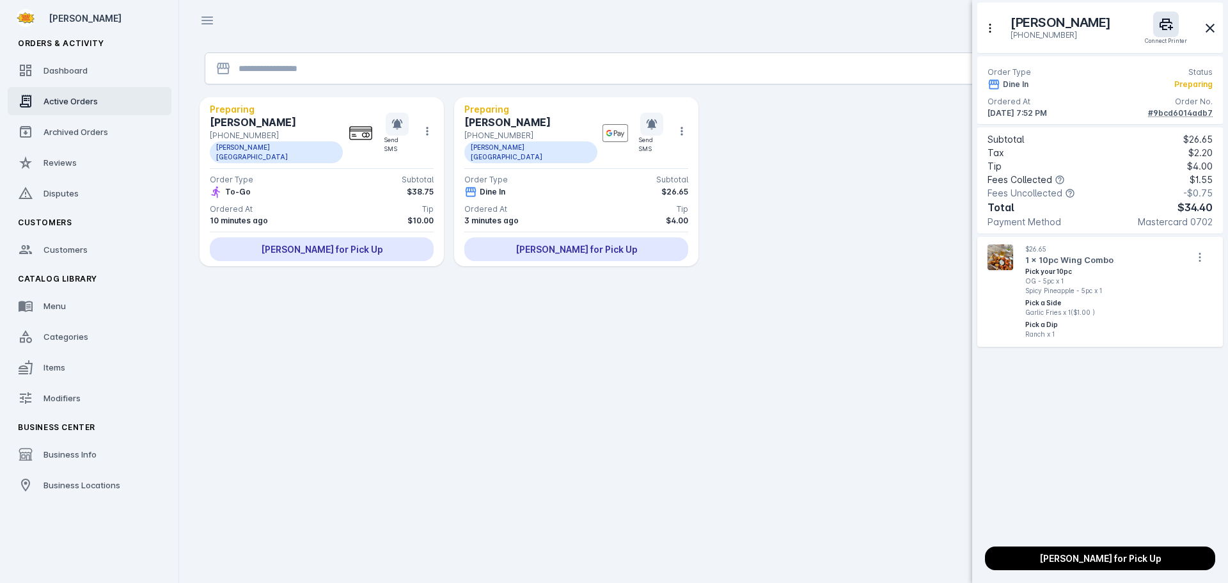
click at [616, 443] on div at bounding box center [614, 291] width 1228 height 583
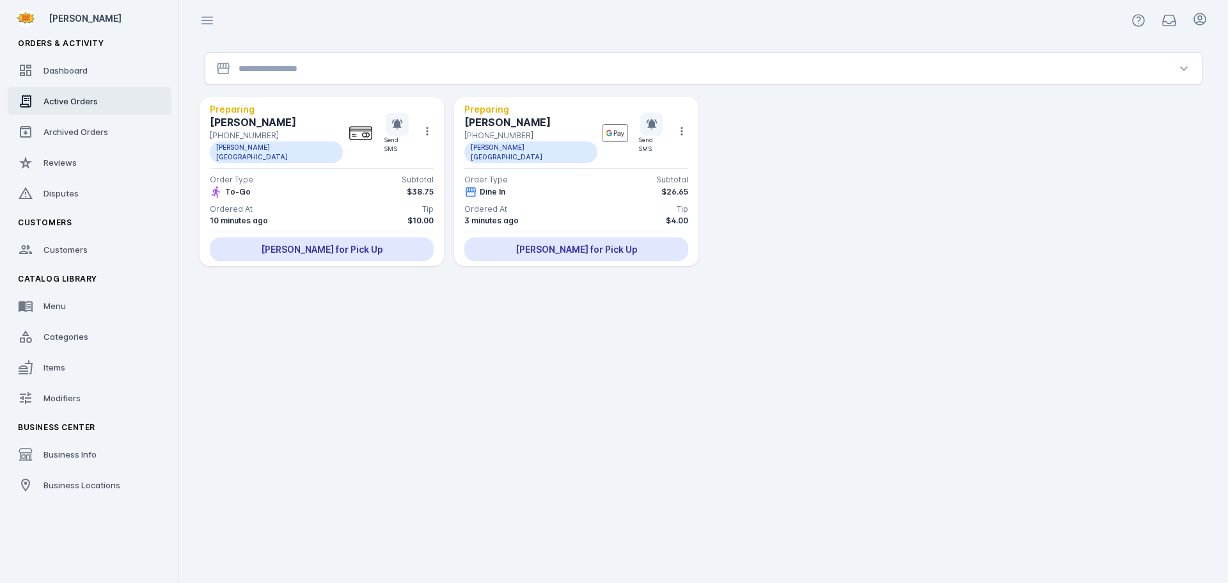
click at [328, 186] on div "To-Go $38.75" at bounding box center [322, 192] width 224 height 13
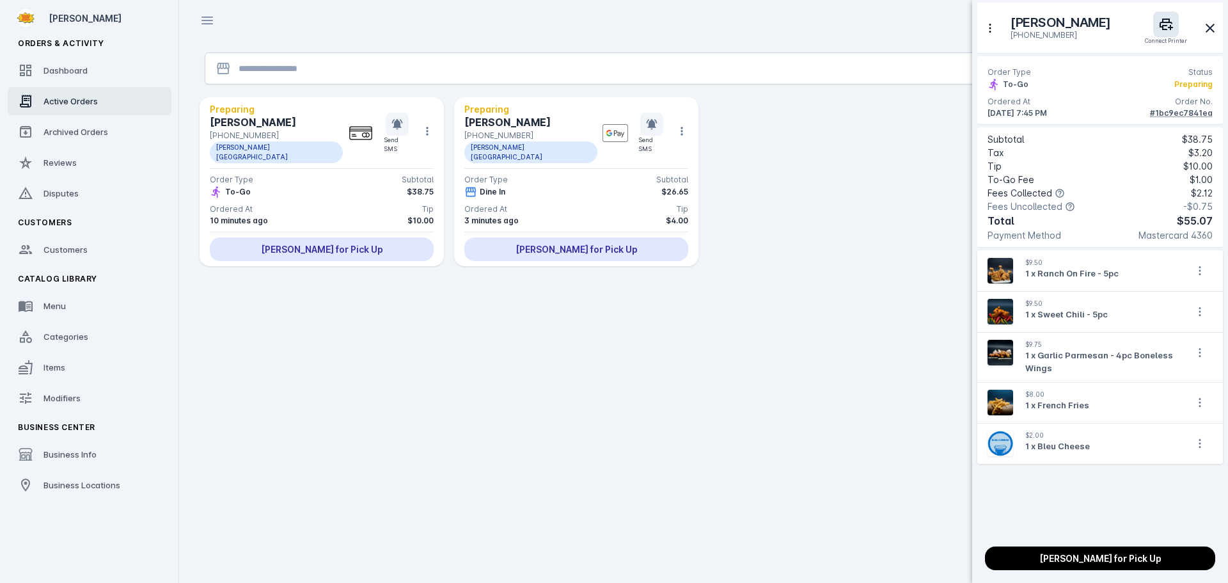
click at [452, 361] on div at bounding box center [614, 291] width 1228 height 583
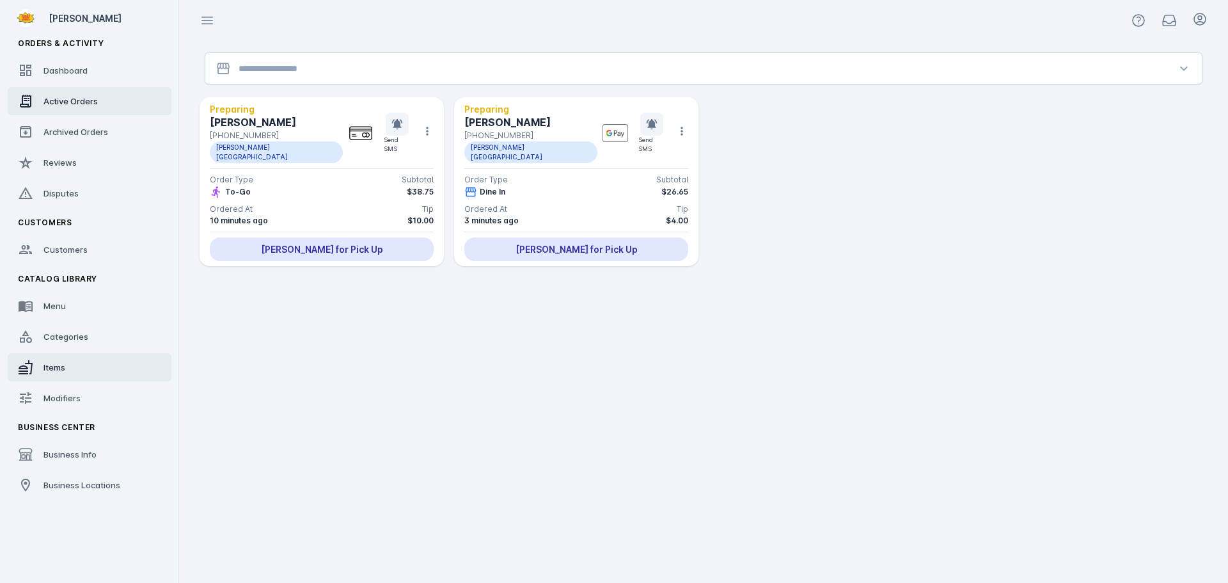
click at [65, 365] on span "Items" at bounding box center [54, 367] width 22 height 10
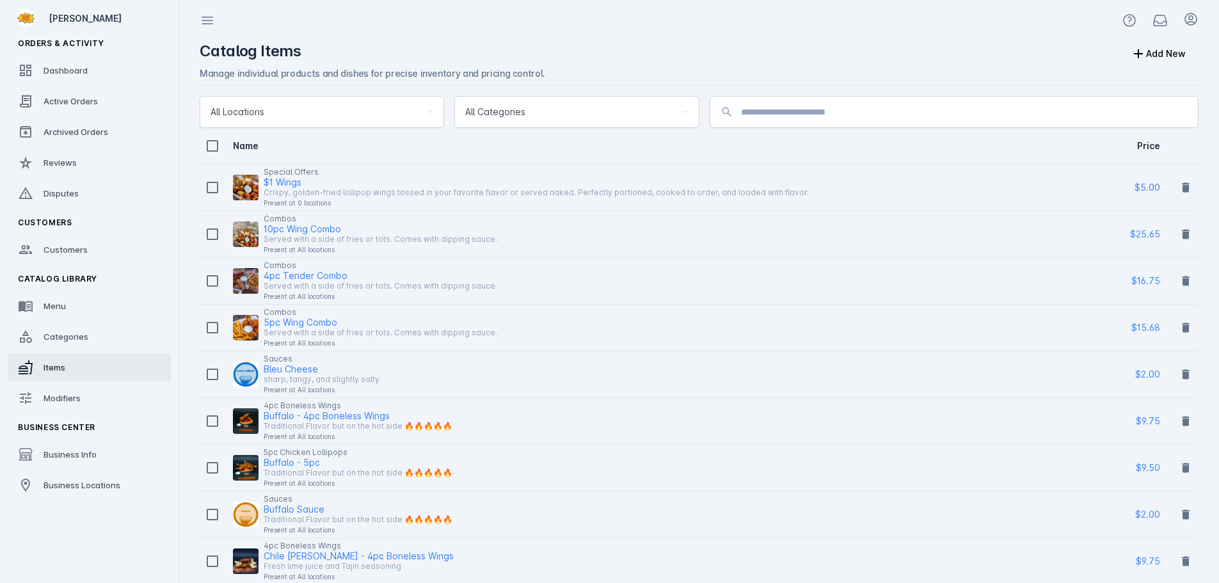
click at [745, 106] on input at bounding box center [964, 111] width 447 height 15
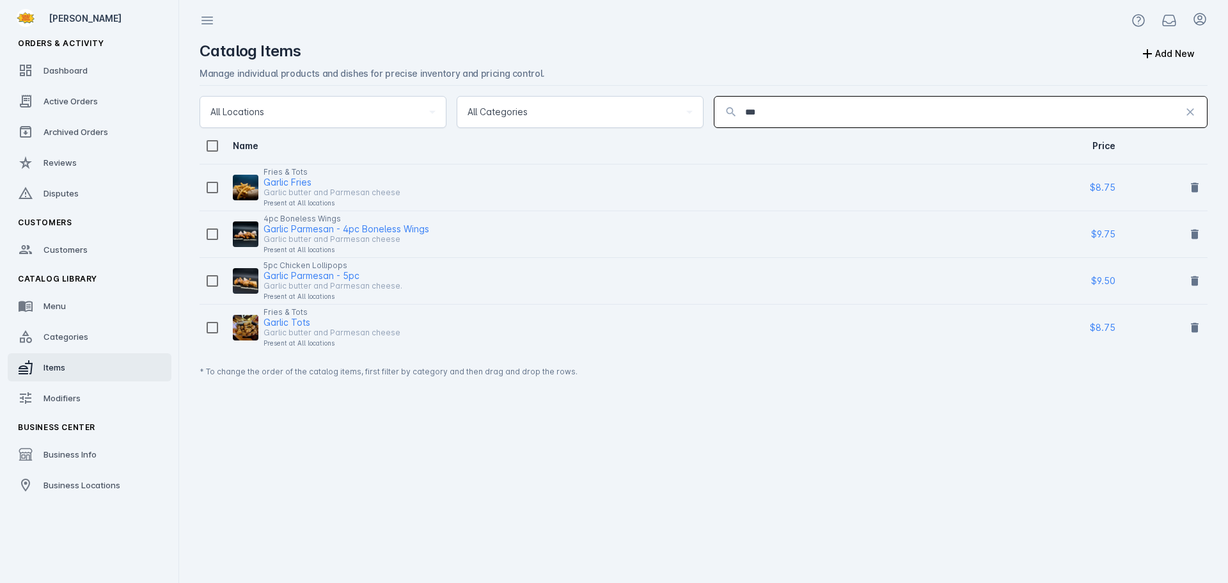
type input "***"
click at [333, 232] on div "Garlic butter and Parmesan cheese" at bounding box center [347, 239] width 166 height 15
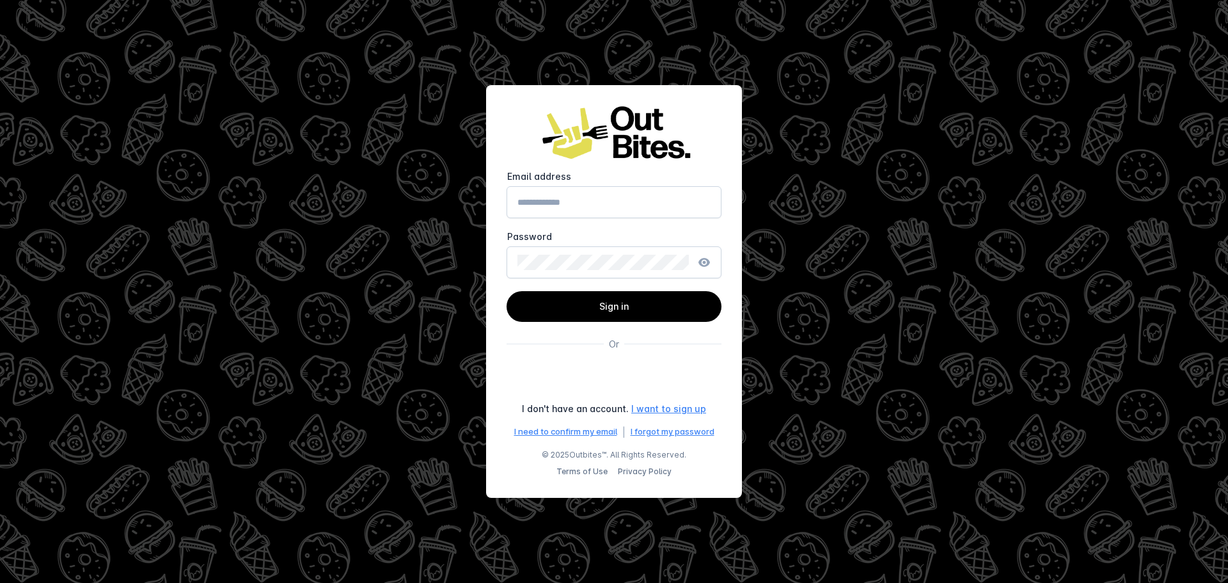
type input "**********"
click at [588, 306] on span at bounding box center [614, 306] width 215 height 31
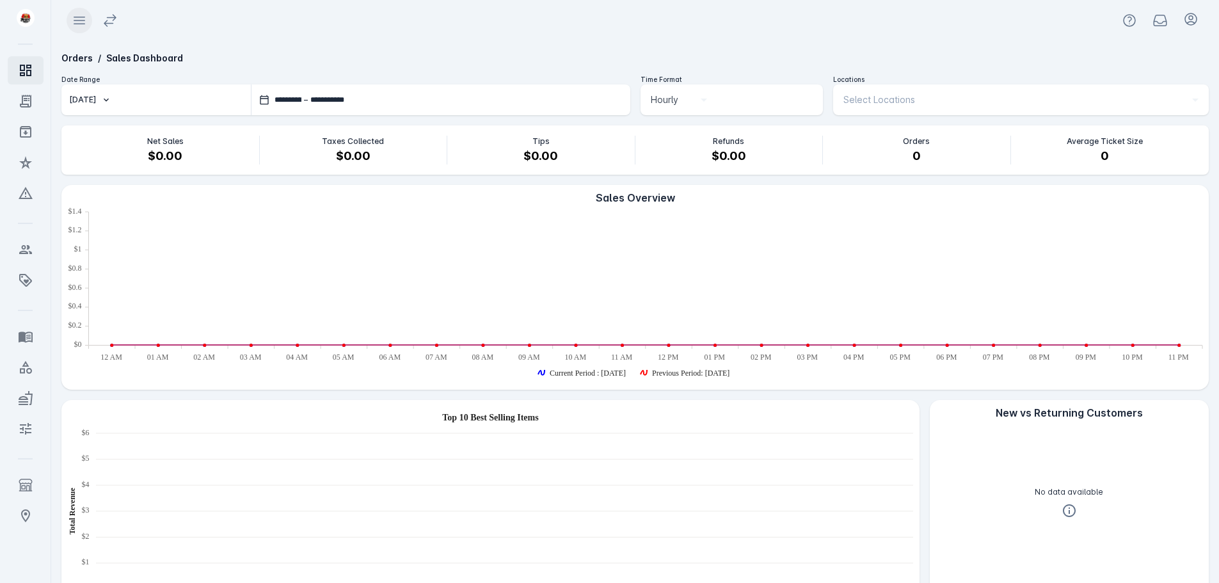
drag, startPoint x: 115, startPoint y: 21, endPoint x: 129, endPoint y: 21, distance: 14.7
click at [115, 21] on icon at bounding box center [109, 20] width 15 height 15
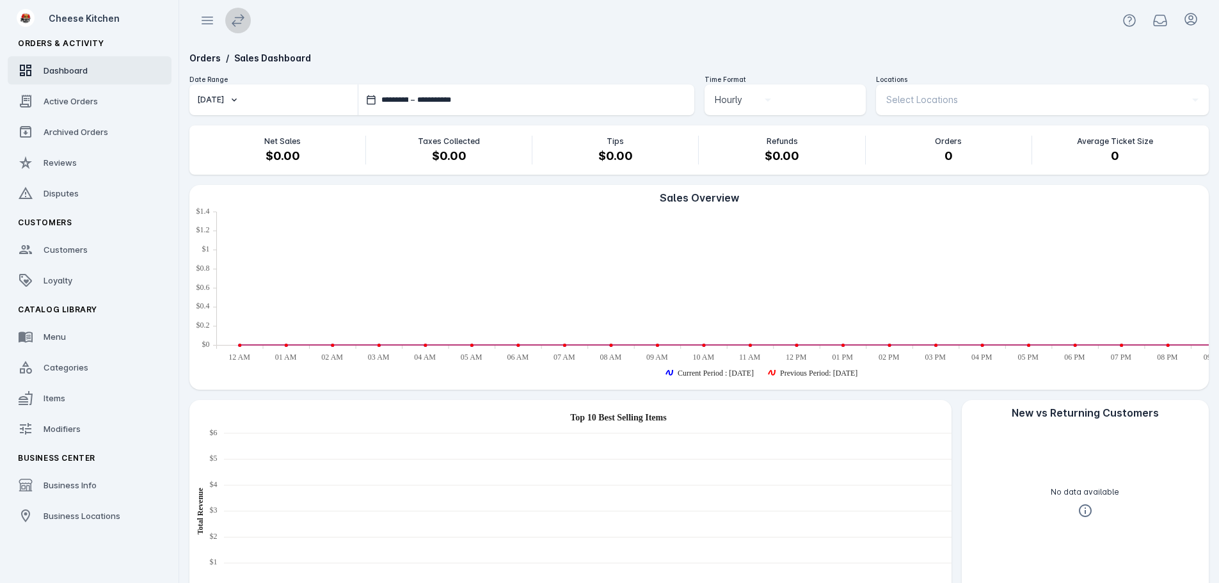
click at [237, 29] on span at bounding box center [238, 20] width 31 height 31
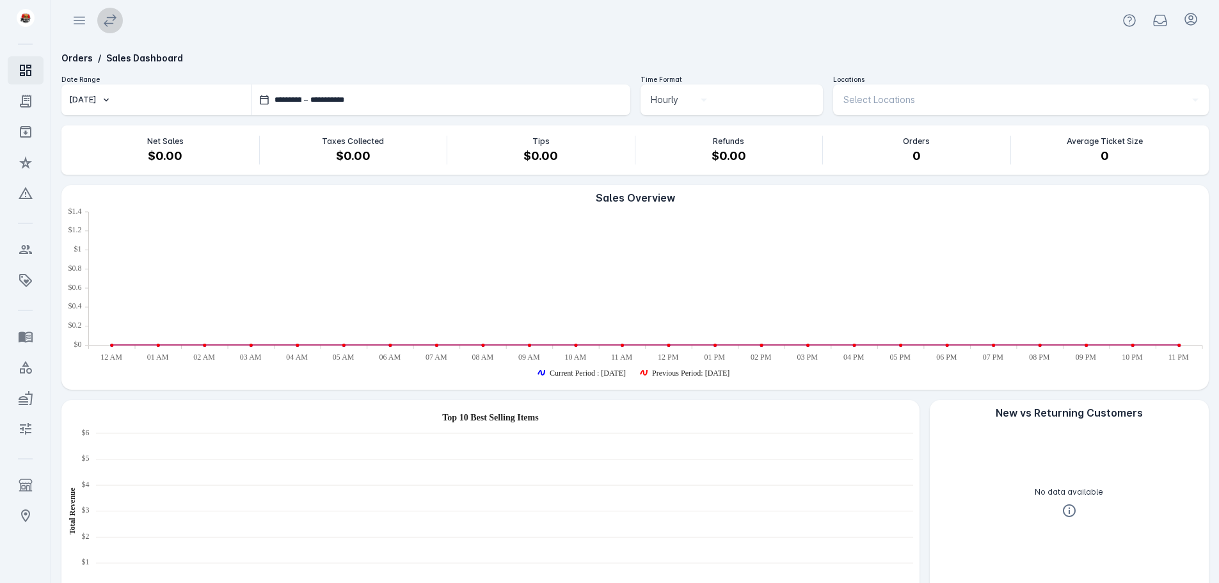
click at [118, 21] on span at bounding box center [110, 20] width 31 height 31
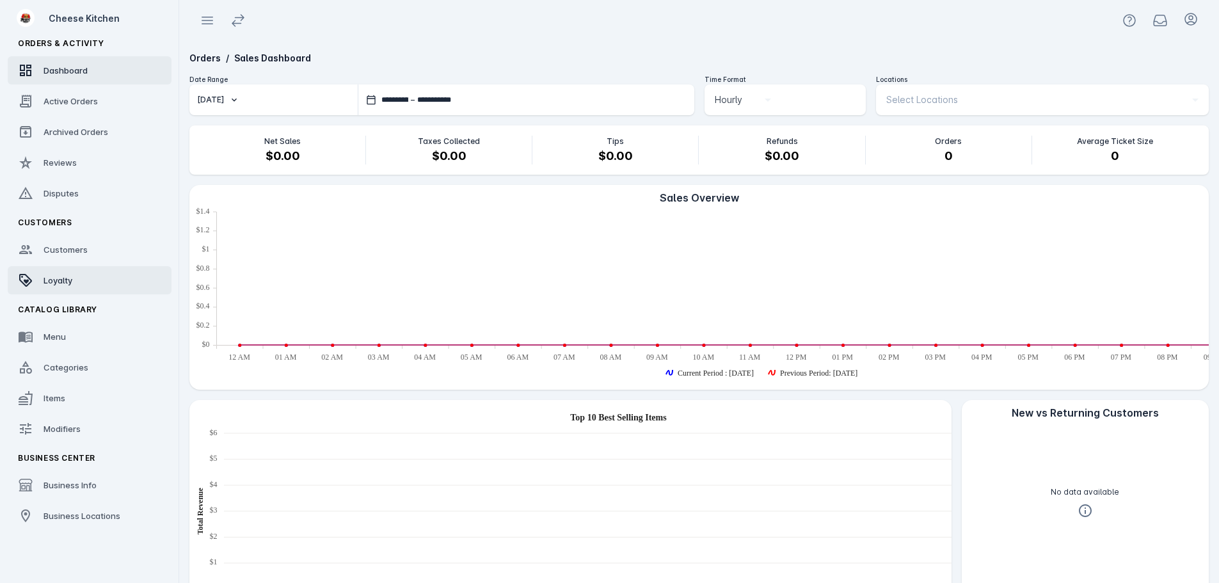
click at [66, 283] on span "Loyalty" at bounding box center [57, 280] width 29 height 10
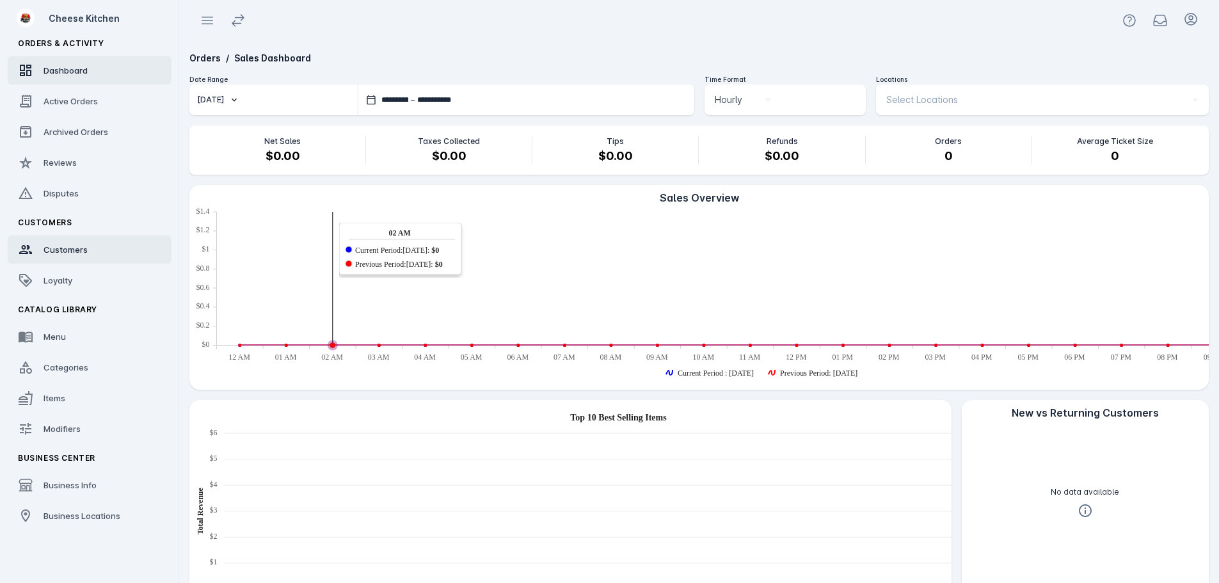
click at [51, 260] on link "Customers" at bounding box center [90, 249] width 164 height 28
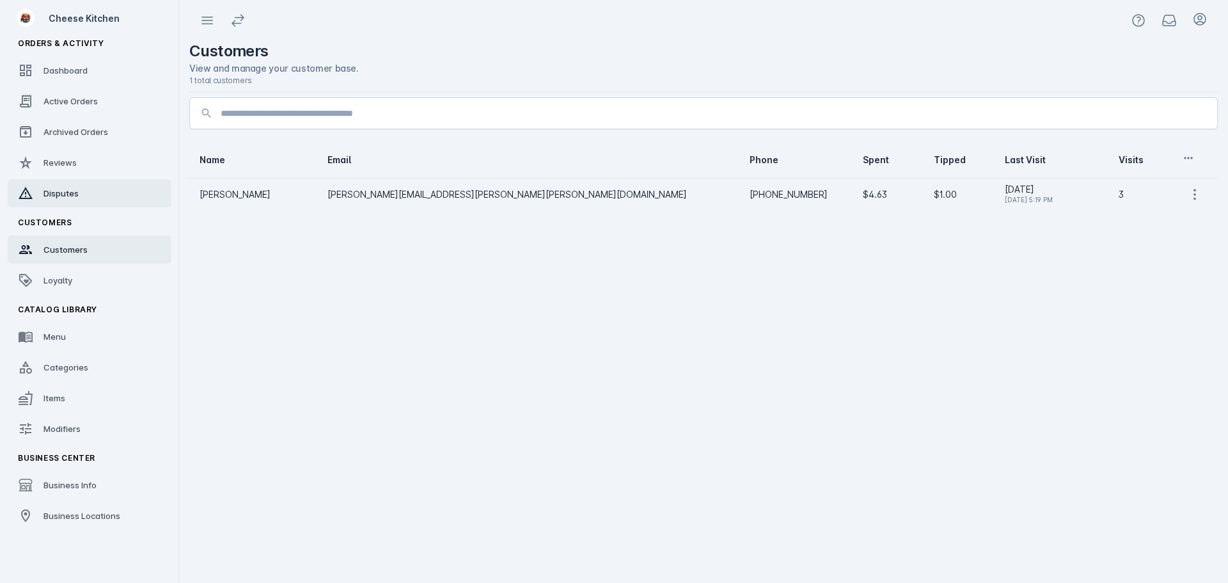
click at [72, 204] on link "Disputes" at bounding box center [90, 193] width 164 height 28
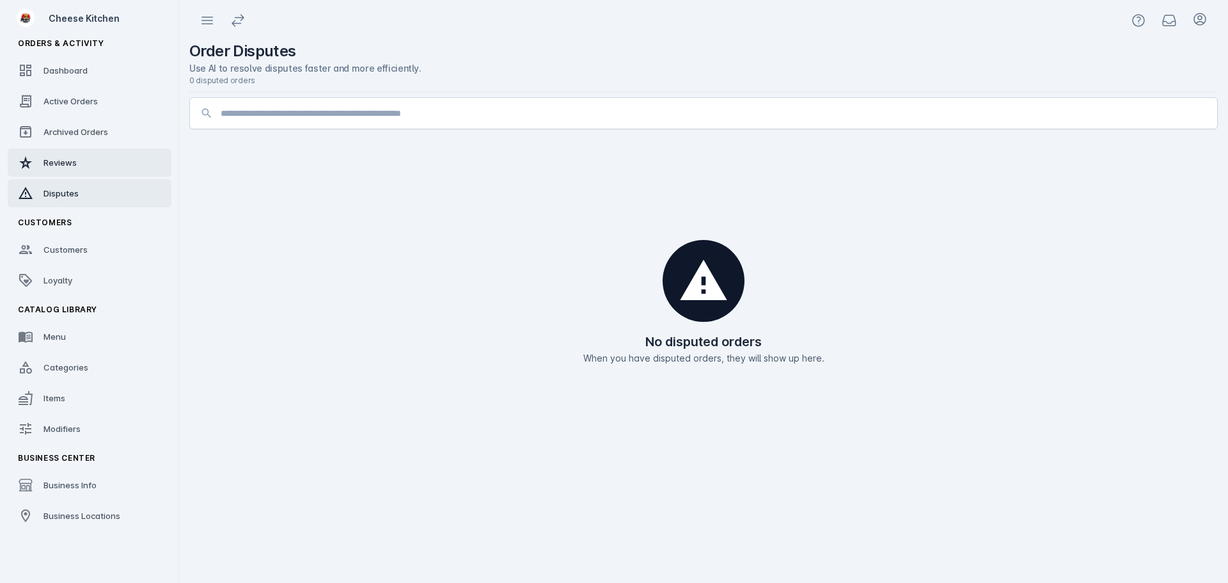
click at [66, 161] on span "Reviews" at bounding box center [59, 162] width 33 height 10
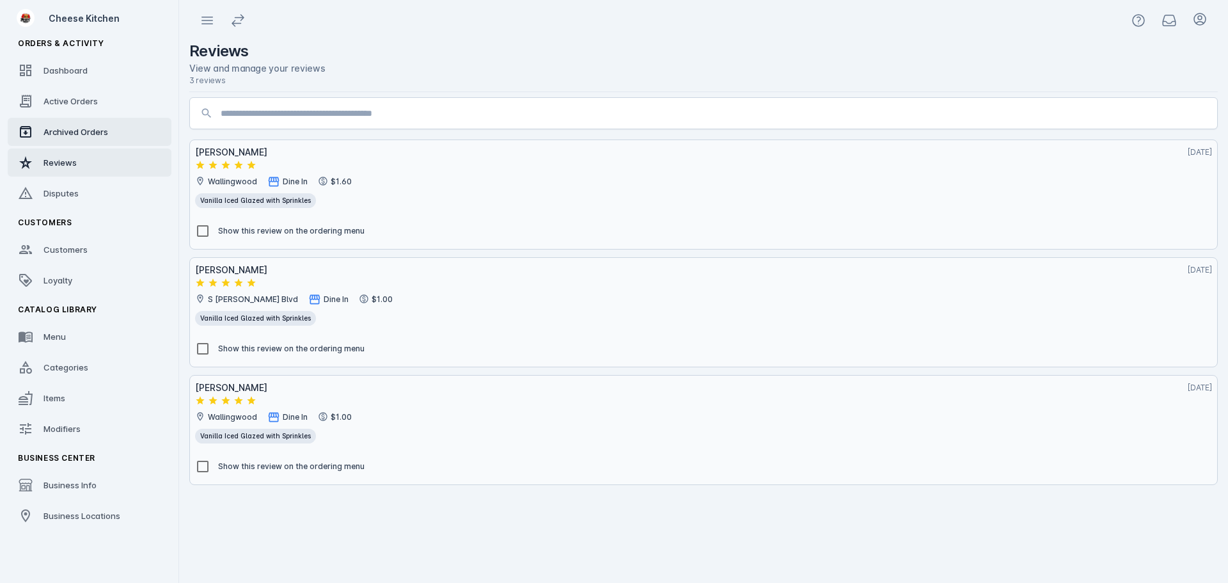
click at [88, 129] on span "Archived Orders" at bounding box center [75, 132] width 65 height 10
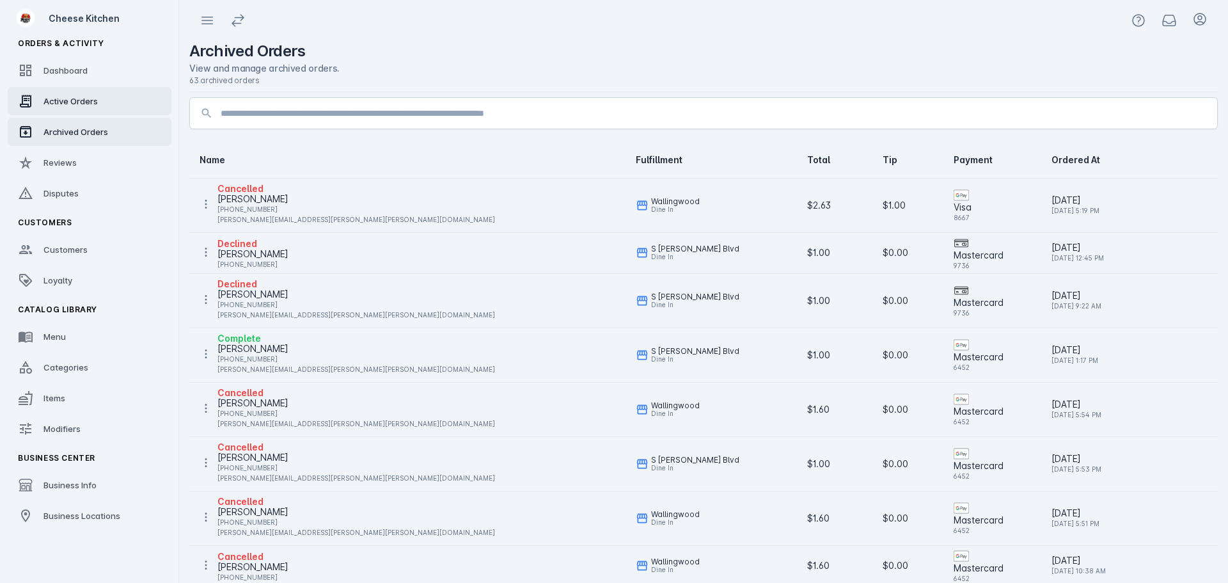
click at [87, 106] on div "Active Orders" at bounding box center [70, 101] width 54 height 13
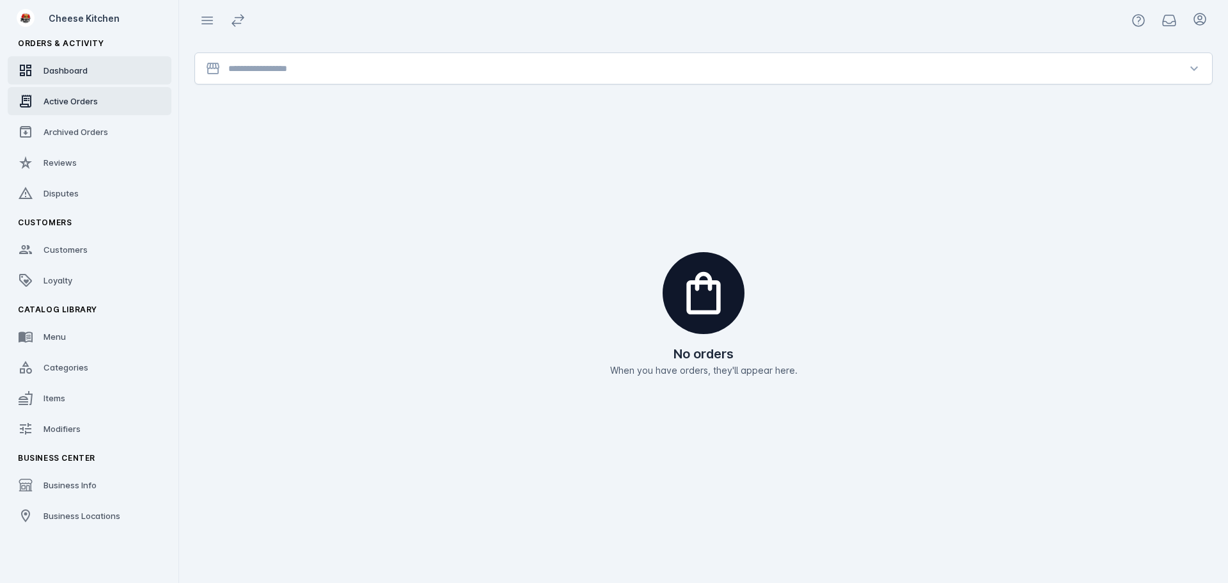
click at [77, 69] on span "Dashboard" at bounding box center [65, 70] width 44 height 10
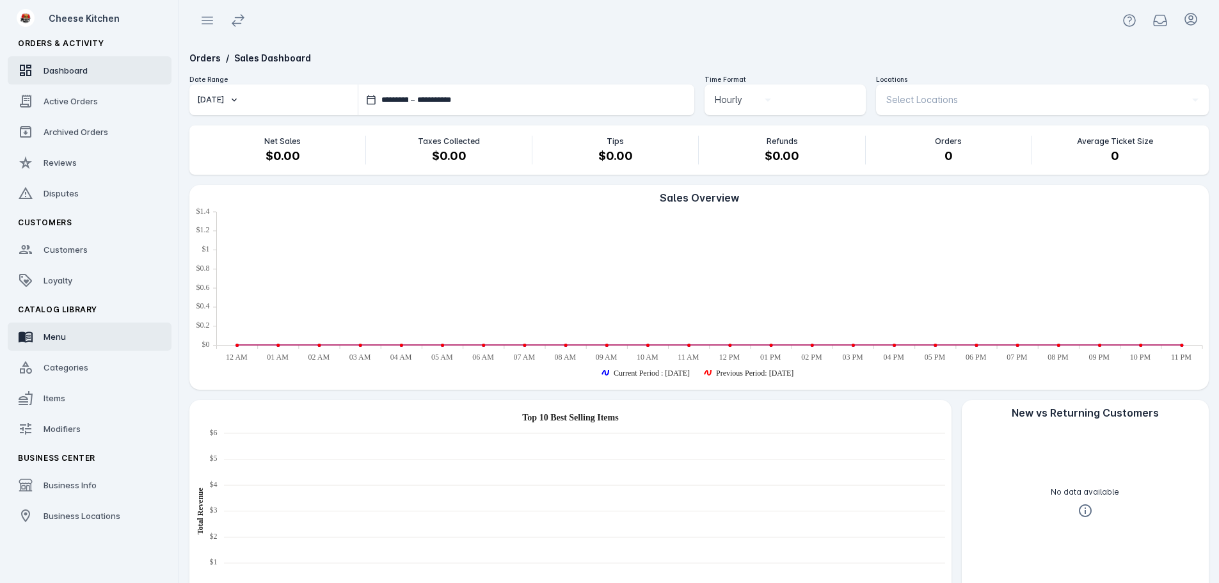
click at [53, 342] on div "Menu" at bounding box center [54, 336] width 22 height 13
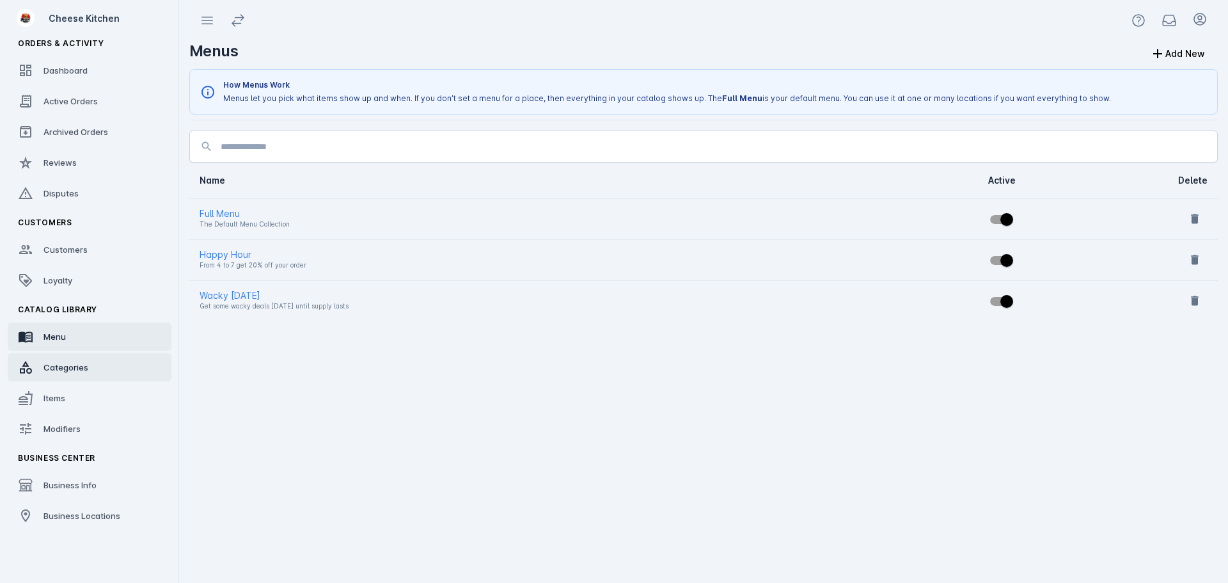
click at [67, 363] on span "Categories" at bounding box center [65, 367] width 45 height 10
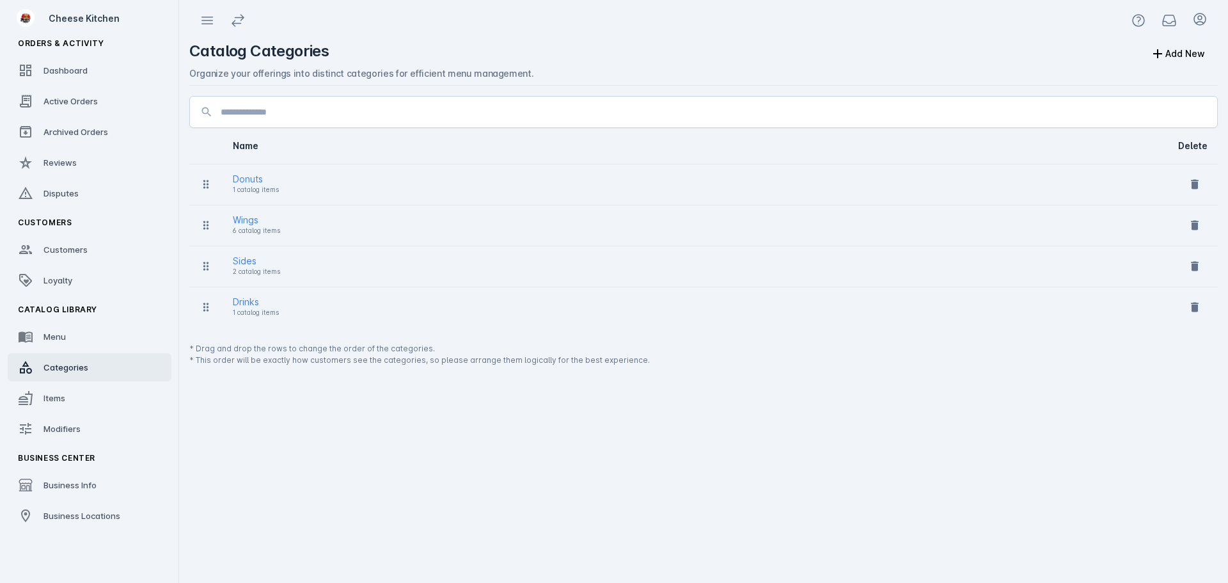
click at [1004, 486] on div "Catalog Categories Add New Organize your offerings into distinct categories for…" at bounding box center [703, 312] width 1049 height 542
click at [74, 276] on link "Loyalty" at bounding box center [90, 280] width 164 height 28
